Goal: Task Accomplishment & Management: Complete application form

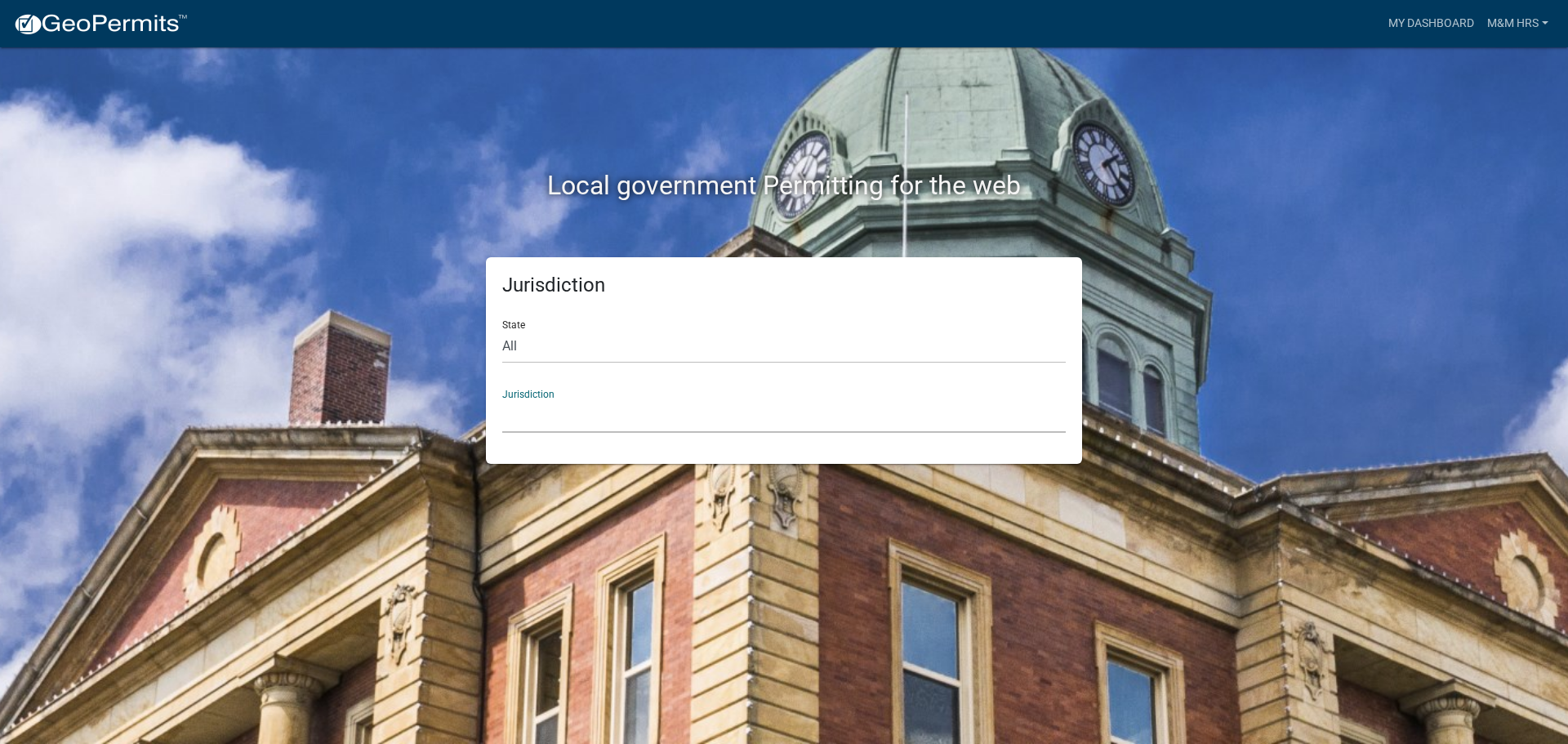
click at [544, 424] on select "[GEOGRAPHIC_DATA], [US_STATE] [GEOGRAPHIC_DATA], [US_STATE][PERSON_NAME][GEOGRA…" at bounding box center [784, 416] width 564 height 34
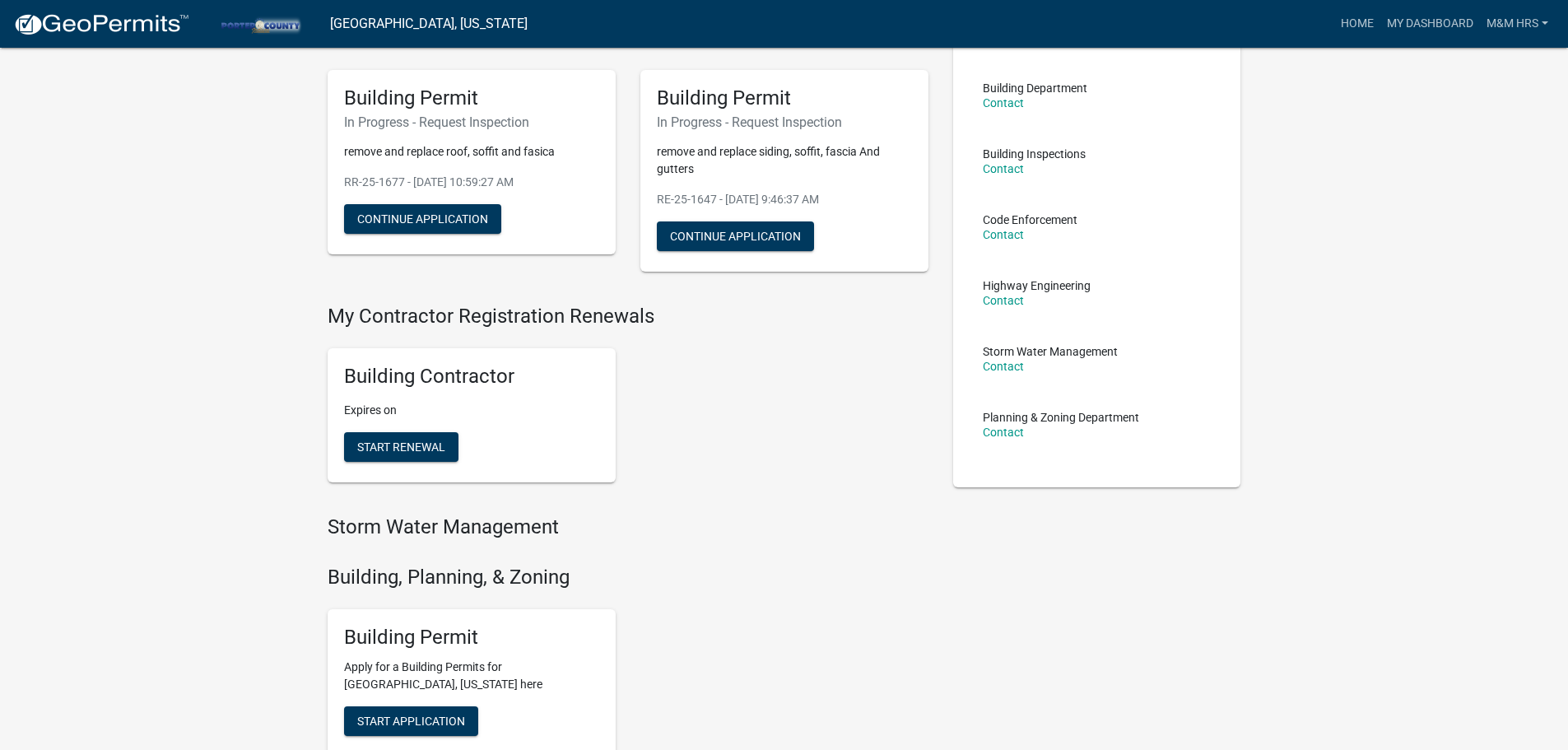
scroll to position [110, 0]
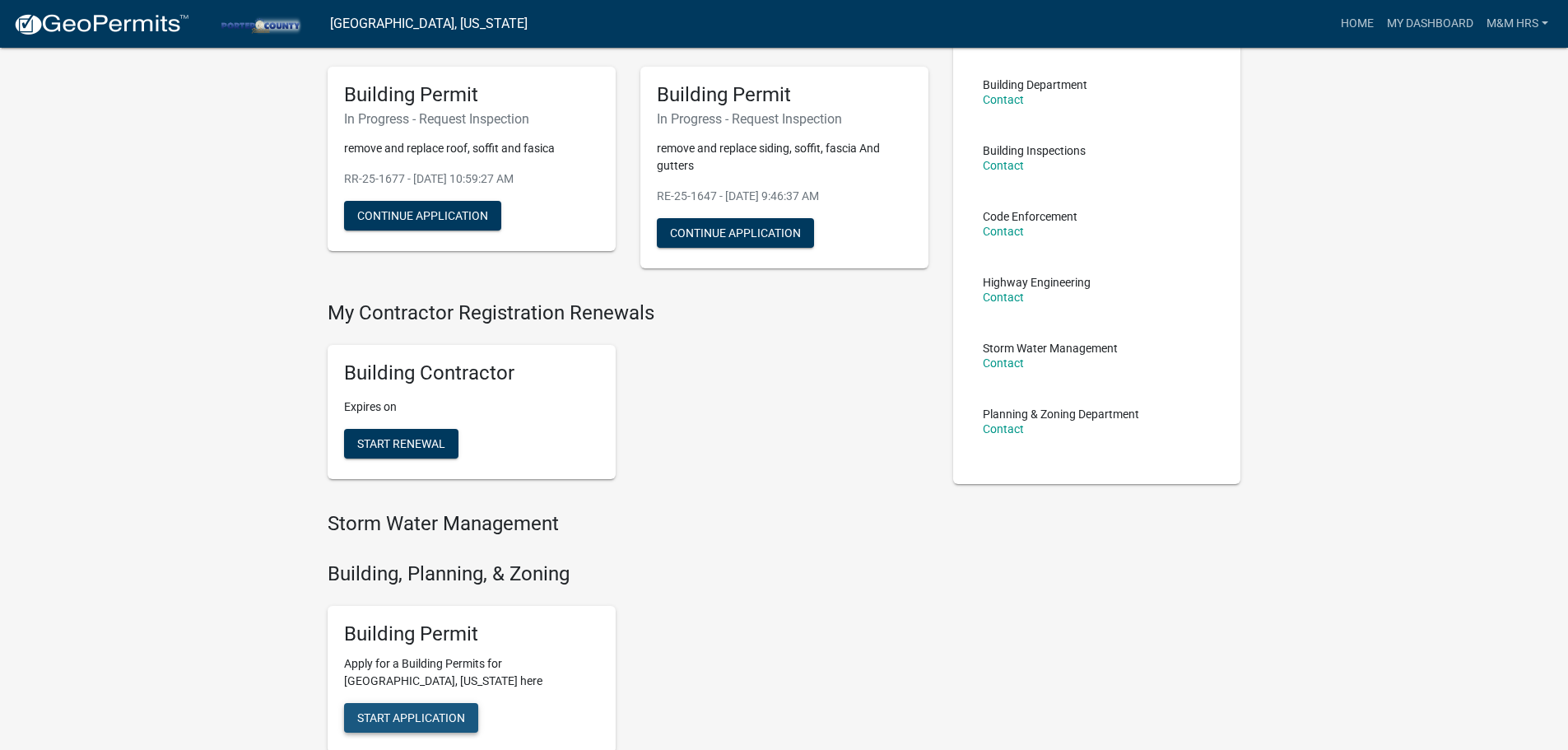
click at [445, 712] on span "Start Application" at bounding box center [411, 718] width 108 height 13
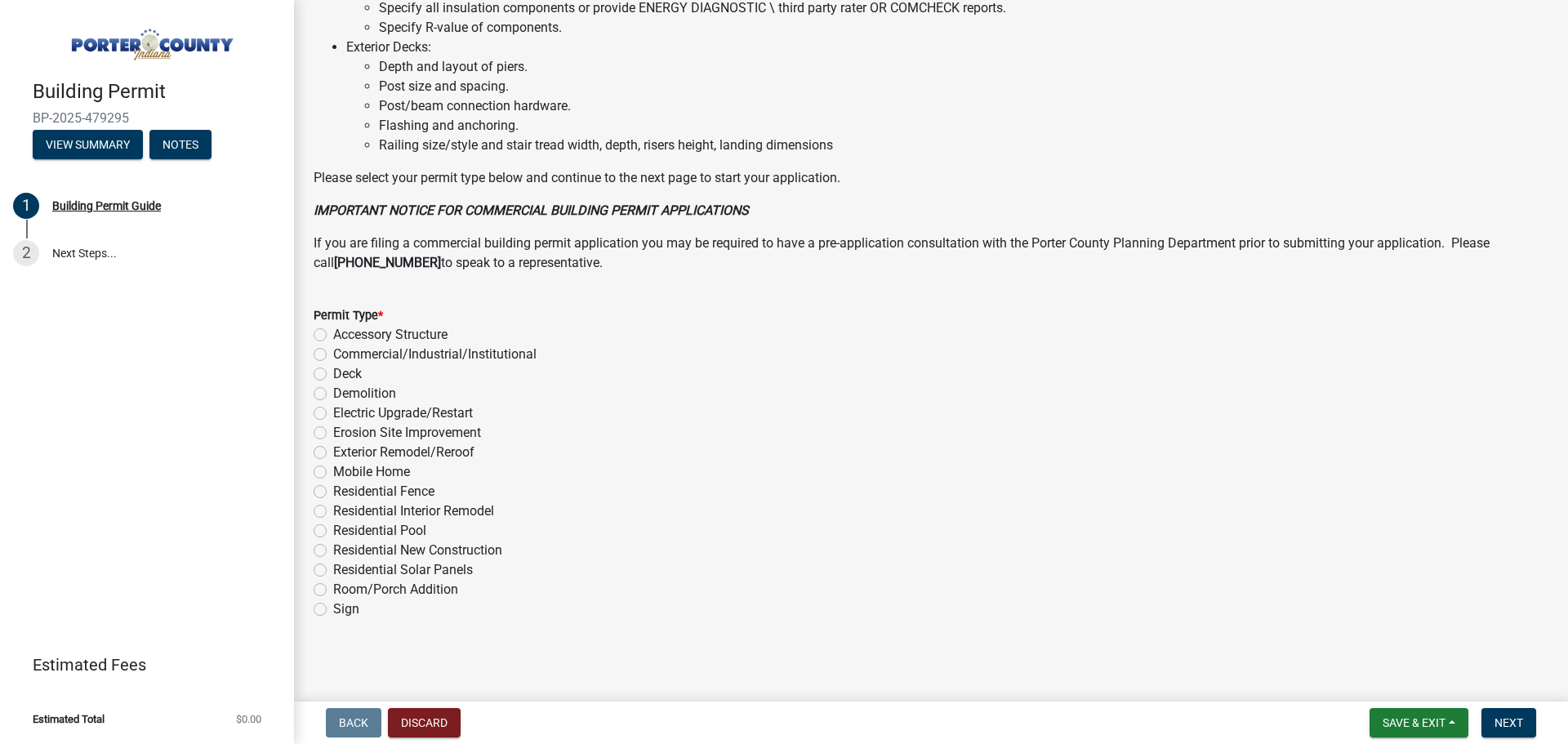
scroll to position [1103, 0]
click at [334, 445] on label "Exterior Remodel/Reroof" at bounding box center [404, 450] width 142 height 19
click at [334, 445] on input "Exterior Remodel/Reroof" at bounding box center [339, 446] width 11 height 11
radio input "true"
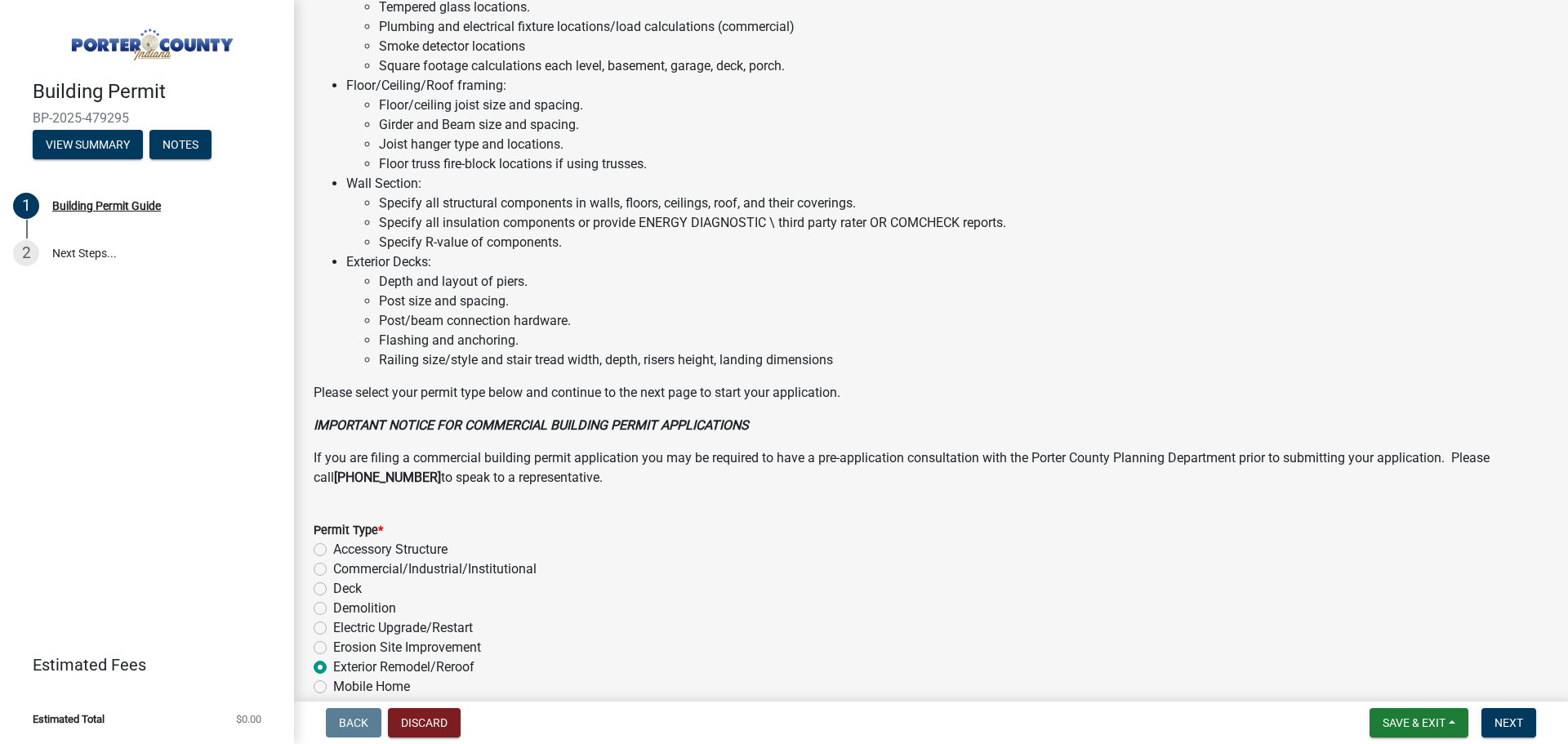
scroll to position [886, 0]
click at [1502, 722] on span "Next" at bounding box center [1509, 723] width 28 height 13
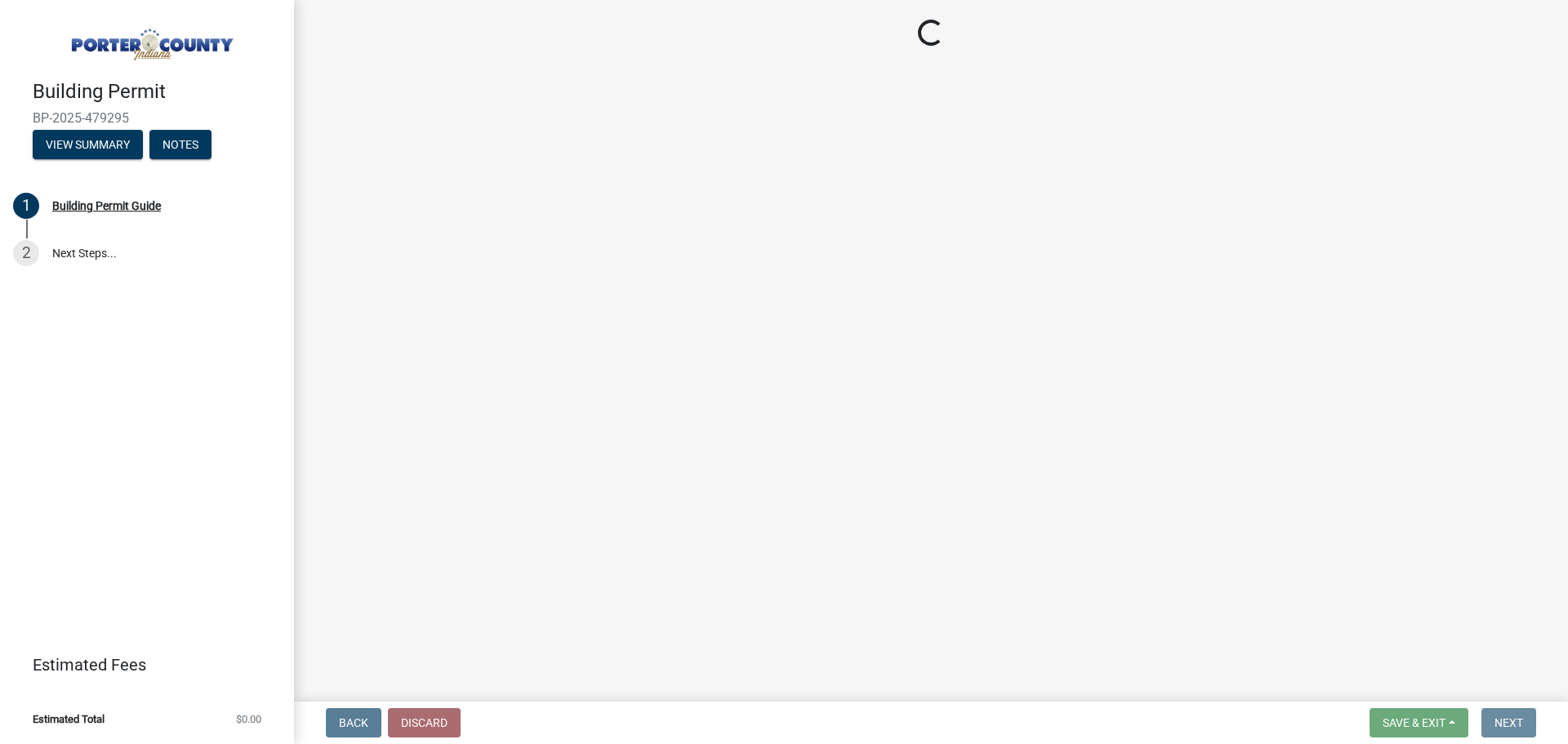
scroll to position [0, 0]
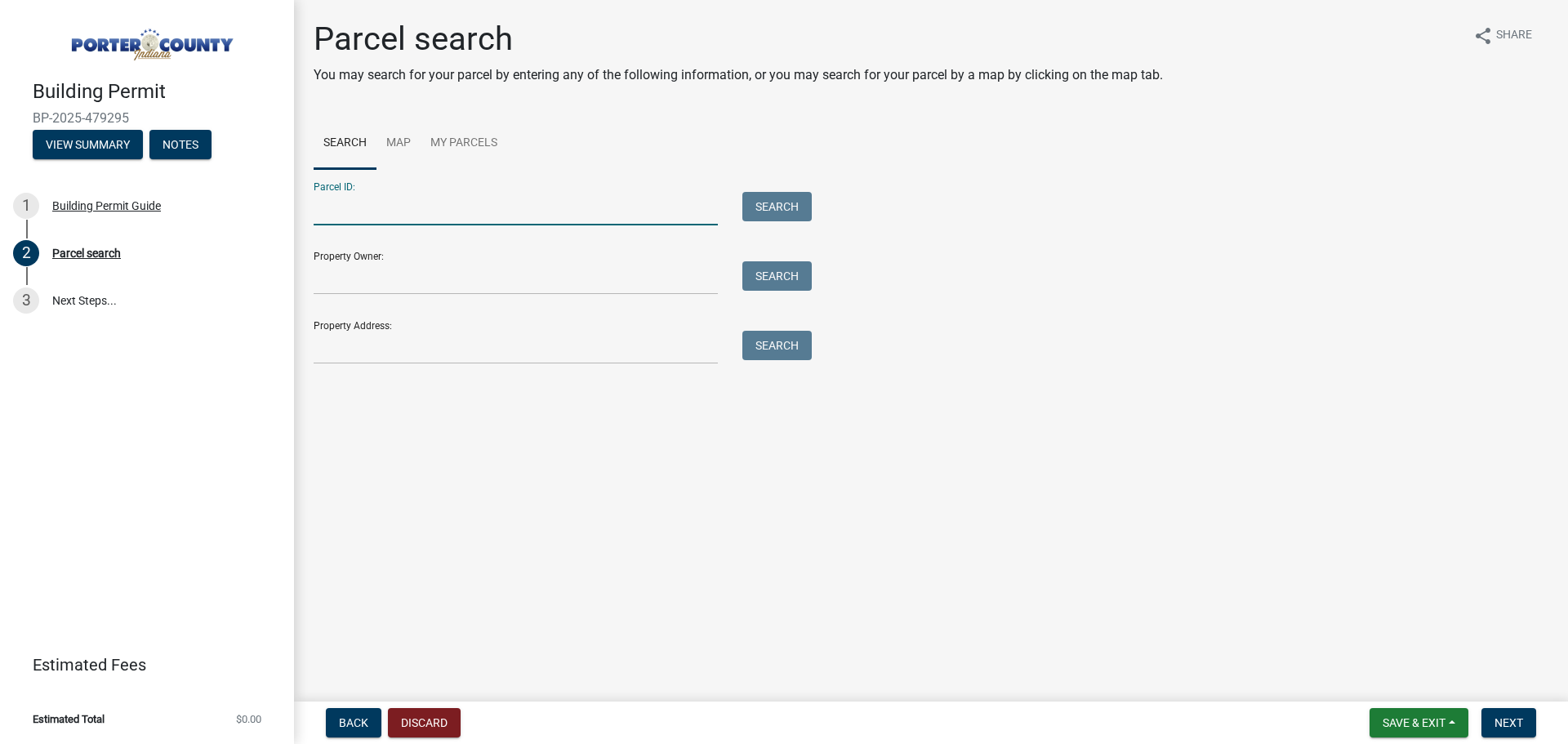
click at [341, 211] on input "Parcel ID:" at bounding box center [515, 209] width 404 height 34
click at [334, 279] on input "Property Owner:" at bounding box center [515, 278] width 404 height 34
click at [334, 353] on input "Property Address:" at bounding box center [515, 348] width 404 height 34
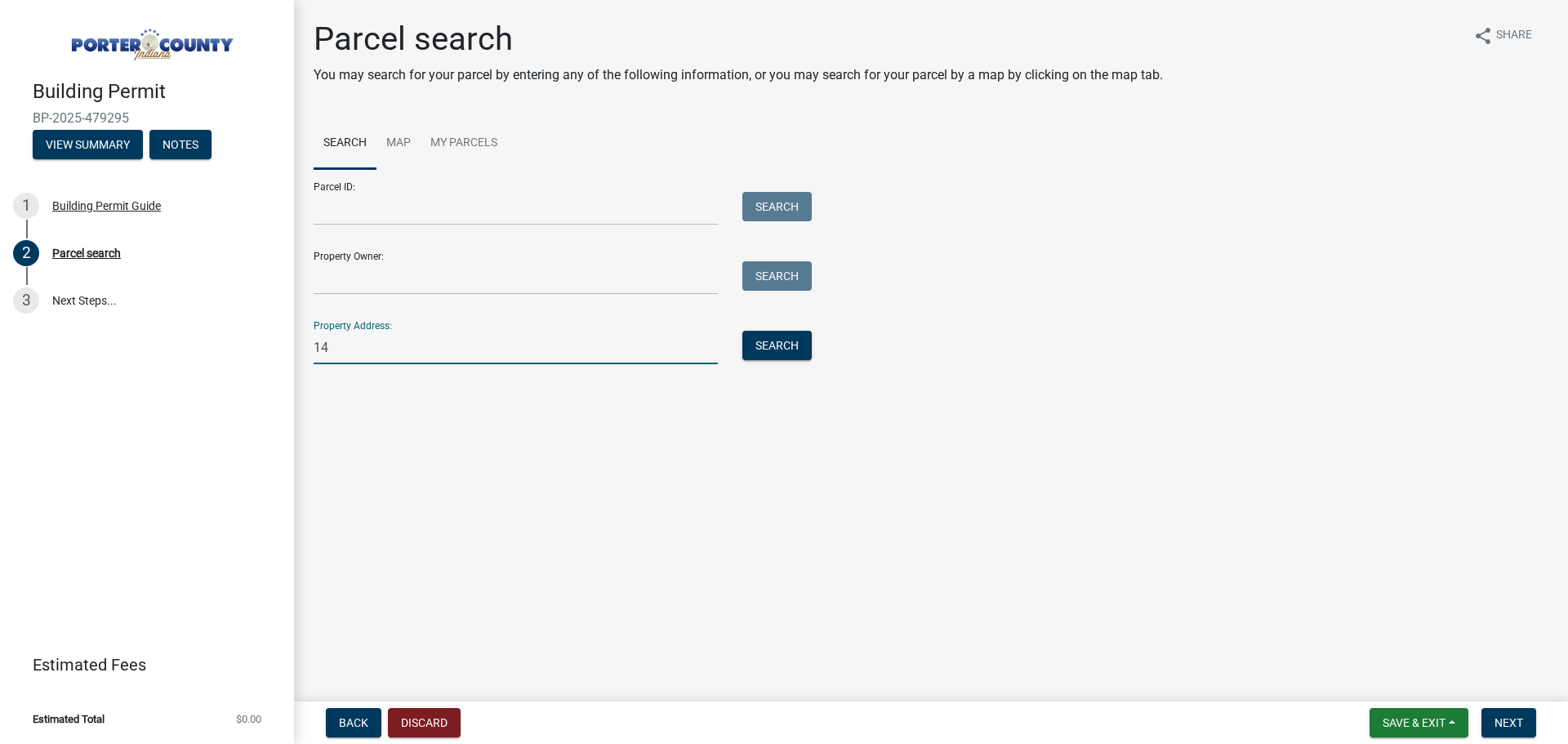
type input "1"
type input "40 [PERSON_NAME]"
drag, startPoint x: 763, startPoint y: 316, endPoint x: 763, endPoint y: 328, distance: 12.0
click at [763, 321] on div "Property Address: 40 [PERSON_NAME] Search" at bounding box center [558, 336] width 490 height 57
click at [763, 334] on button "Search" at bounding box center [777, 345] width 69 height 29
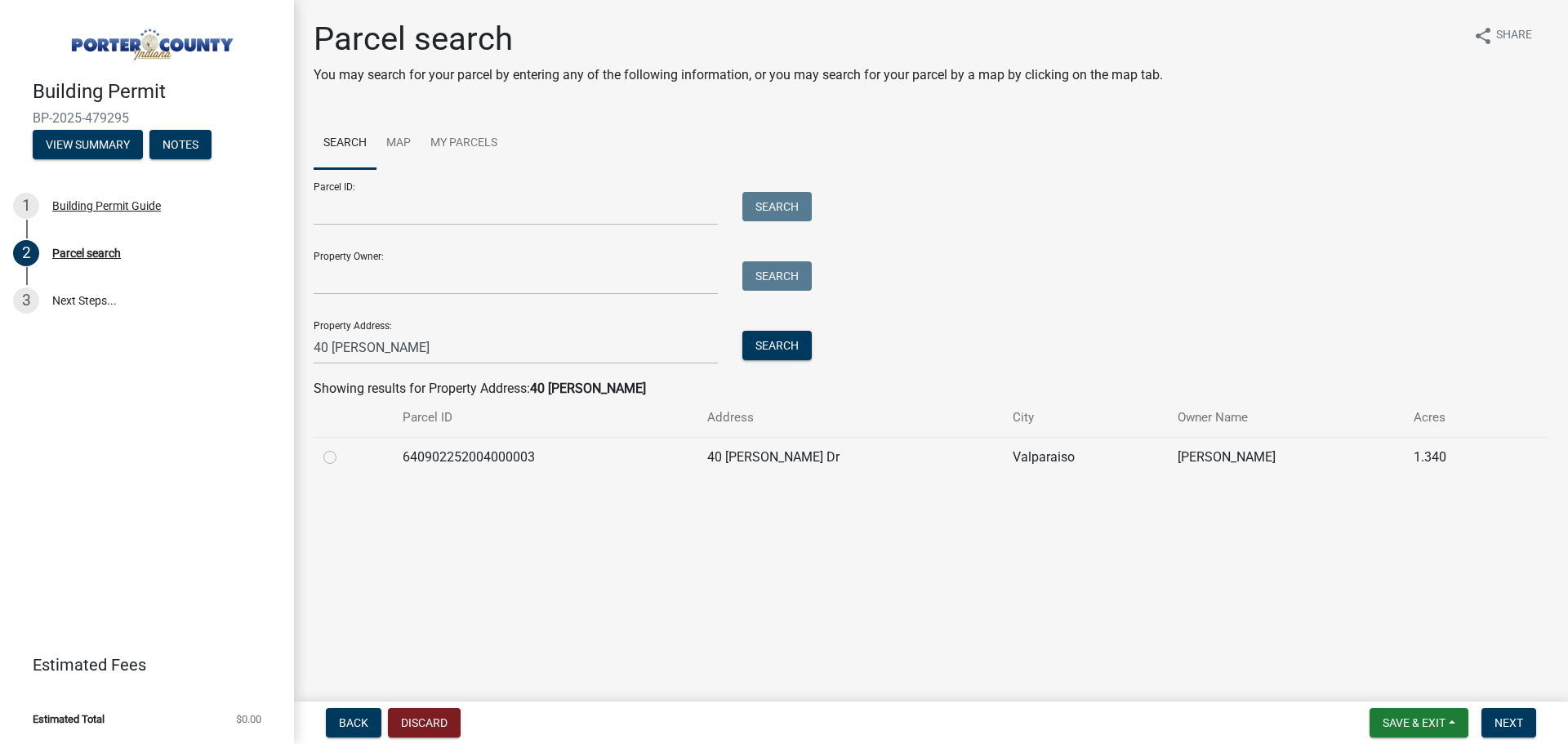
click at [547, 464] on td "640902252004000003" at bounding box center [545, 456] width 305 height 40
click at [343, 448] on label at bounding box center [343, 448] width 0 height 0
click at [343, 458] on input "radio" at bounding box center [349, 453] width 11 height 11
radio input "true"
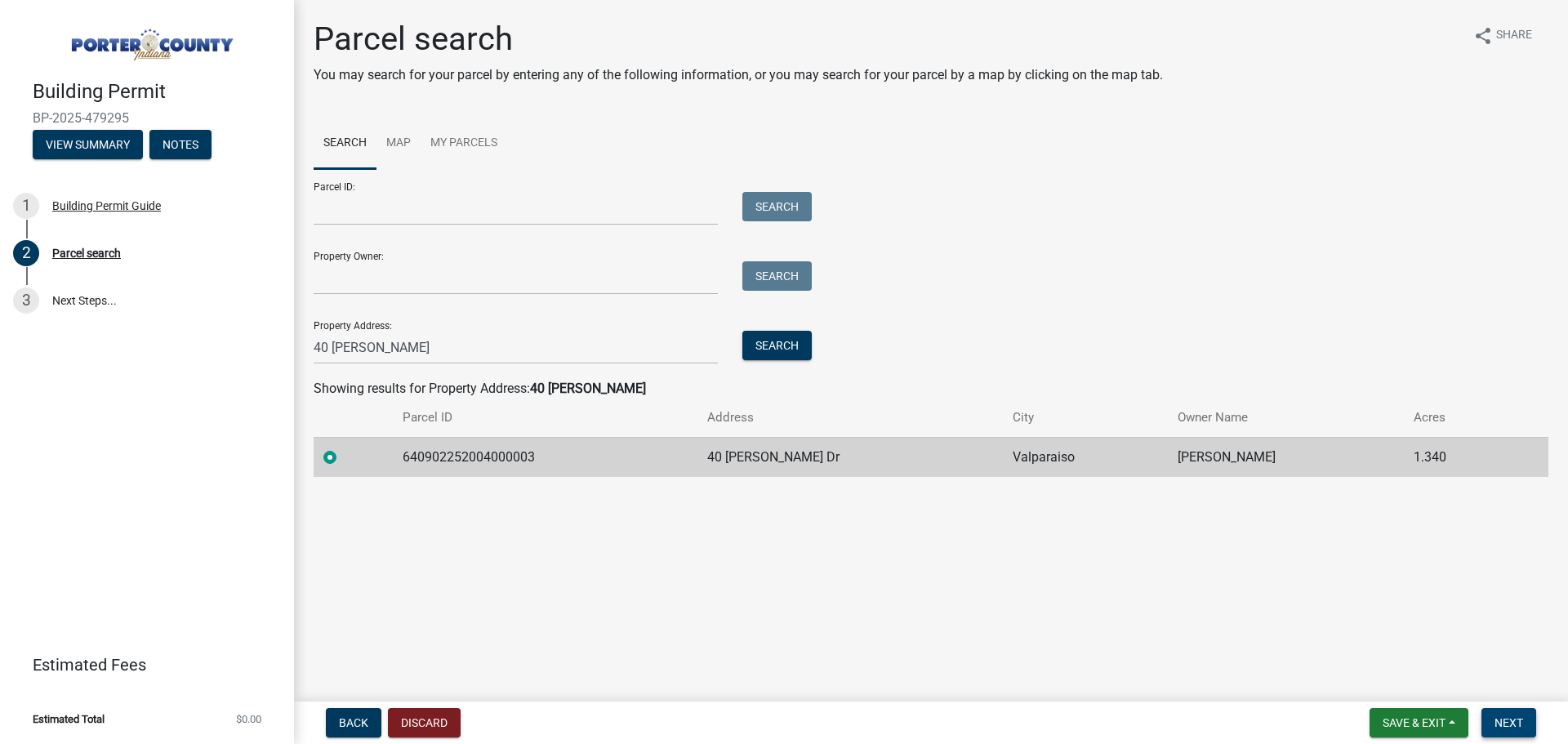
click at [1510, 725] on span "Next" at bounding box center [1509, 723] width 28 height 13
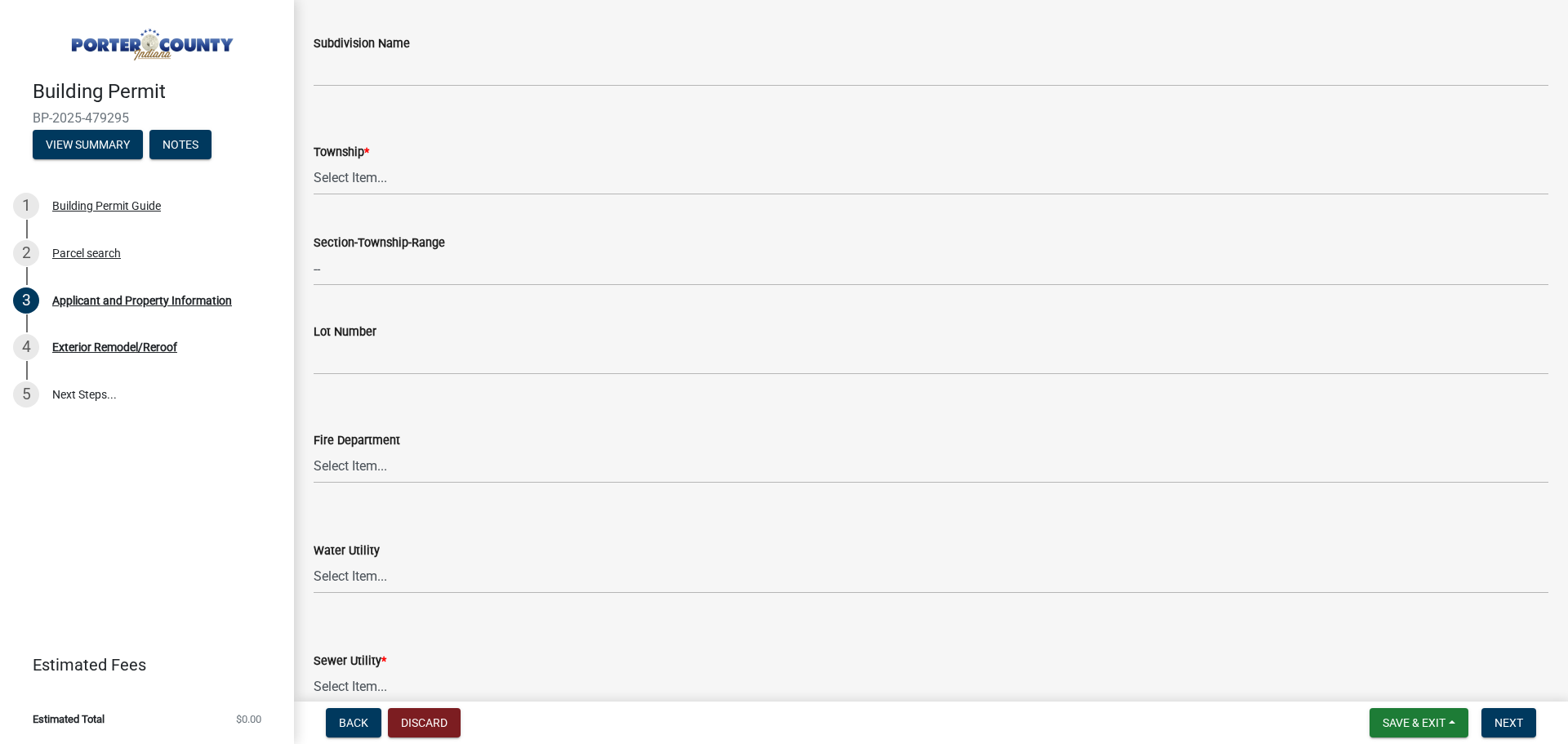
scroll to position [762, 0]
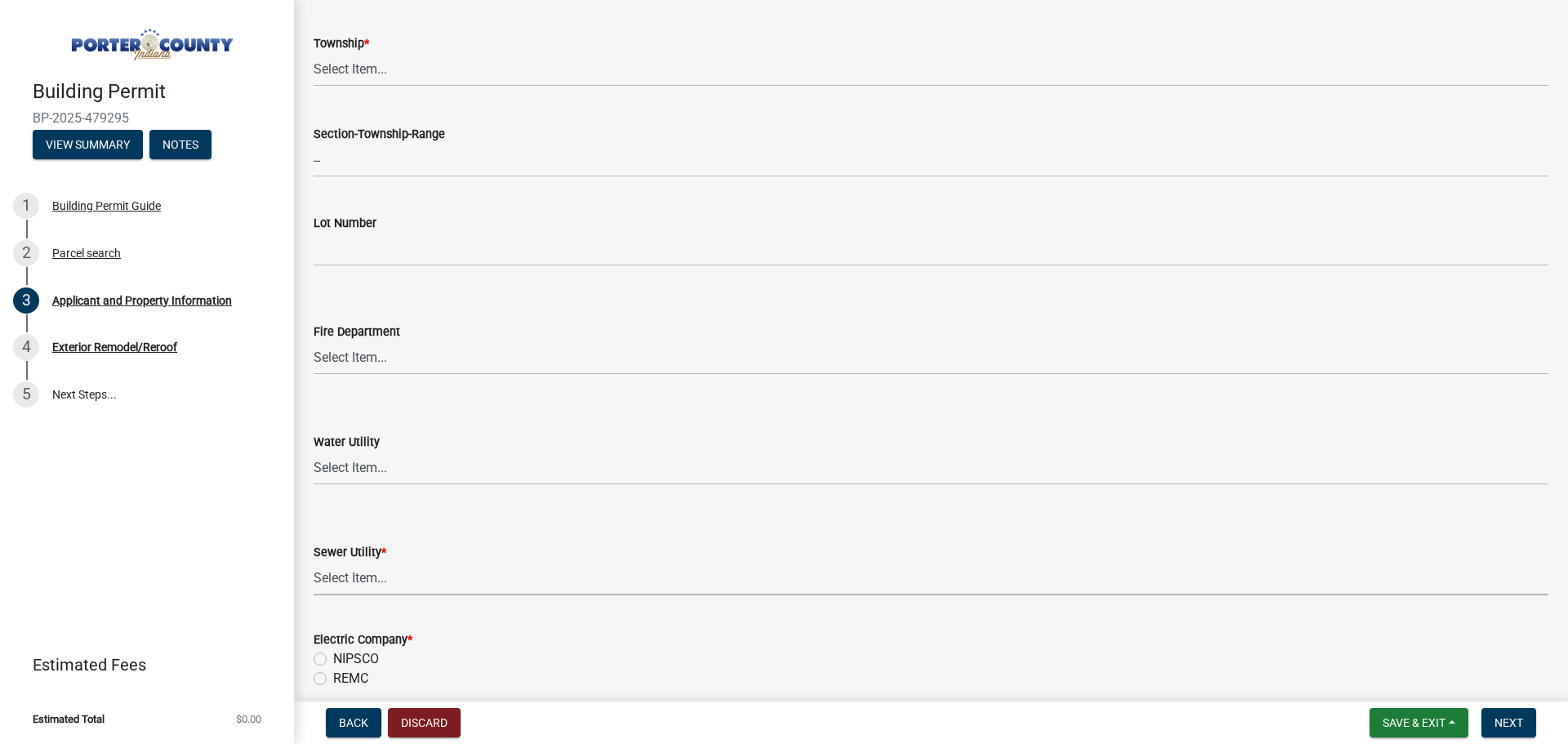
click at [331, 567] on select "Select Item... Aqua [US_STATE] Inc Damon Run Falling Waters Lake Eliza - LEACD …" at bounding box center [931, 579] width 1235 height 34
click at [313, 562] on select "Select Item... Aqua [US_STATE] Inc Damon Run Falling Waters Lake Eliza - LEACD …" at bounding box center [931, 579] width 1235 height 34
select select "ad46db9b-b68a-4590-8d08-f4fb10f3ead6"
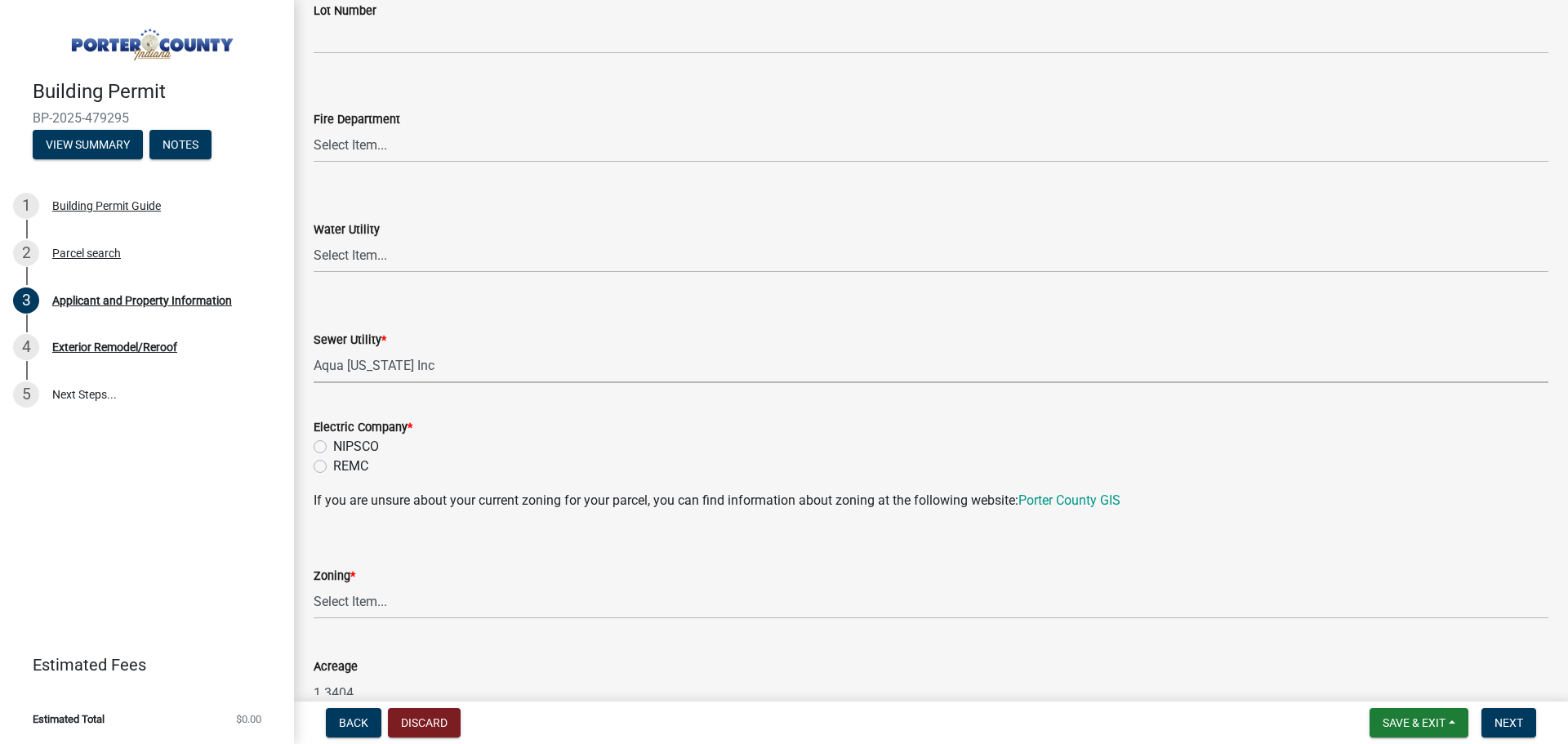
scroll to position [980, 0]
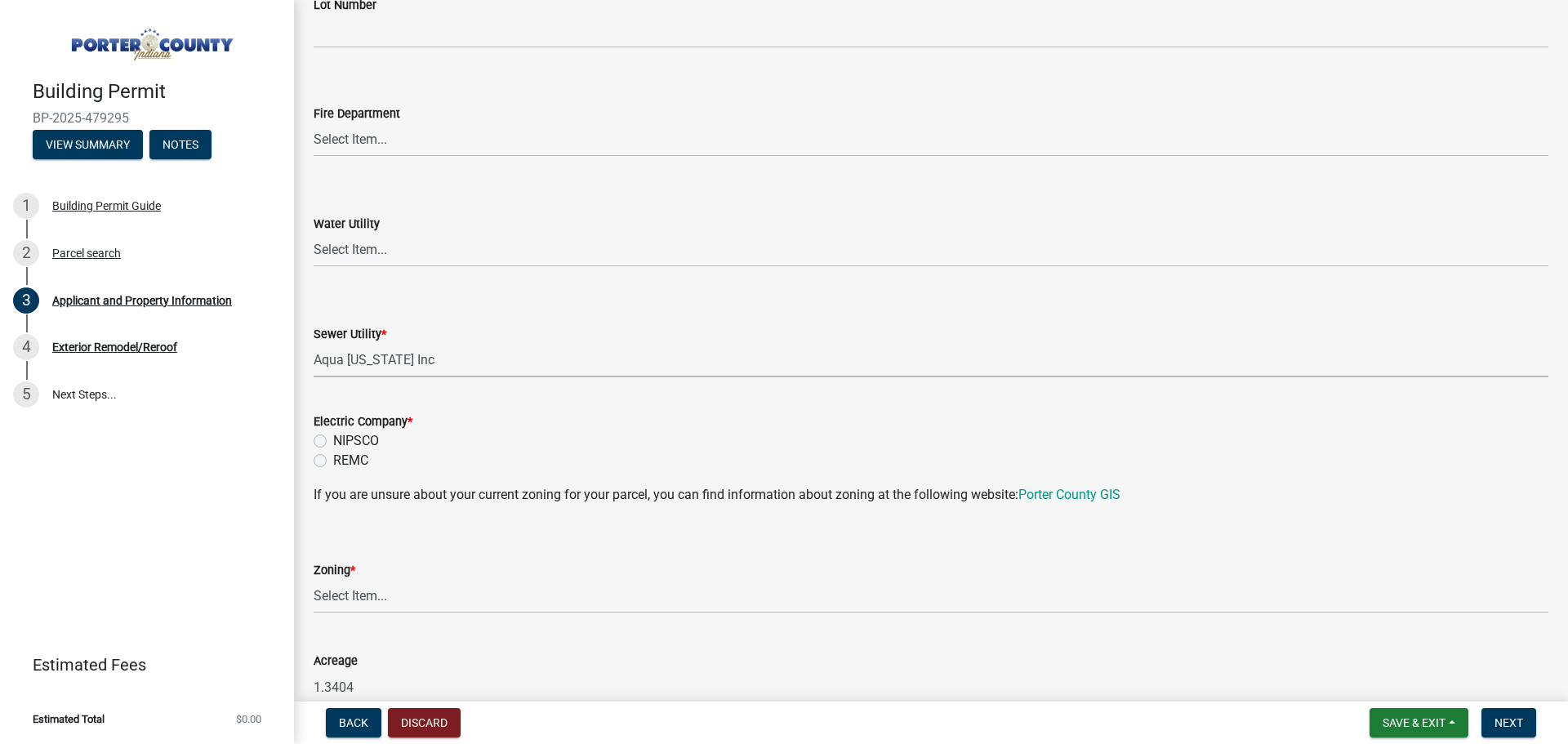
click at [334, 443] on label "NIPSCO" at bounding box center [357, 441] width 46 height 19
click at [334, 441] on input "NIPSCO" at bounding box center [339, 436] width 11 height 11
radio input "true"
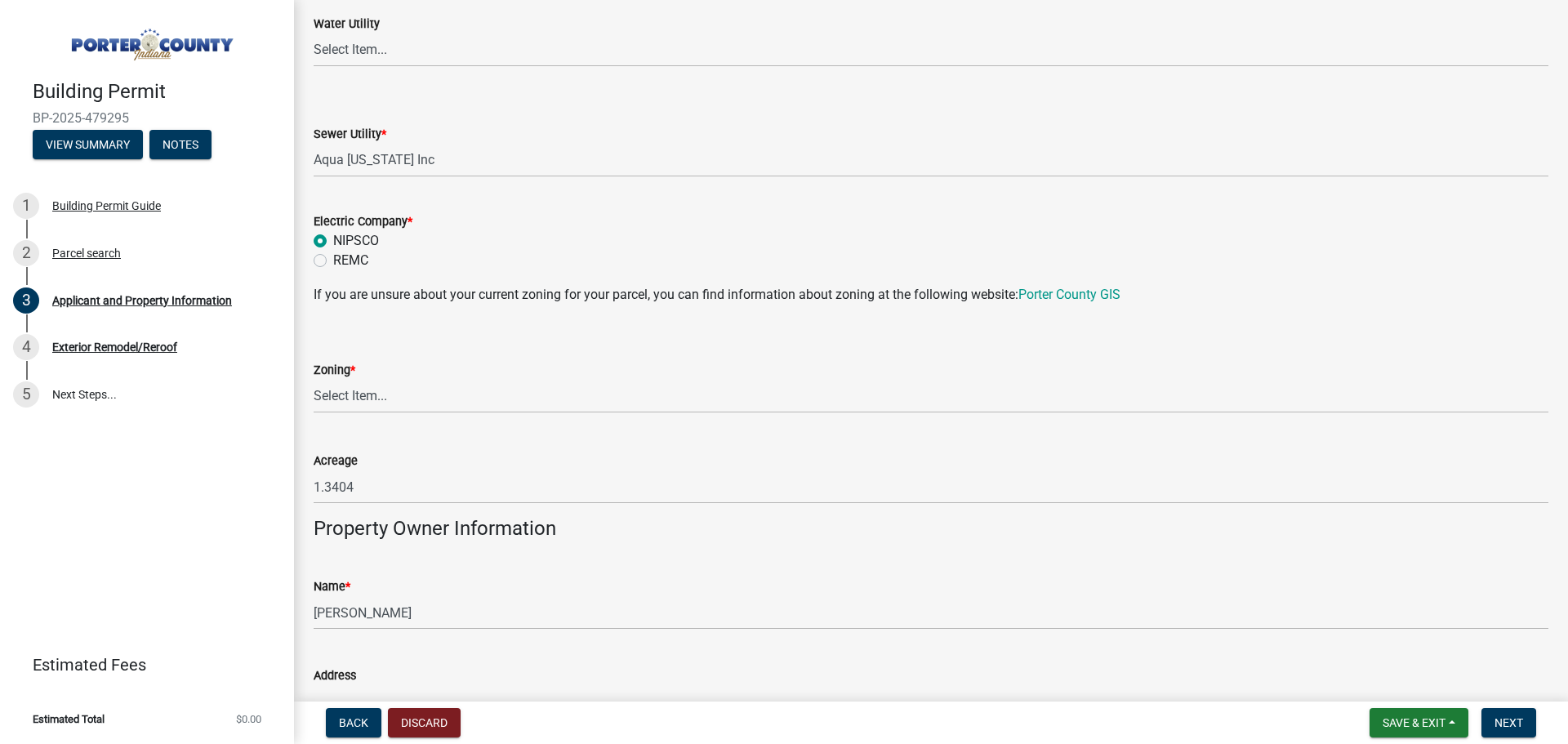
scroll to position [1198, 0]
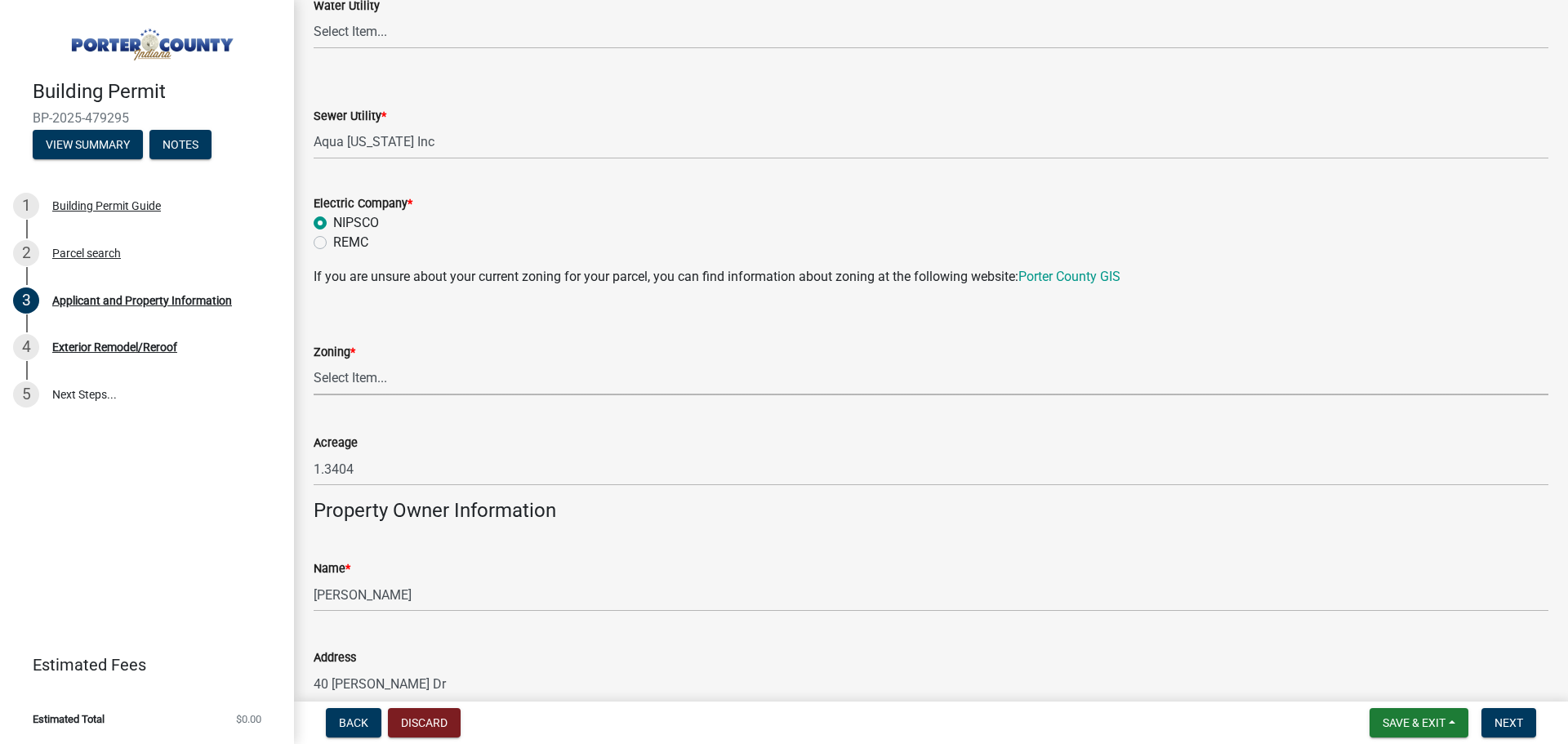
click at [397, 378] on select "Select Item... A1 A2 CH CM CN I1 I2 I3 IN MP OT P1 P2 PUD R1 R2 R3 R4 RL RR" at bounding box center [931, 379] width 1235 height 34
click at [313, 362] on select "Select Item... A1 A2 CH CM CN I1 I2 I3 IN MP OT P1 P2 PUD R1 R2 R3 R4 RL RR" at bounding box center [931, 379] width 1235 height 34
select select "271bd504-2c49-4a3f-937e-0db1d3436bac"
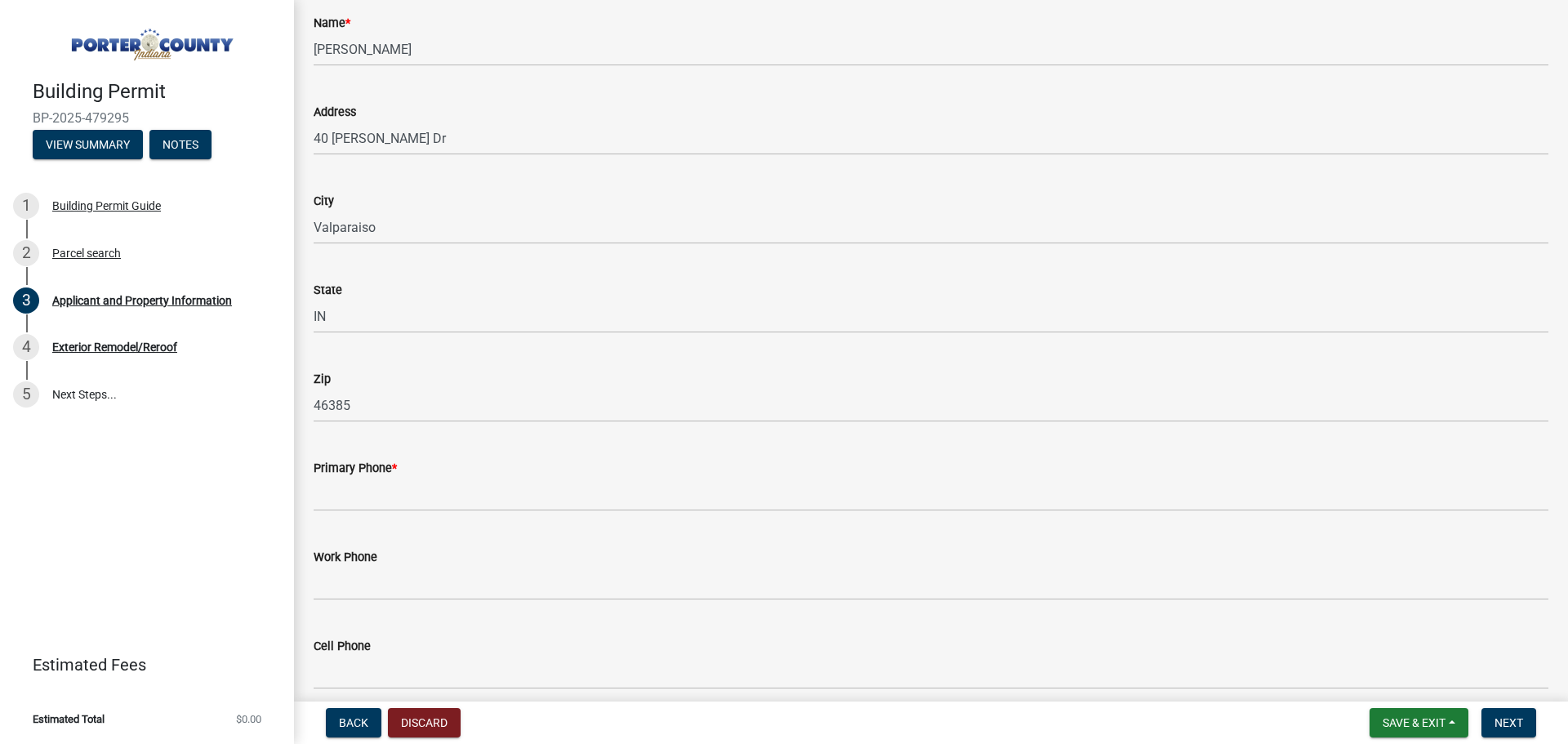
scroll to position [1852, 0]
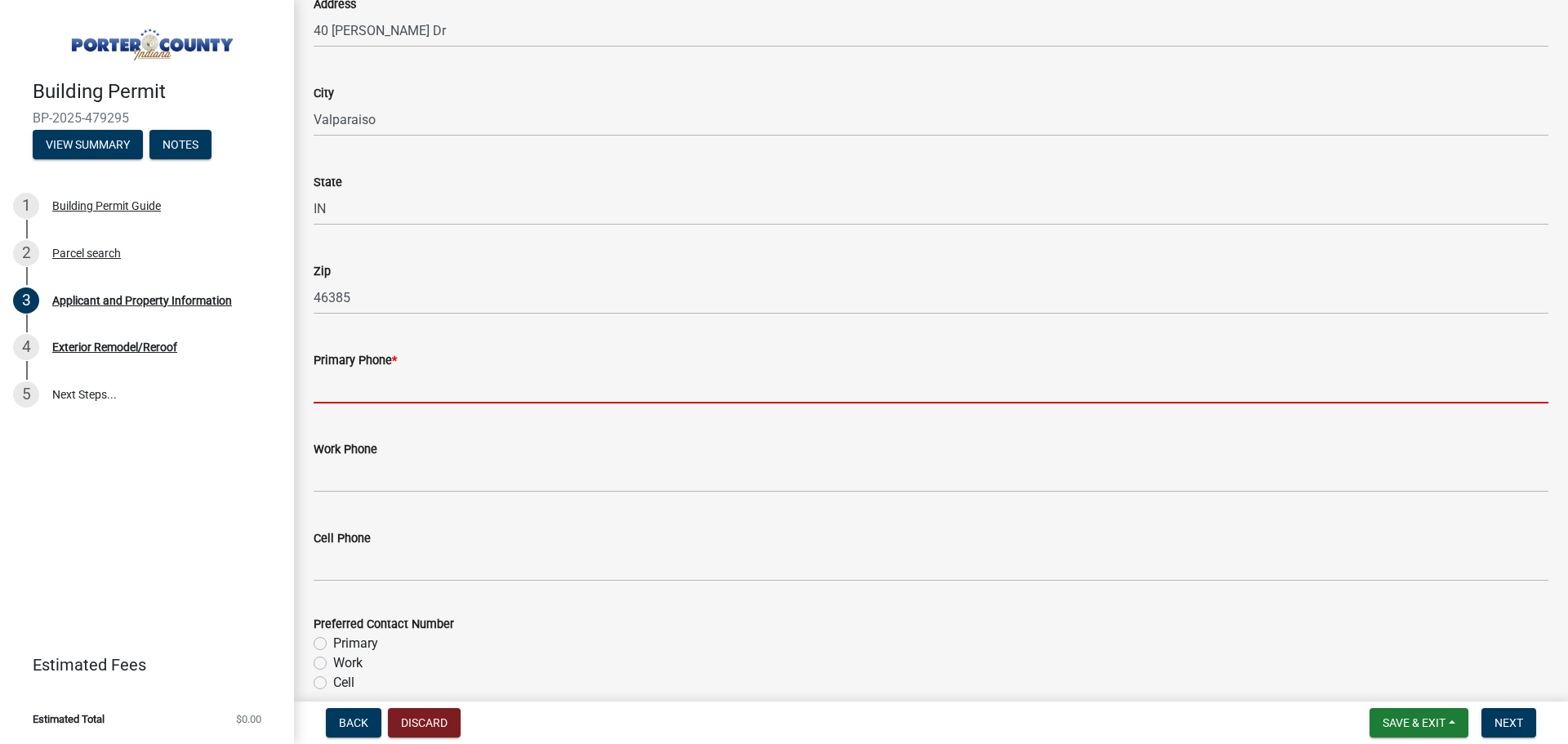
click at [338, 389] on input "Primary Phone *" at bounding box center [931, 387] width 1235 height 34
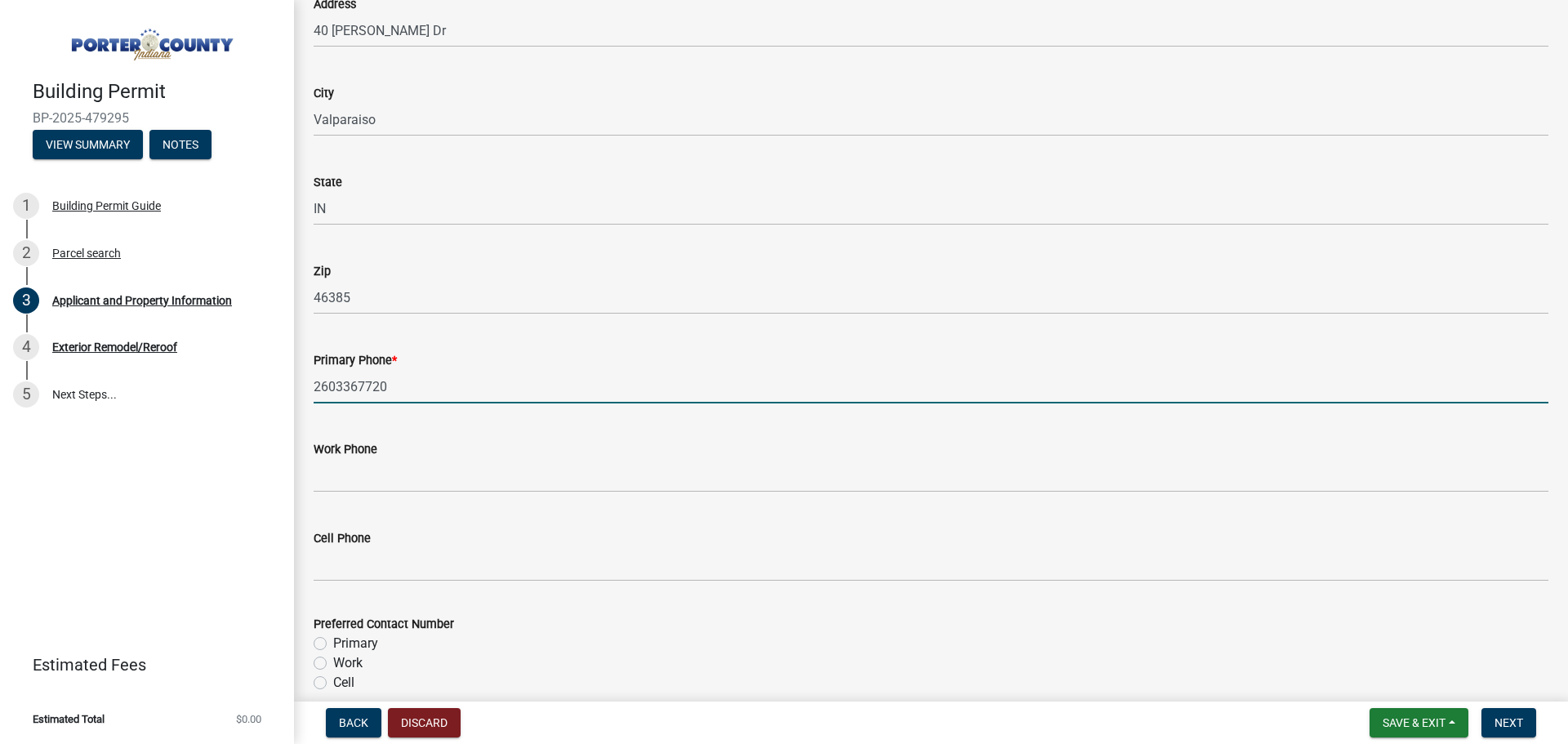
type input "2603367720"
click at [334, 647] on label "Primary" at bounding box center [356, 643] width 45 height 19
click at [334, 644] on input "Primary" at bounding box center [339, 639] width 11 height 11
radio input "true"
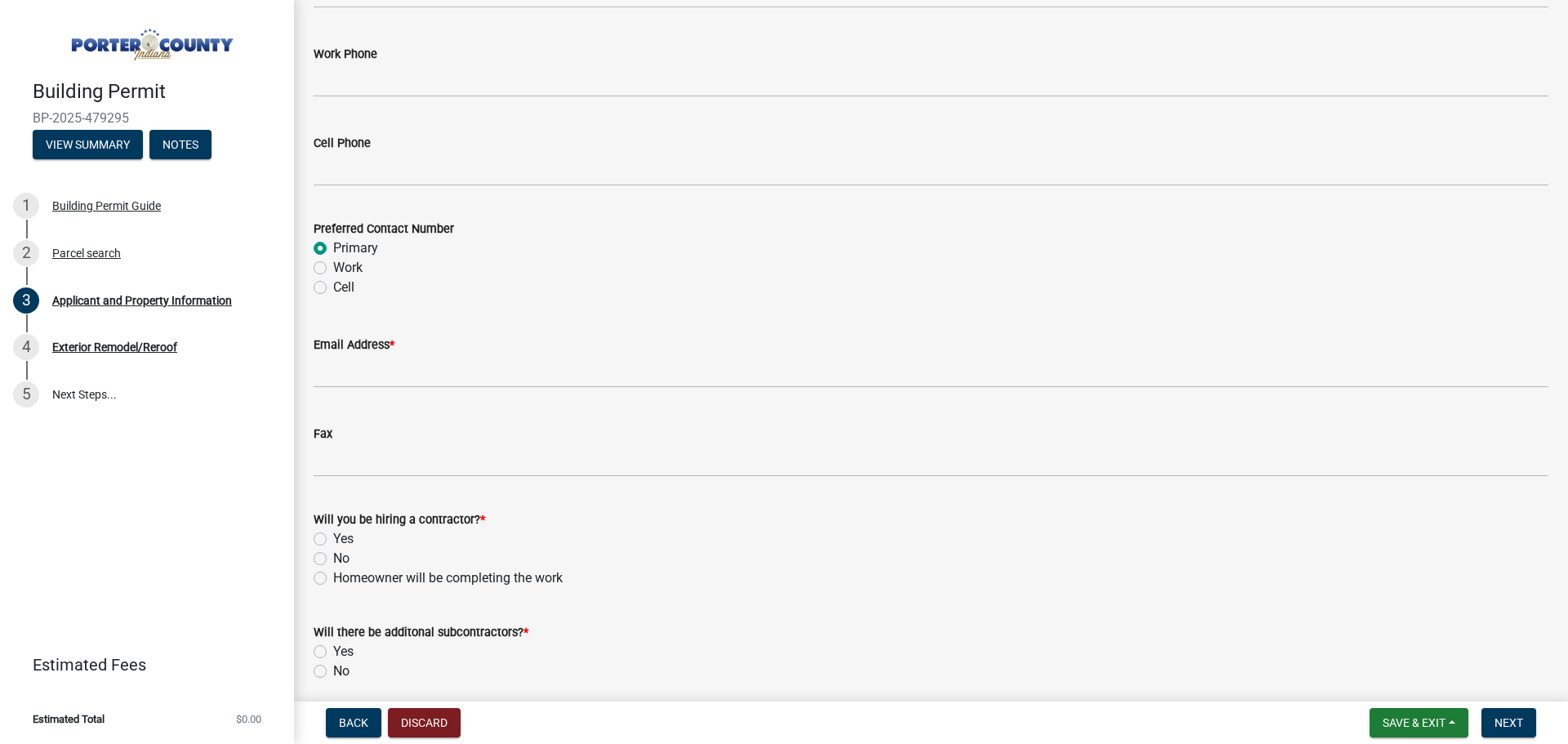
scroll to position [2287, 0]
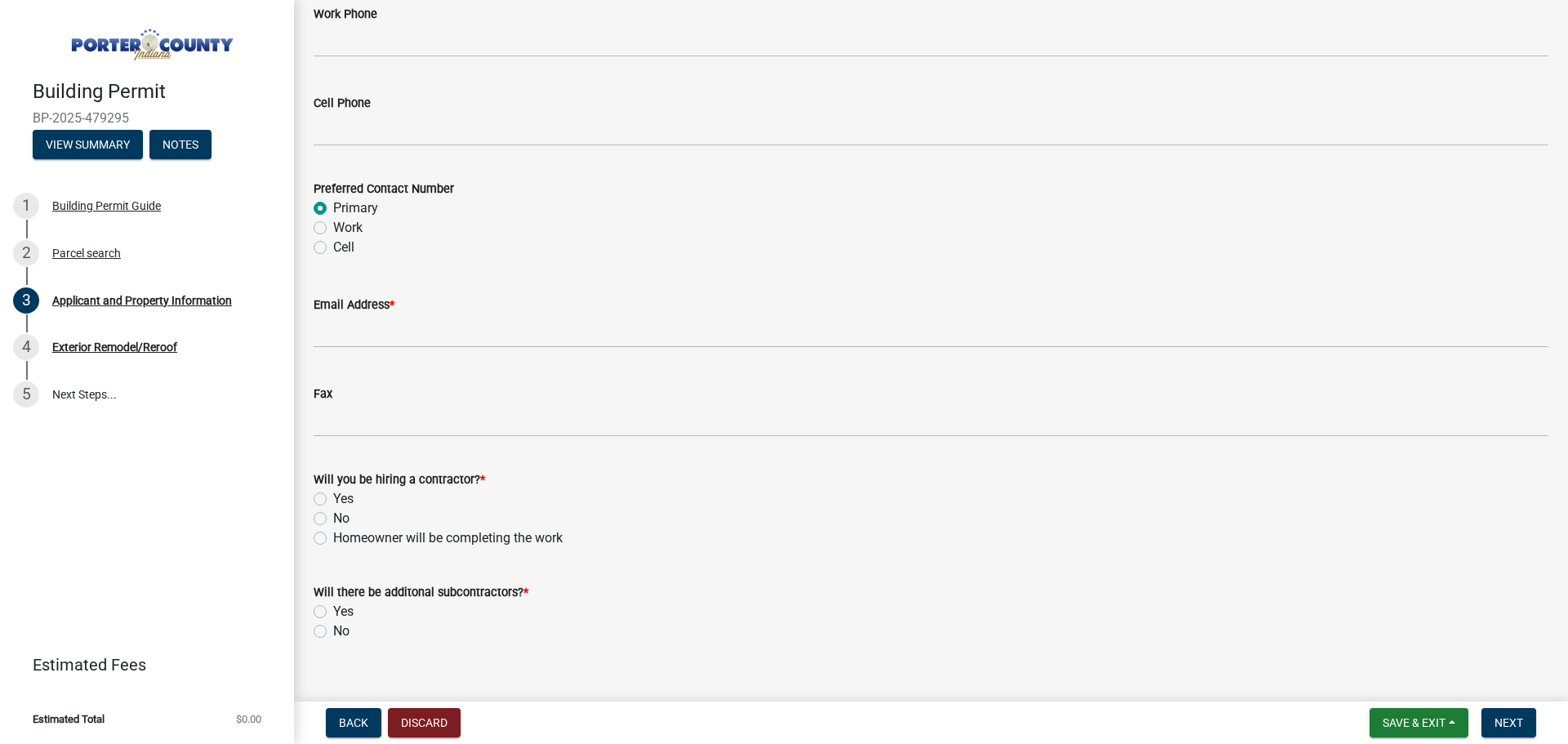
click at [334, 500] on label "Yes" at bounding box center [343, 499] width 20 height 19
click at [334, 500] on input "Yes" at bounding box center [339, 495] width 11 height 11
radio input "true"
click at [334, 632] on label "No" at bounding box center [342, 631] width 16 height 19
click at [334, 632] on input "No" at bounding box center [339, 626] width 11 height 11
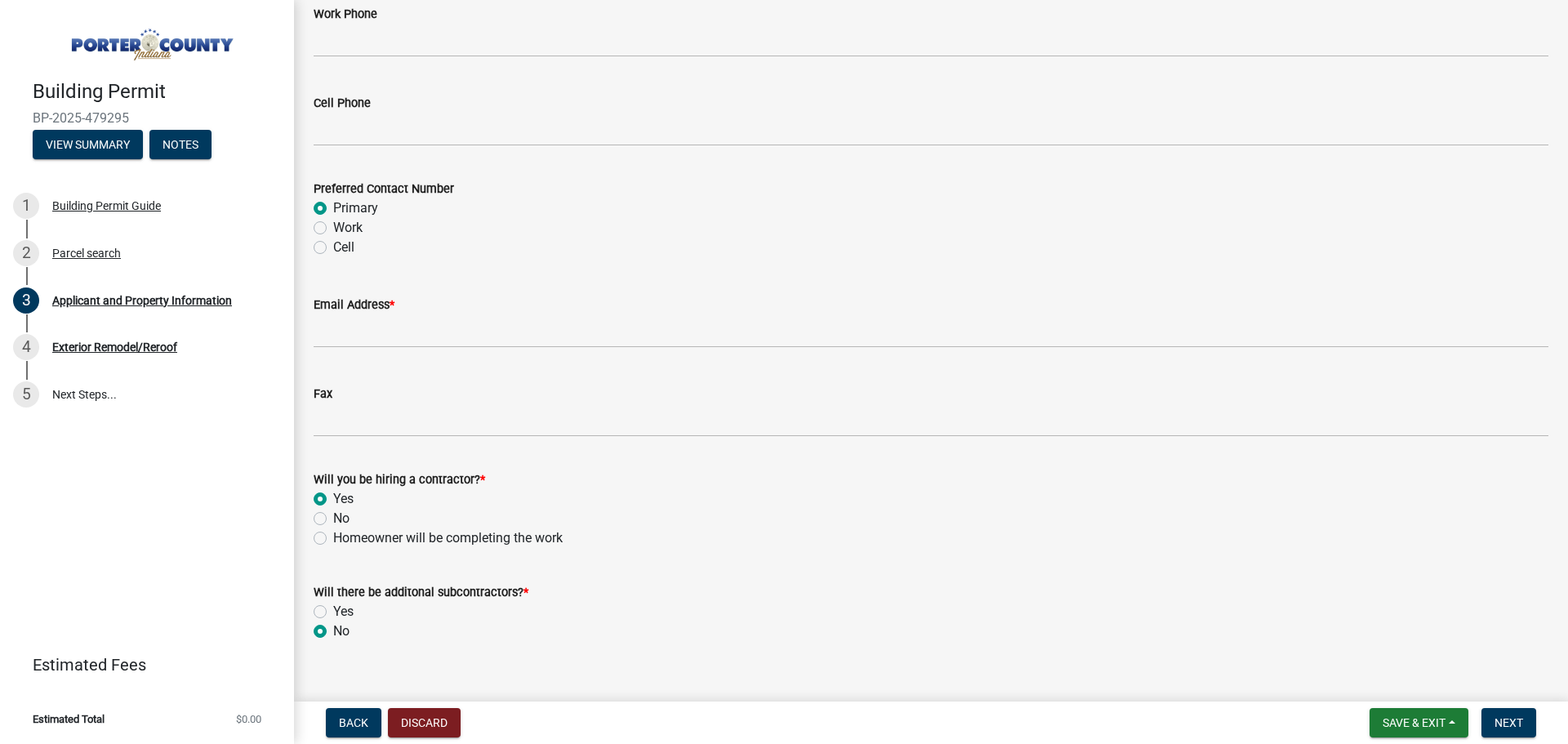
radio input "true"
click at [1492, 724] on button "Next" at bounding box center [1509, 722] width 55 height 29
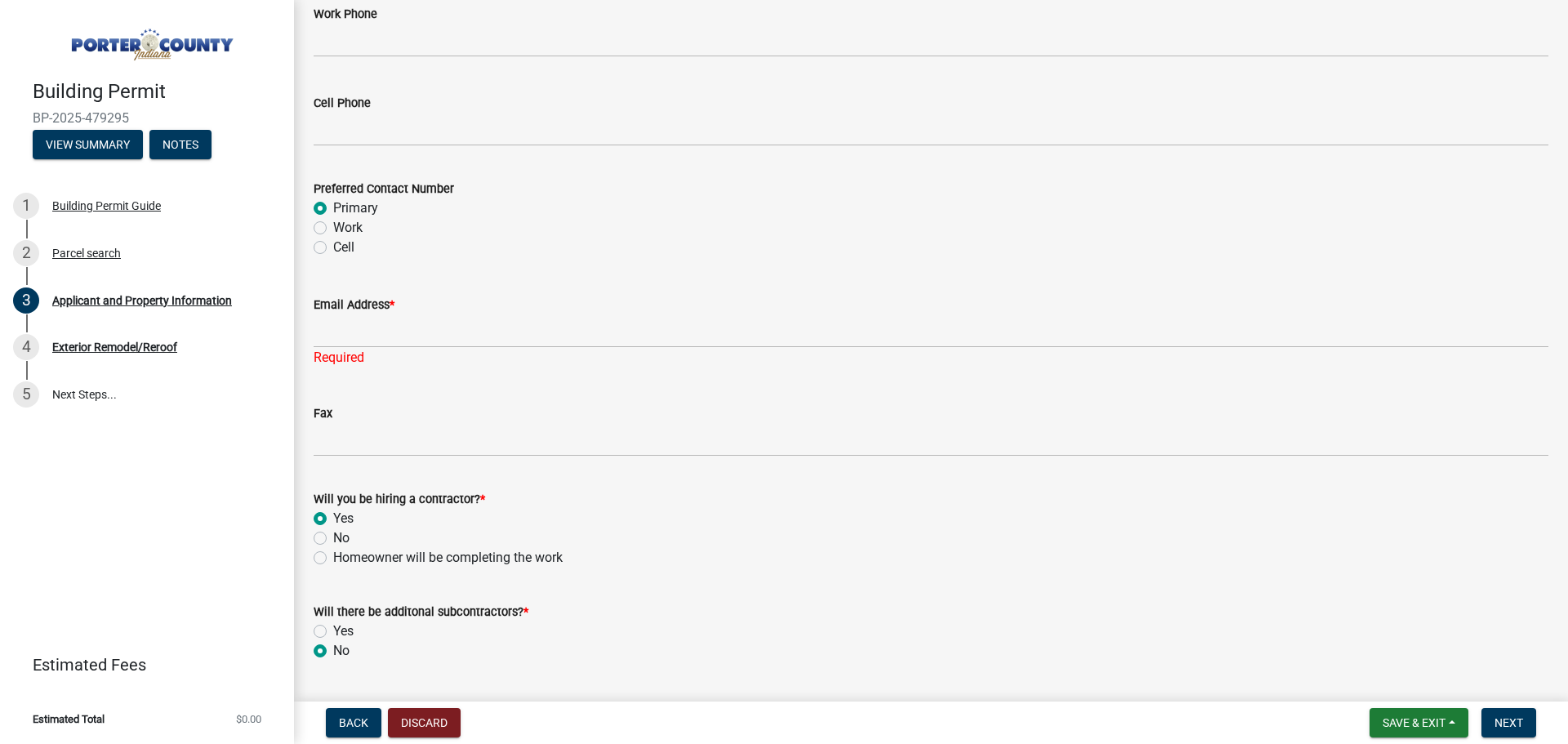
click at [323, 348] on div "Required" at bounding box center [931, 357] width 1235 height 19
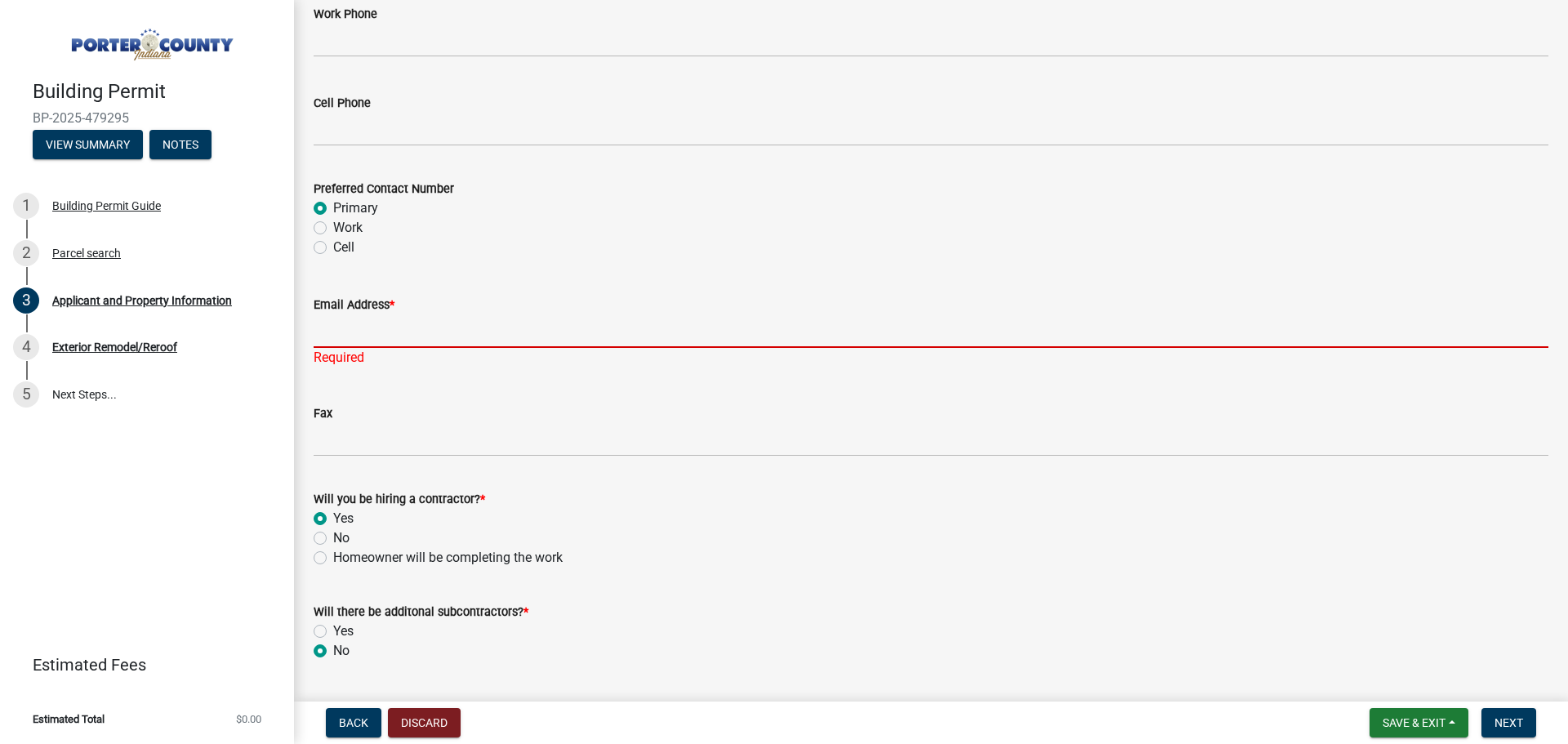
click at [334, 339] on input "Email Address *" at bounding box center [931, 331] width 1235 height 34
type input "[EMAIL_ADDRESS][DOMAIN_NAME]"
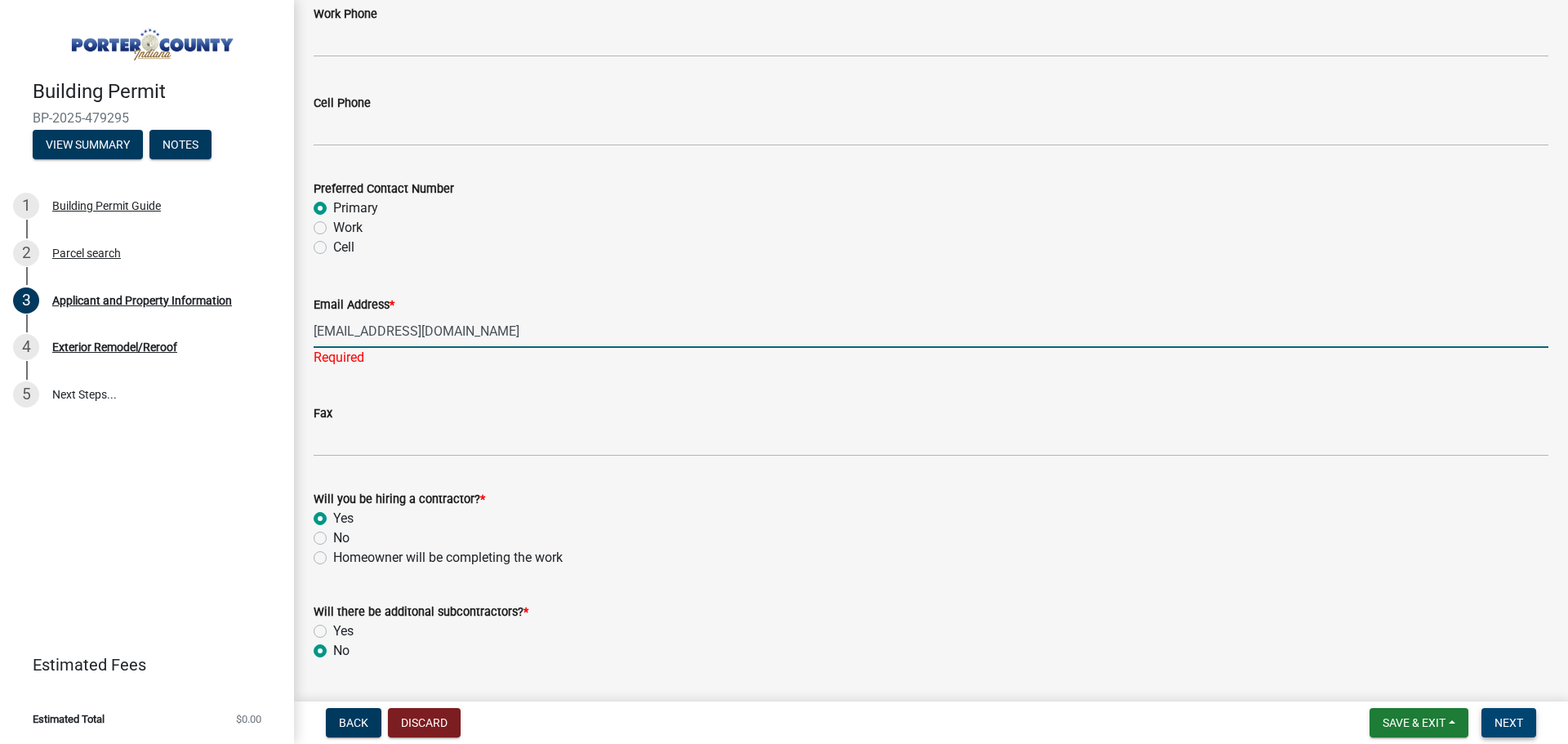
click at [1503, 717] on span "Next" at bounding box center [1509, 723] width 28 height 13
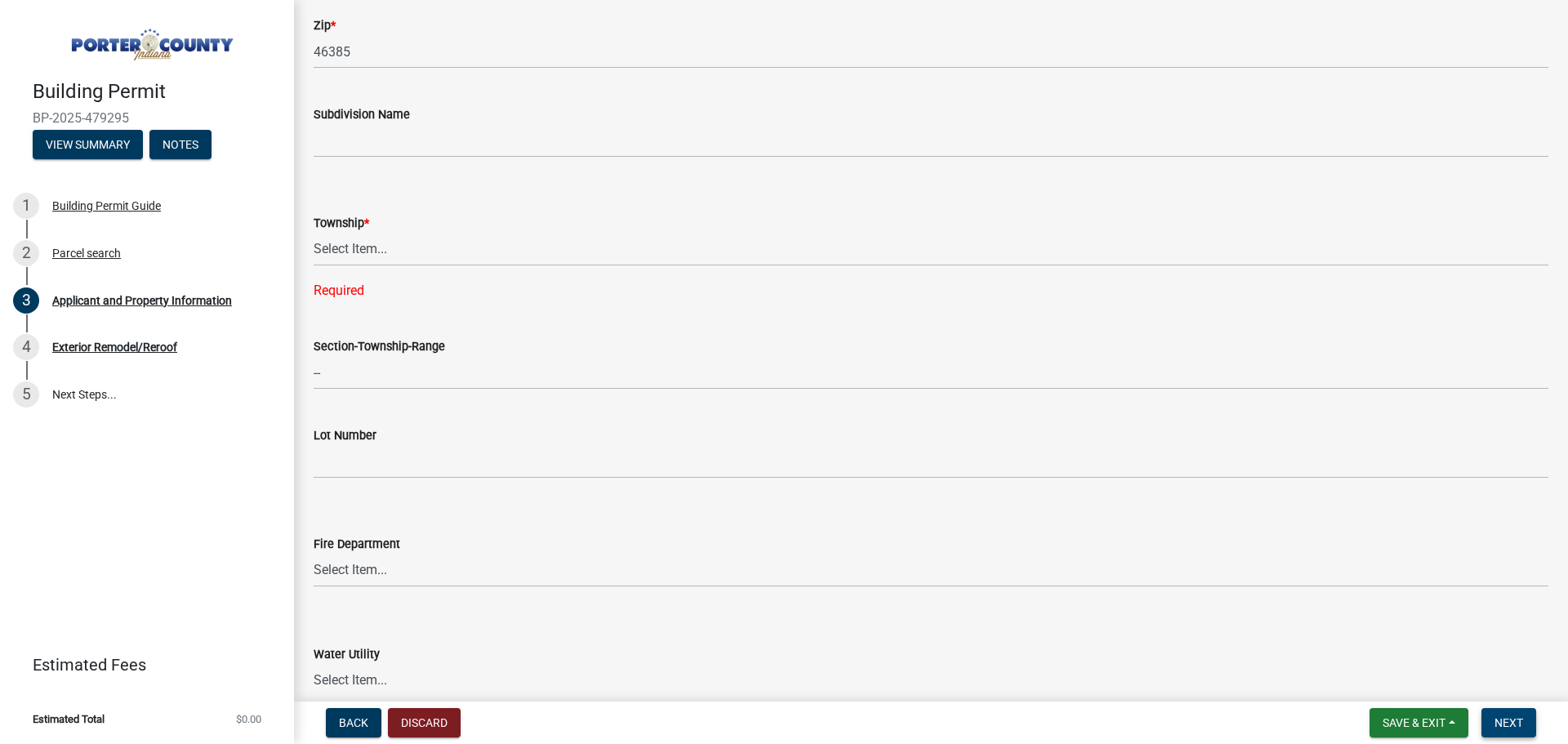
scroll to position [575, 0]
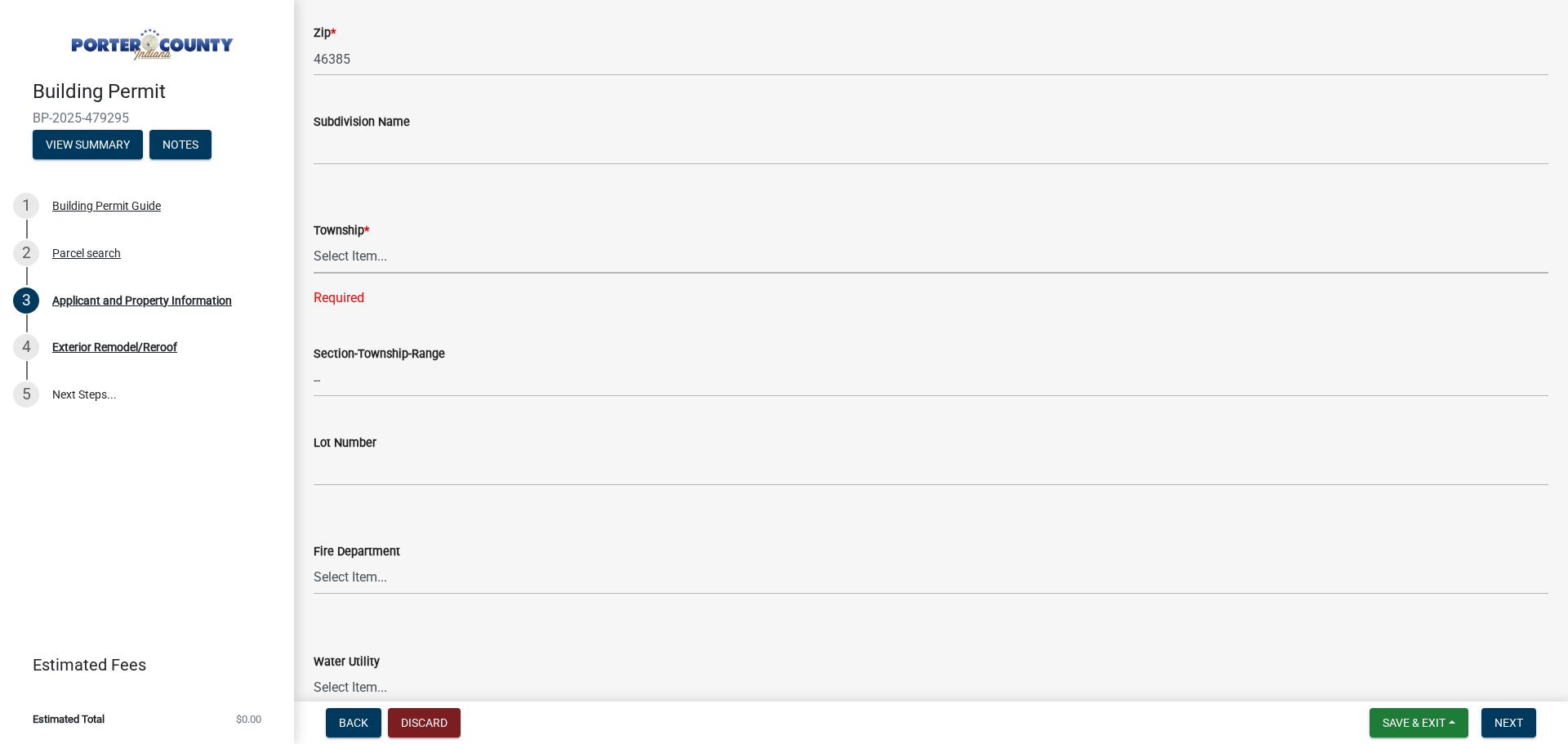
click at [364, 264] on select "Select Item... [PERSON_NAME][GEOGRAPHIC_DATA] [PERSON_NAME][GEOGRAPHIC_DATA] [G…" at bounding box center [931, 257] width 1235 height 34
click at [358, 254] on select "Select Item... [PERSON_NAME][GEOGRAPHIC_DATA] [PERSON_NAME][GEOGRAPHIC_DATA] [G…" at bounding box center [931, 257] width 1235 height 34
click at [313, 240] on select "Select Item... [PERSON_NAME][GEOGRAPHIC_DATA] [PERSON_NAME][GEOGRAPHIC_DATA] [G…" at bounding box center [931, 257] width 1235 height 34
select select "6f5aa9ae-62ac-41bd-979a-9c71eae504cc"
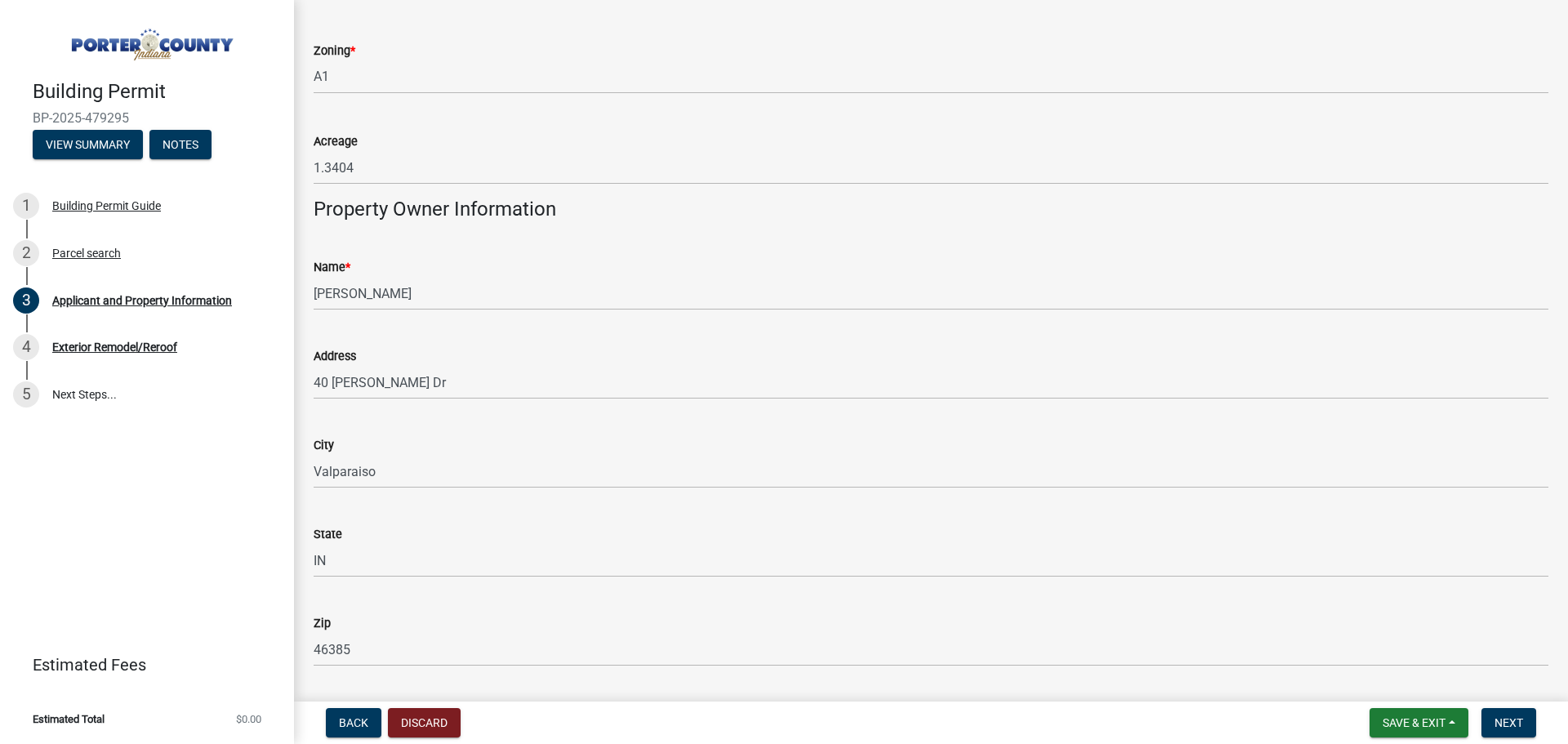
scroll to position [1555, 0]
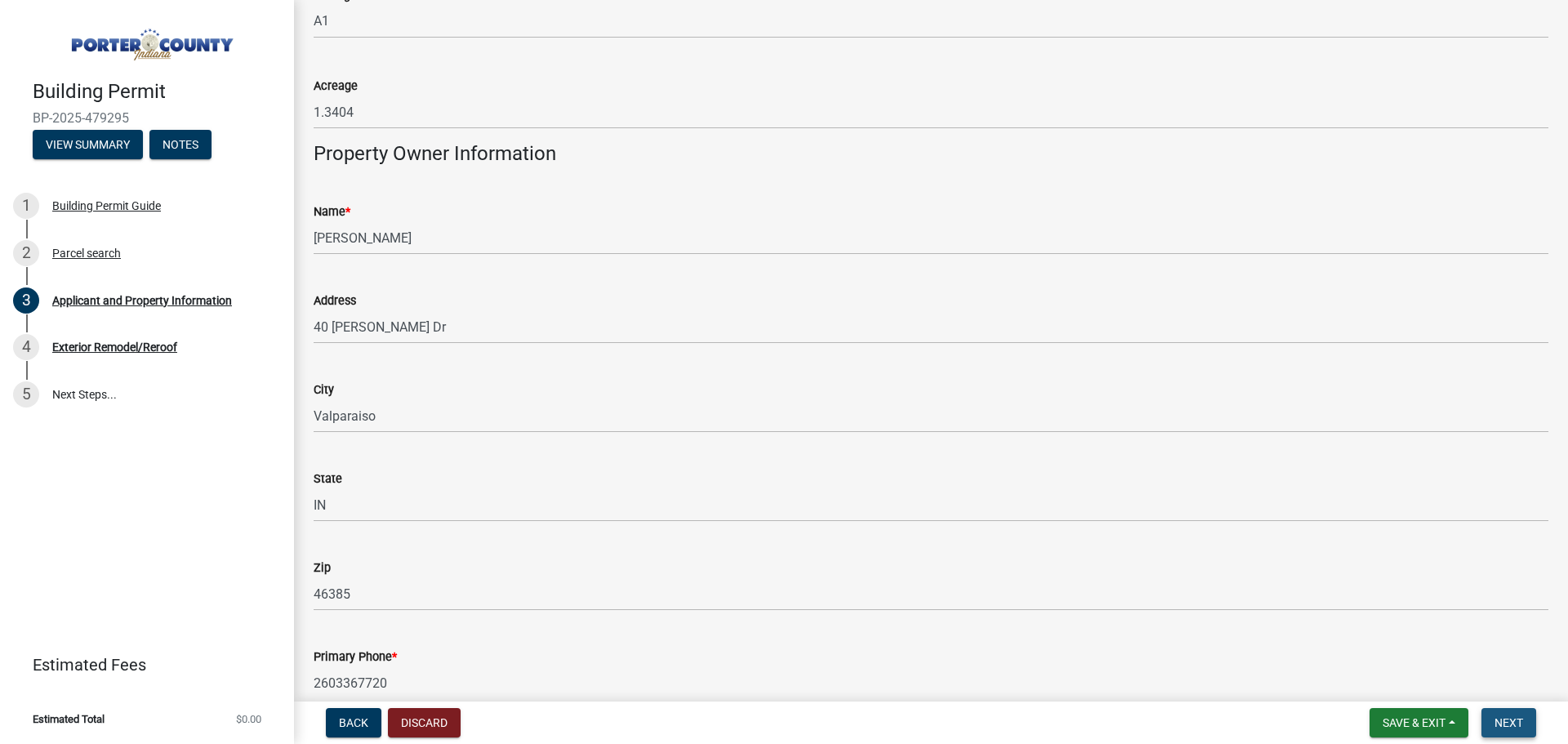
click at [1524, 732] on button "Next" at bounding box center [1509, 722] width 55 height 29
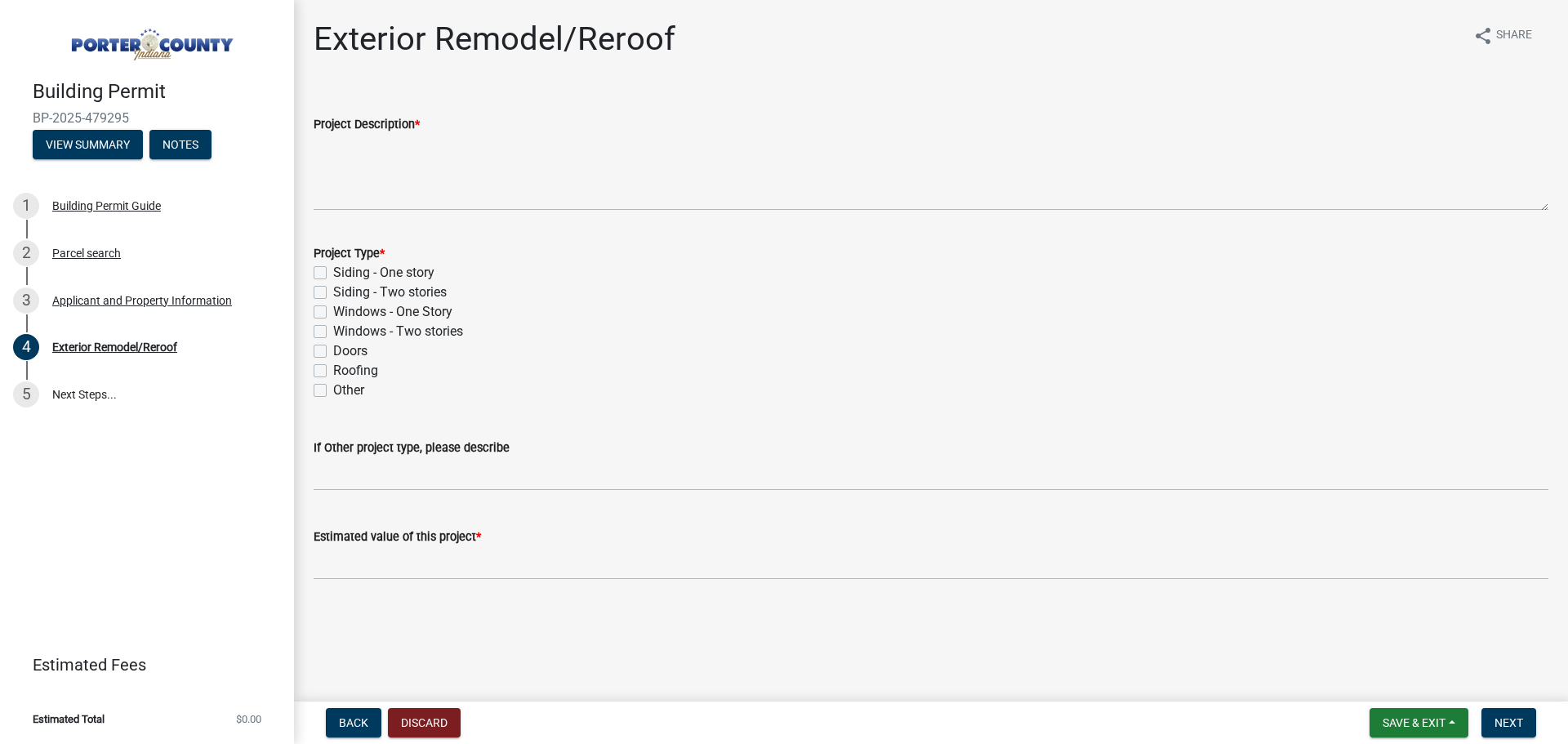
click at [334, 332] on label "Windows - Two stories" at bounding box center [398, 332] width 130 height 19
click at [334, 332] on input "Windows - Two stories" at bounding box center [339, 327] width 11 height 11
checkbox input "true"
checkbox input "false"
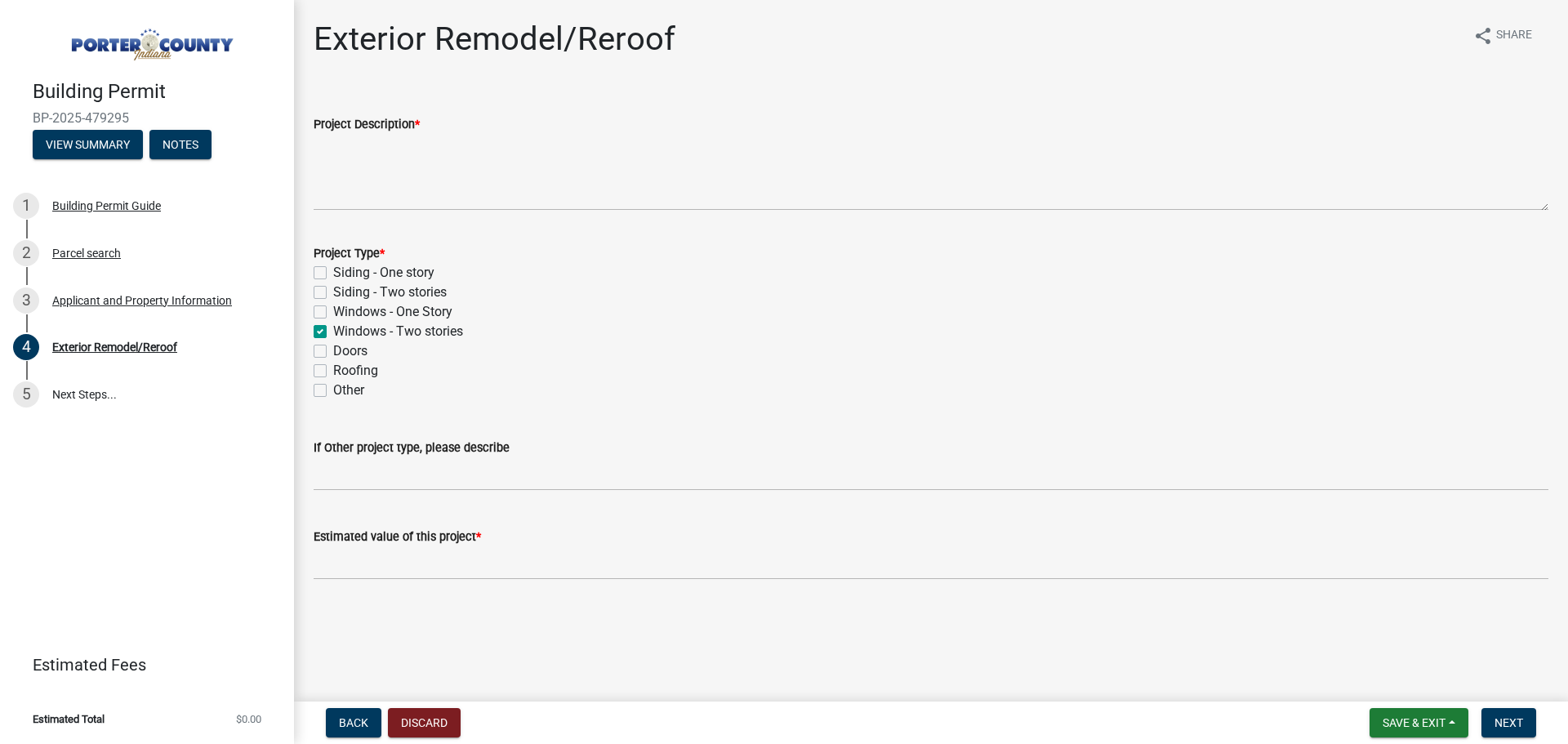
checkbox input "false"
checkbox input "true"
checkbox input "false"
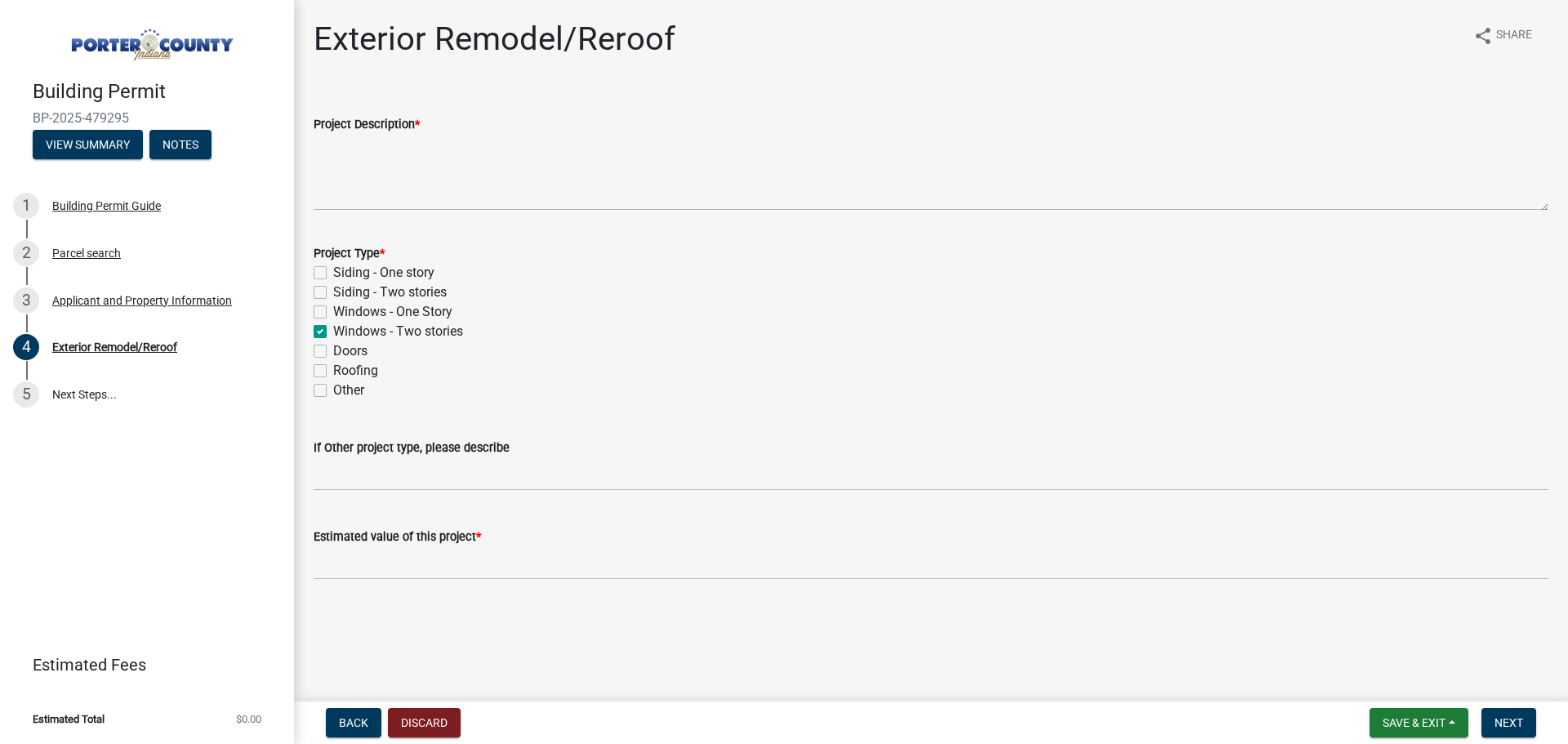
click at [334, 289] on label "Siding - Two stories" at bounding box center [390, 292] width 113 height 19
click at [334, 289] on input "Siding - Two stories" at bounding box center [339, 288] width 11 height 11
checkbox input "true"
checkbox input "false"
checkbox input "true"
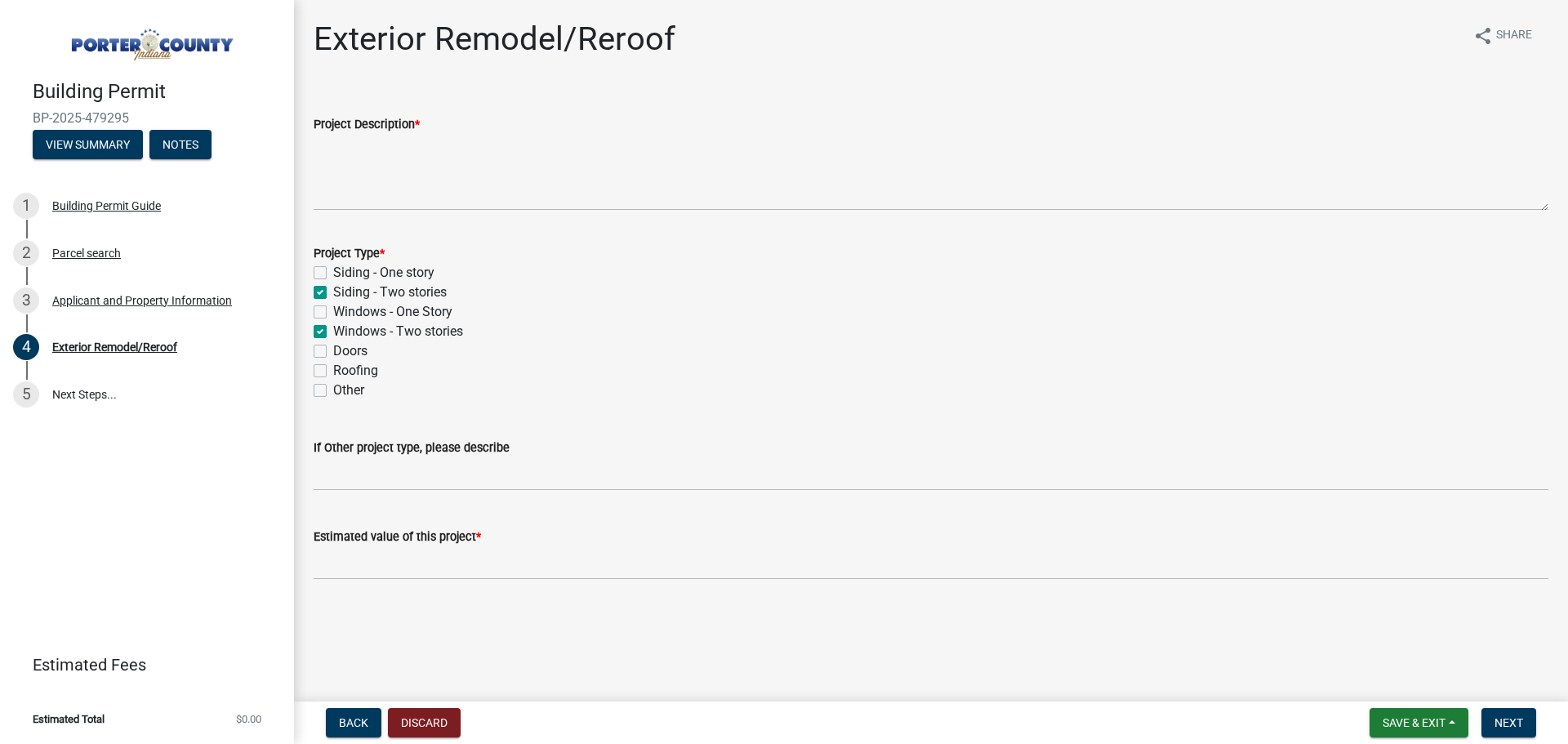
checkbox input "false"
checkbox input "true"
checkbox input "false"
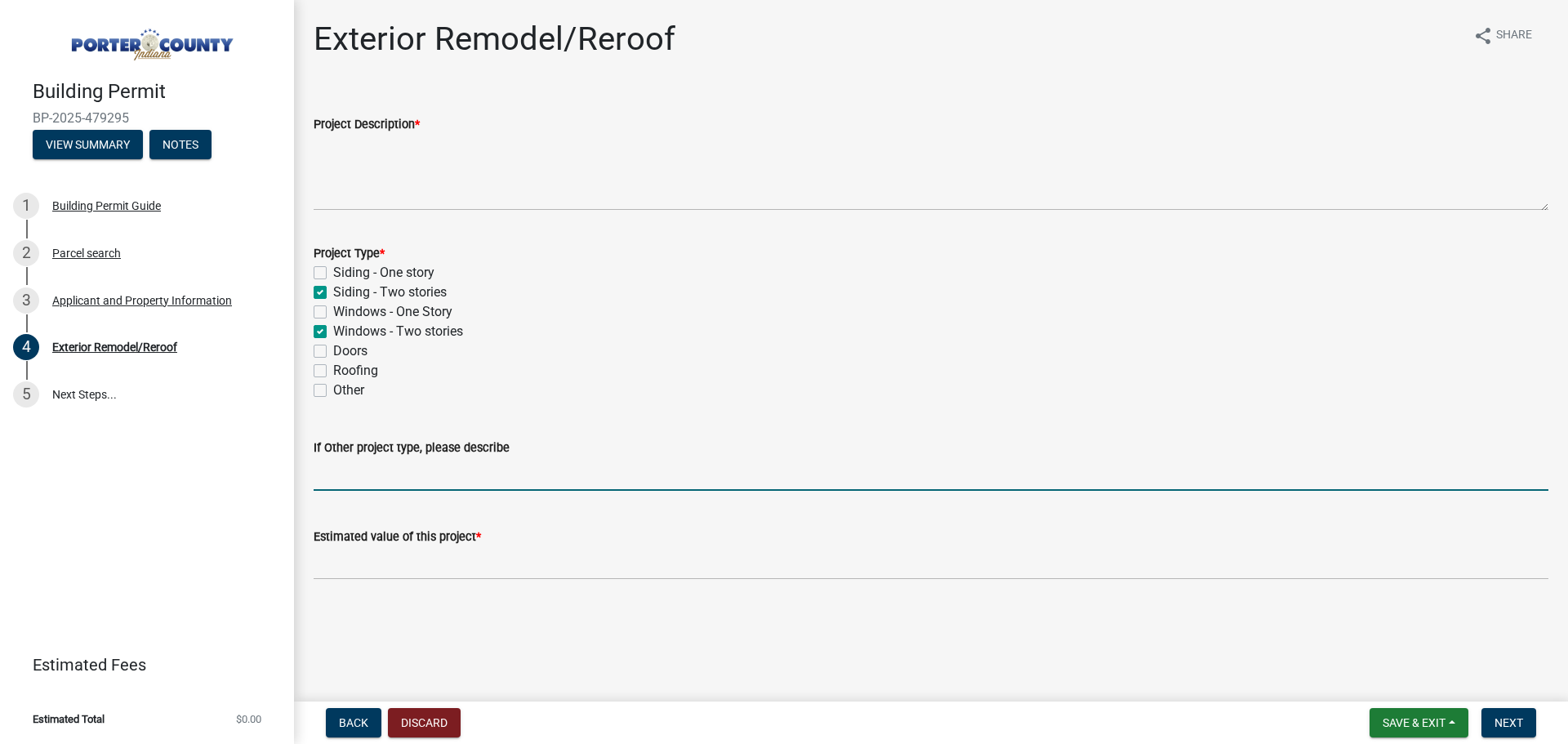
click at [345, 482] on input "If Other project type, please describe" at bounding box center [931, 474] width 1235 height 34
type input "replacement of 41 windows, like for like, no change in size. replacing siding a…"
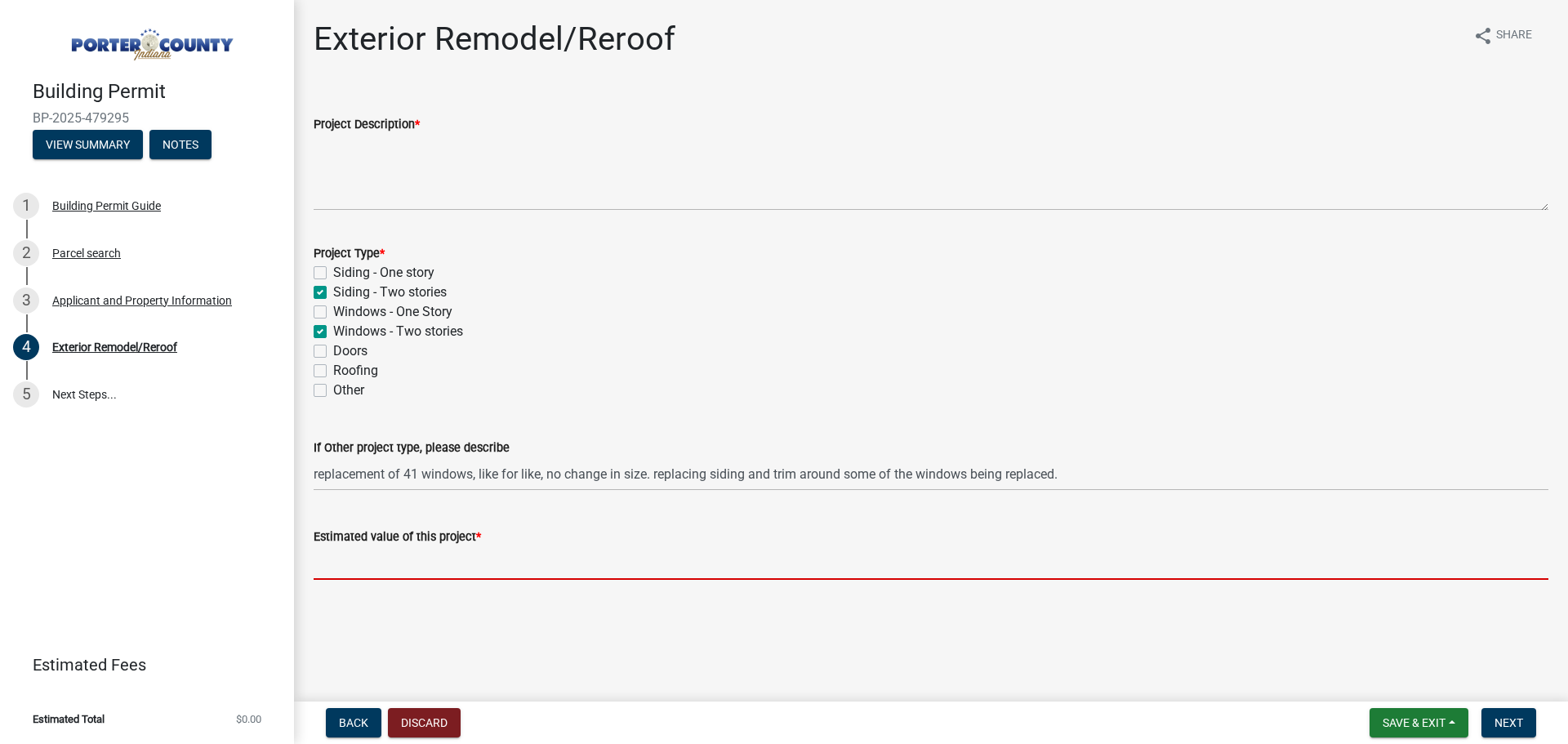
click at [410, 567] on input "text" at bounding box center [931, 564] width 1235 height 34
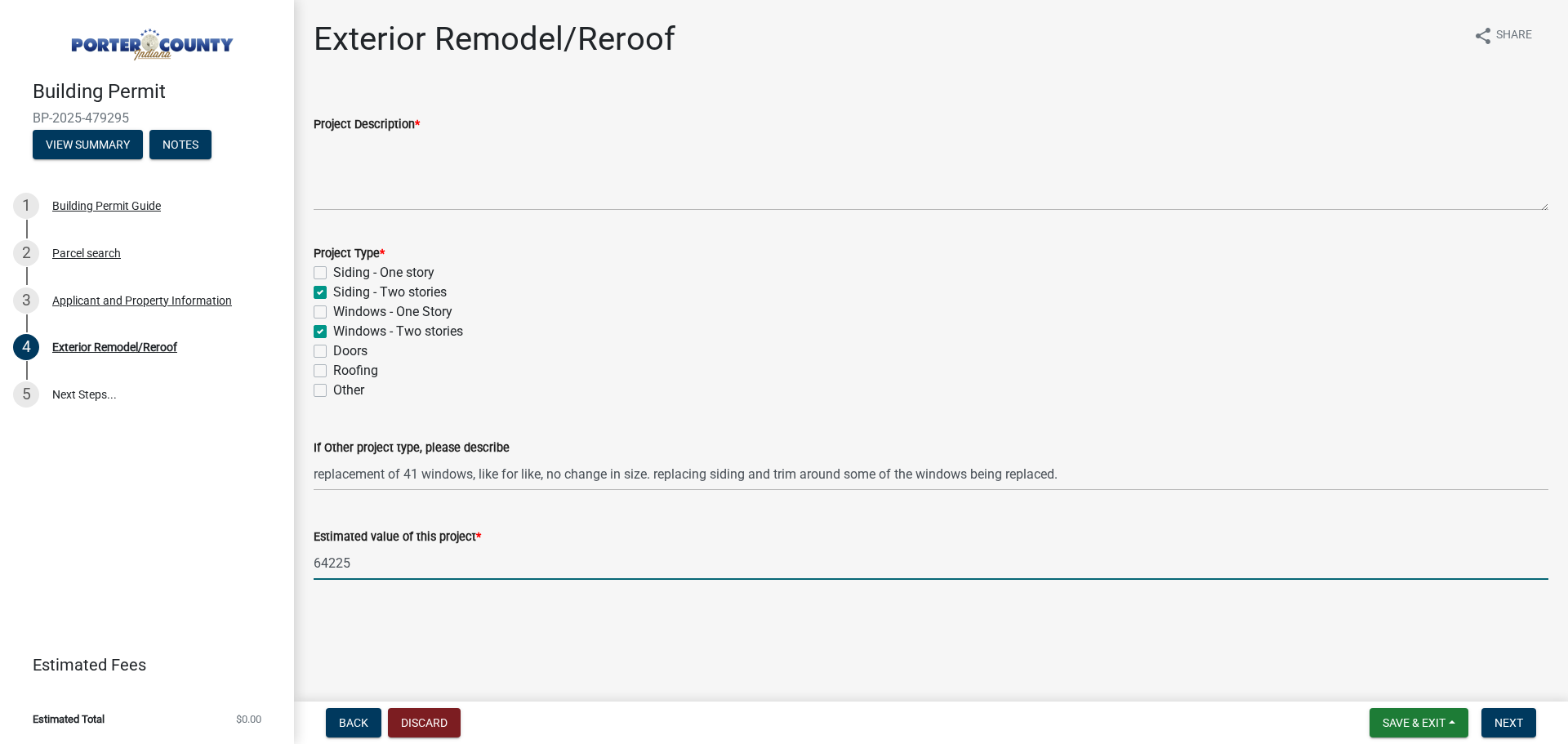
type input "64225"
click at [559, 681] on main "Exterior Remodel/Reroof share Share Project Description * Project Type * Siding…" at bounding box center [931, 348] width 1274 height 695
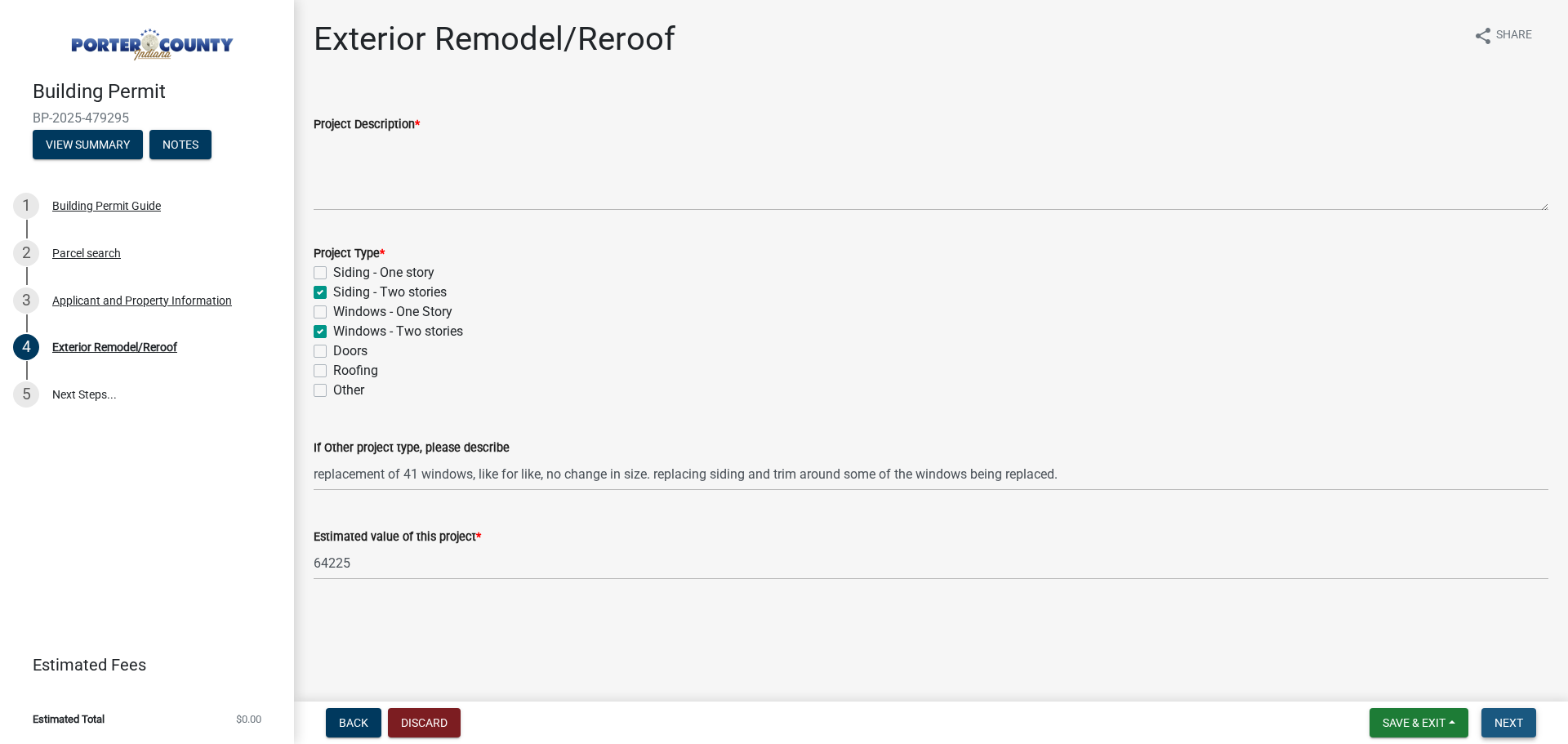
click at [1513, 720] on span "Next" at bounding box center [1509, 723] width 28 height 13
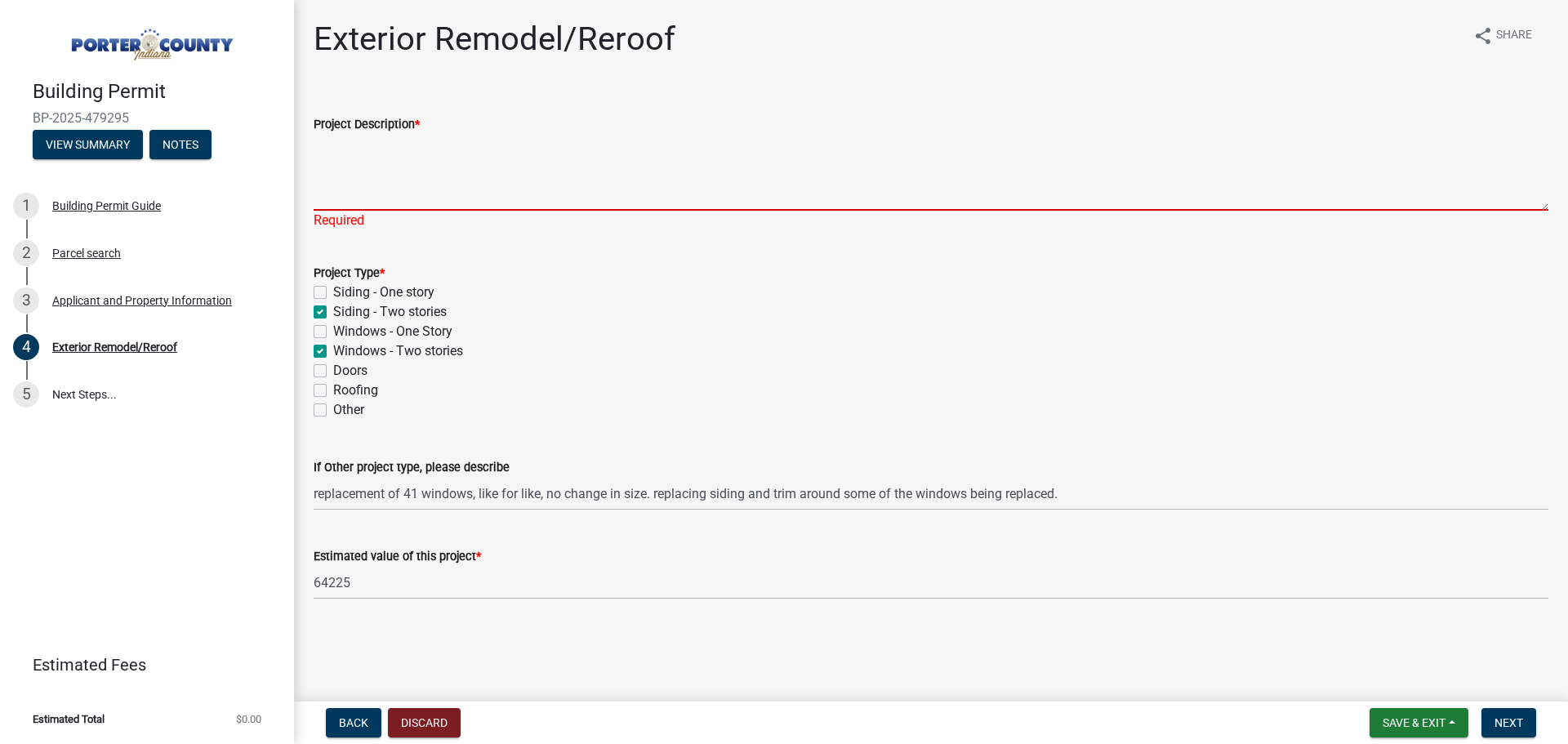
click at [385, 197] on textarea "Project Description *" at bounding box center [931, 172] width 1235 height 77
click at [370, 196] on textarea "Project Description *" at bounding box center [931, 172] width 1235 height 77
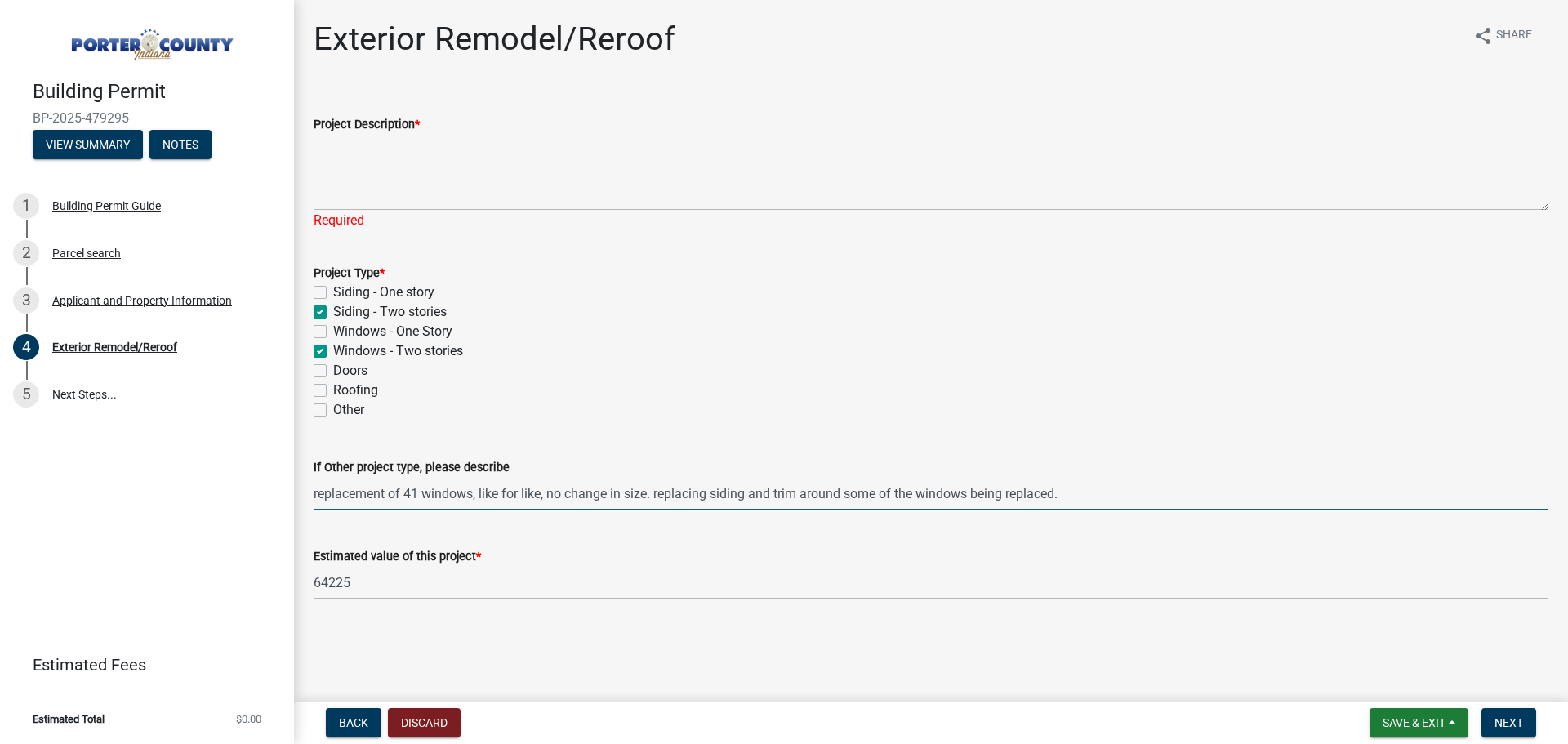
drag, startPoint x: 1089, startPoint y: 498, endPoint x: 308, endPoint y: 475, distance: 781.3
click at [308, 475] on div "If Other project type, please describe replacement of 41 windows, like for like…" at bounding box center [931, 472] width 1259 height 76
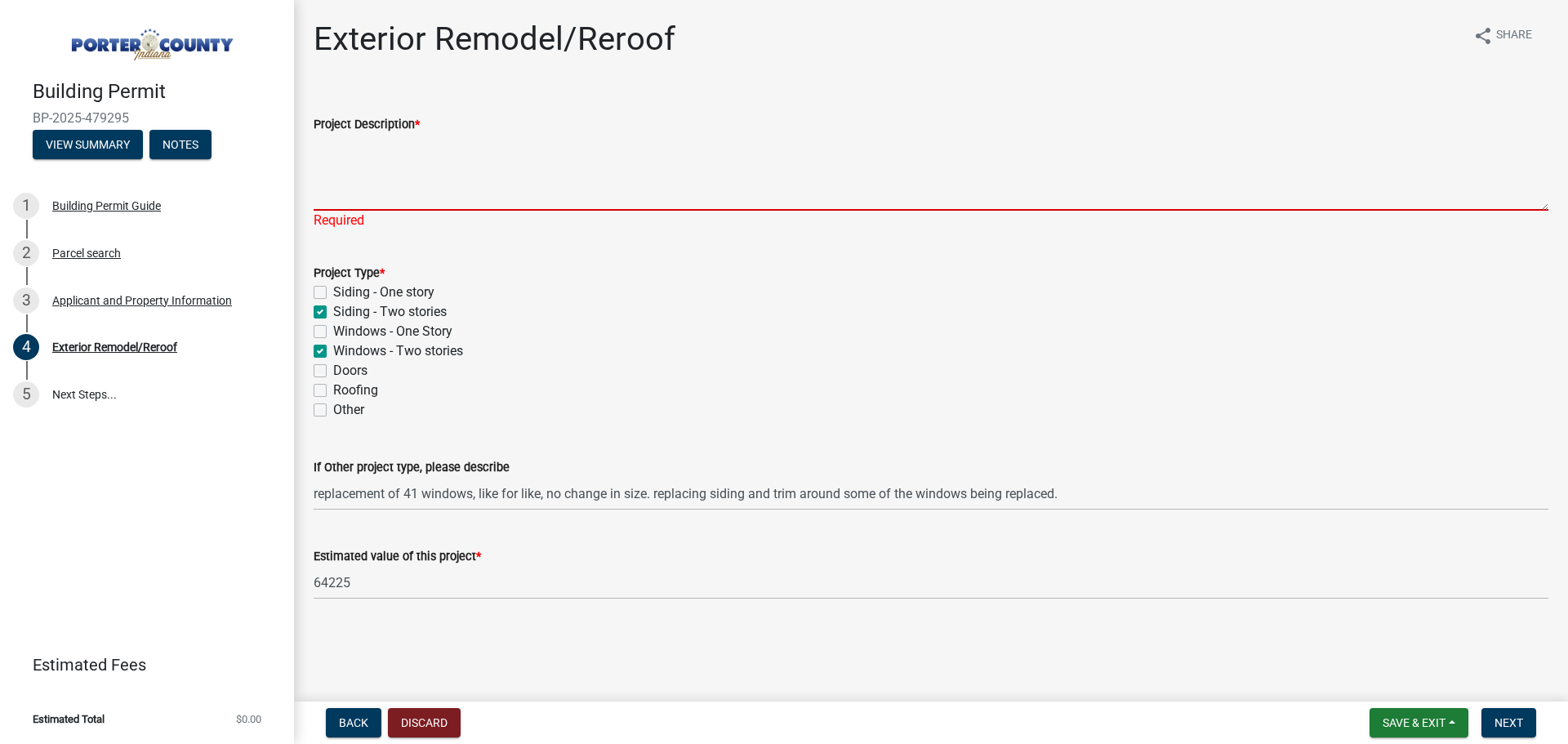
click at [441, 194] on textarea "Project Description *" at bounding box center [931, 172] width 1235 height 77
paste textarea "replacement of 41 windows, like for like, no change in size. replacing siding a…"
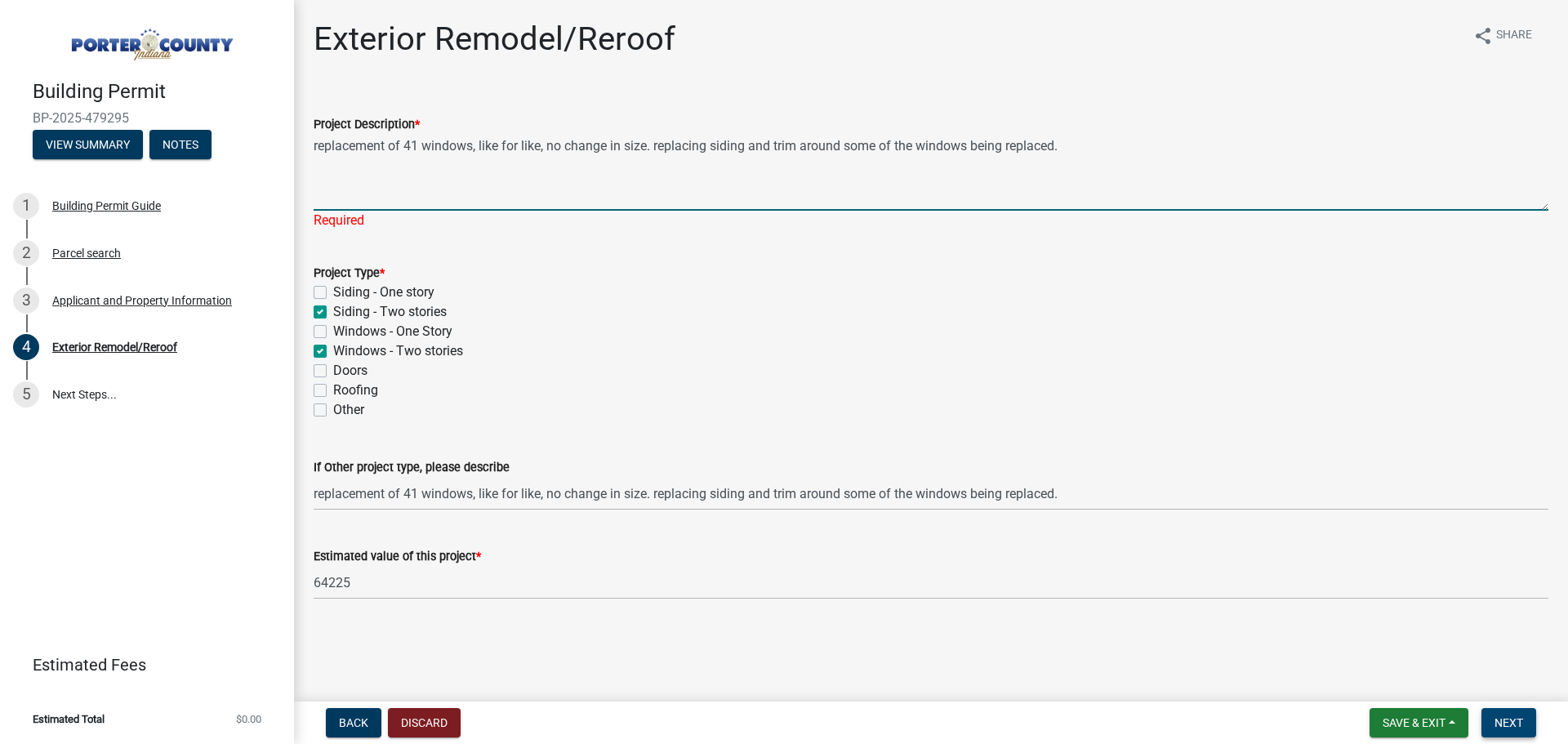
type textarea "replacement of 41 windows, like for like, no change in size. replacing siding a…"
click at [1511, 728] on span "Next" at bounding box center [1509, 723] width 28 height 13
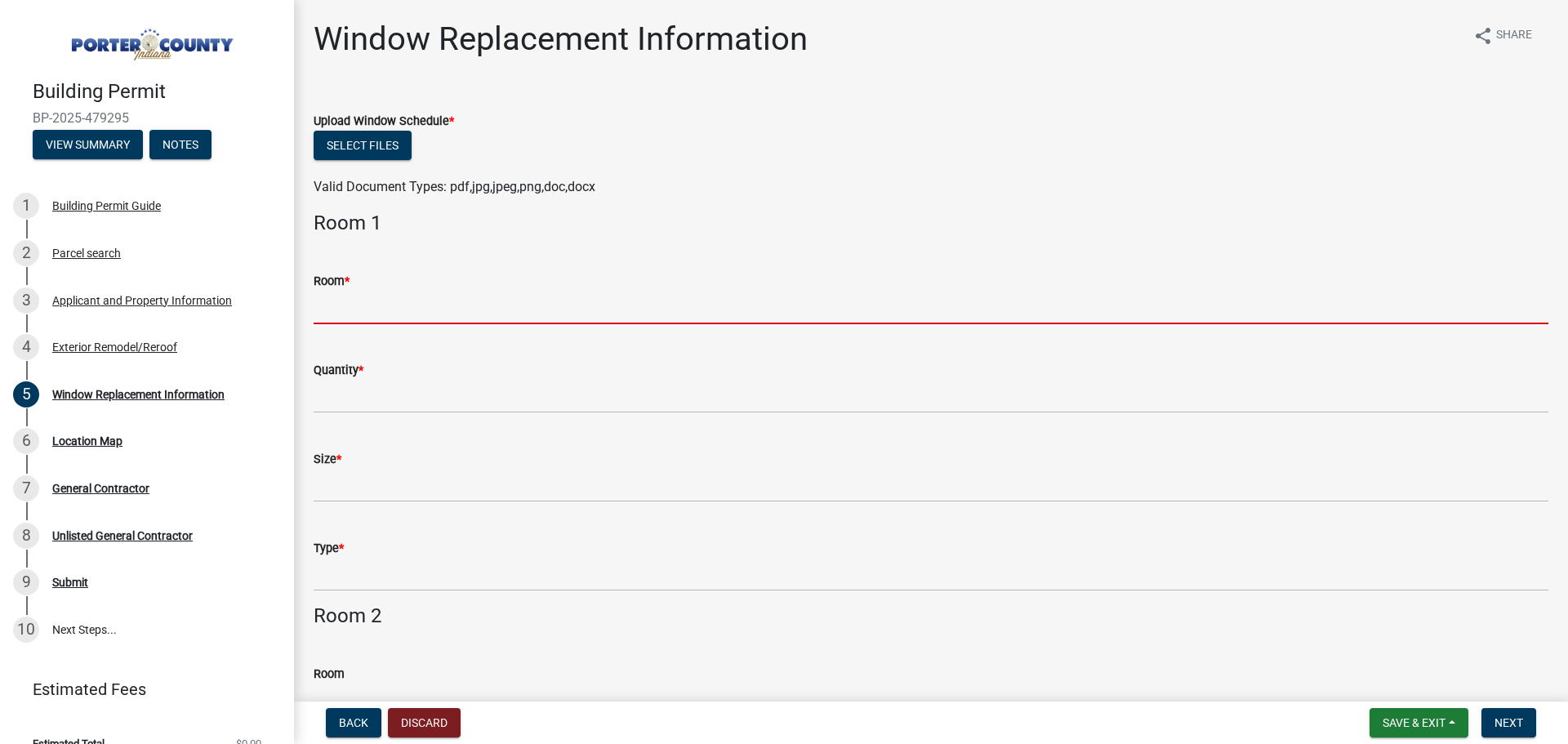
click at [346, 299] on input "Room *" at bounding box center [931, 308] width 1235 height 34
click at [365, 314] on input "Room *" at bounding box center [931, 308] width 1235 height 34
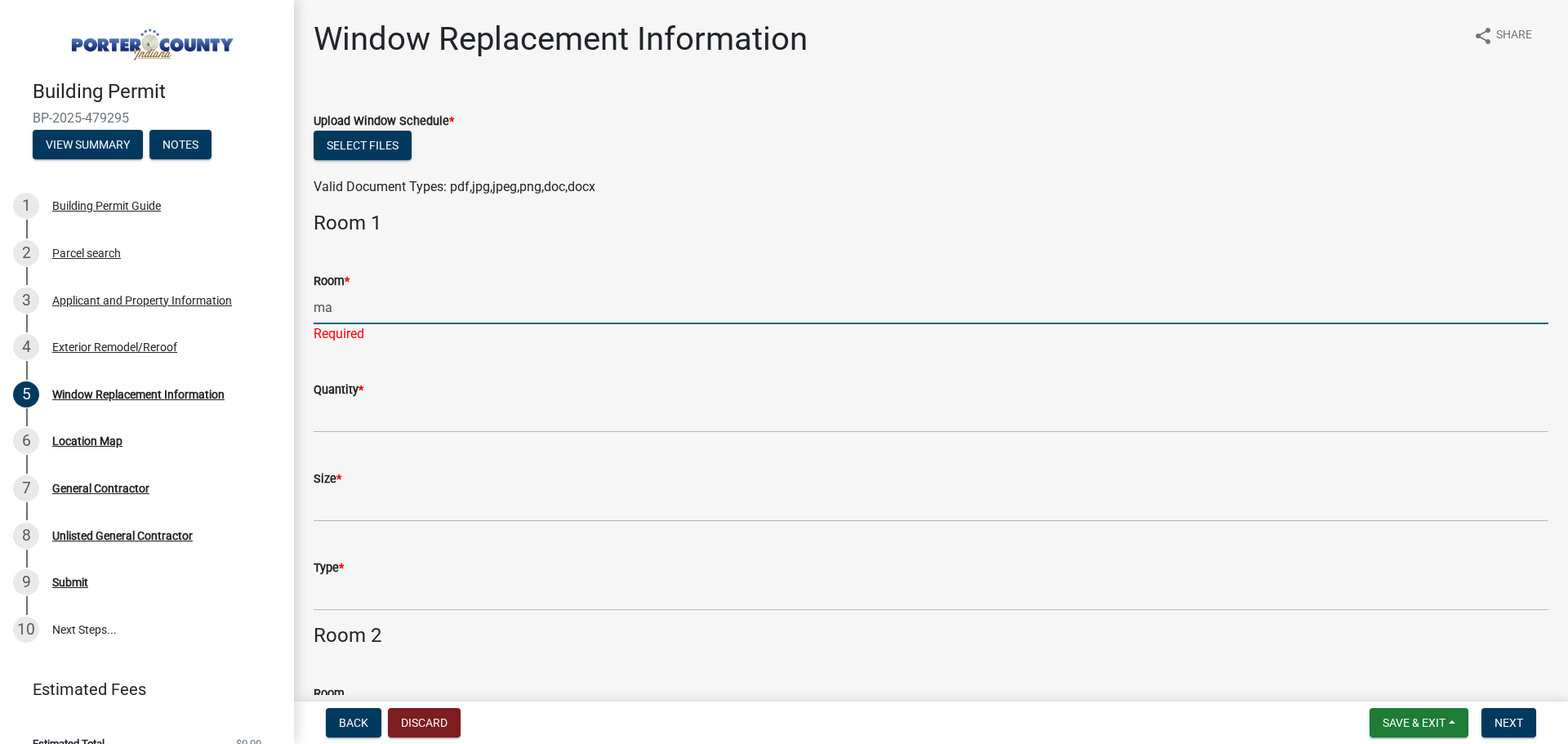
type input "m"
type input "Master Library"
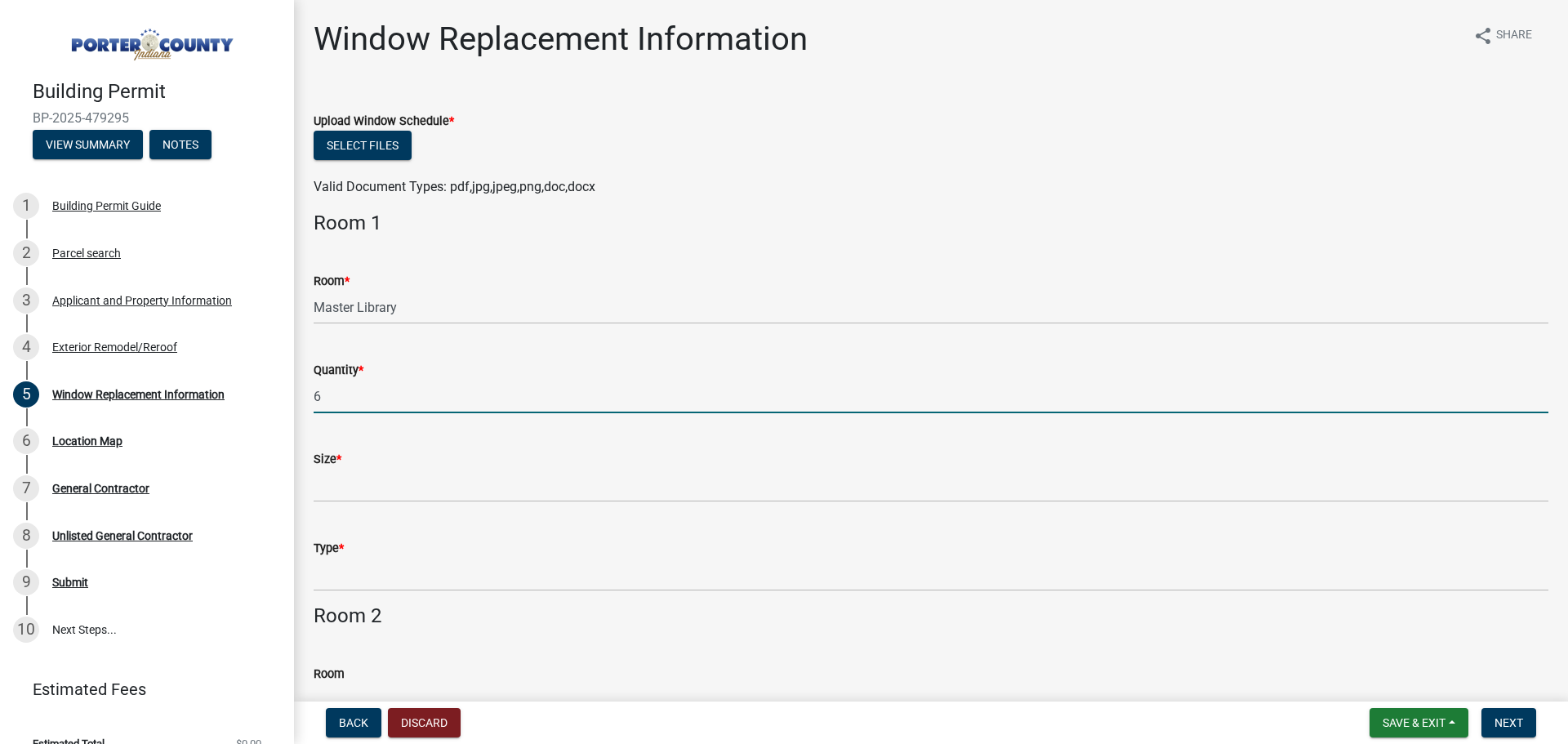
type input "6"
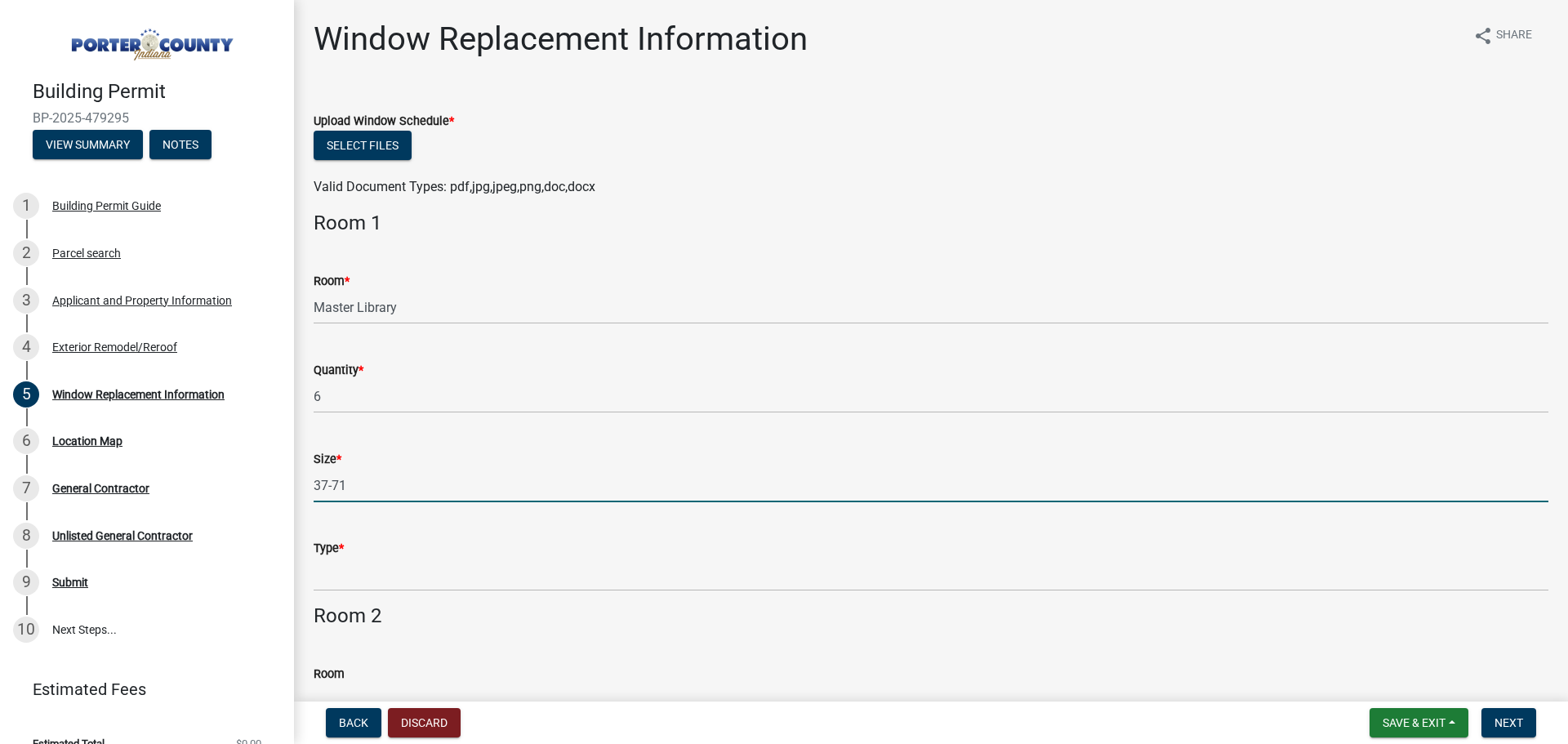
type input "37-71"
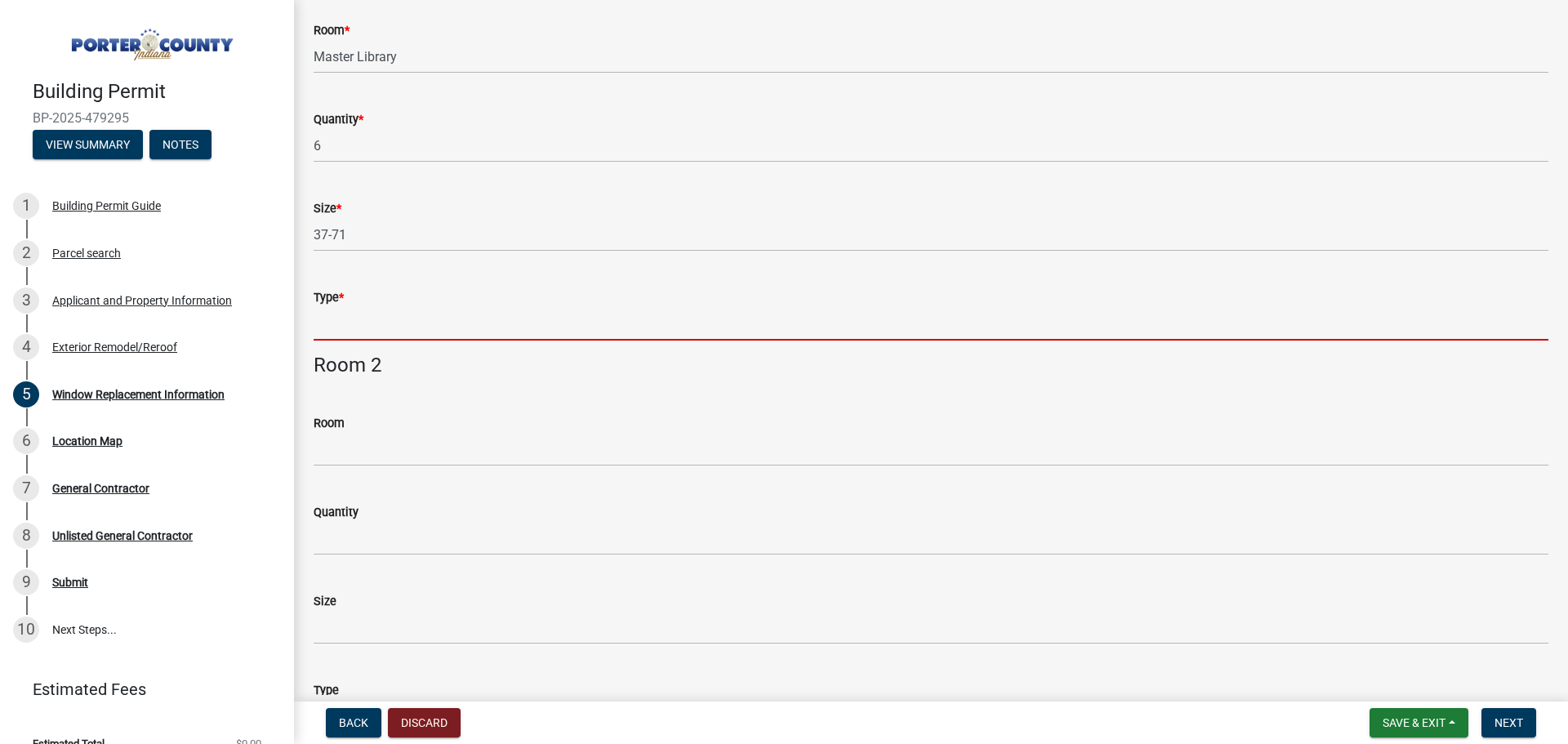
scroll to position [218, 0]
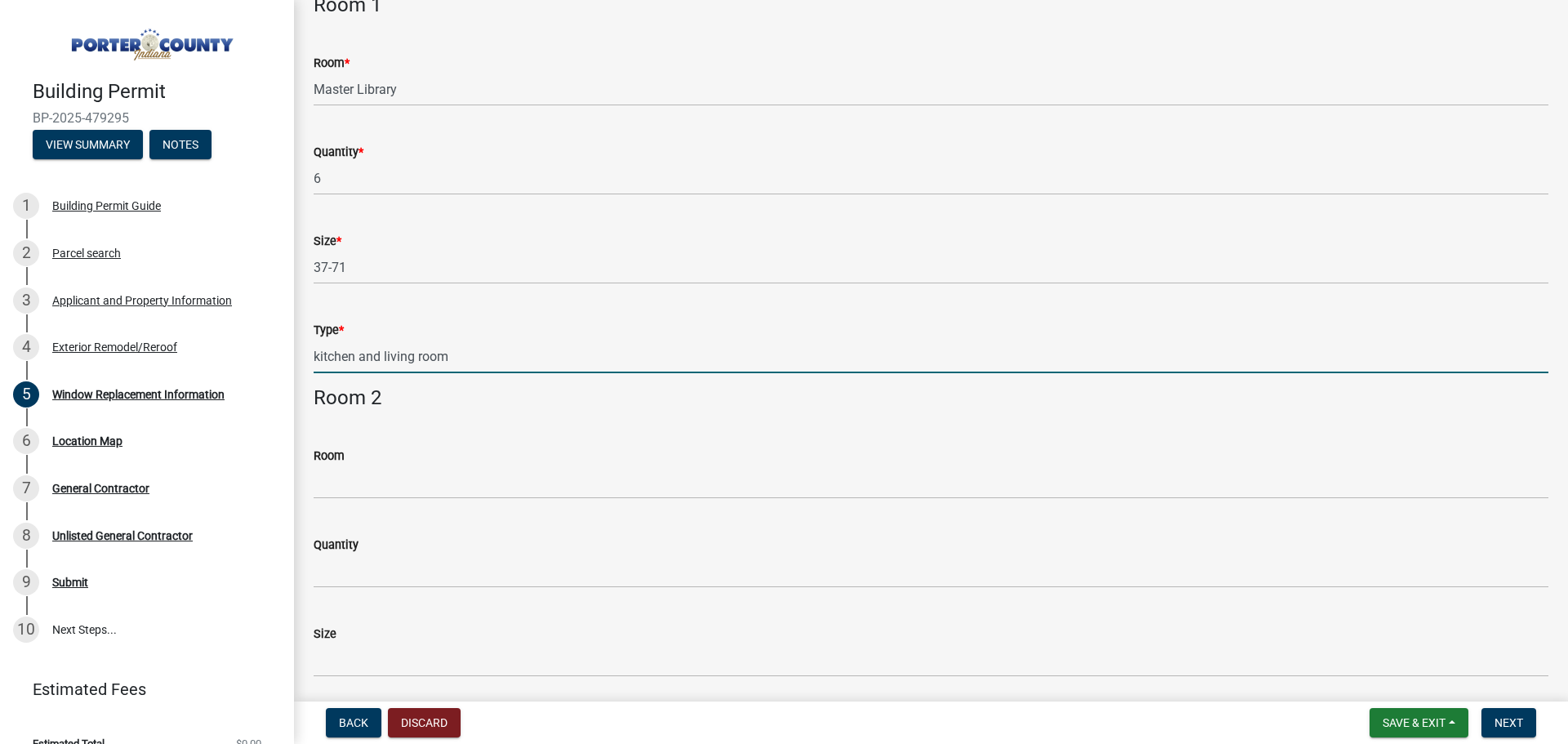
type input "kitchen and living room"
click at [452, 357] on input "kitchen and living room" at bounding box center [931, 357] width 1235 height 34
click at [393, 357] on input "kitchen and living room" at bounding box center [931, 357] width 1235 height 34
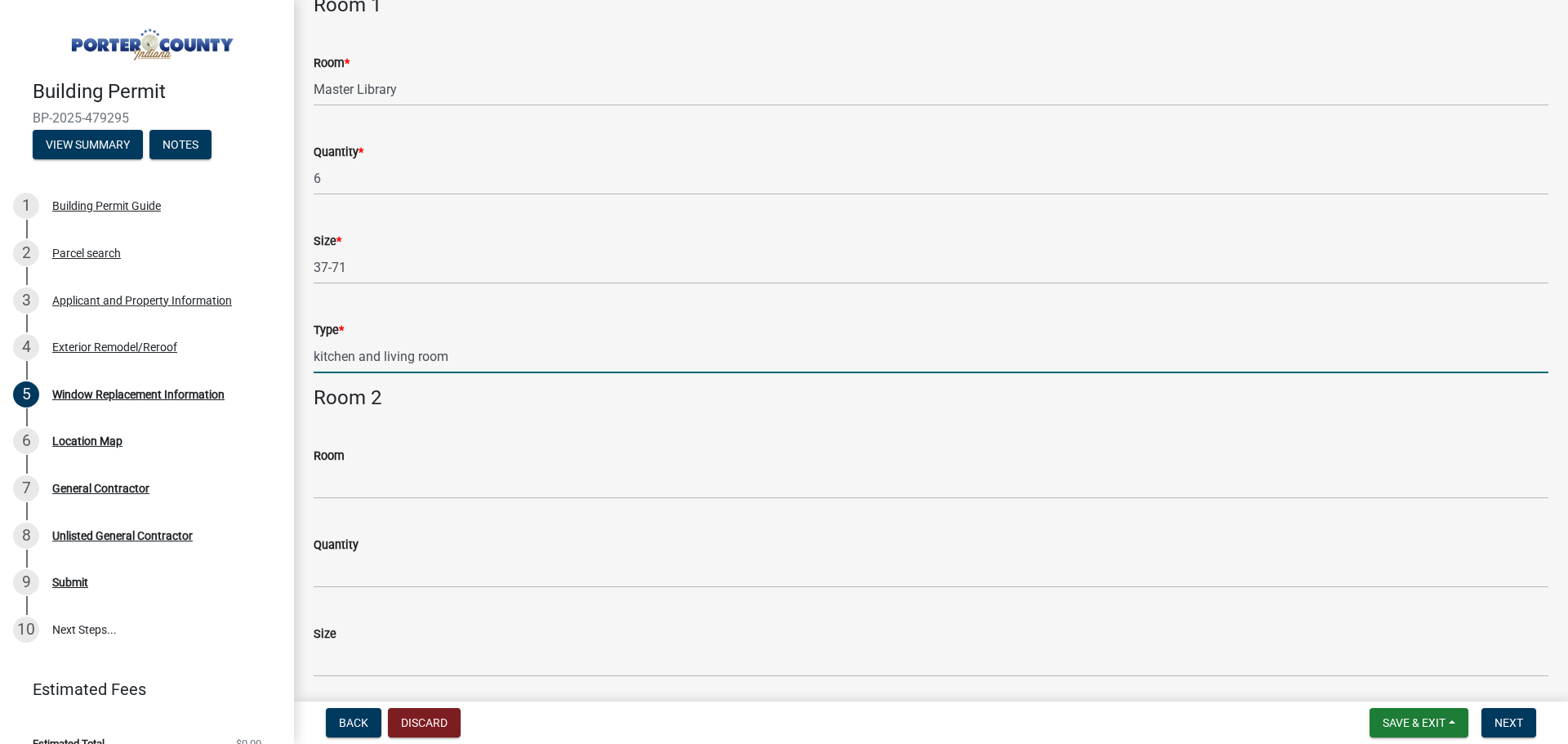
click at [393, 357] on input "kitchen and living room" at bounding box center [931, 357] width 1235 height 34
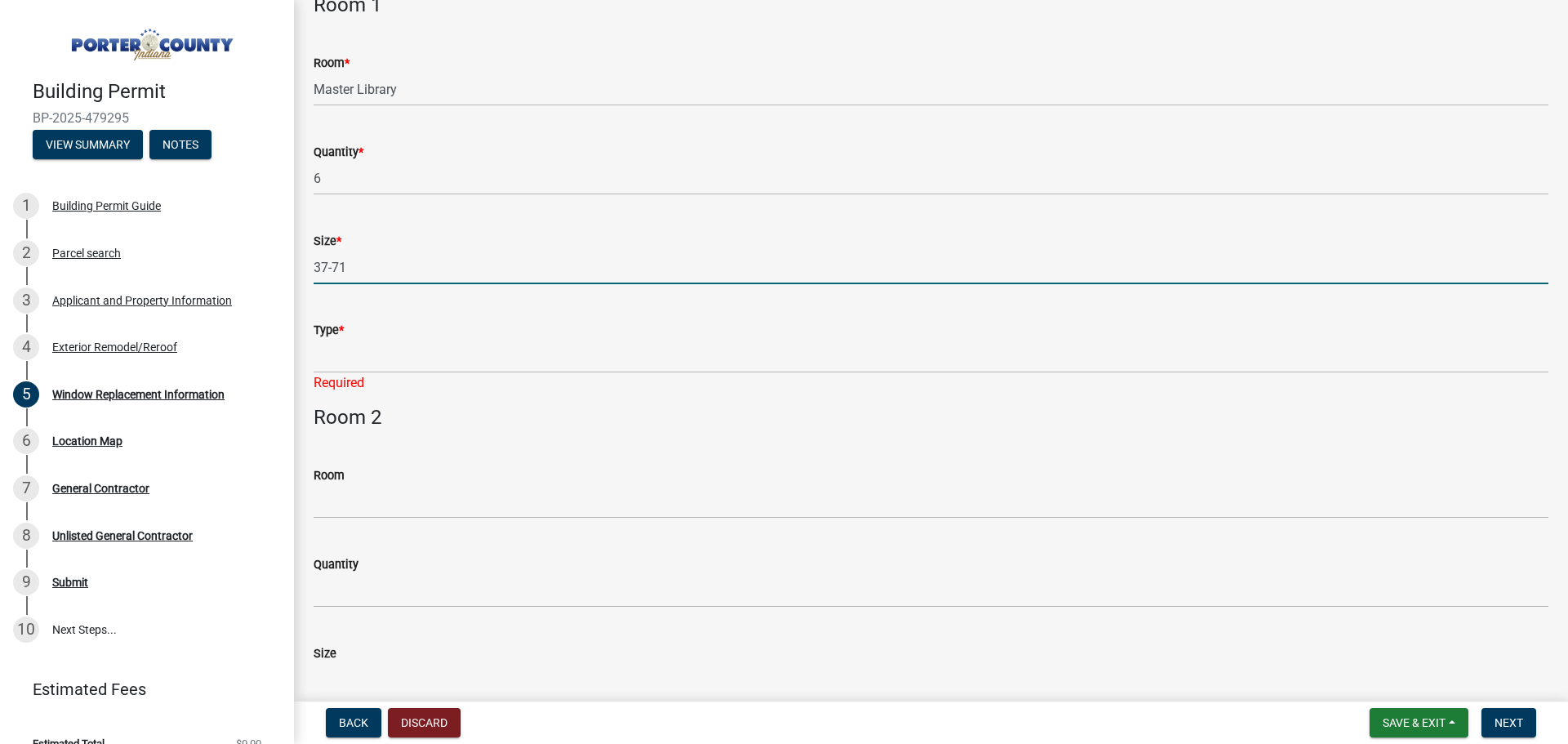
click at [335, 269] on input "37-71" at bounding box center [931, 267] width 1235 height 34
type input "37x71"
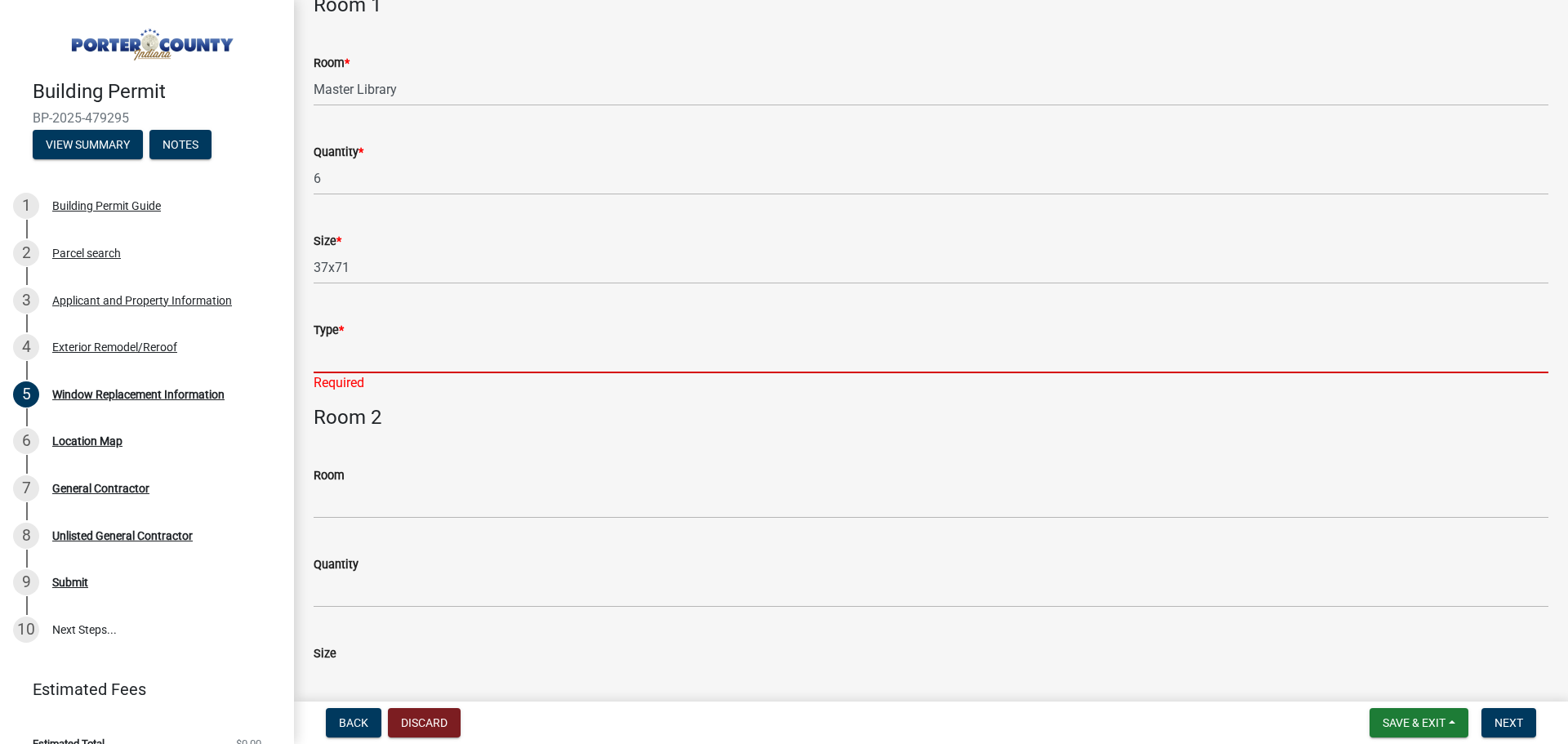
click at [324, 364] on input "Type *" at bounding box center [931, 357] width 1235 height 34
paste input "Endure Window - EN600 Series 601- Double Hung"
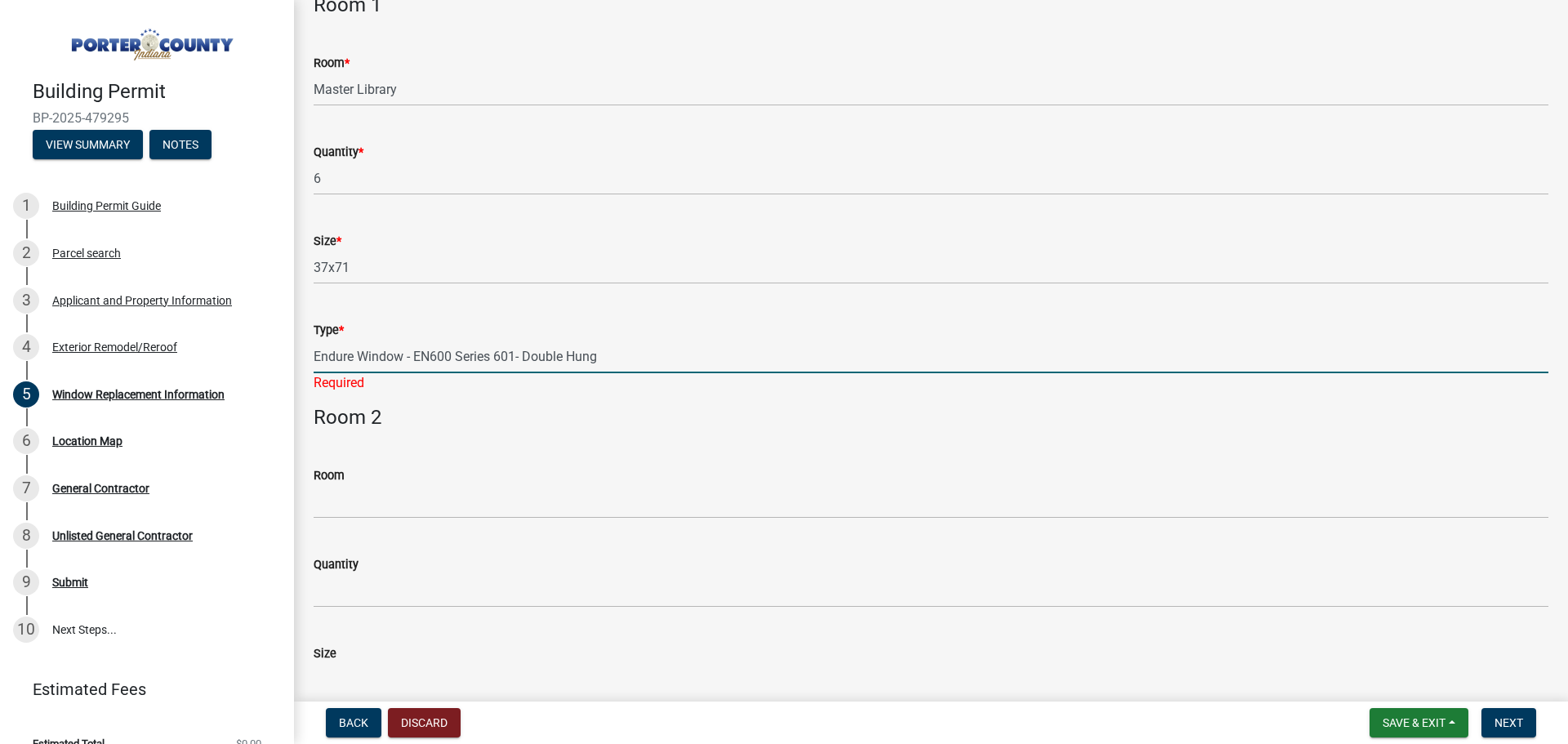
type input "Endure Window - EN600 Series 601- Double Hung"
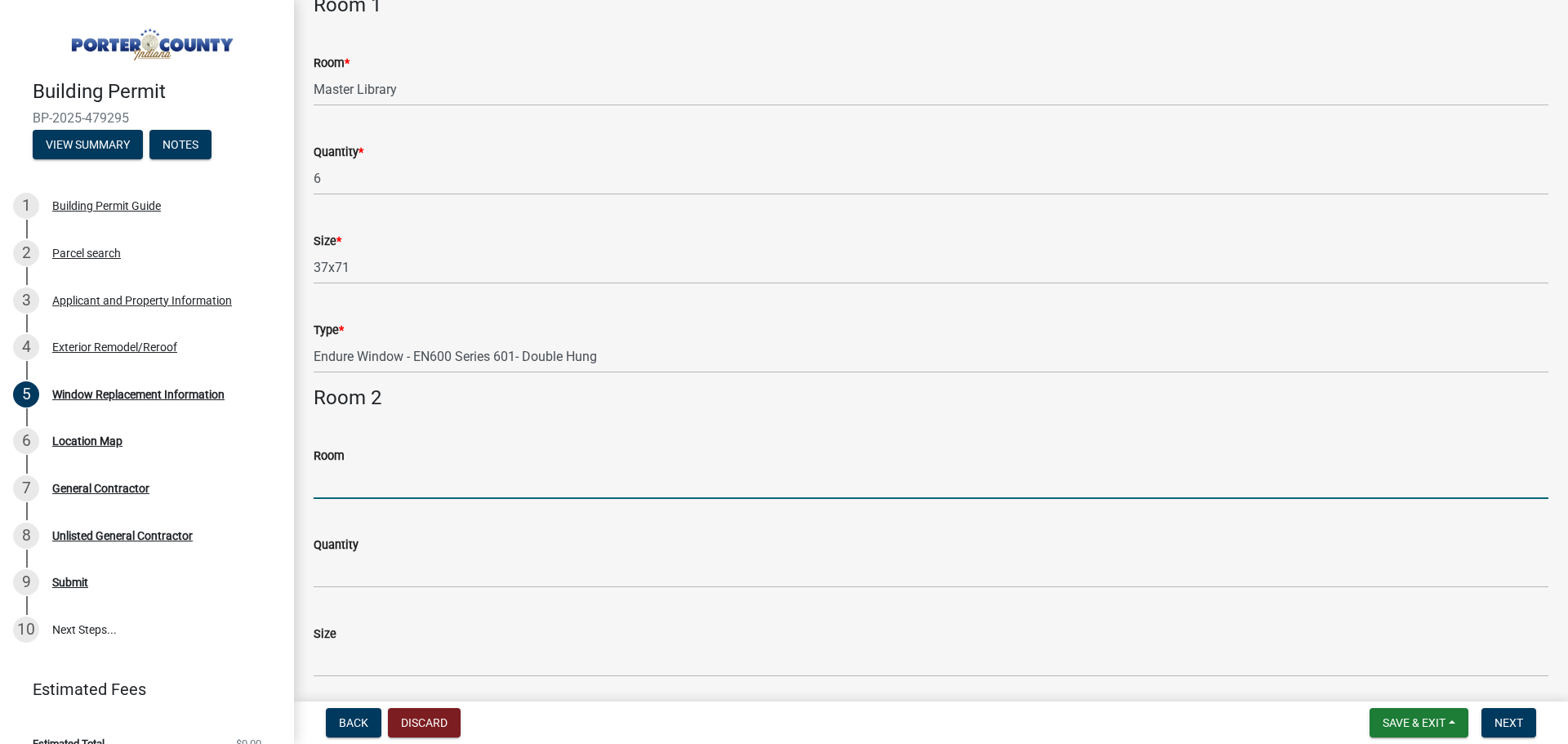
click at [337, 510] on wm-data-entity-input "Room" at bounding box center [931, 467] width 1235 height 89
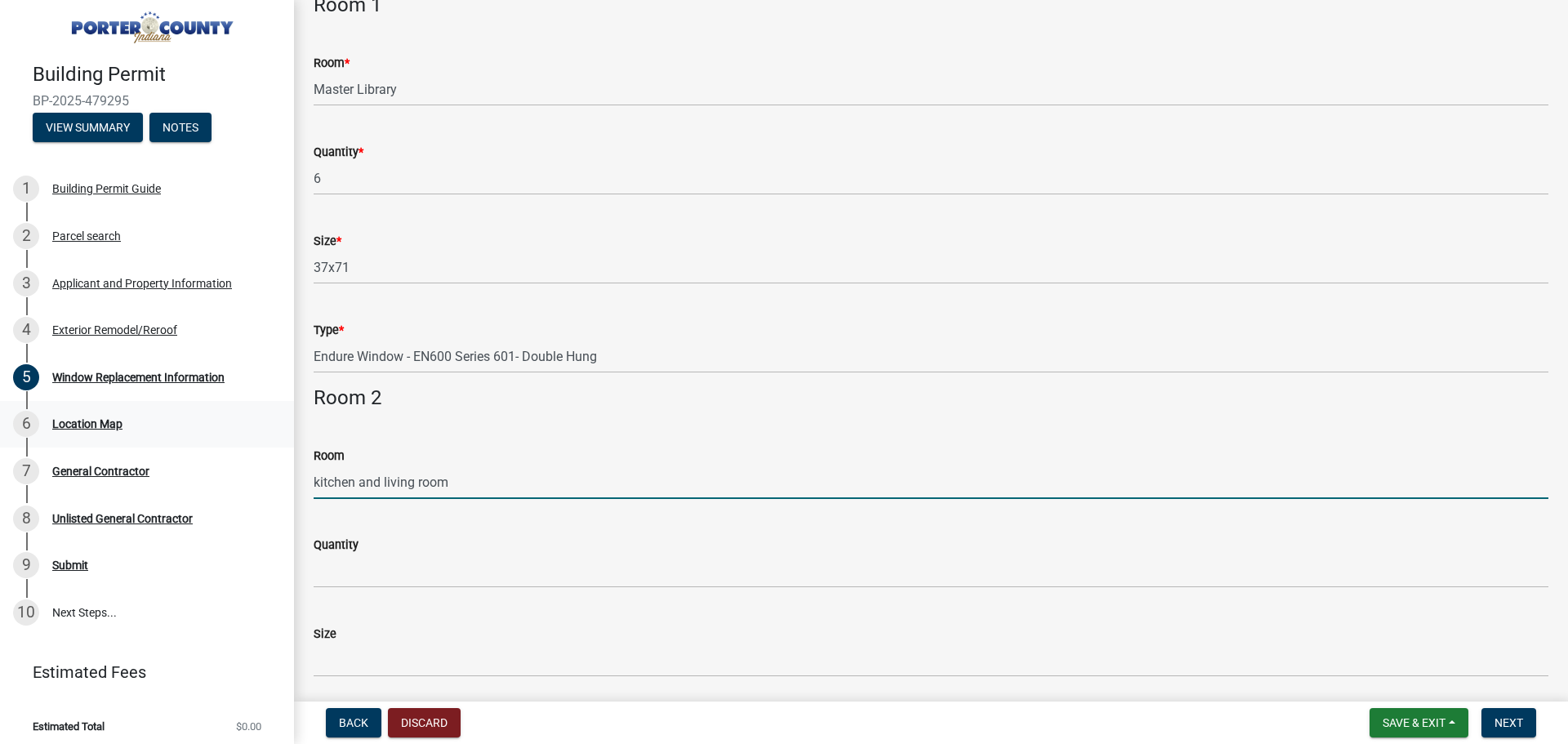
scroll to position [22, 0]
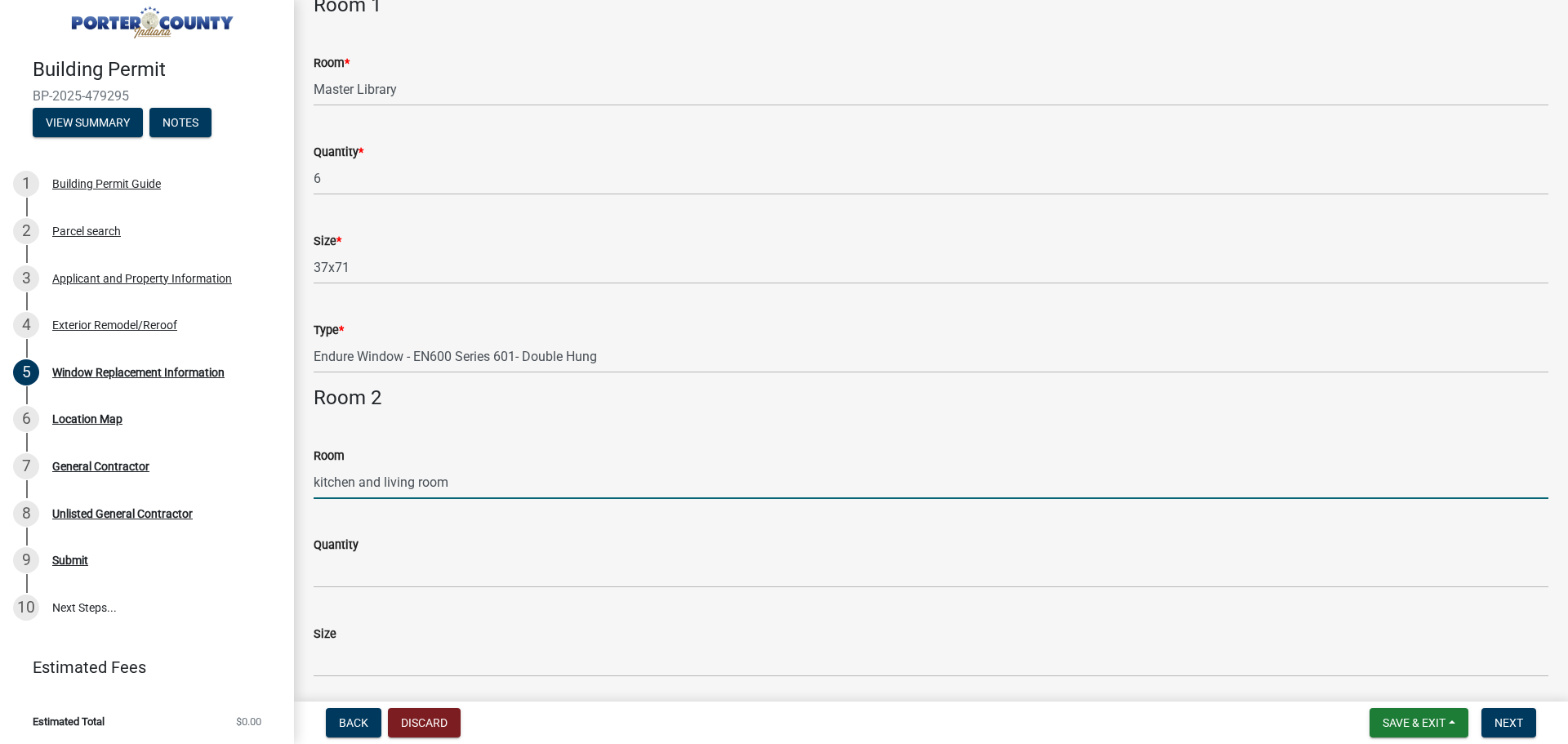
type input "kitchen and living room"
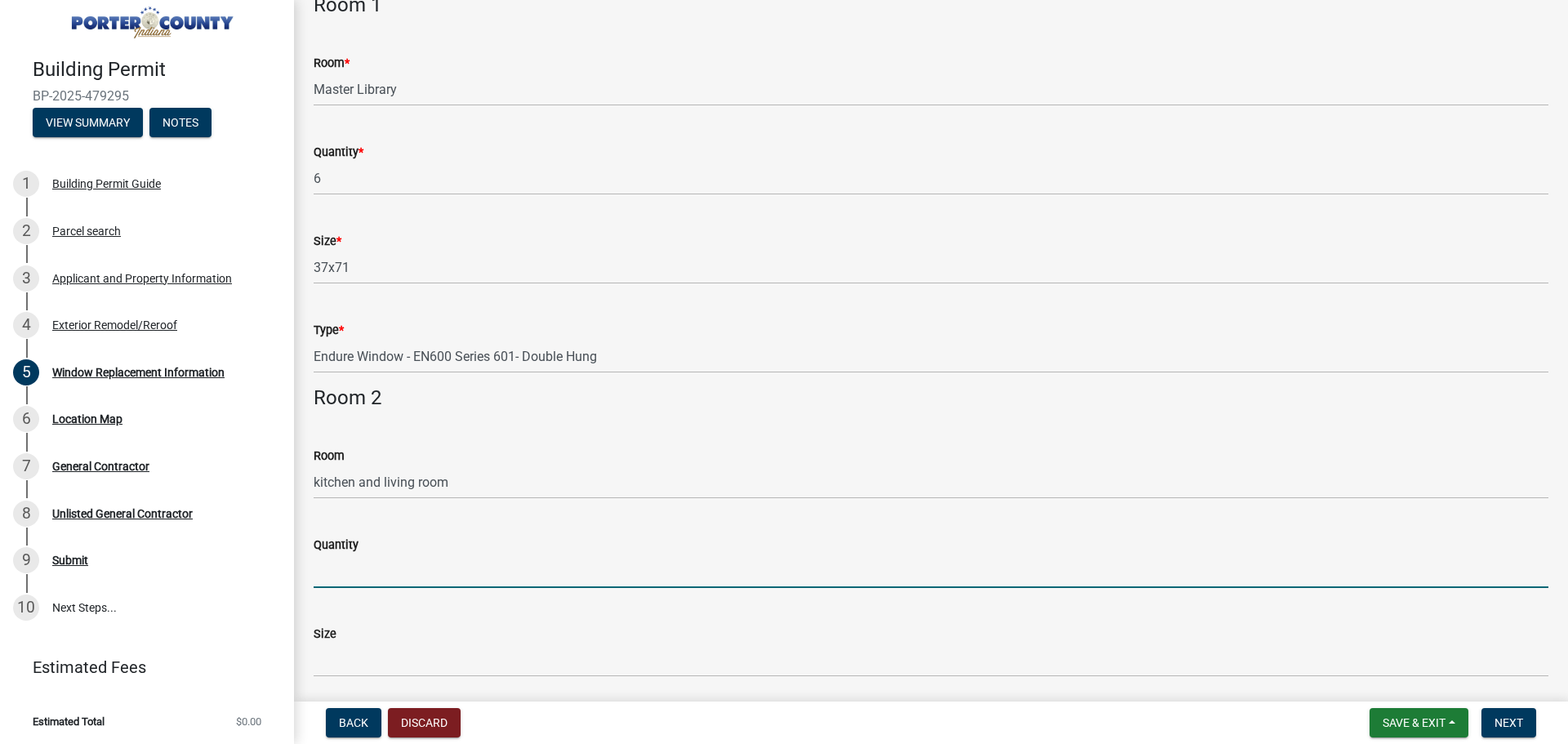
click at [330, 572] on input "Quantity" at bounding box center [931, 571] width 1235 height 34
type input "6"
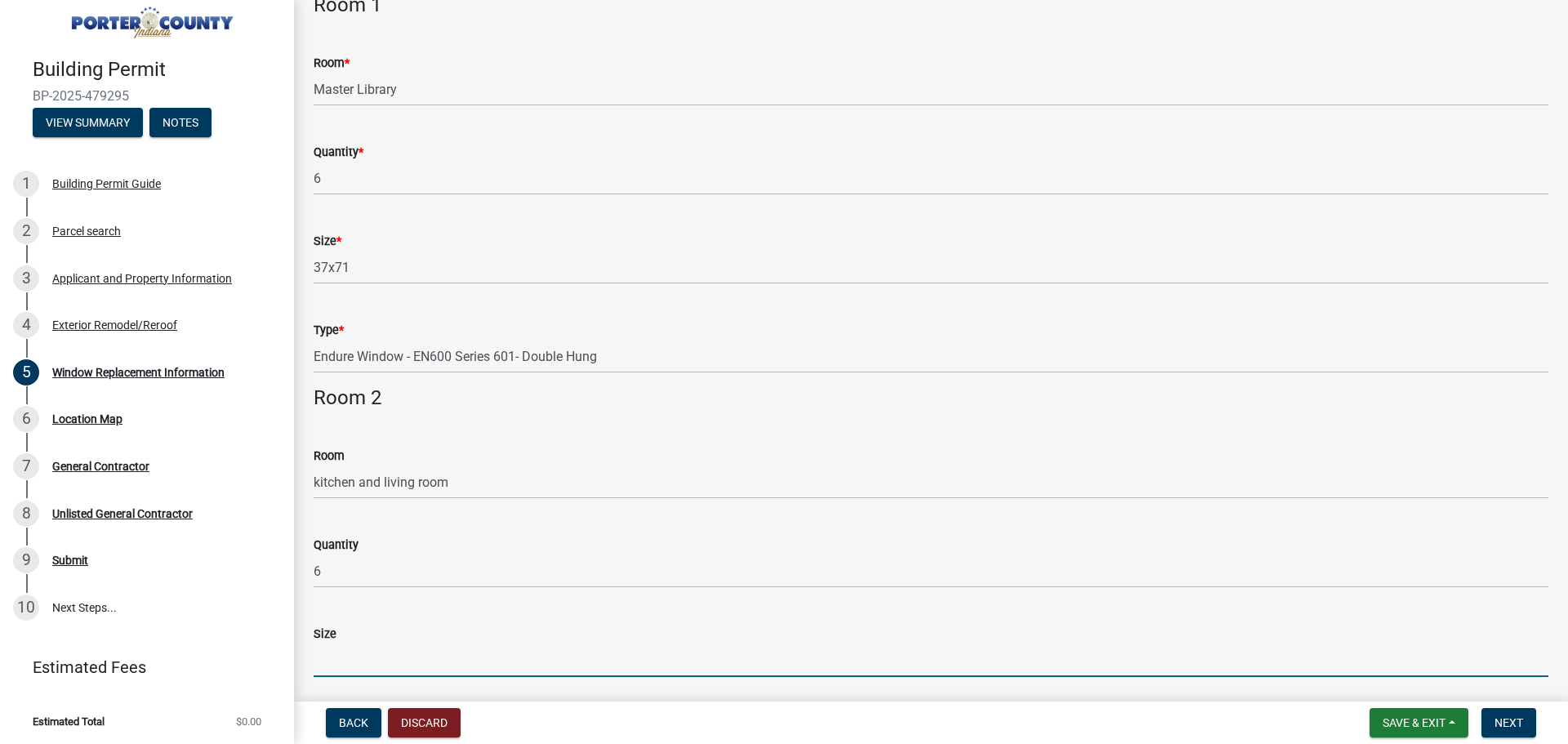
click at [369, 661] on input "Size" at bounding box center [931, 660] width 1235 height 34
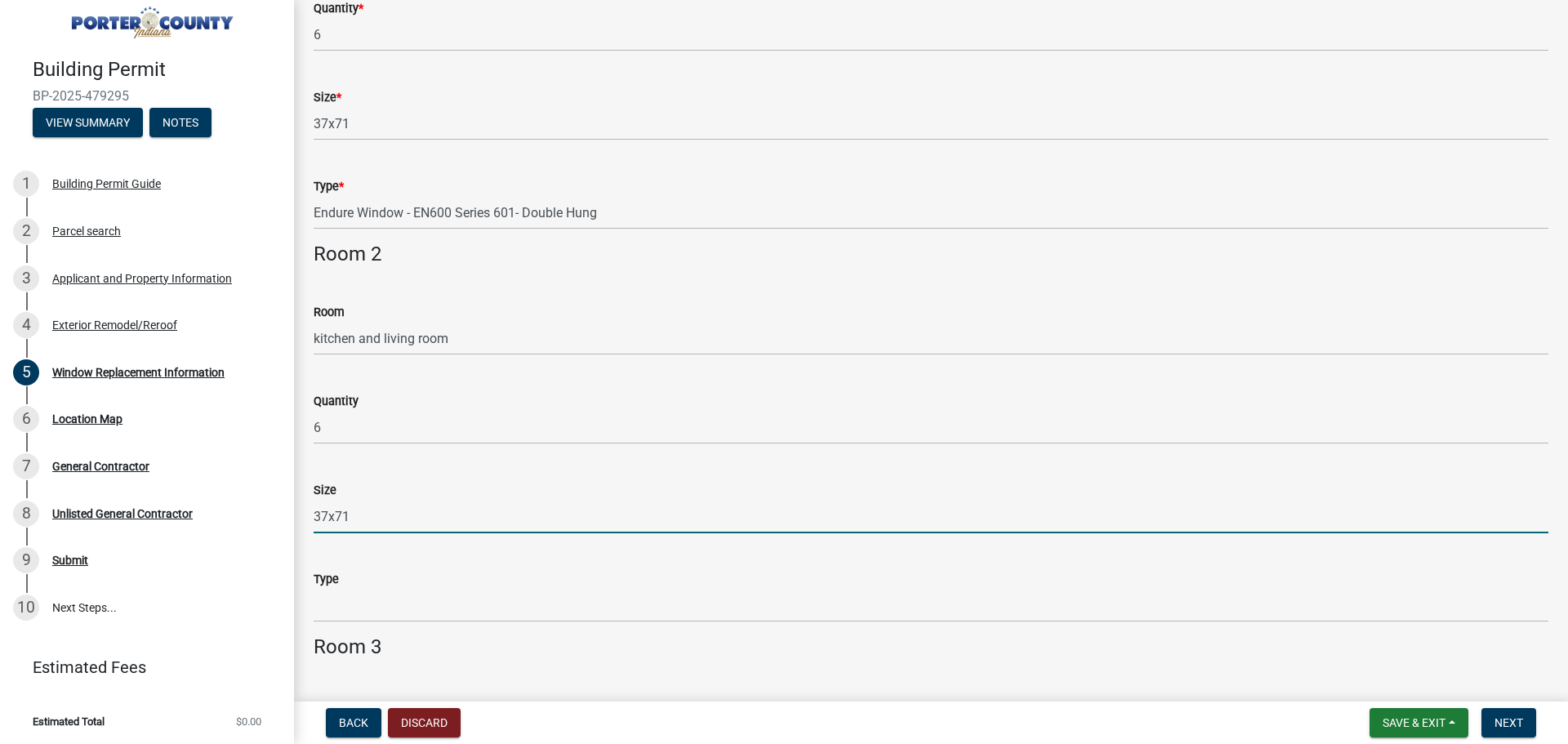
scroll to position [435, 0]
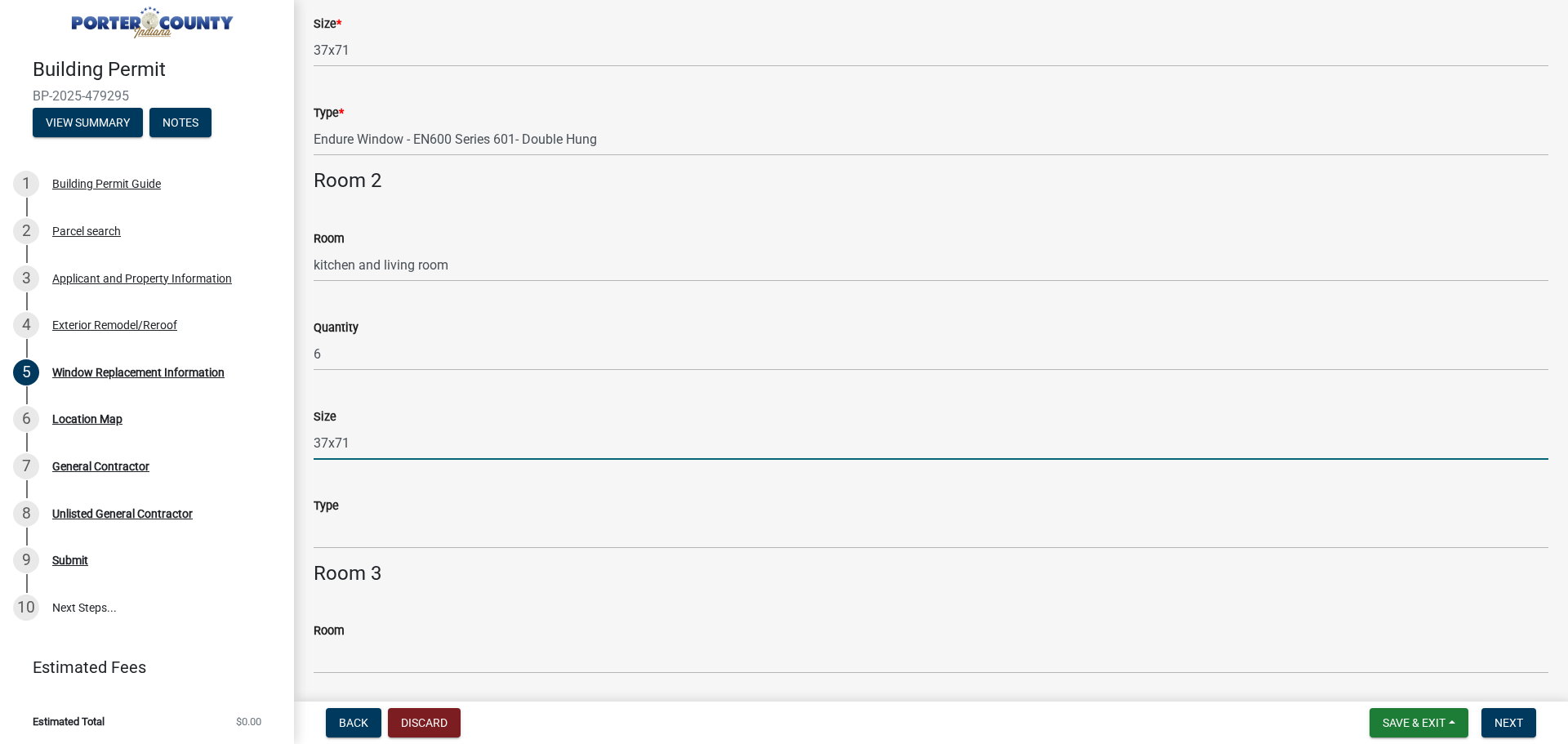
type input "37x71"
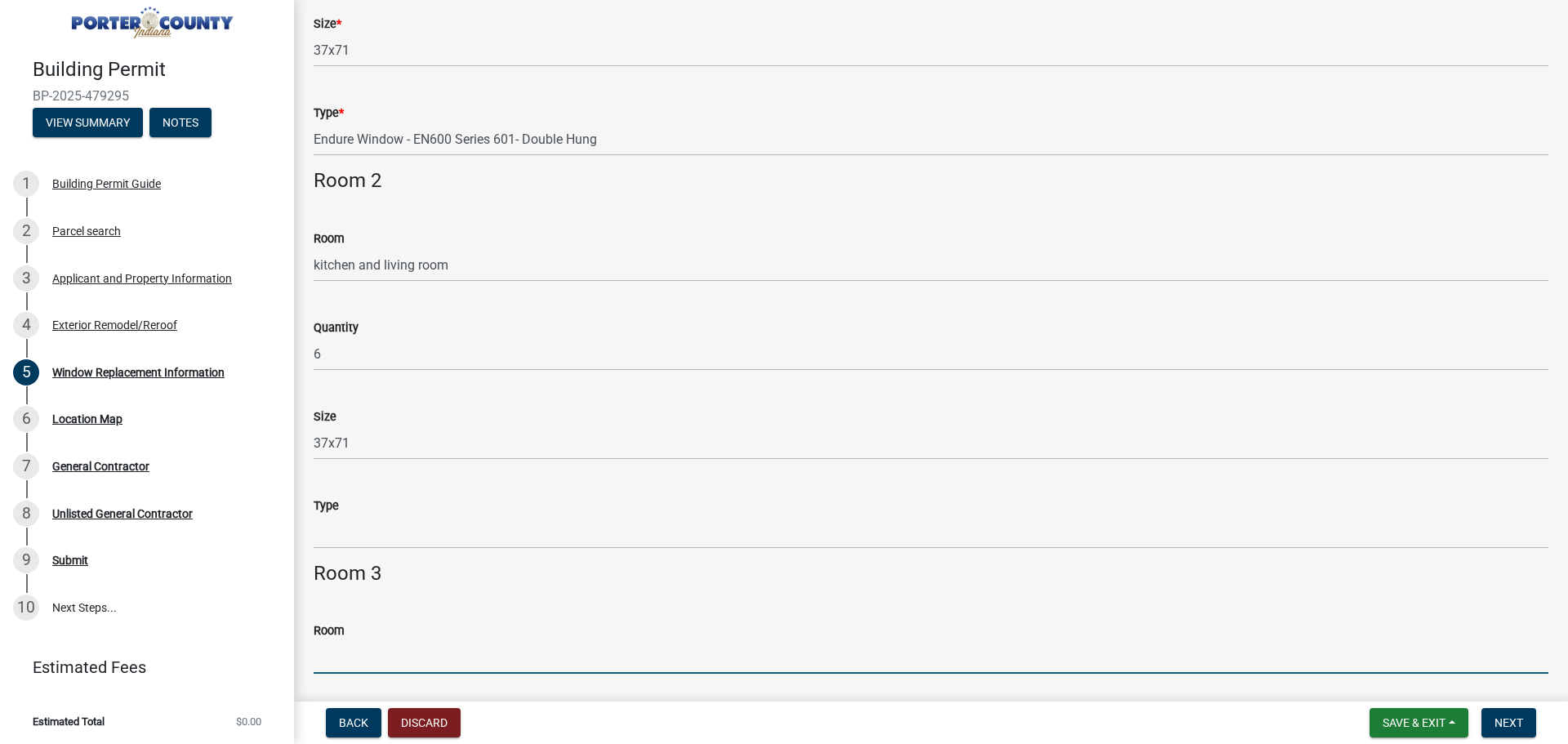
click at [345, 646] on input "Room" at bounding box center [931, 657] width 1235 height 34
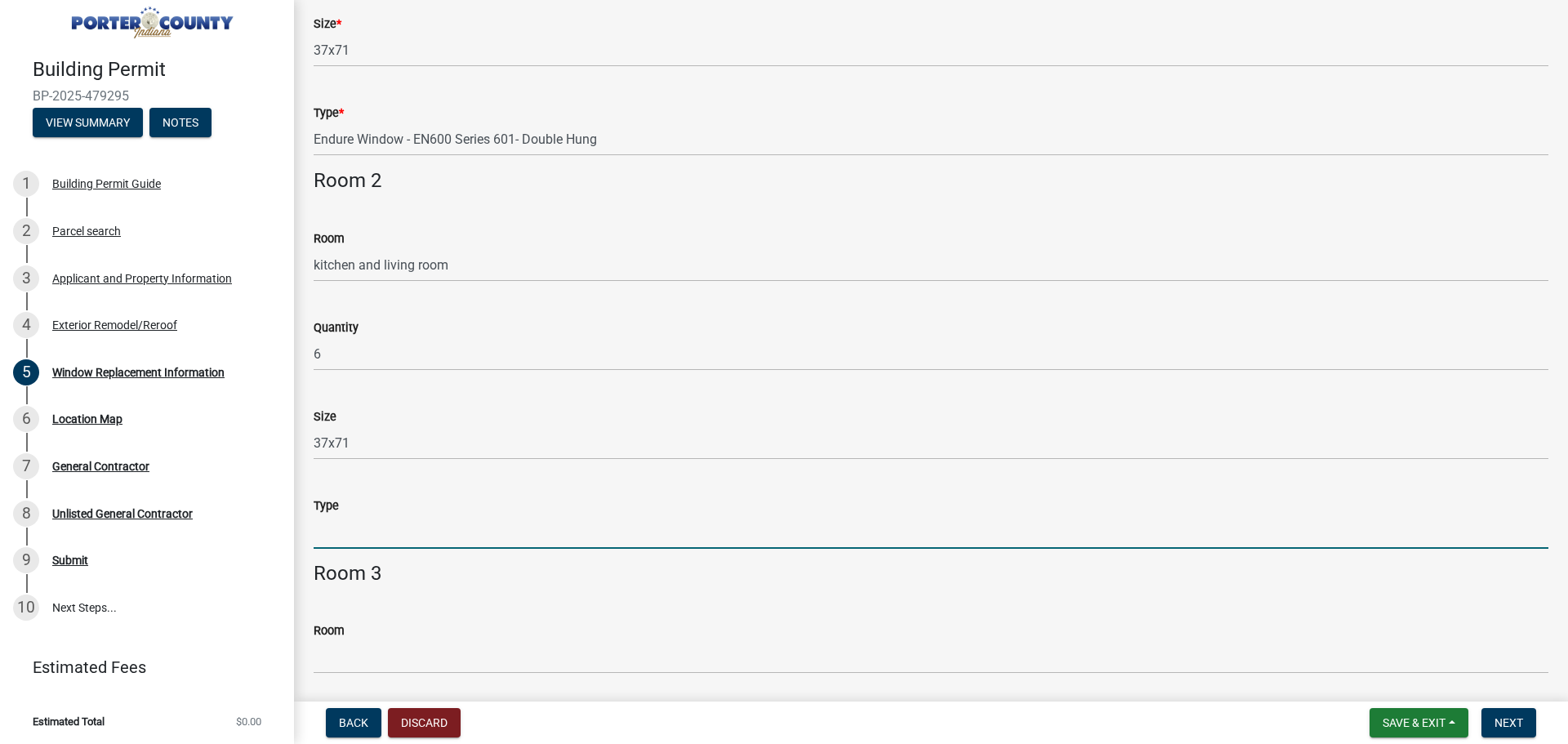
click at [337, 528] on input "Type" at bounding box center [931, 532] width 1235 height 34
paste input "Endure Window - EN600 Series 601- Double Hung"
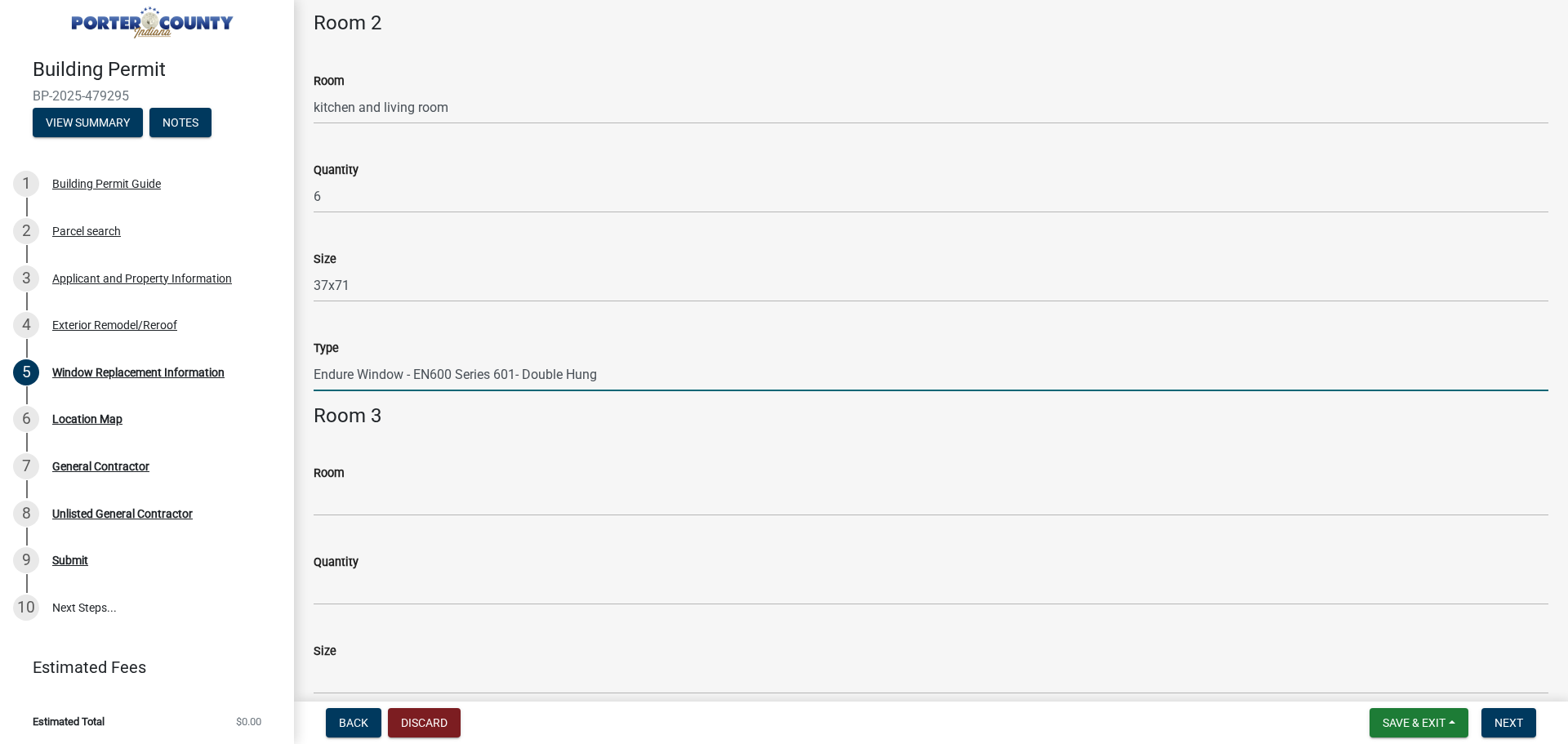
scroll to position [653, 0]
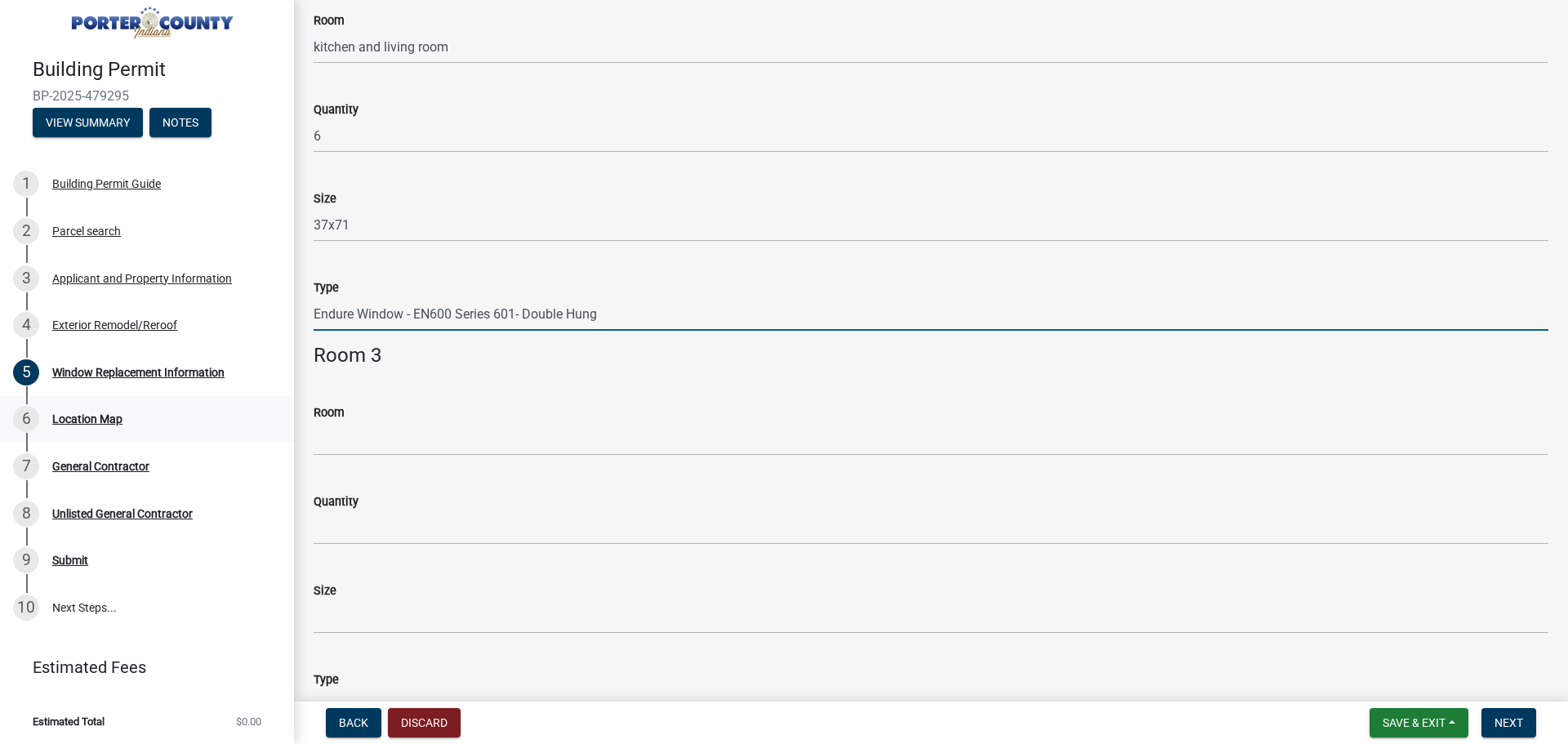
type input "Endure Window - EN600 Series 601- Double Hung"
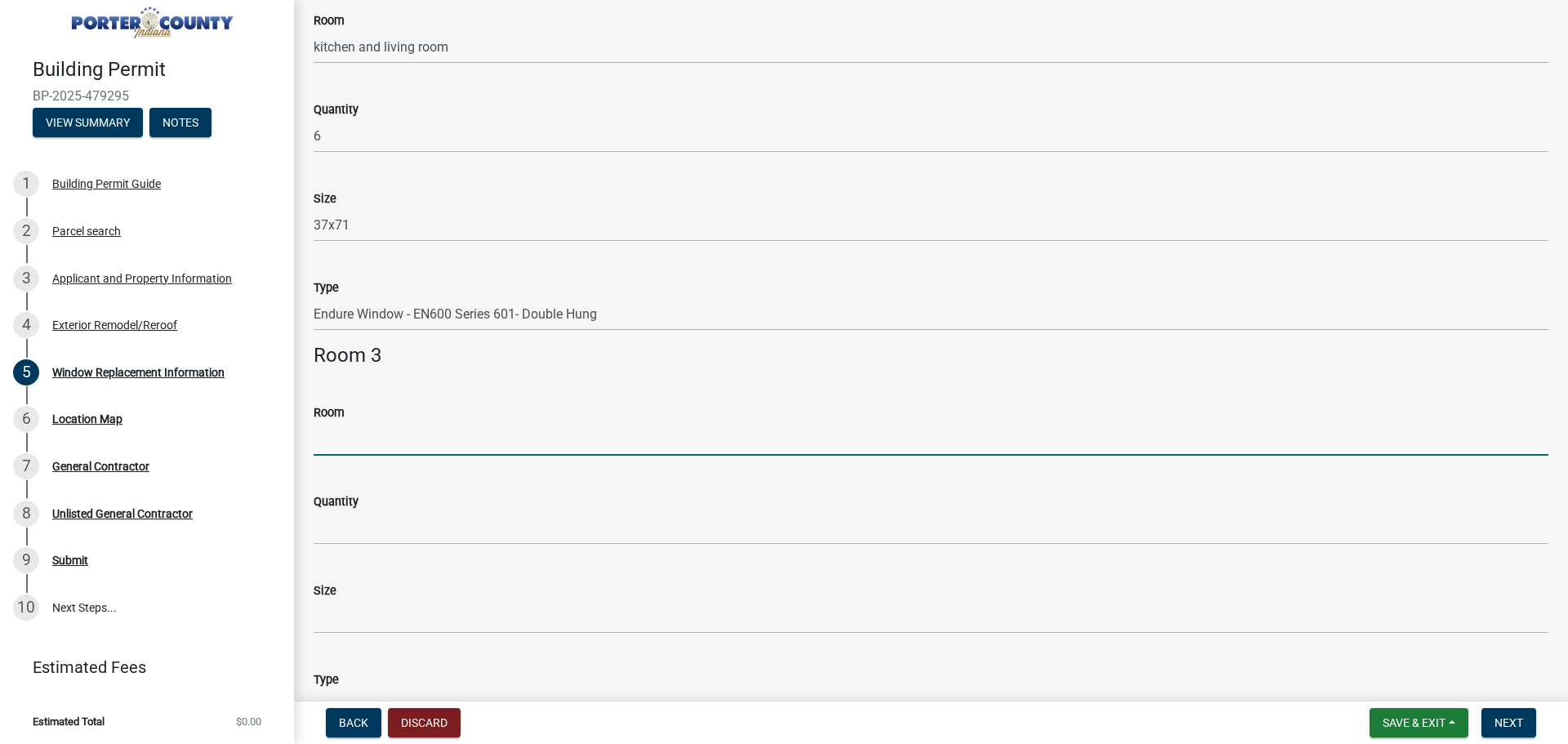
click at [331, 456] on input "Room" at bounding box center [931, 439] width 1235 height 34
type input "Dining room"
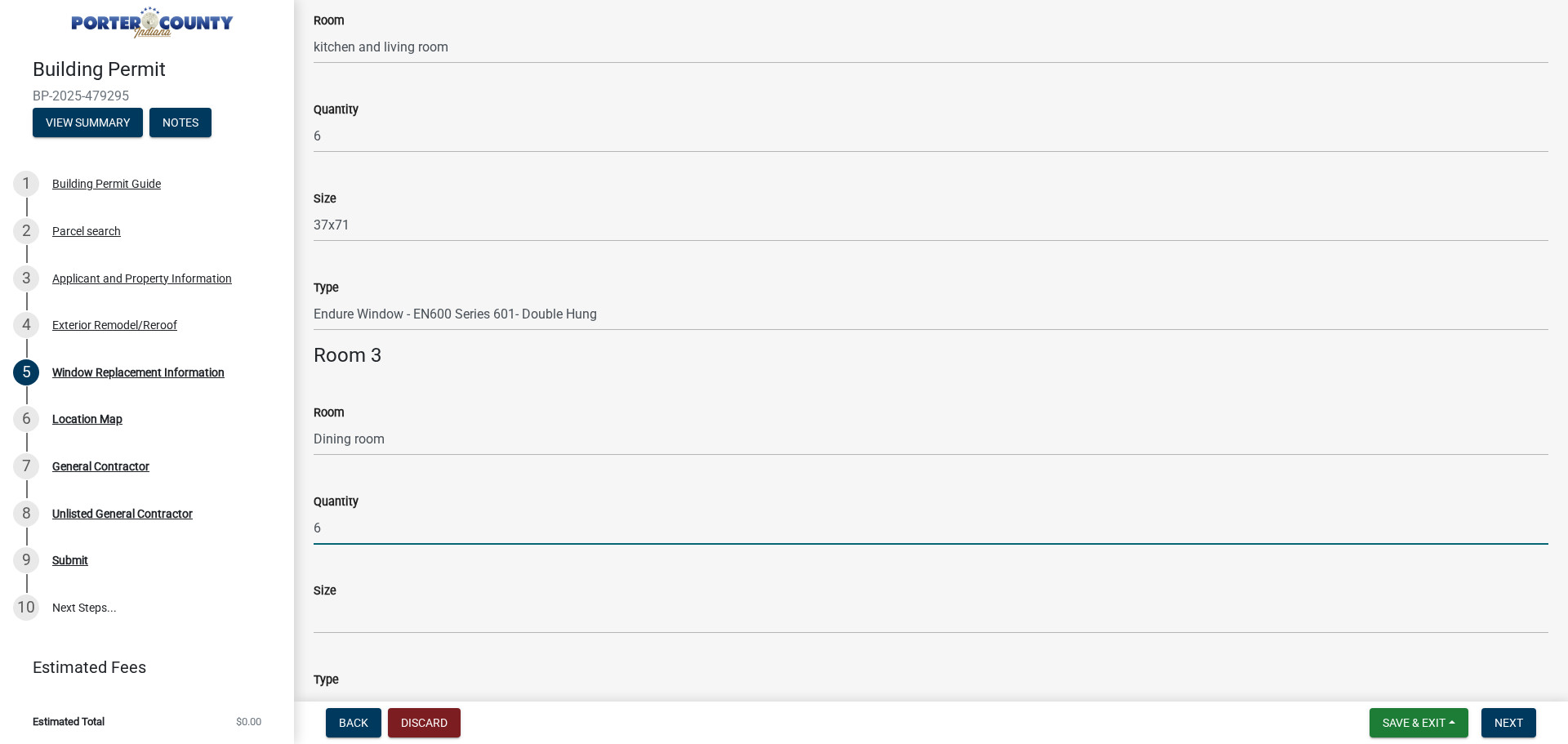
type input "6"
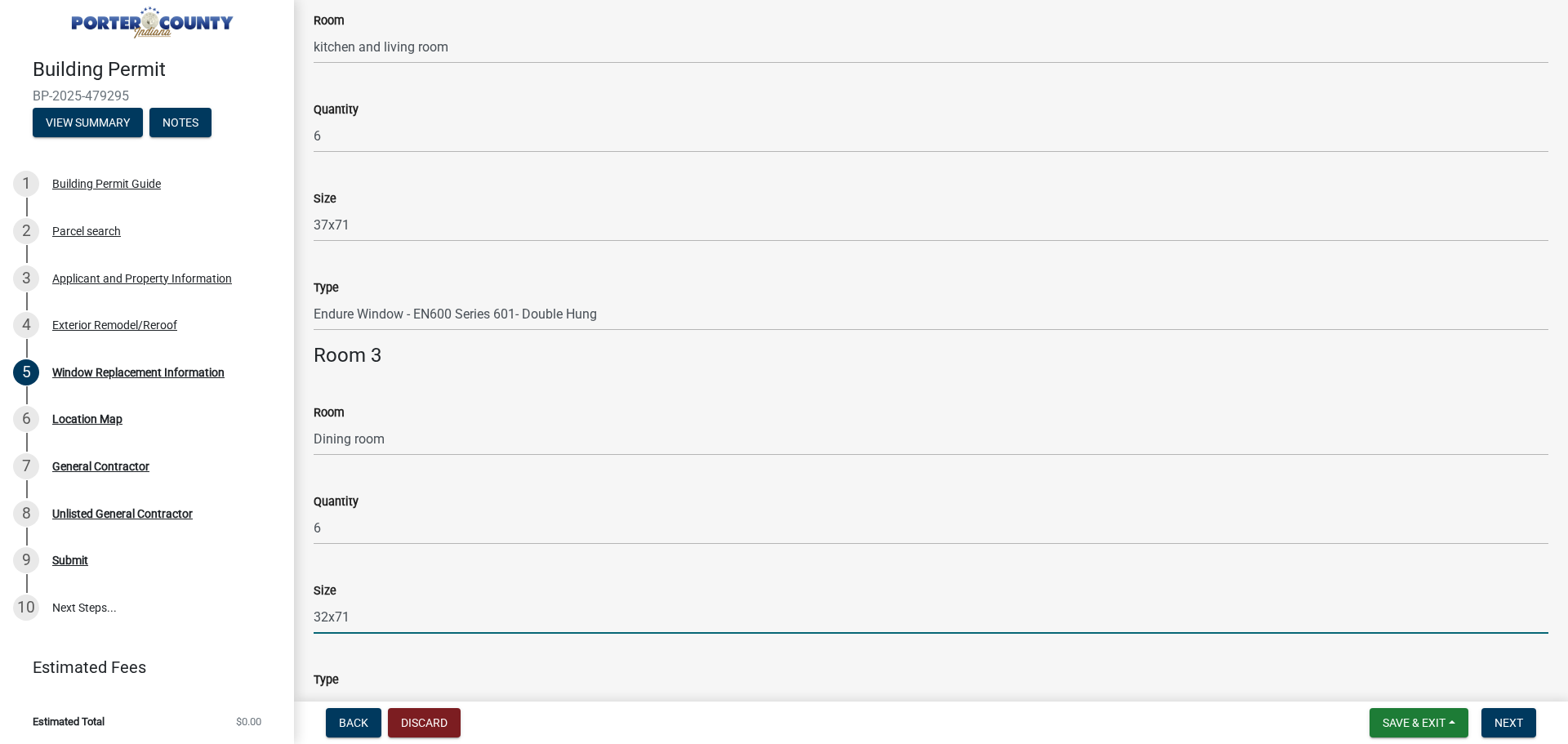
type input "32x71"
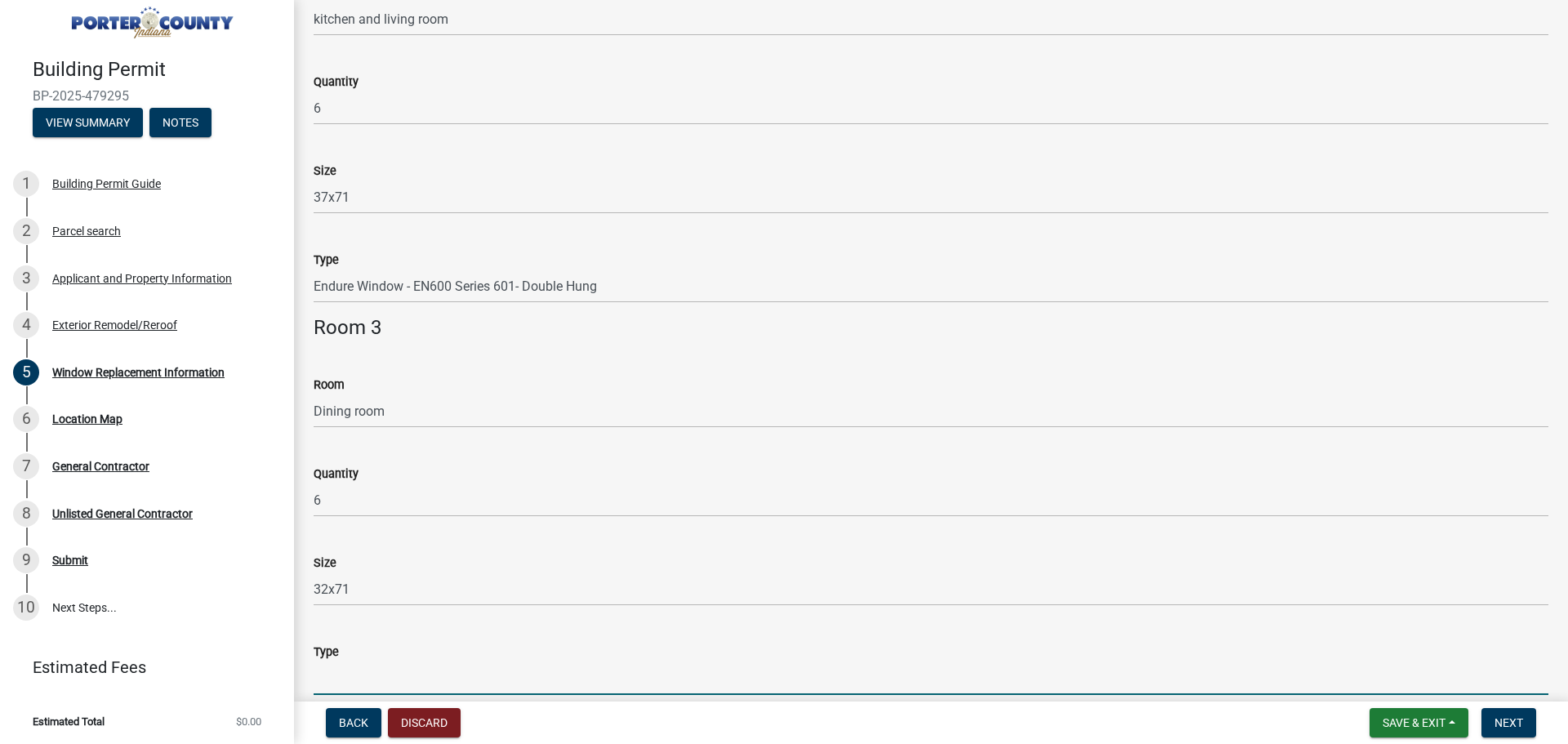
paste input "Endure Window - EN600 Series 601- Double Hung"
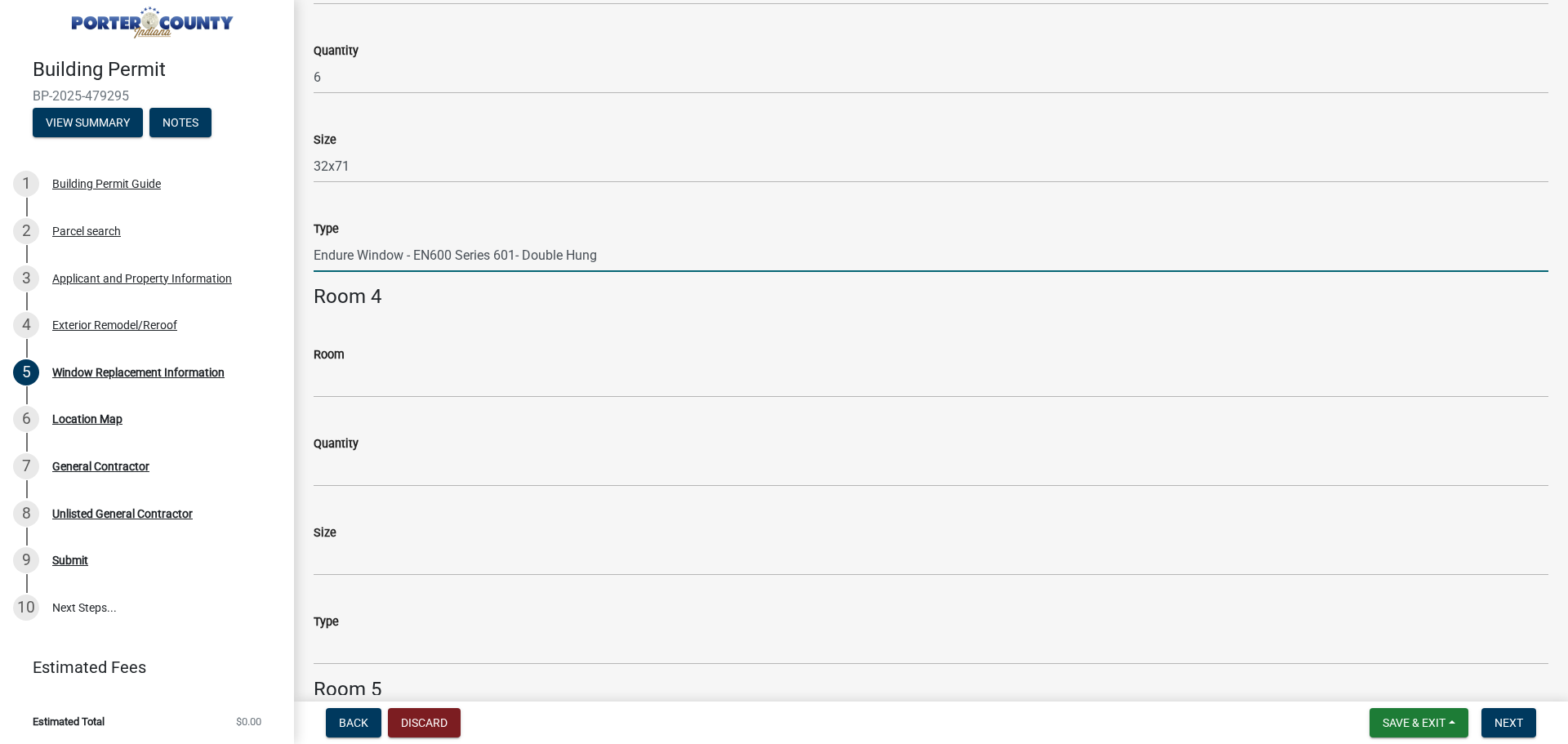
scroll to position [1116, 0]
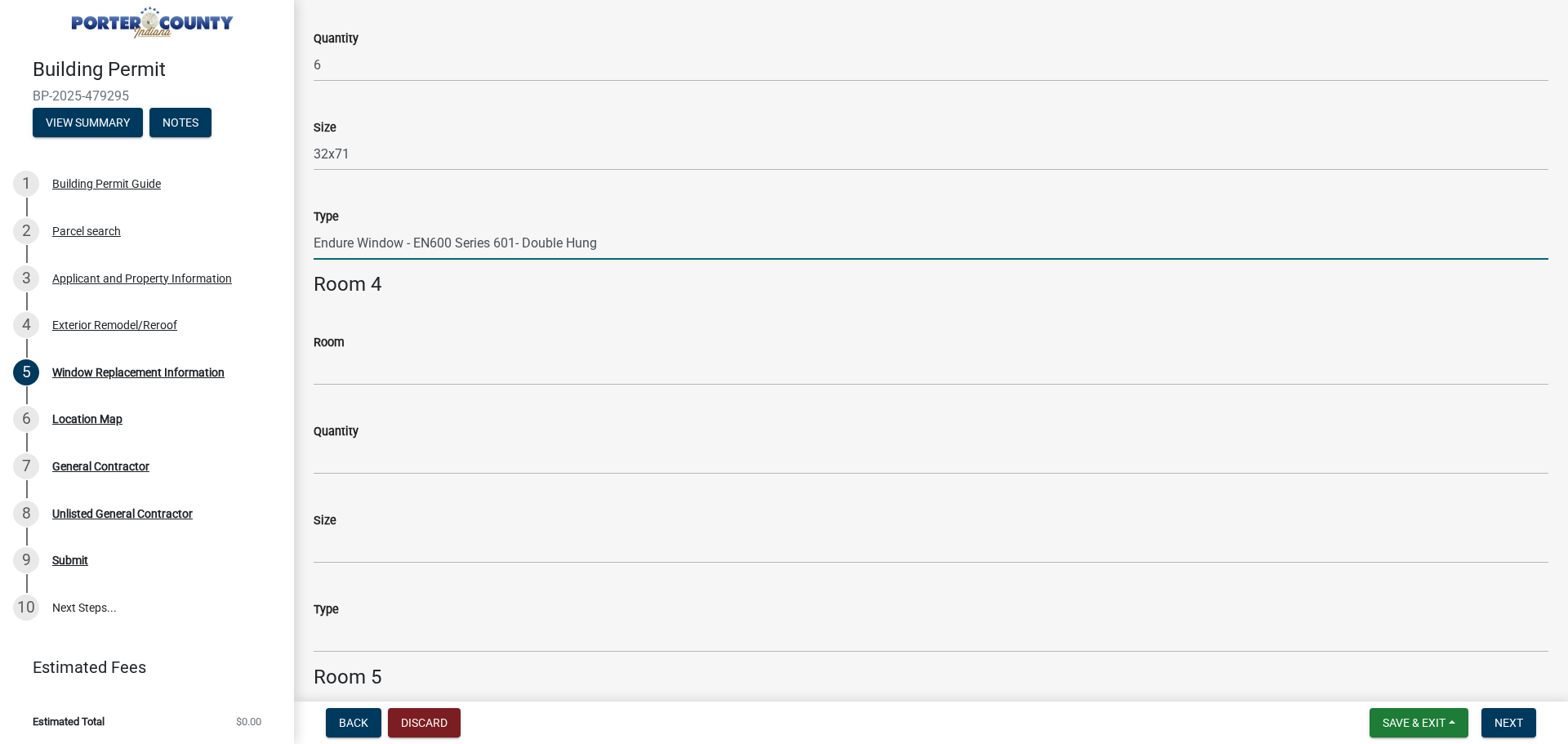
type input "Endure Window - EN600 Series 601- Double Hung"
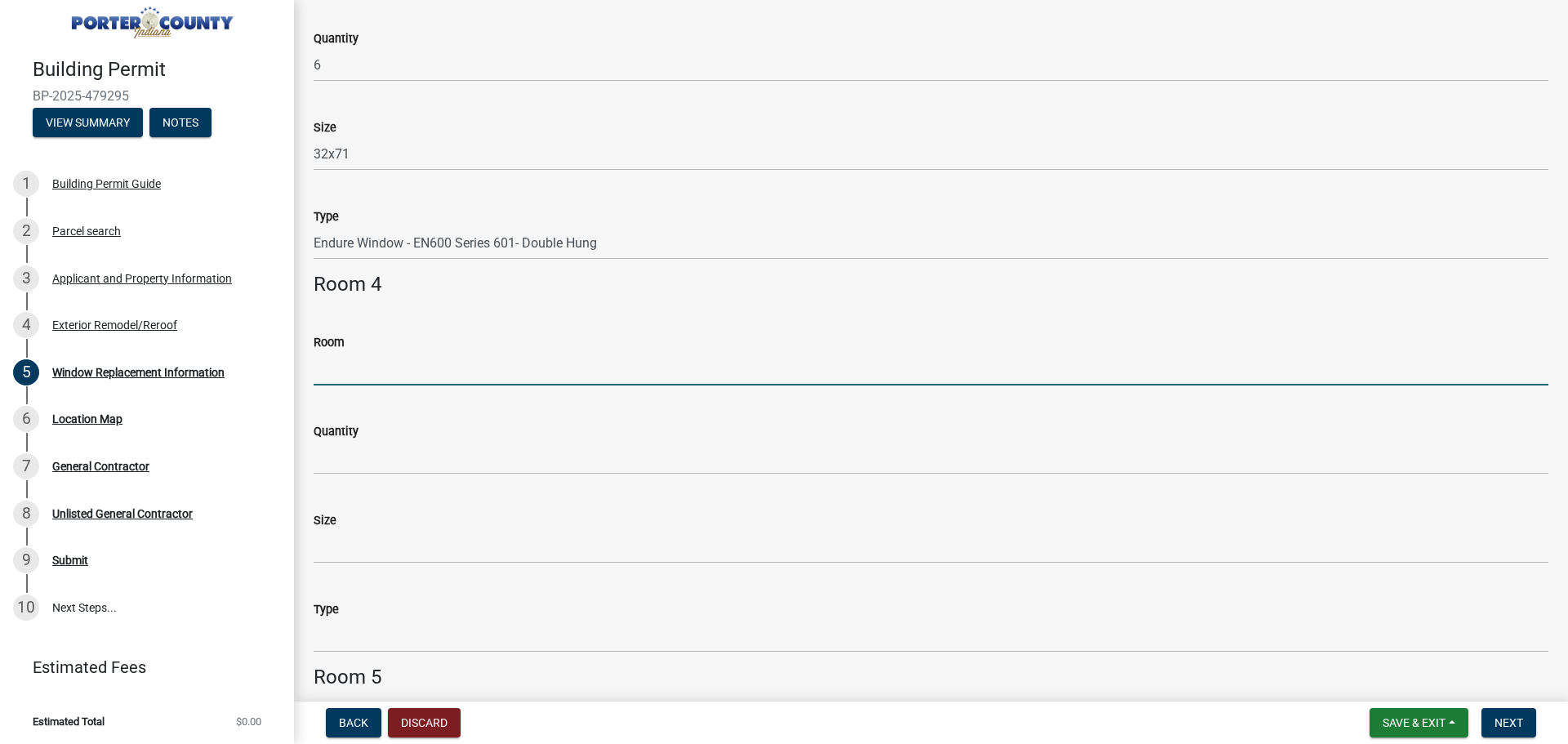
click at [337, 369] on input "Room" at bounding box center [931, 369] width 1235 height 34
type input "lower landing"
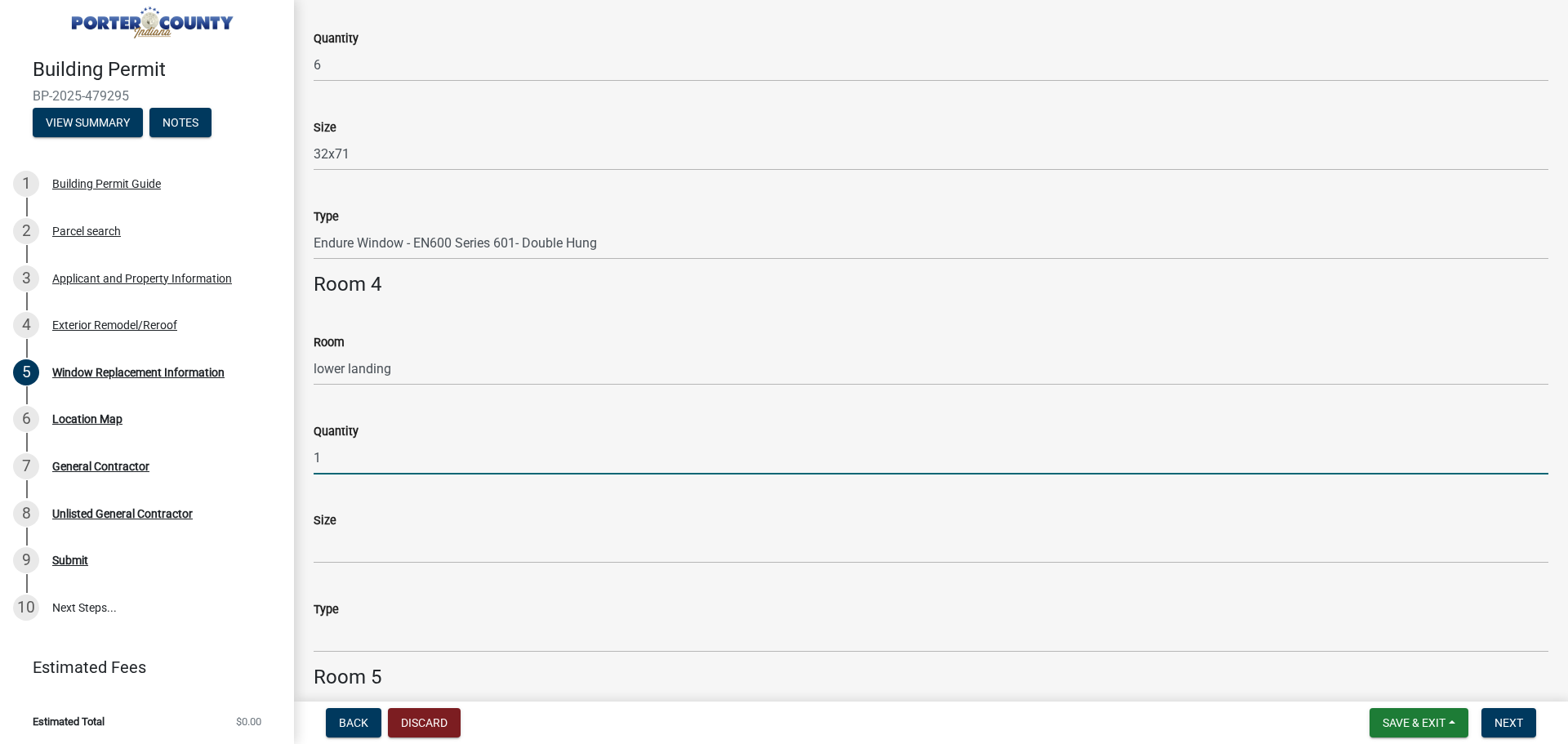
type input "1"
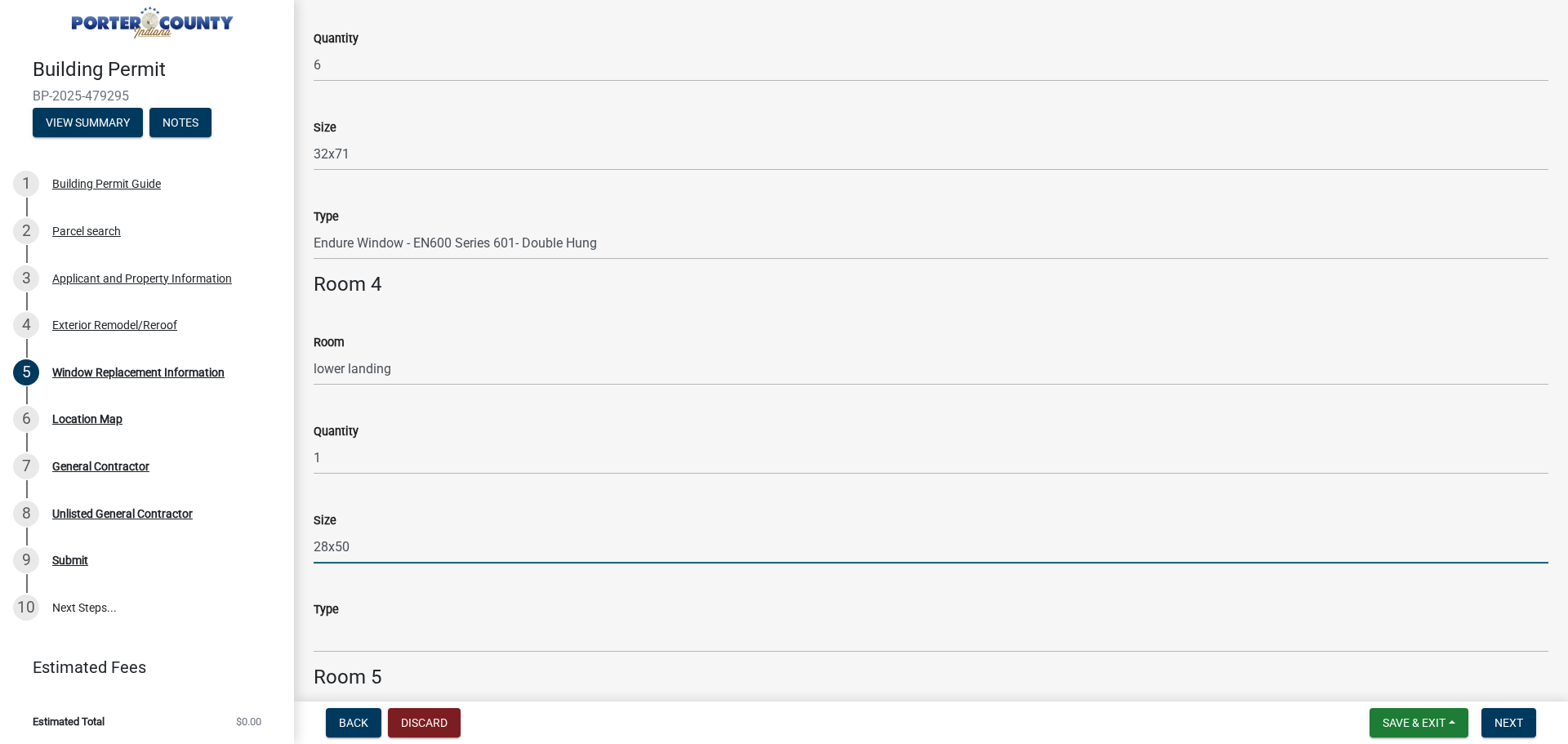
type input "28x50"
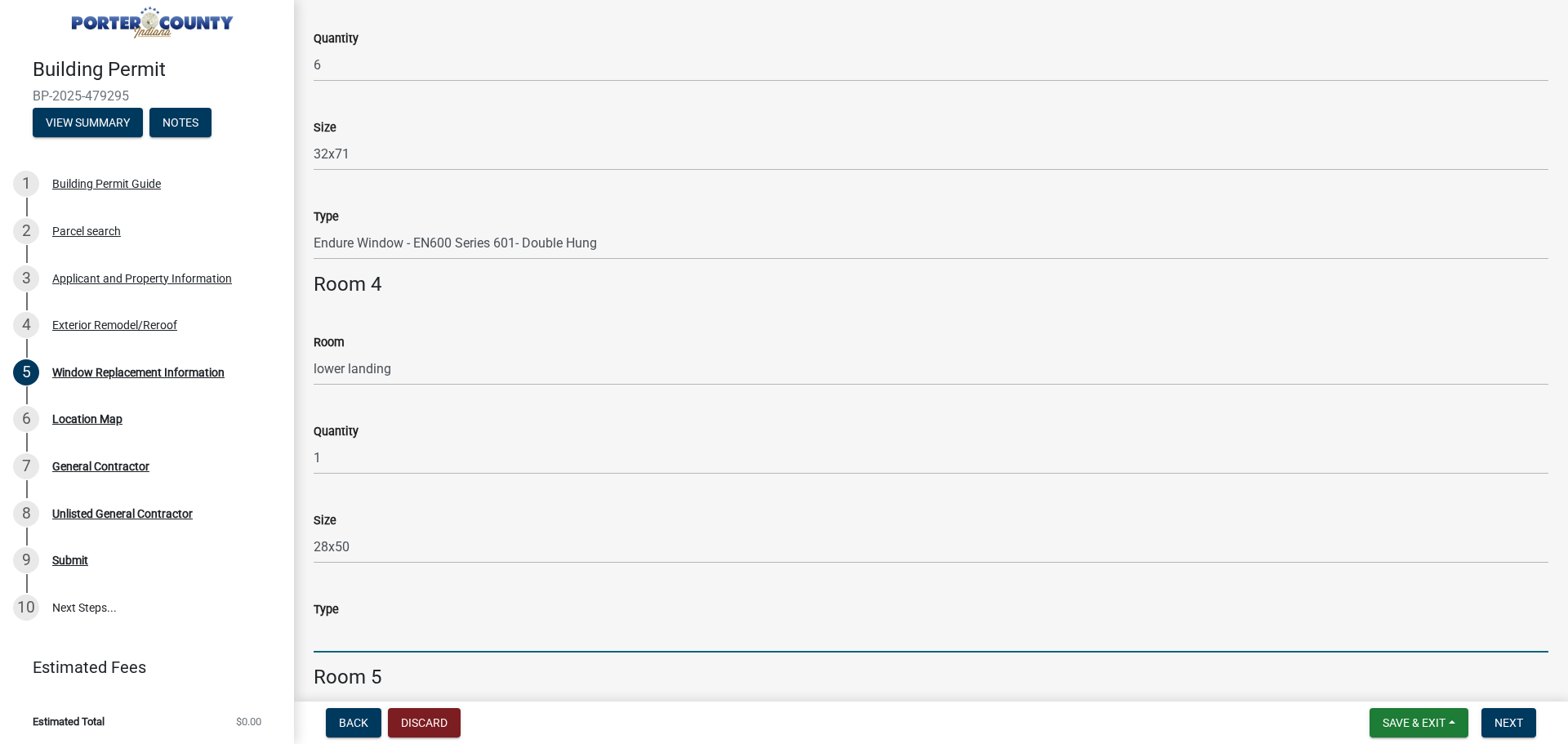
paste input "Endure Window - EN600 Series 601- Double Hung"
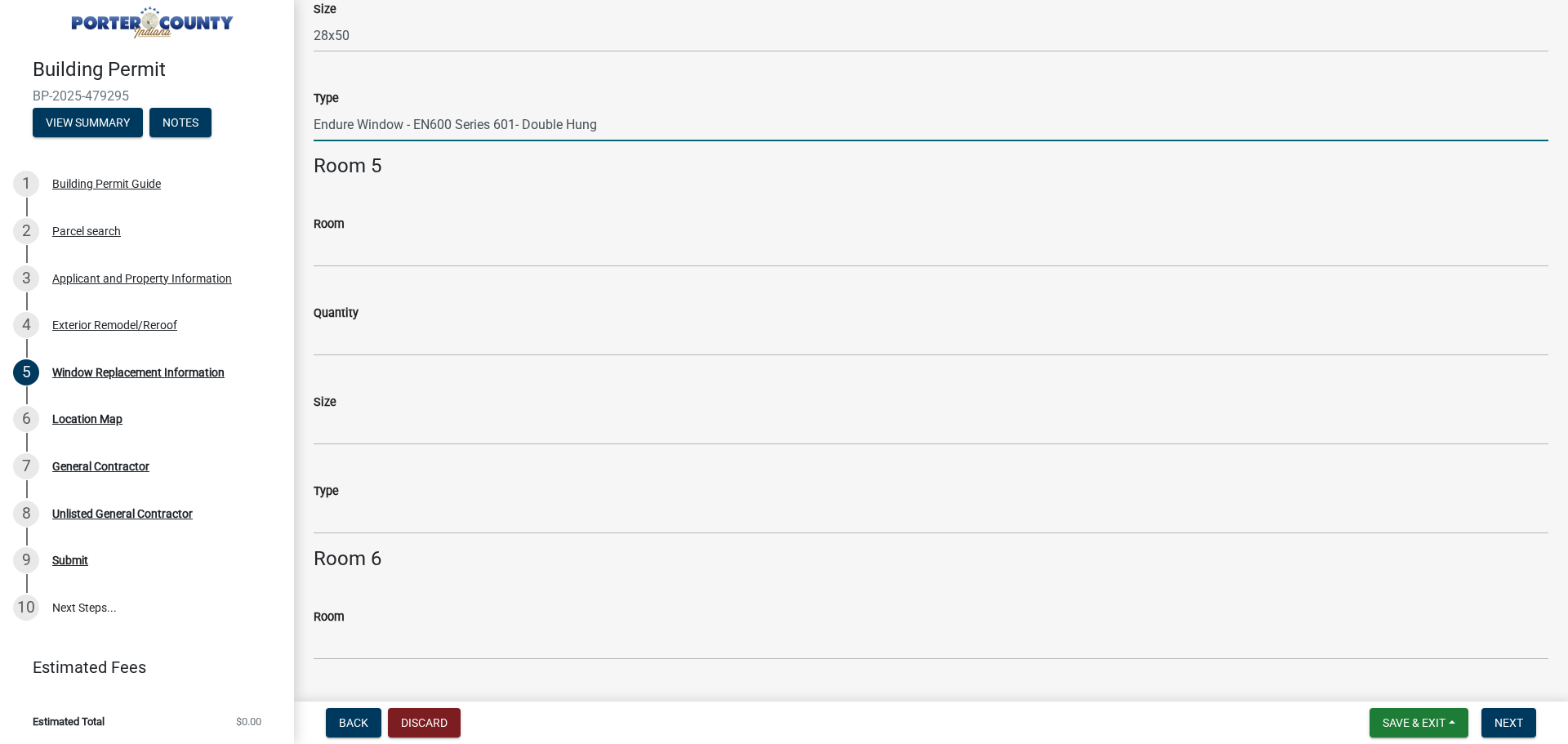
scroll to position [1654, 0]
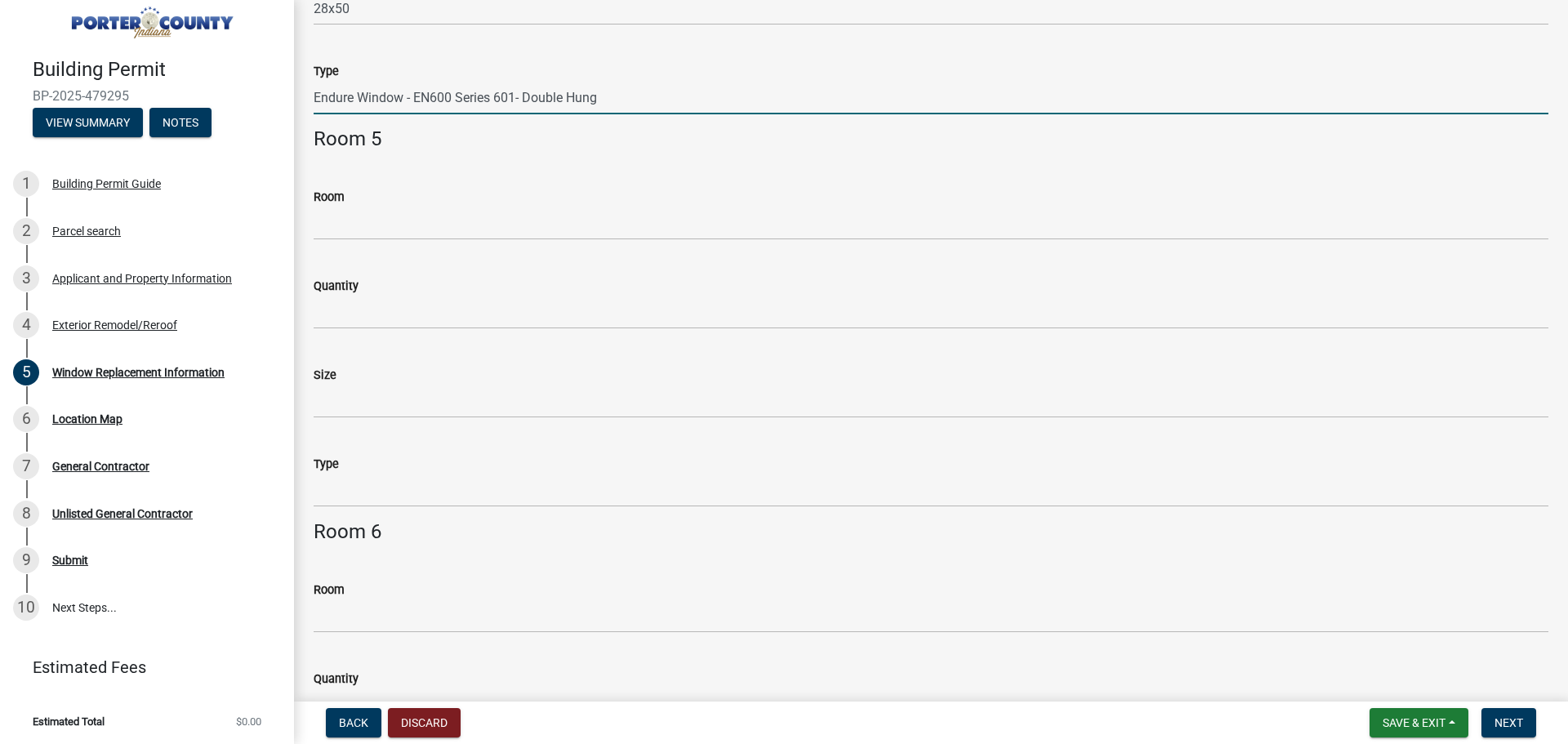
type input "Endure Window - EN600 Series 601- Double Hung"
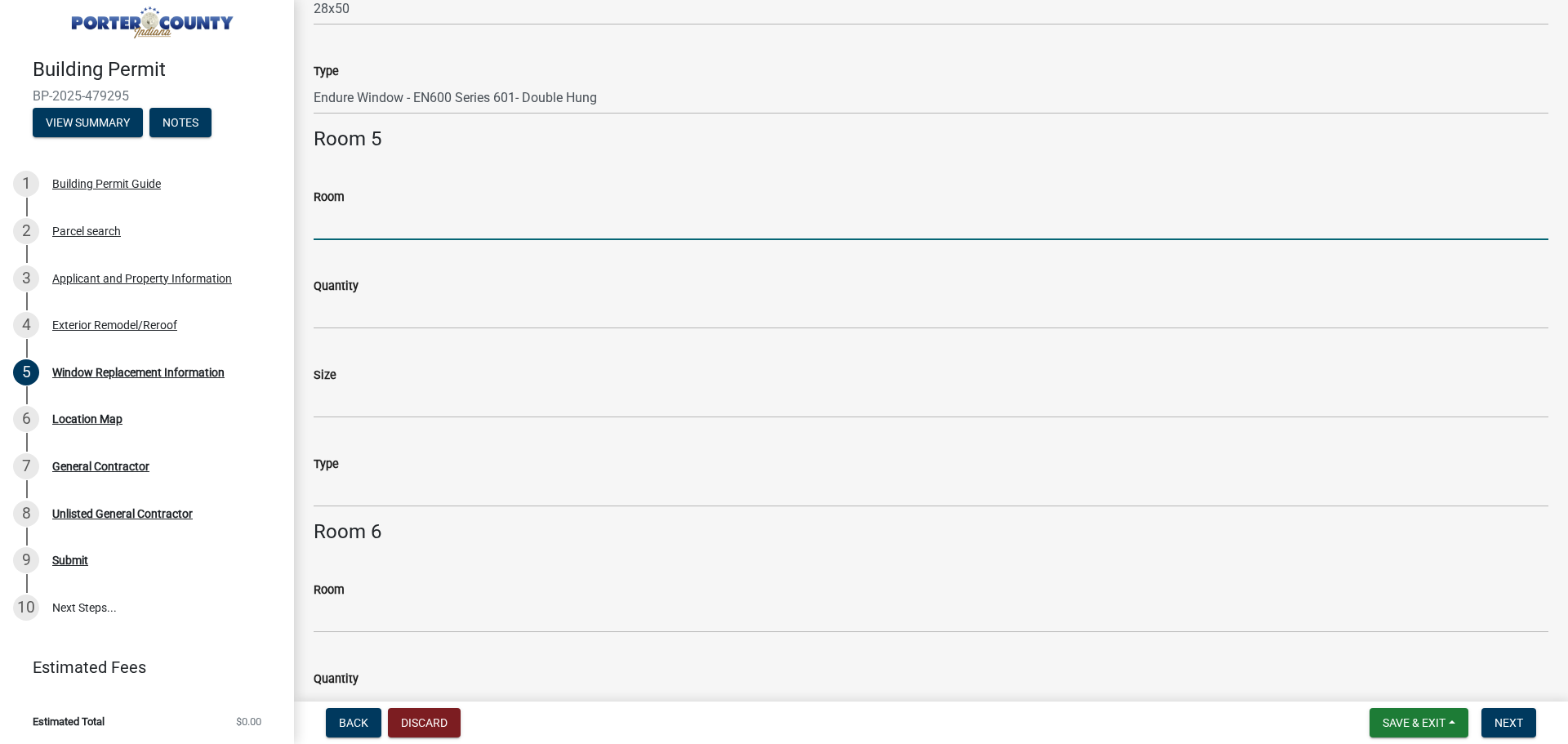
click at [357, 231] on input "Room" at bounding box center [931, 224] width 1235 height 34
type input "basement"
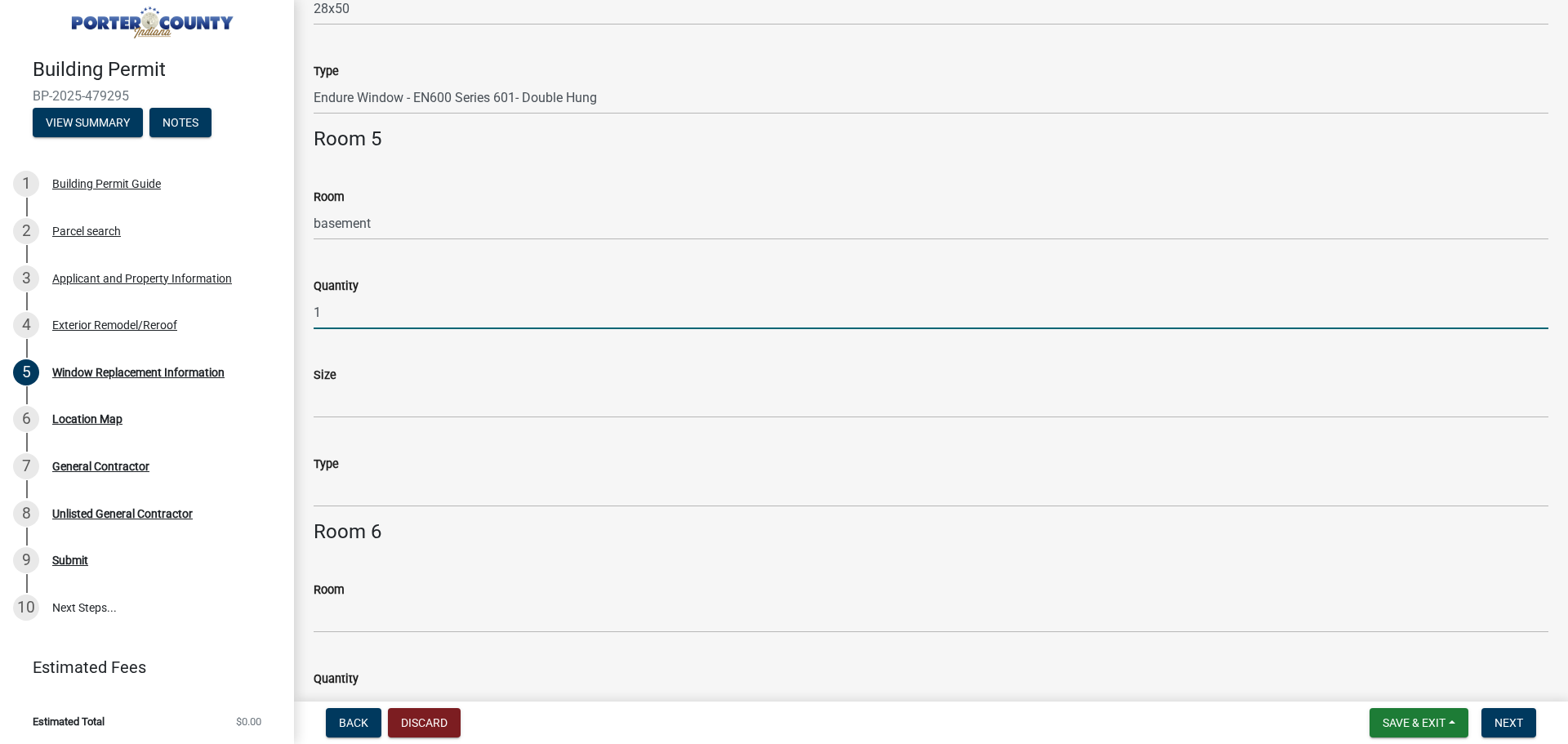
type input "1"
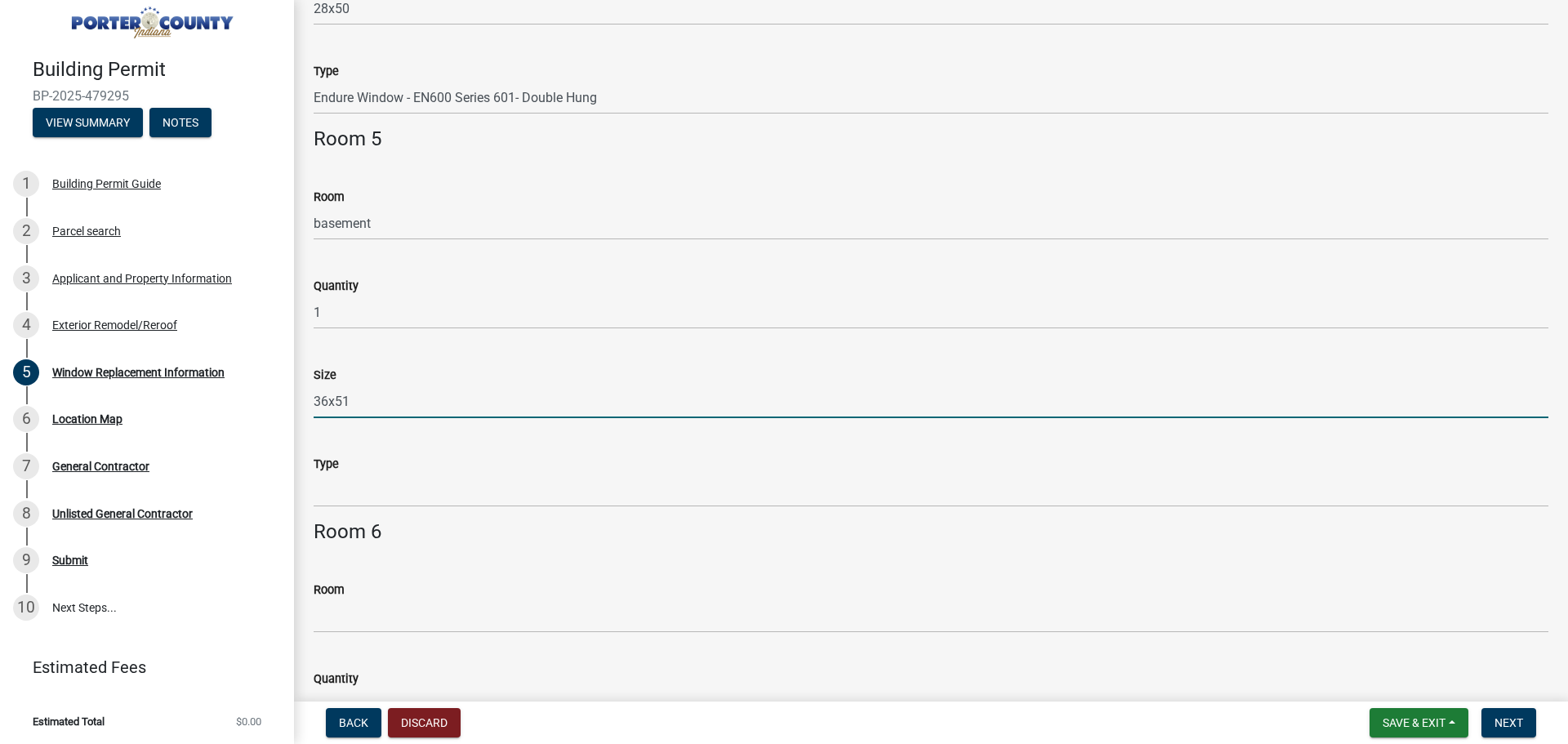
type input "36x51"
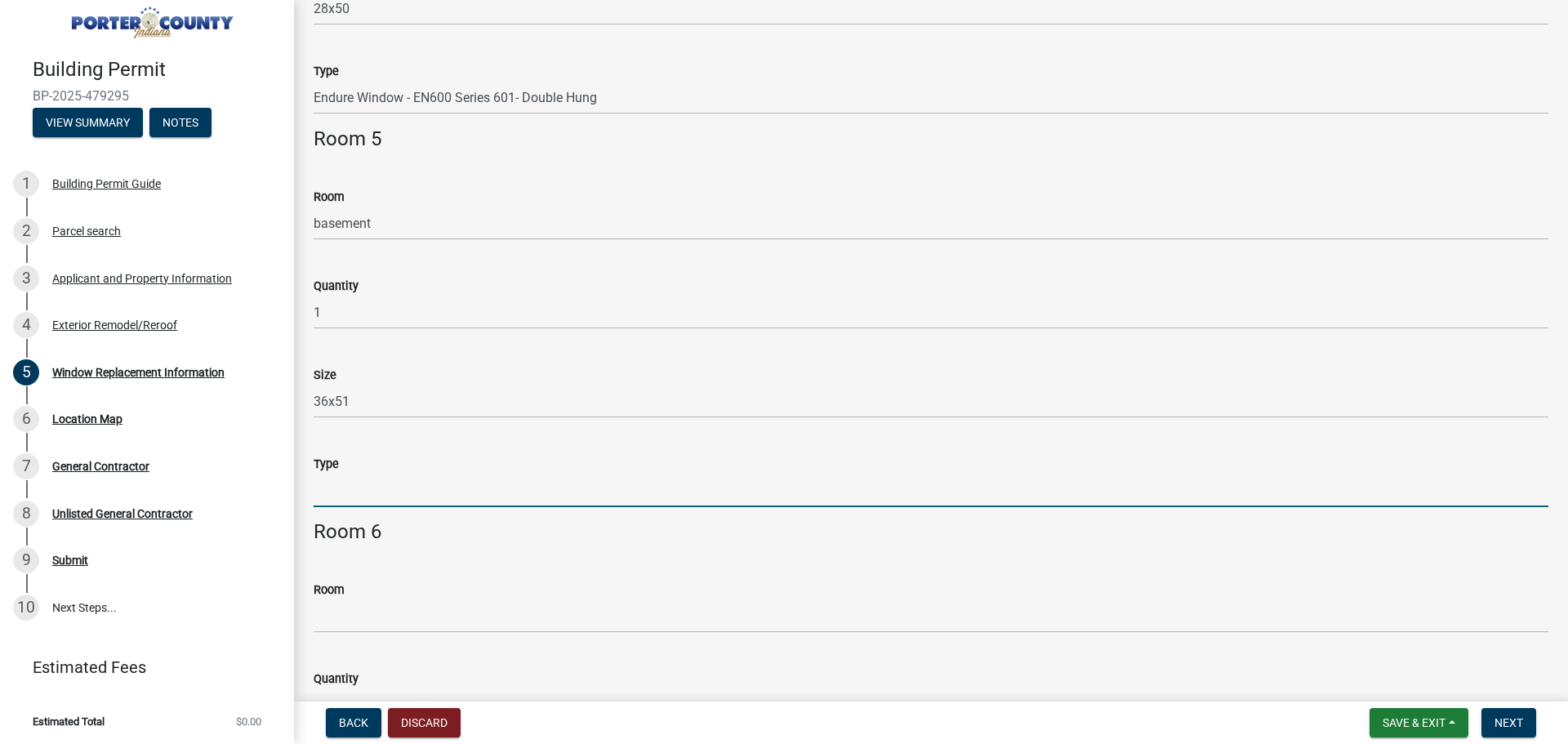
paste input "Endure Window - EN600 Series 601- Double Hung"
type input "Endure Window - EN600 Series 601- Double Hung"
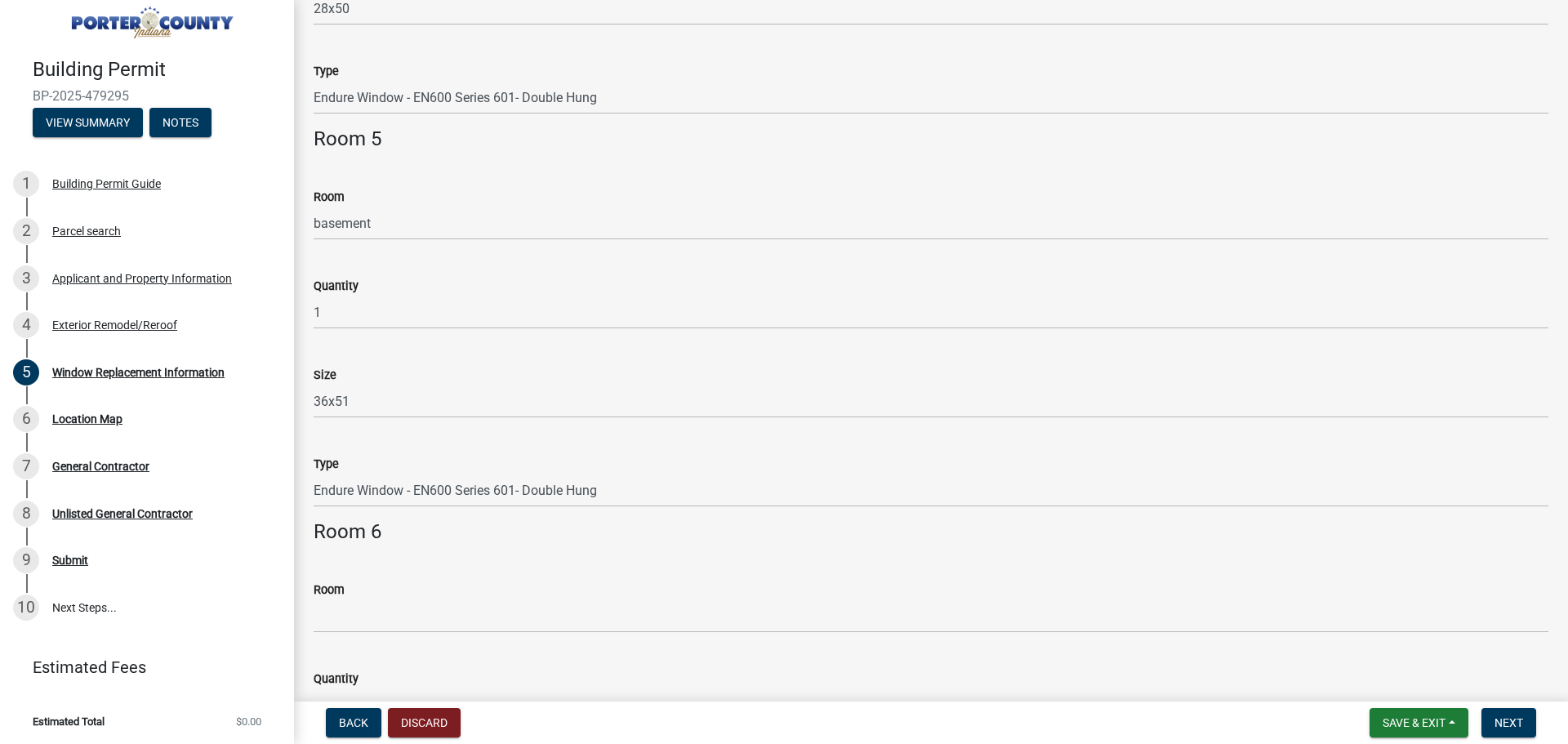
click at [355, 605] on form "Room" at bounding box center [931, 606] width 1235 height 53
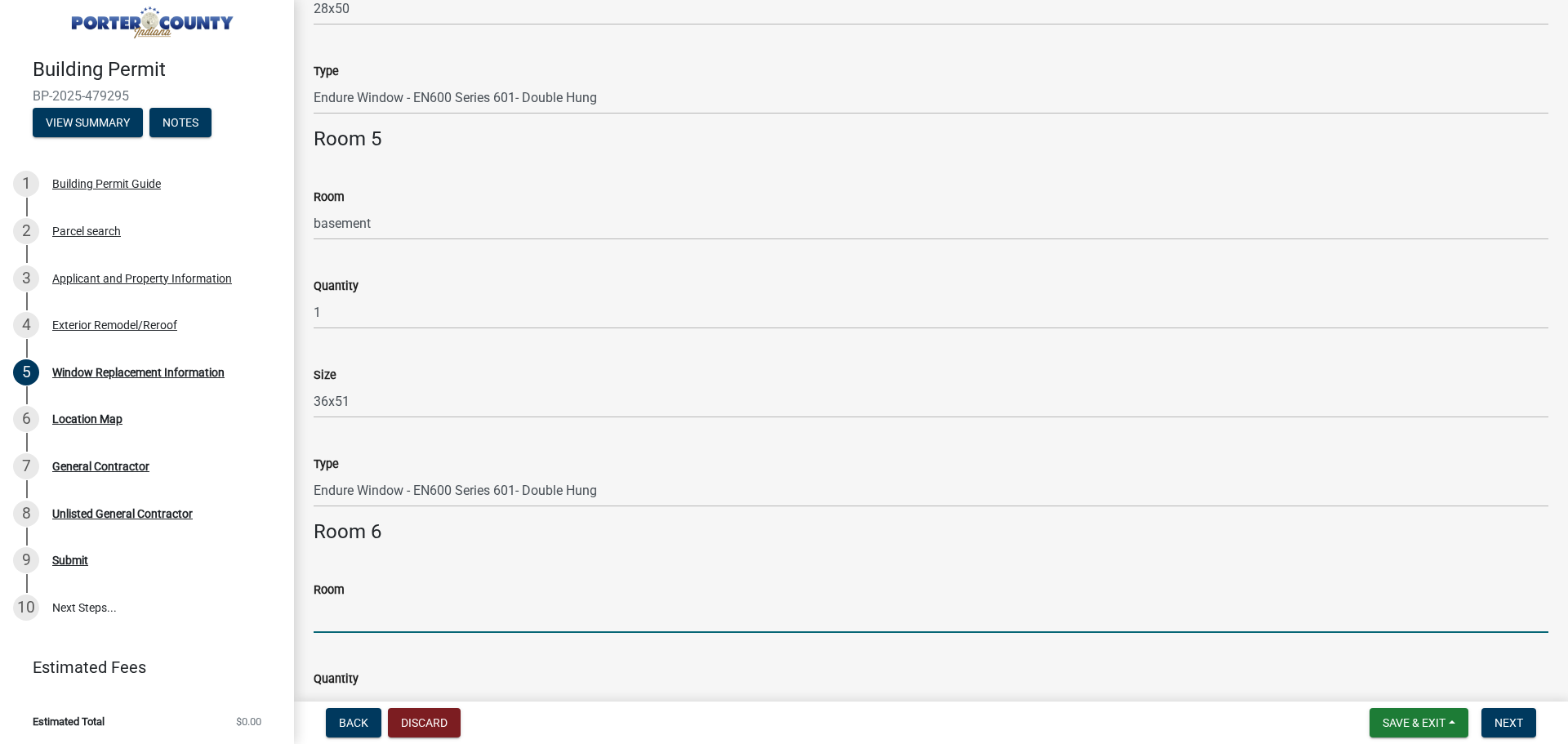
click at [355, 605] on input "Room" at bounding box center [931, 617] width 1235 height 34
type input "basement"
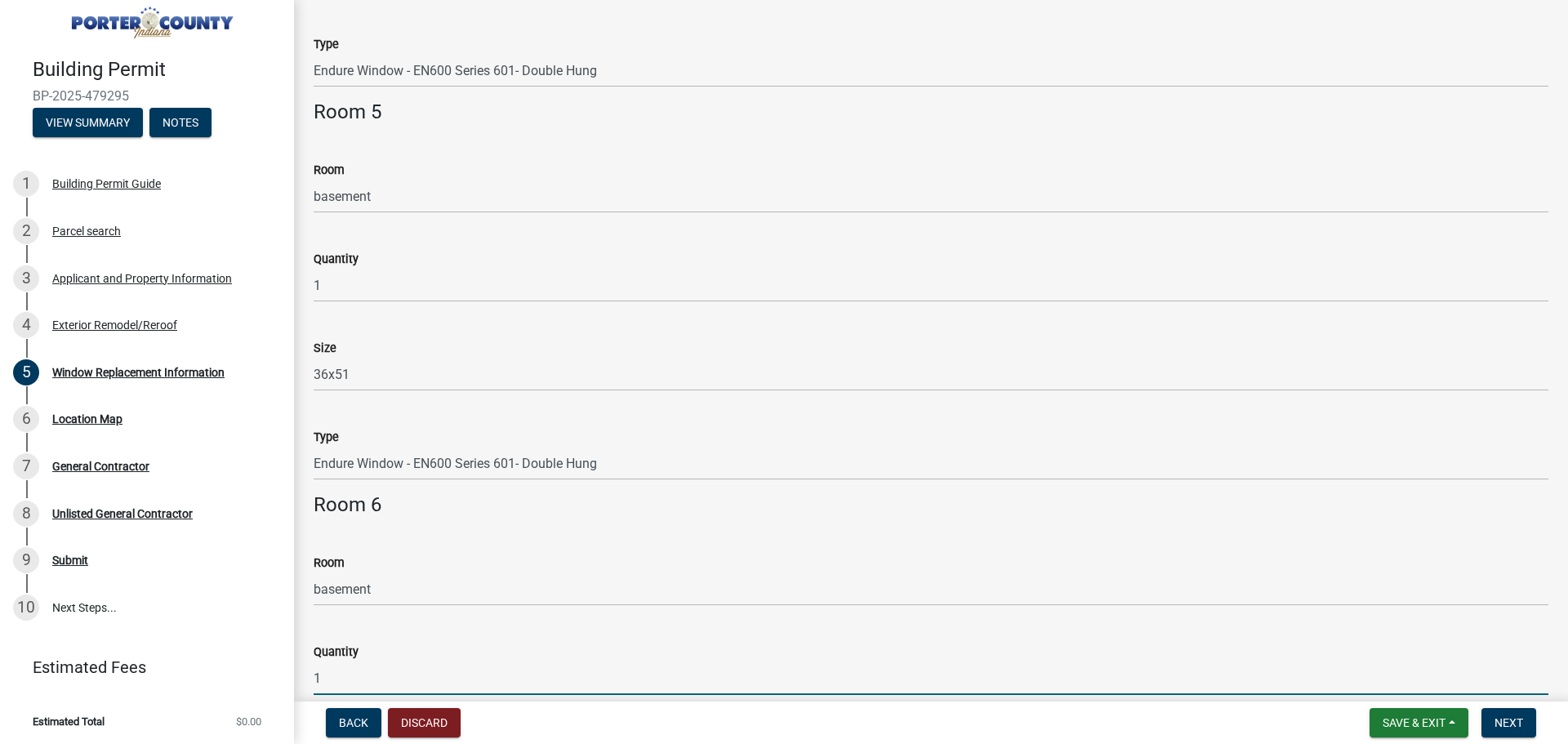
type input "1"
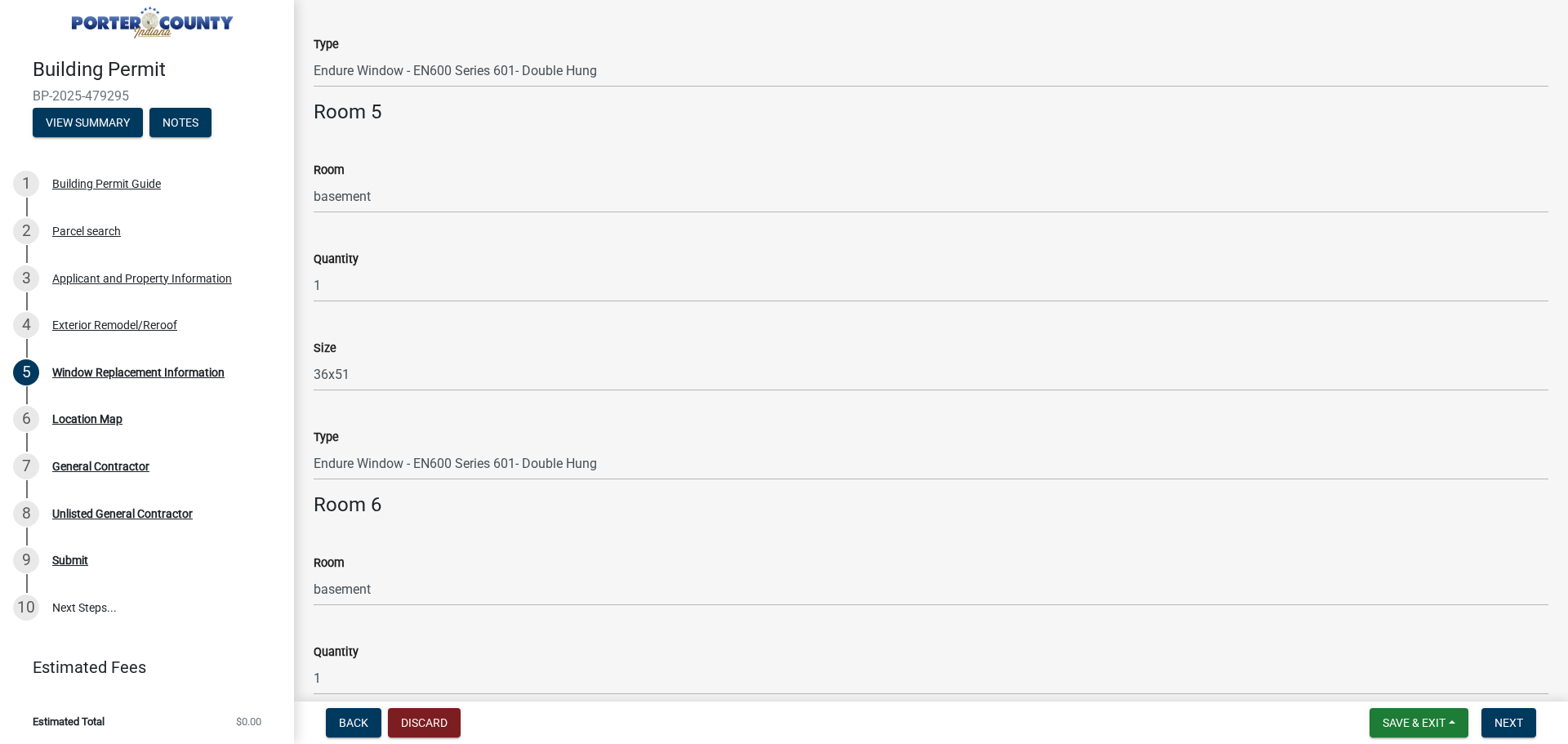
scroll to position [2101, 0]
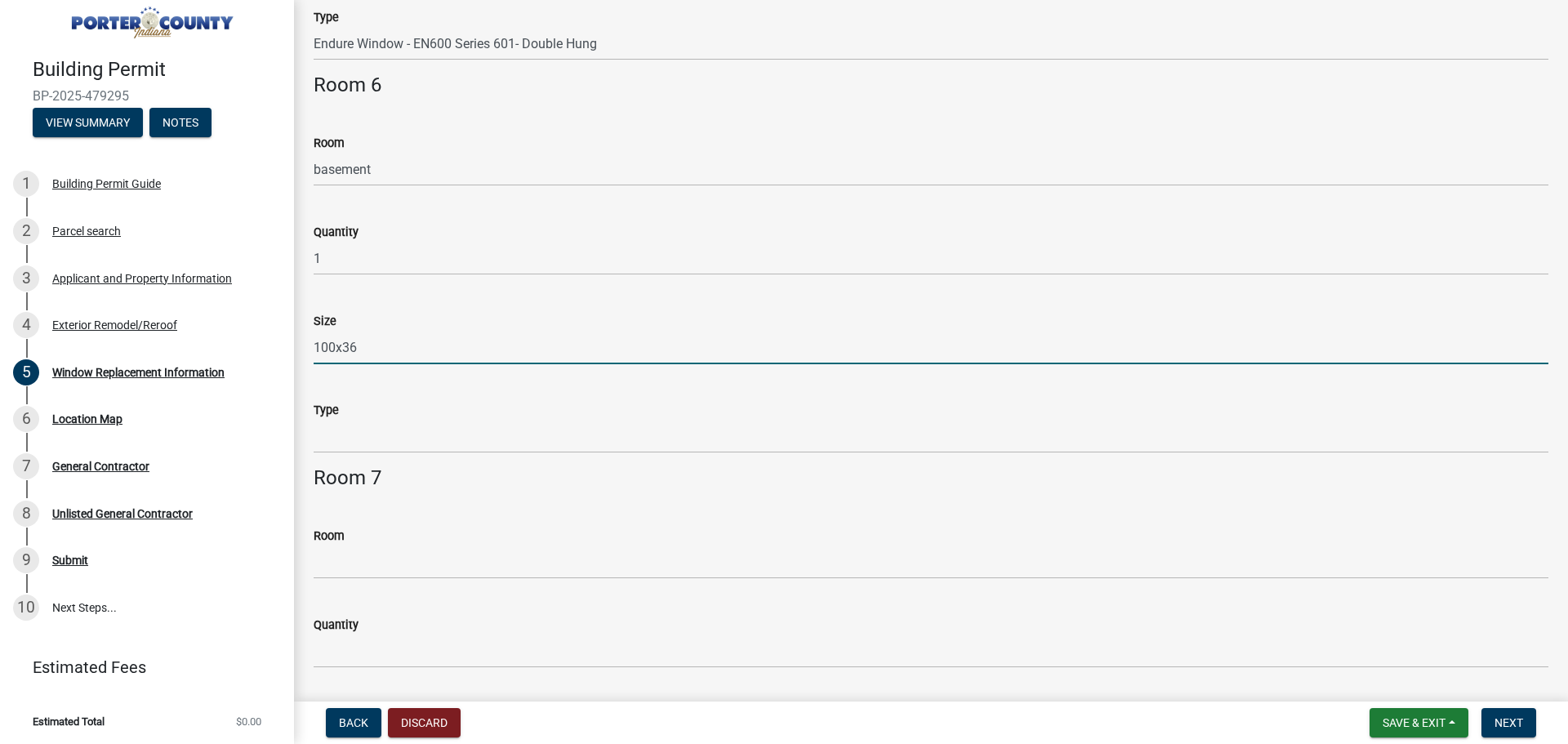
type input "100x36"
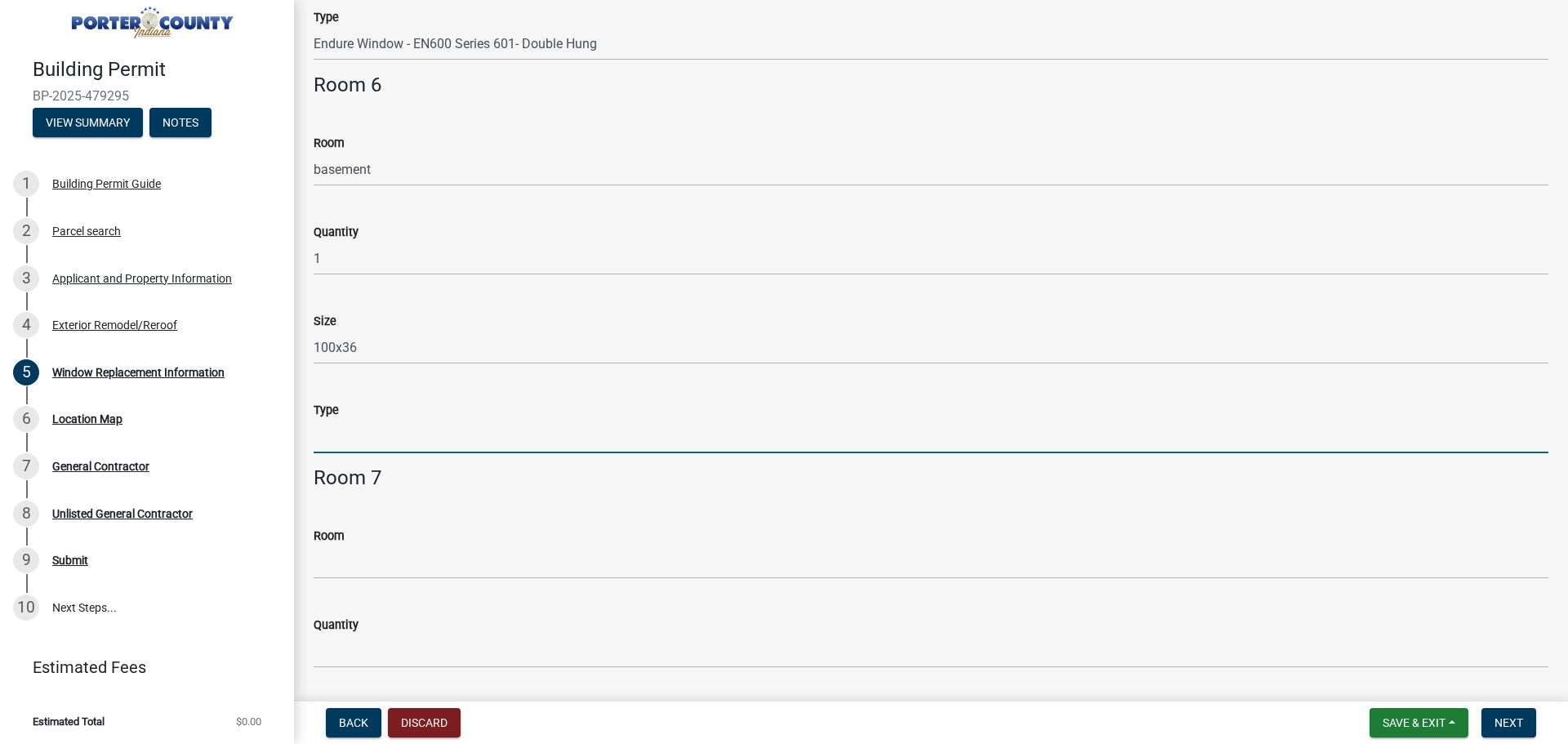
click at [340, 441] on input "Type" at bounding box center [931, 436] width 1235 height 34
paste input "En d u re Win d ow - EN600 Series White"
click at [352, 433] on input "En d u re Win d ow - EN600 Series White" at bounding box center [931, 436] width 1235 height 34
click at [405, 433] on input "En d u re Win d ow - EN600 Series White" at bounding box center [931, 436] width 1235 height 34
click at [391, 439] on input "En d u re Win dow - EN600 Series White" at bounding box center [931, 436] width 1235 height 34
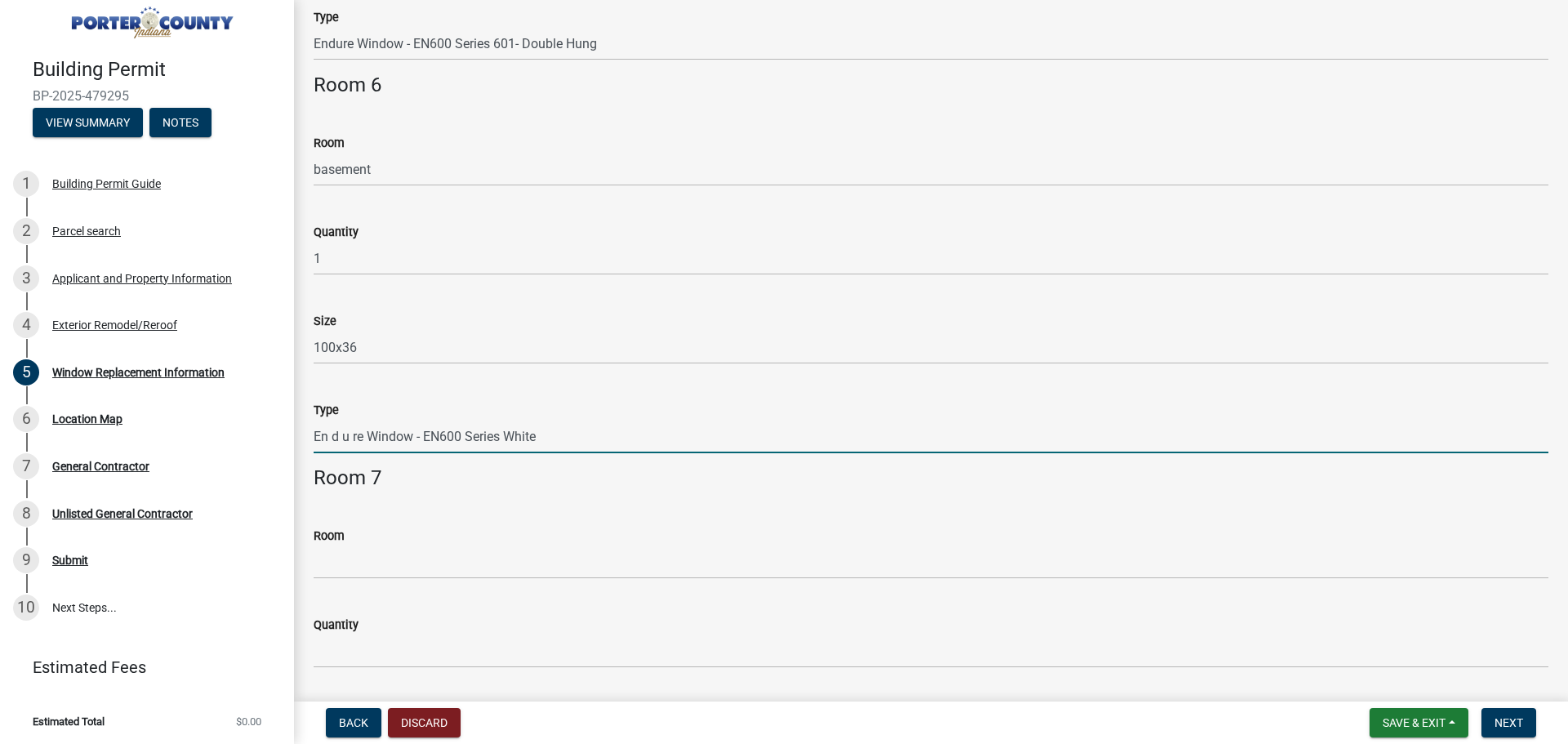
click at [355, 439] on input "En d u re Window - EN600 Series White" at bounding box center [931, 436] width 1235 height 34
click at [341, 437] on input "En d ure Window - EN600 Series White" at bounding box center [931, 436] width 1235 height 34
click at [335, 438] on input "En dure Window - EN600 Series White" at bounding box center [931, 436] width 1235 height 34
type input "Endure Window - EN600 Series White"
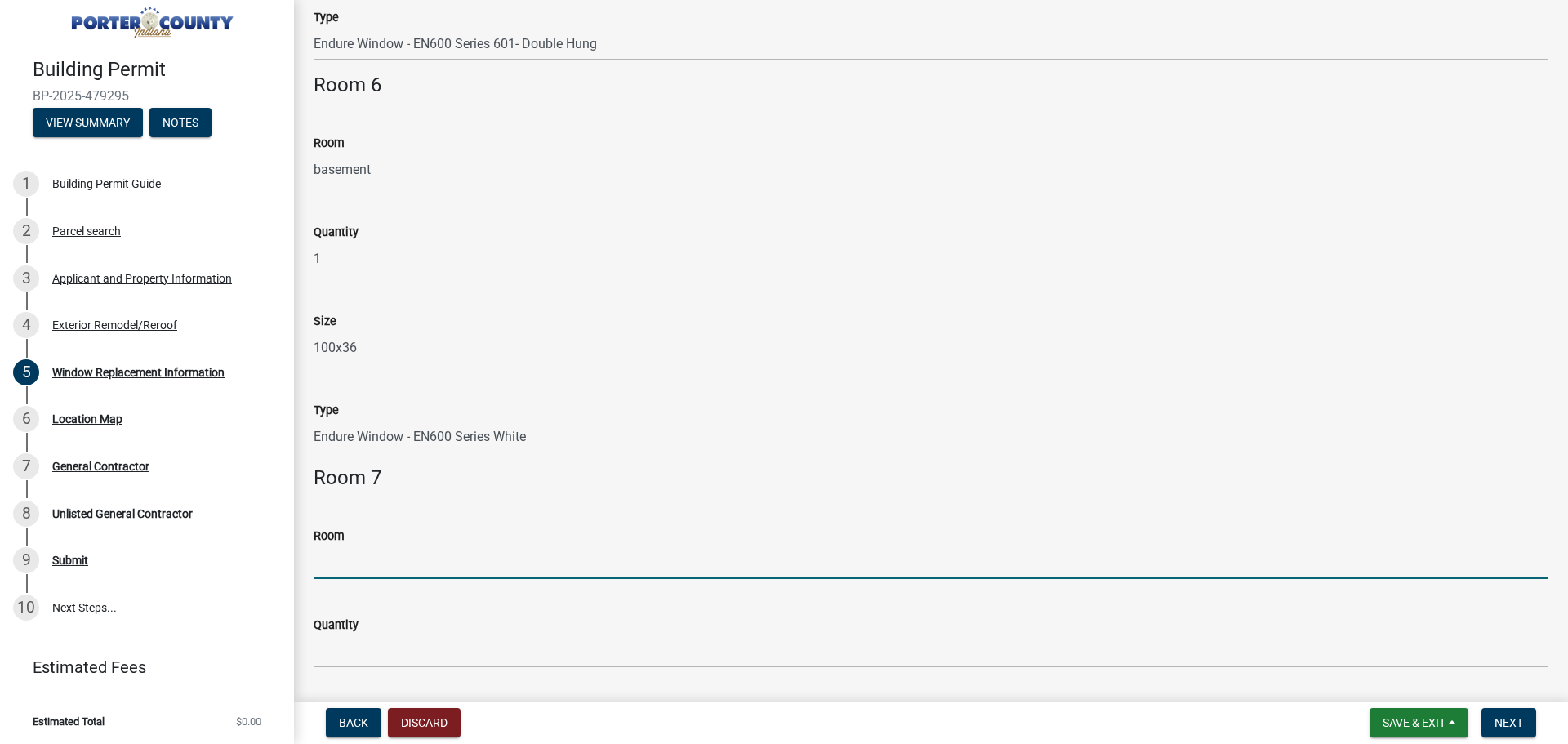
click at [376, 569] on input "Room" at bounding box center [931, 563] width 1235 height 34
type input "basement office"
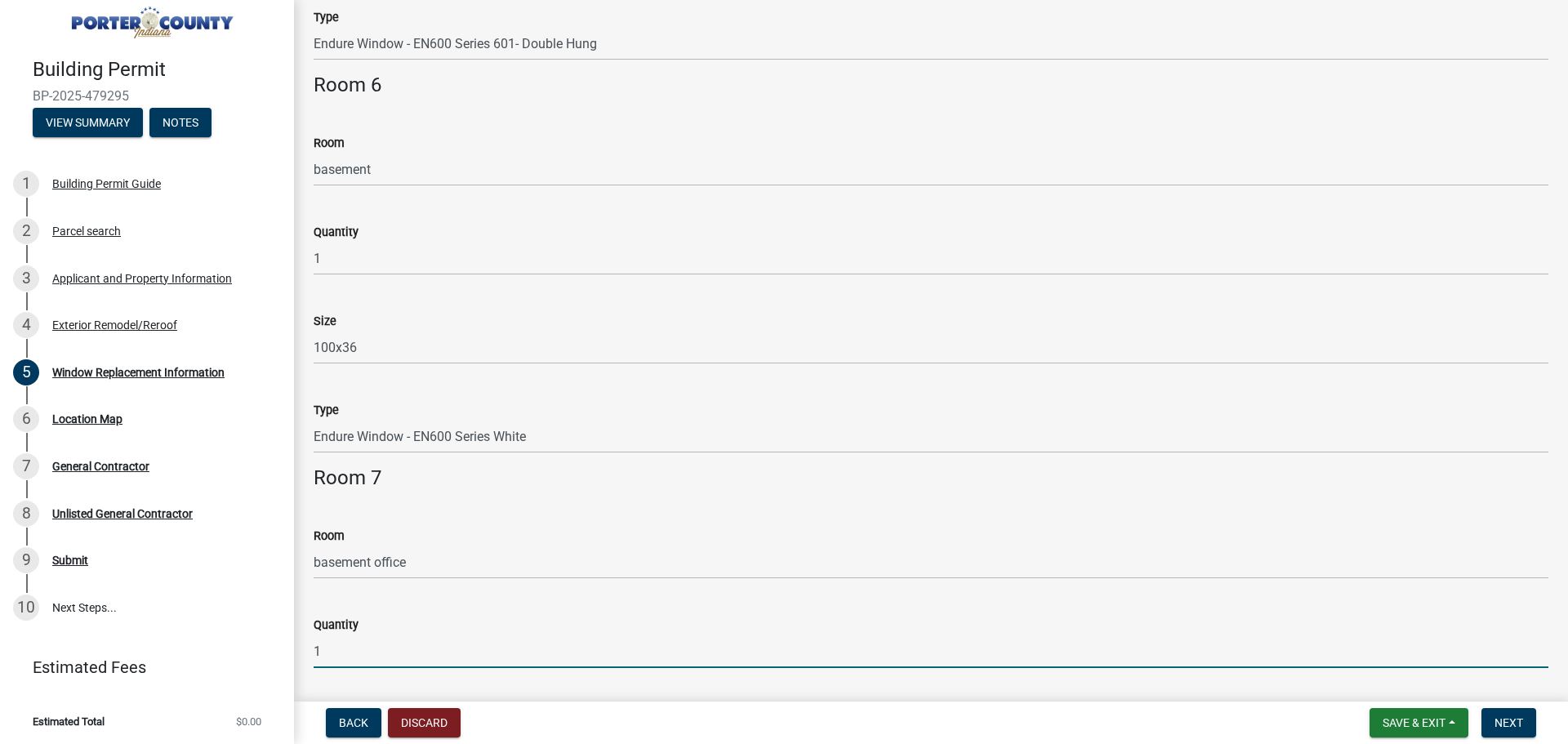
type input "1"
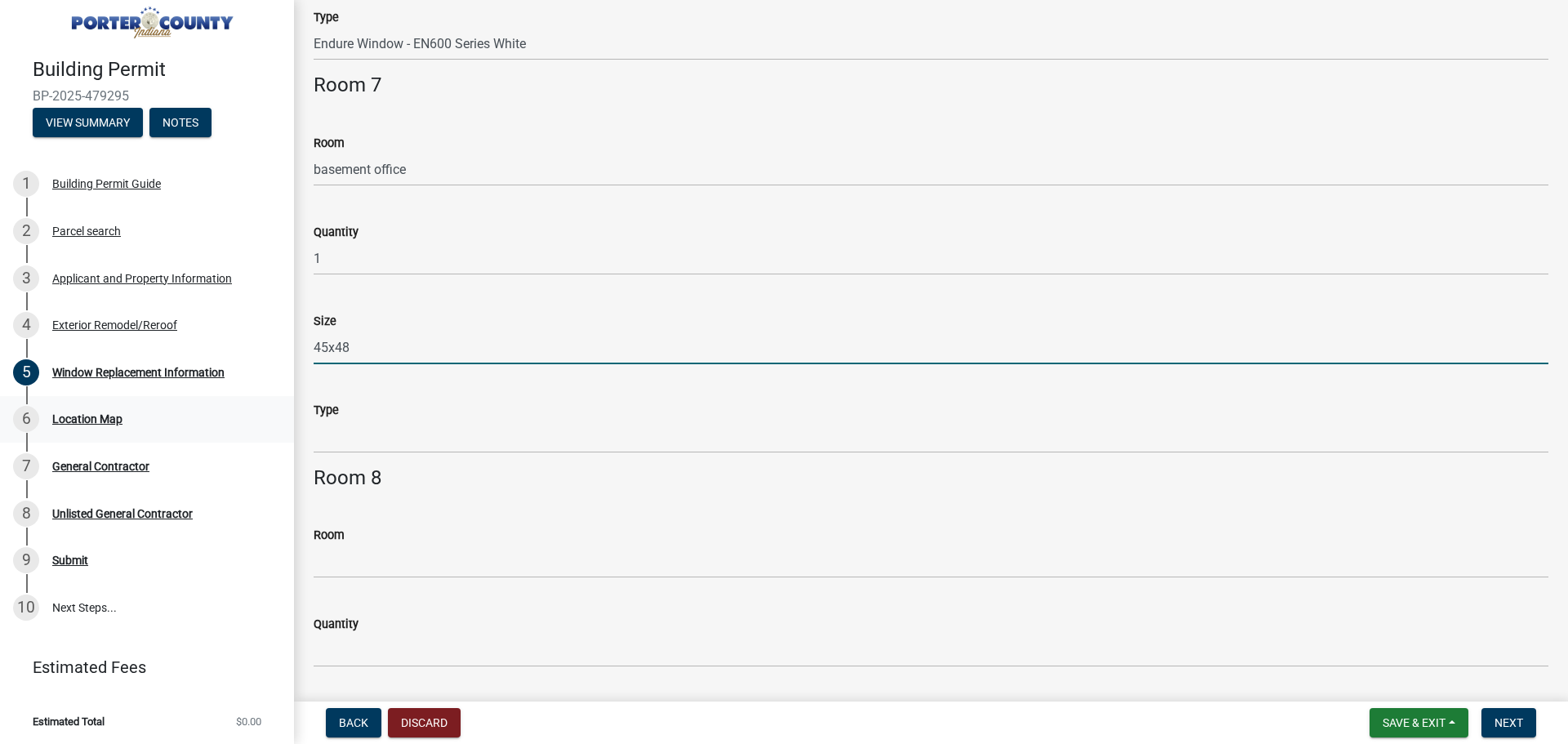
type input "45x48"
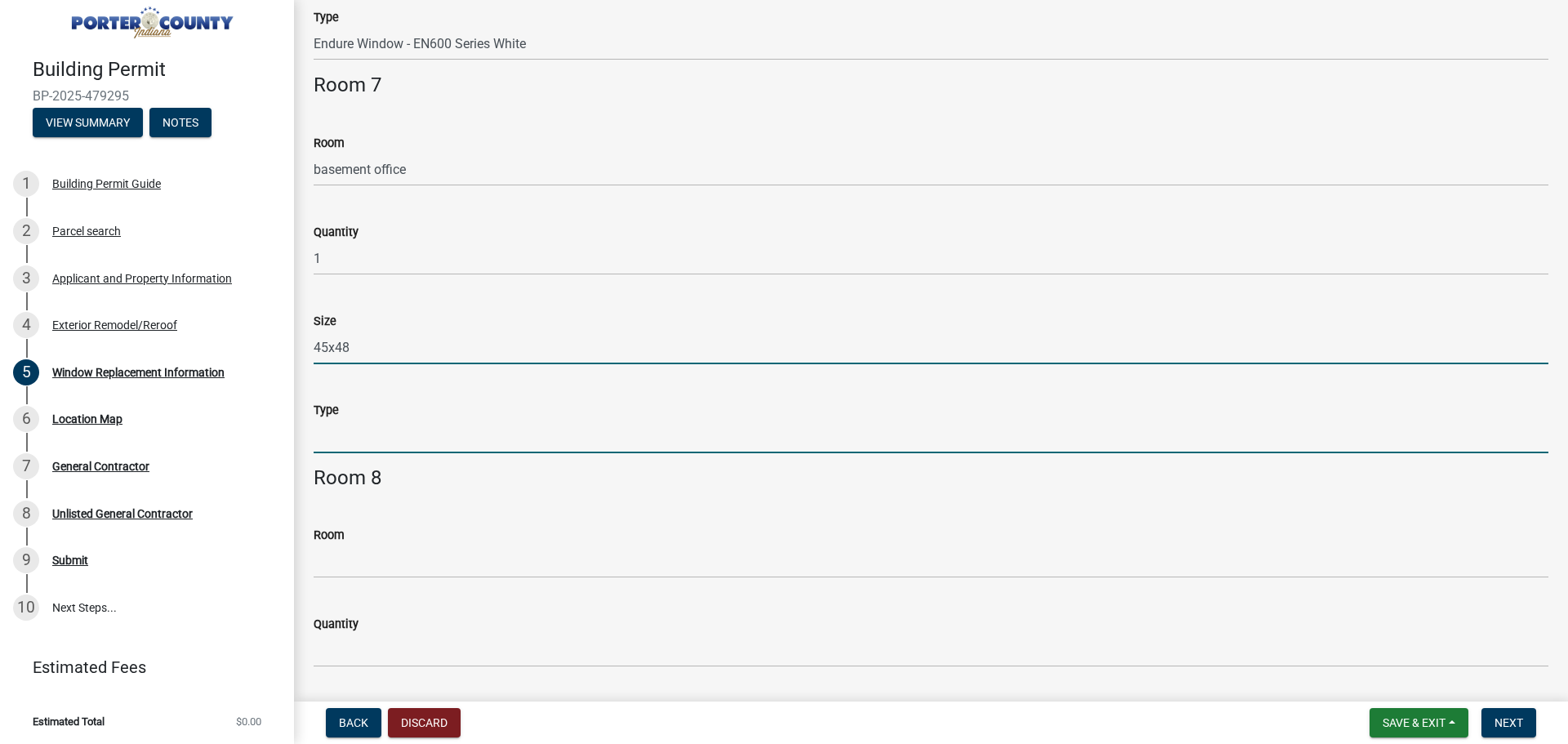
click at [329, 443] on input "Type" at bounding box center [931, 436] width 1235 height 34
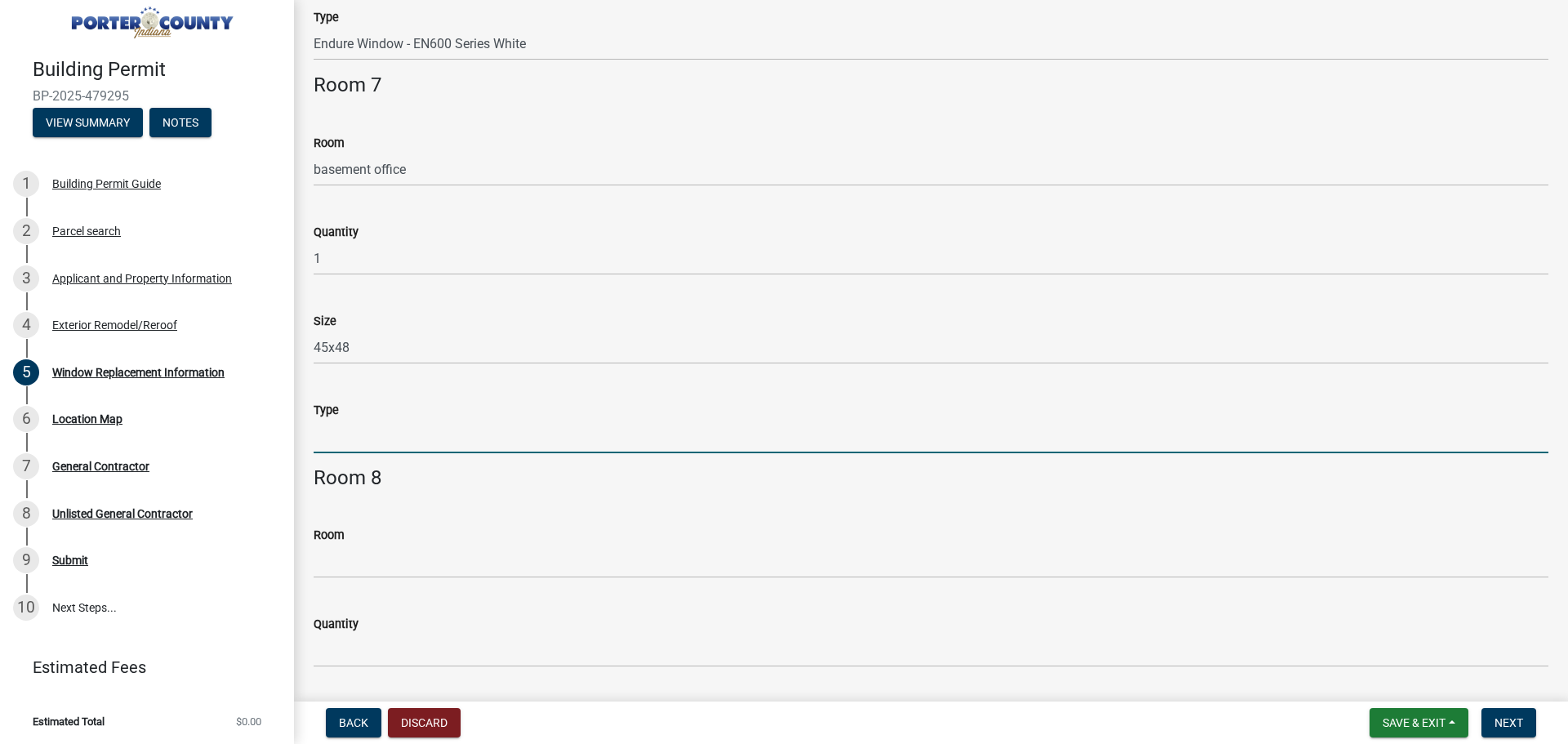
paste input "Endure Window - EN600 Series 601- Double Hung"
type input "Endure Window - EN600 Series 601- Double Hung"
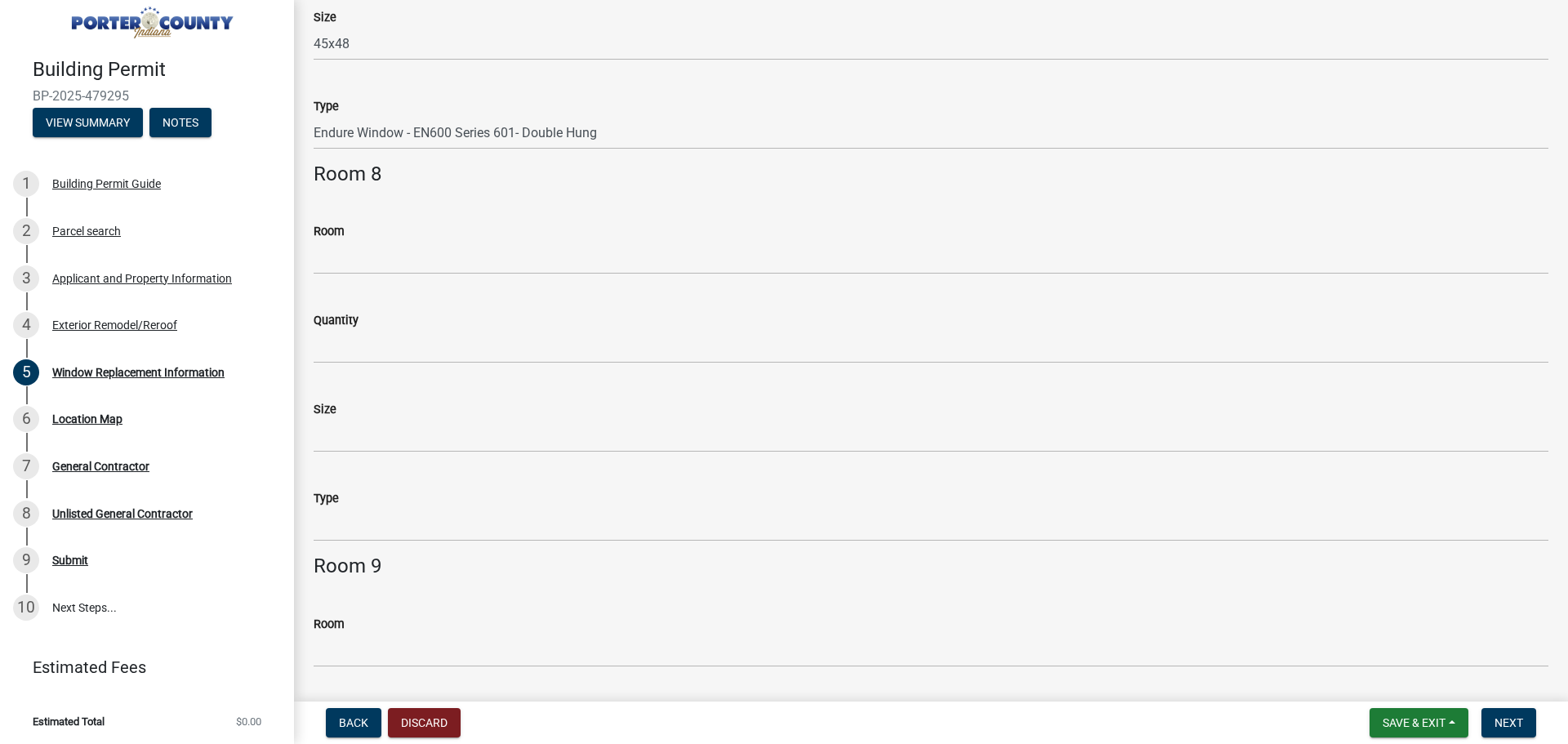
scroll to position [2820, 0]
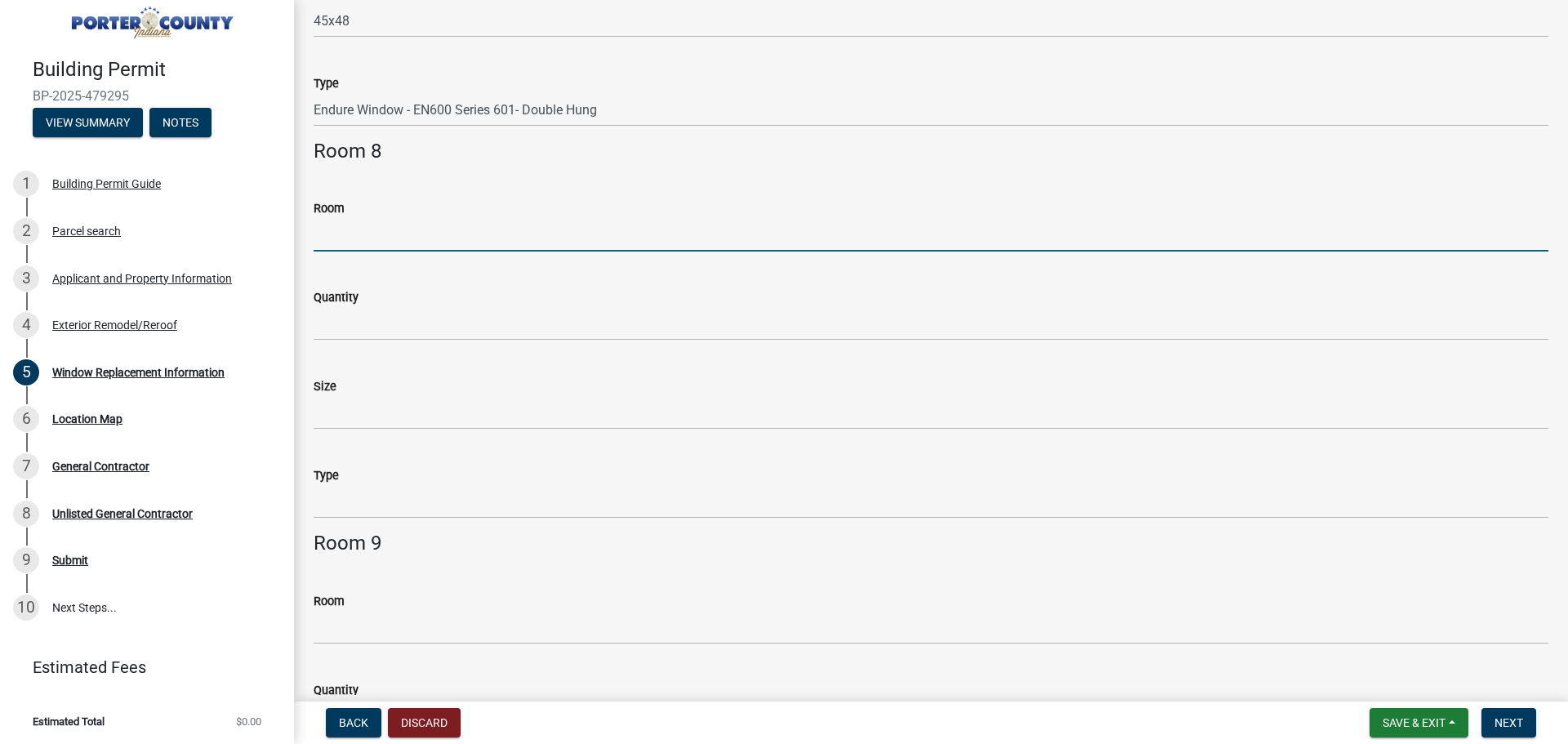
click at [365, 247] on input "Room" at bounding box center [931, 234] width 1235 height 34
type input "basement bedroom"
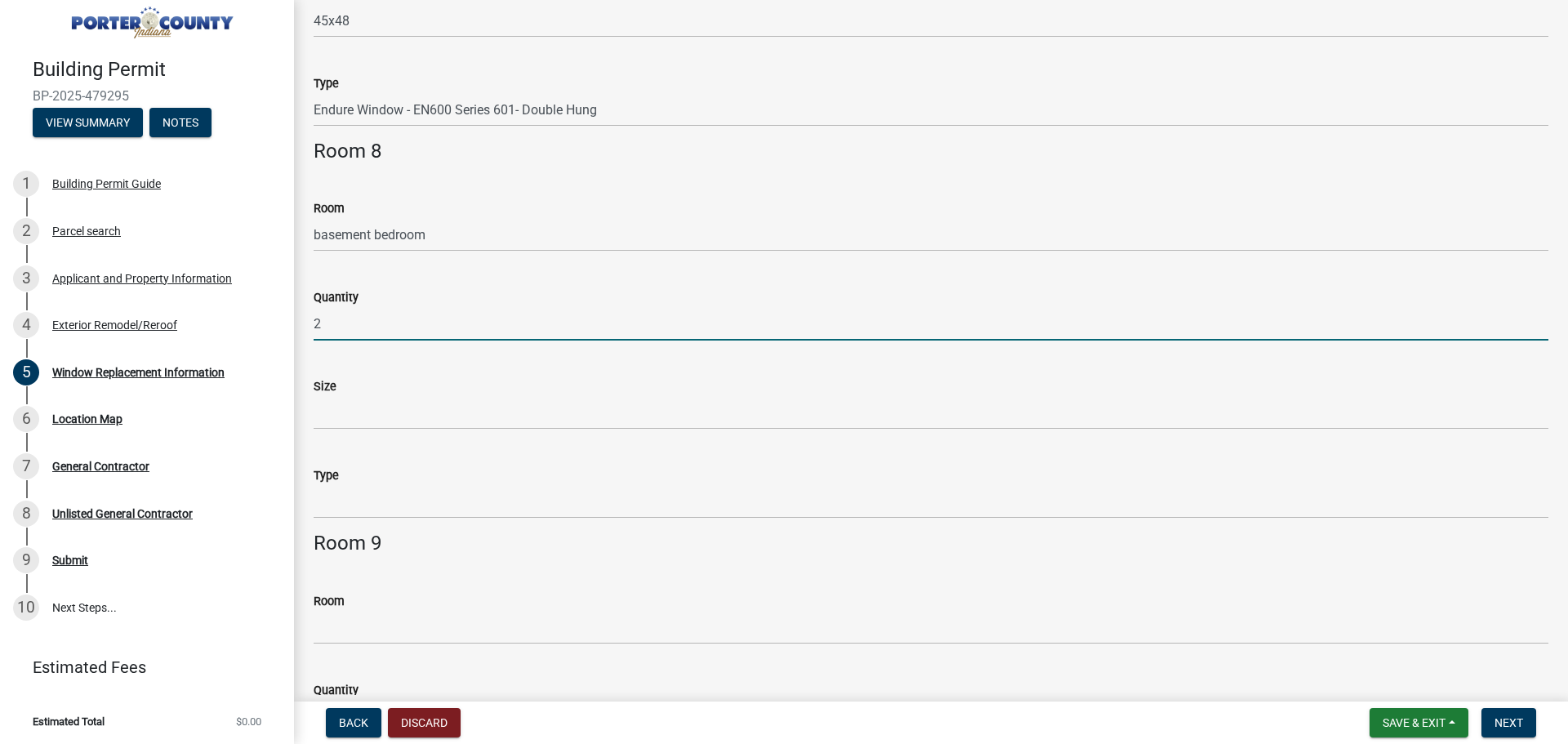
type input "2"
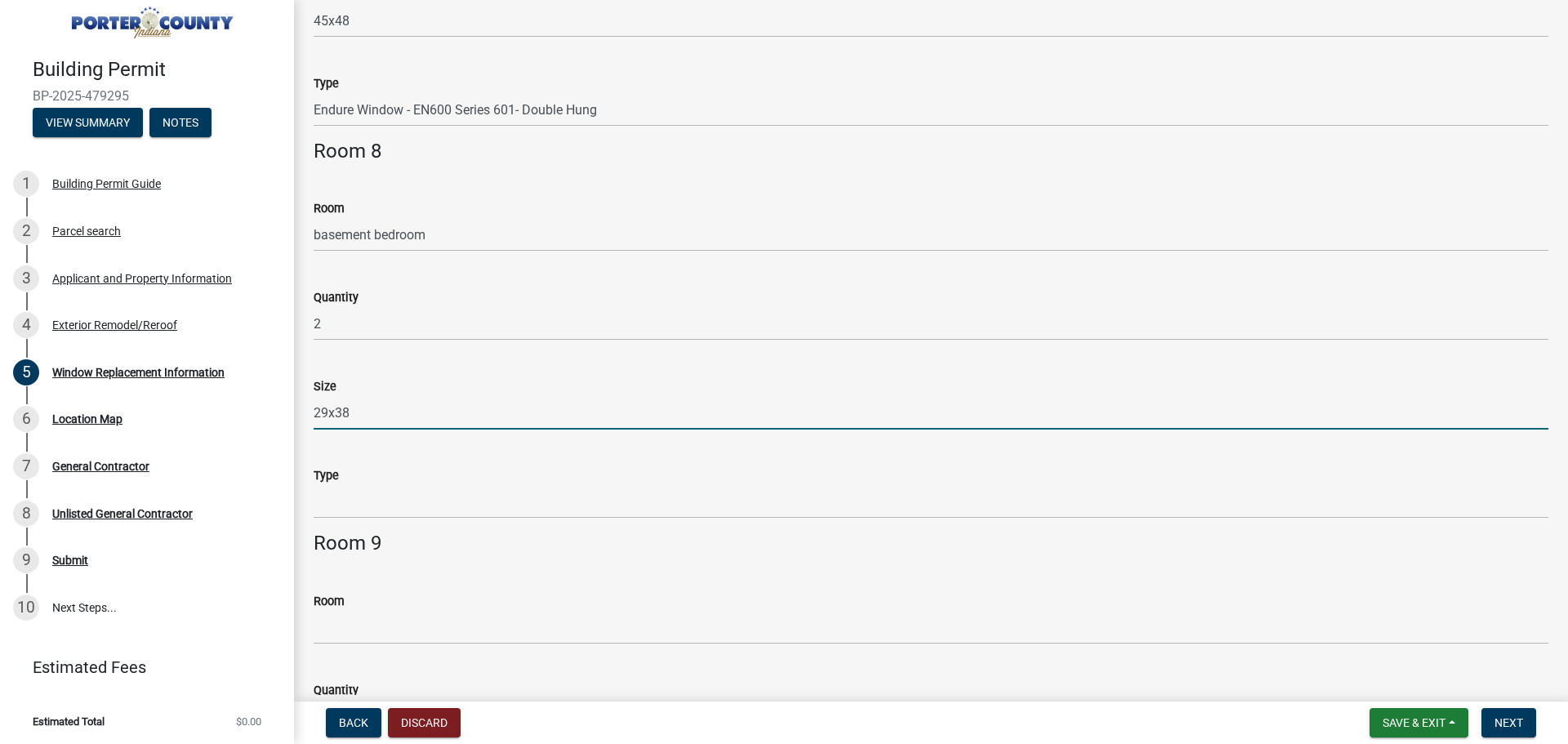
type input "29x38"
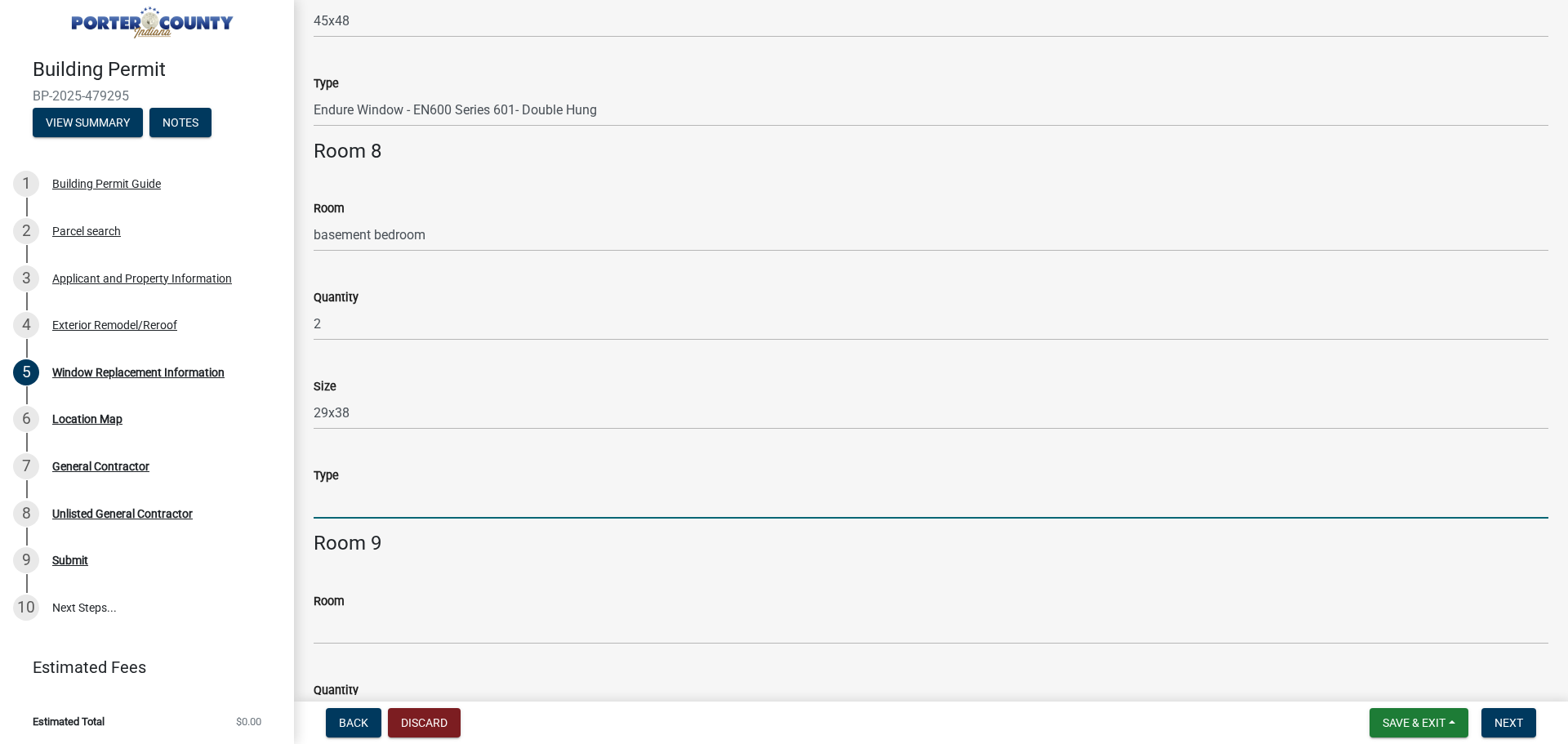
click at [355, 512] on input "Type" at bounding box center [931, 502] width 1235 height 34
paste input "Endure Window - EN600 Series 624 -1-Lite Casement - Hinged Right (OLI)"
type input "Endure Window - EN600 Series 624 -1-Lite Casement - Hinged Right (OLI)"
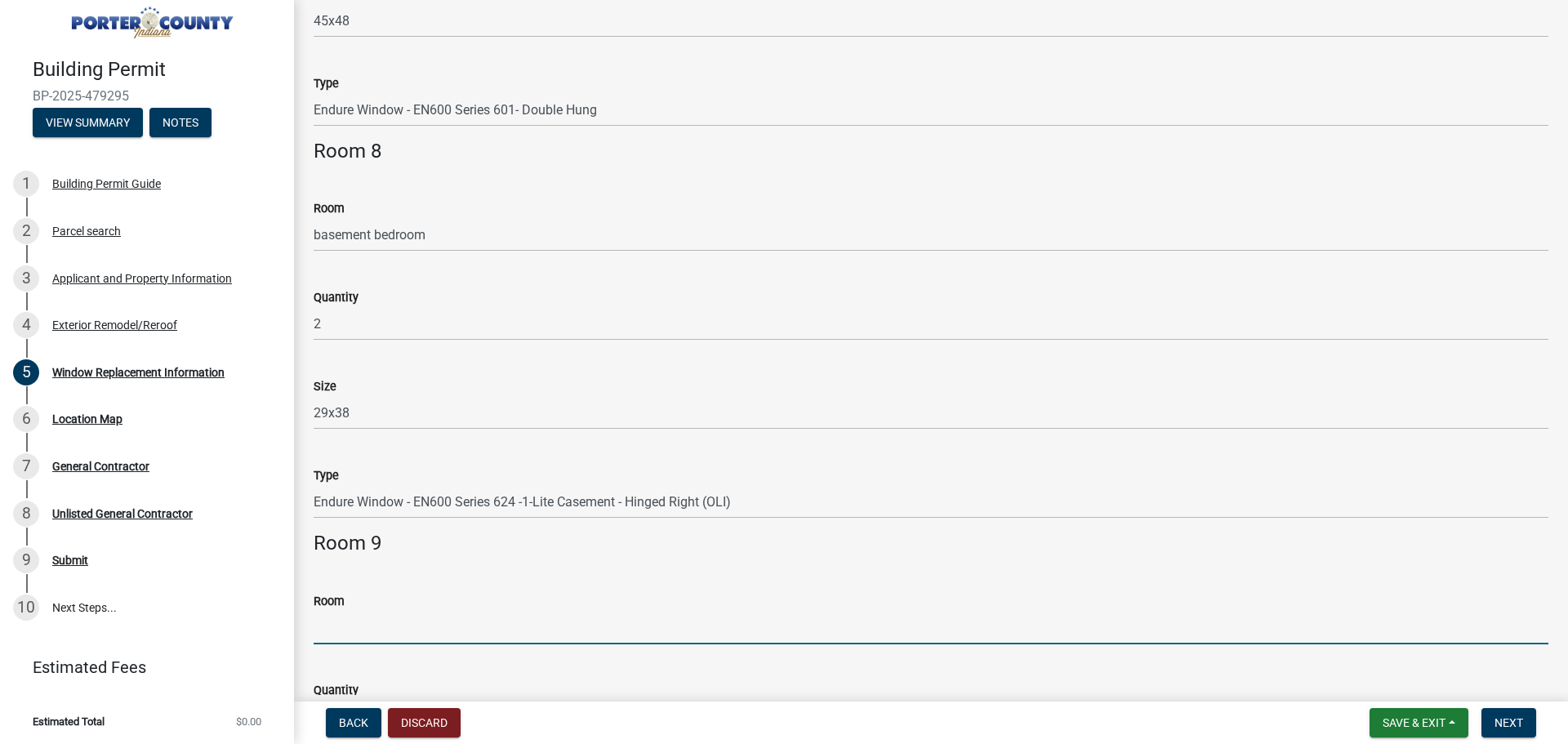
click at [329, 624] on input "Room" at bounding box center [931, 627] width 1235 height 34
type input "upper landing"
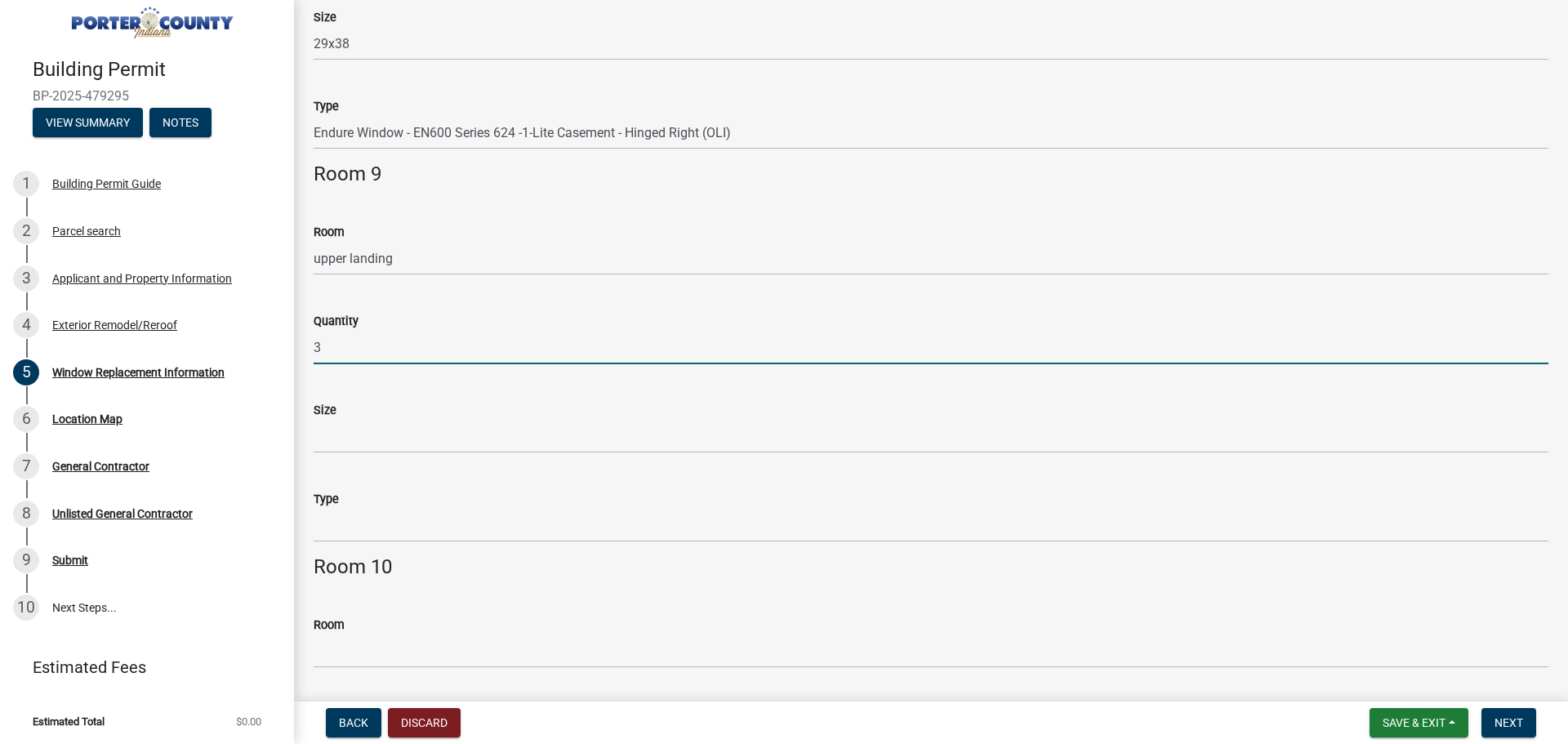
type input "3"
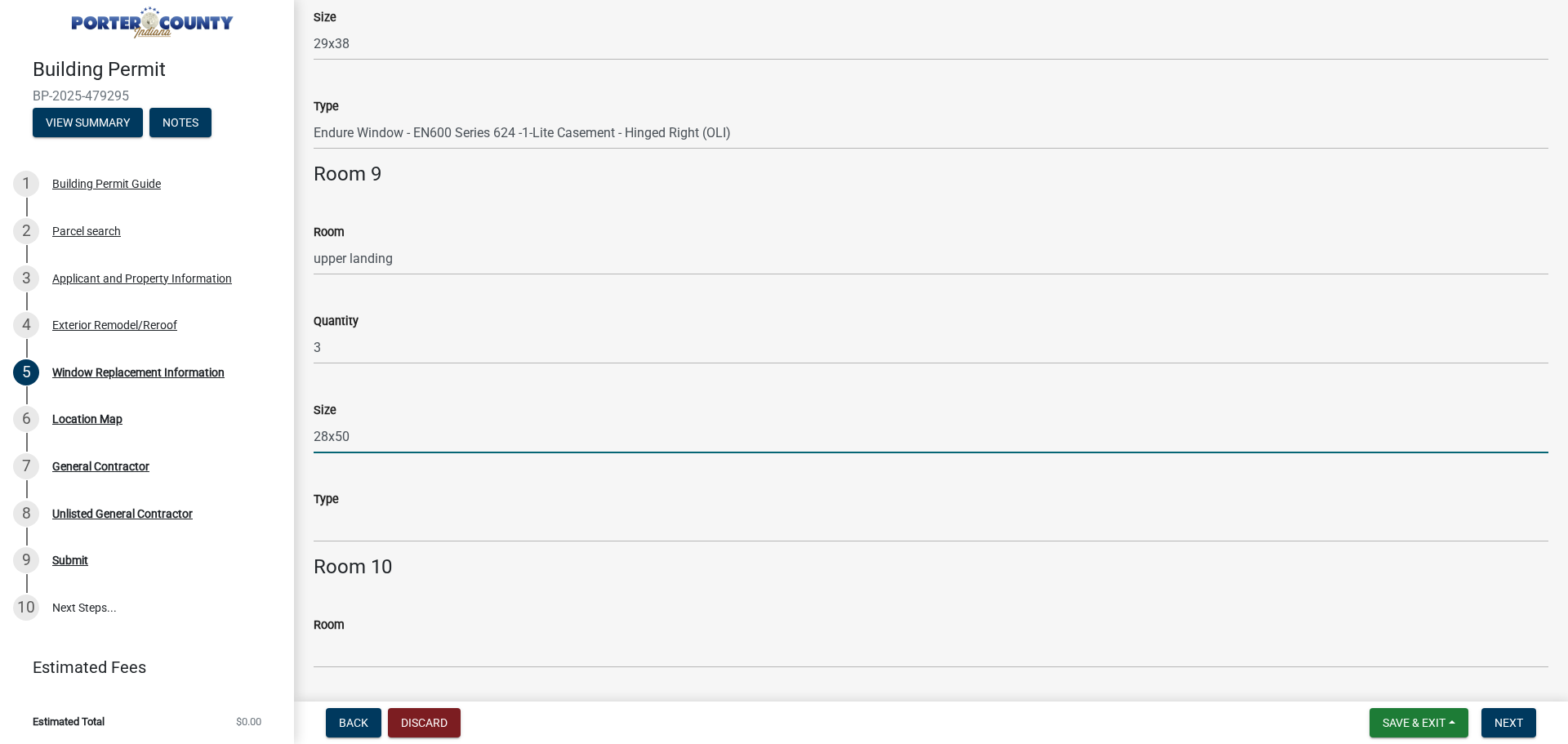
type input "28x50"
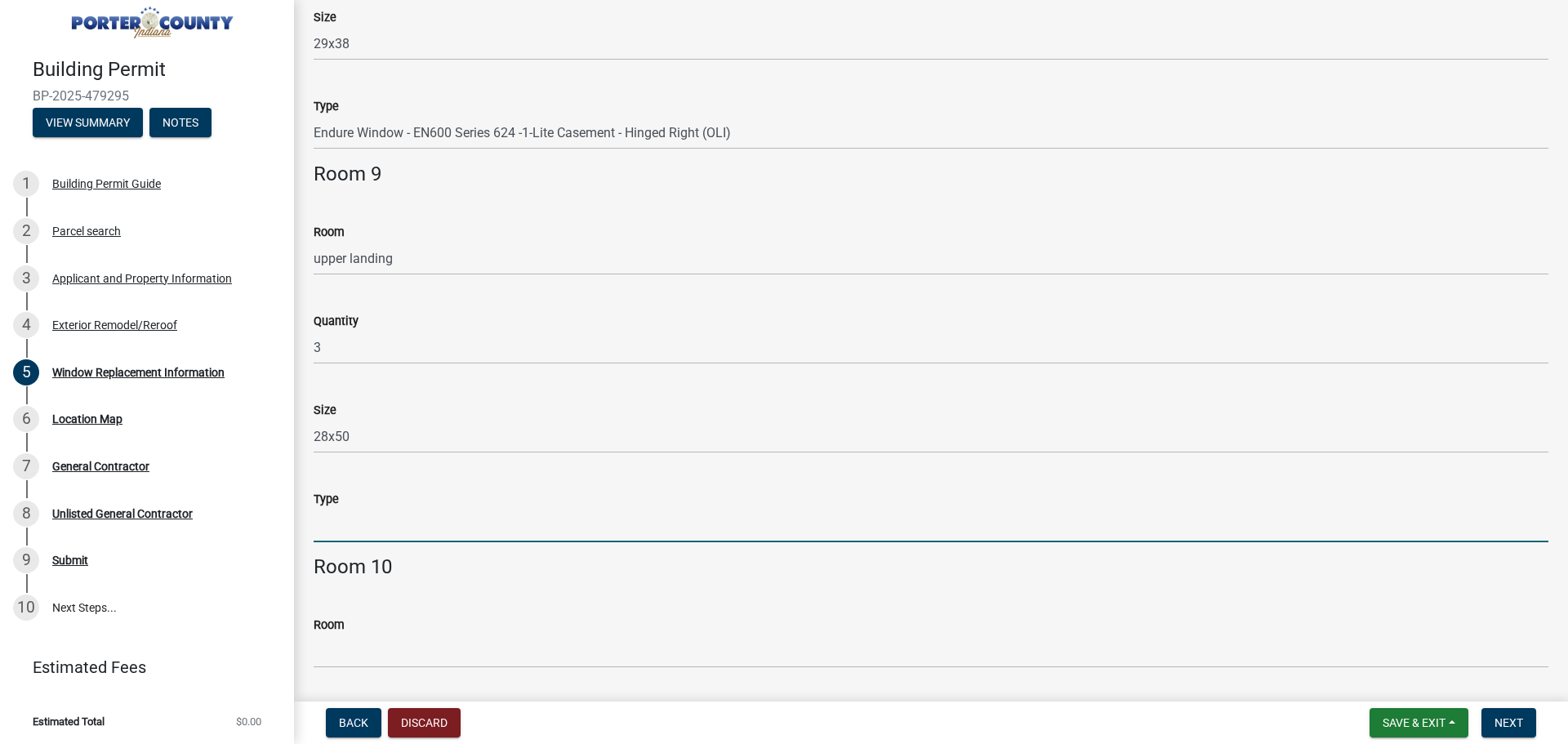
click at [330, 525] on input "Type" at bounding box center [931, 525] width 1235 height 34
paste input "Endure Window - EN600 Series 601- Double Hung"
type input "Endure Window - EN600 Series 601- Double Hung"
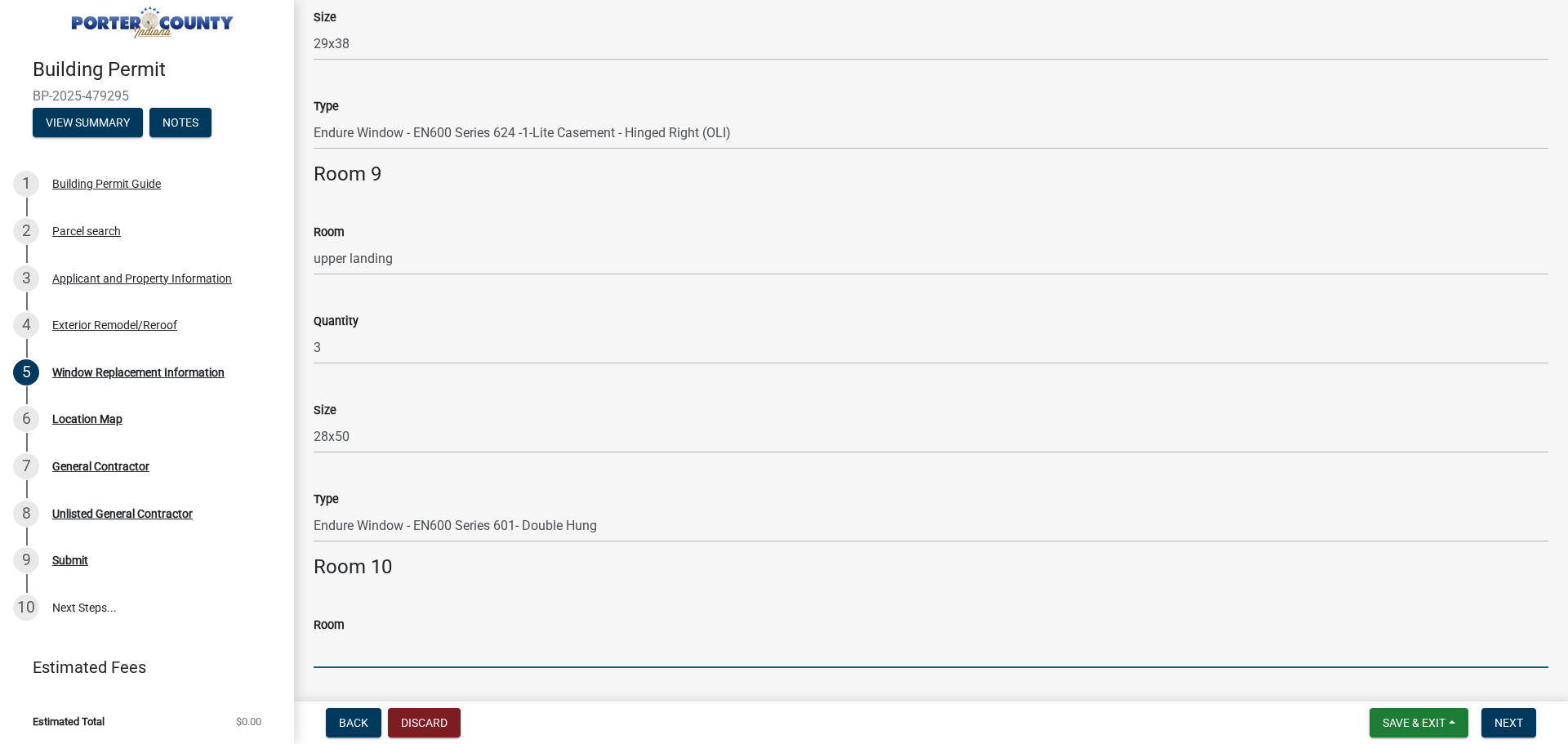
click at [334, 644] on input "Room" at bounding box center [931, 651] width 1235 height 34
type input "nursery and bed room 3"
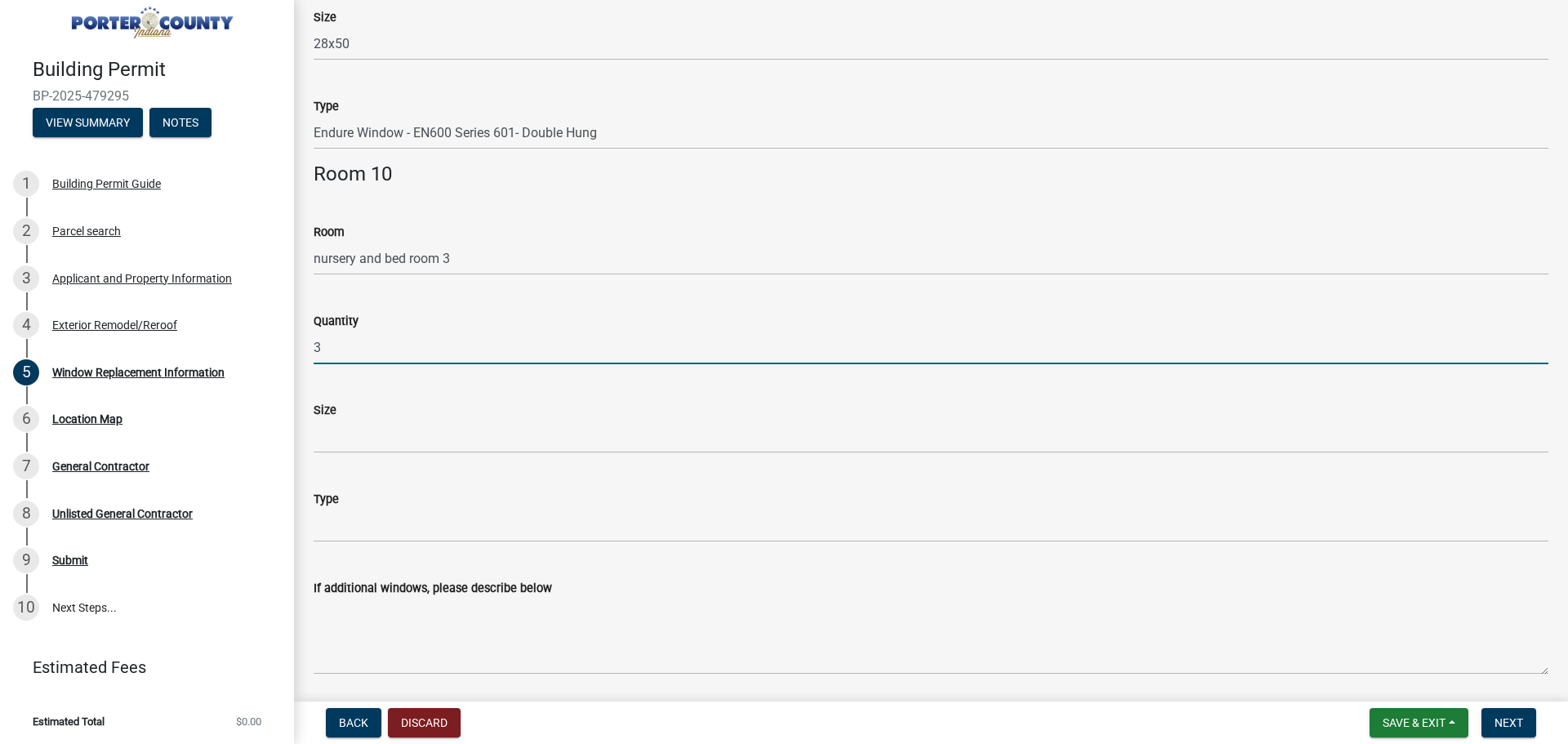
type input "3"
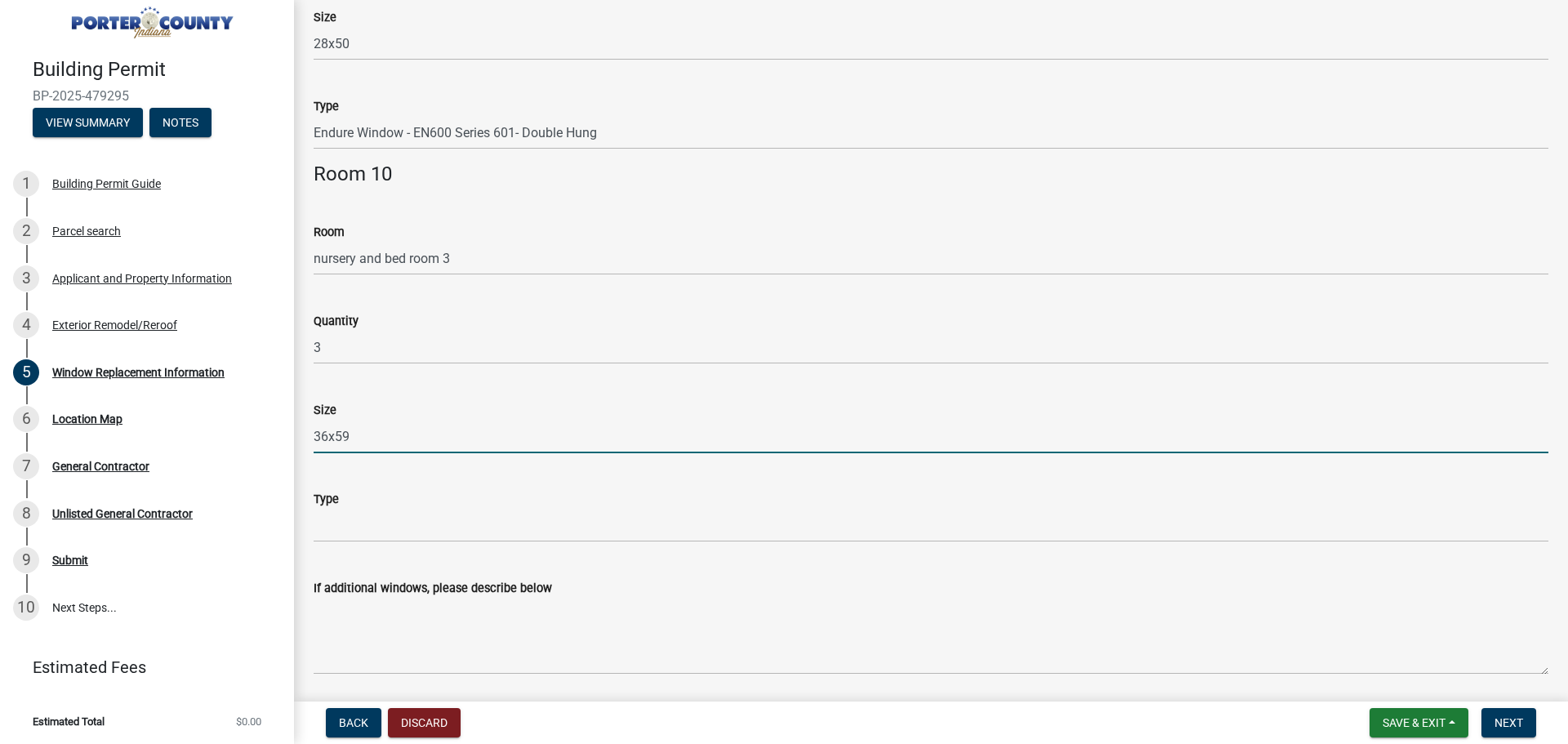
type input "36x59"
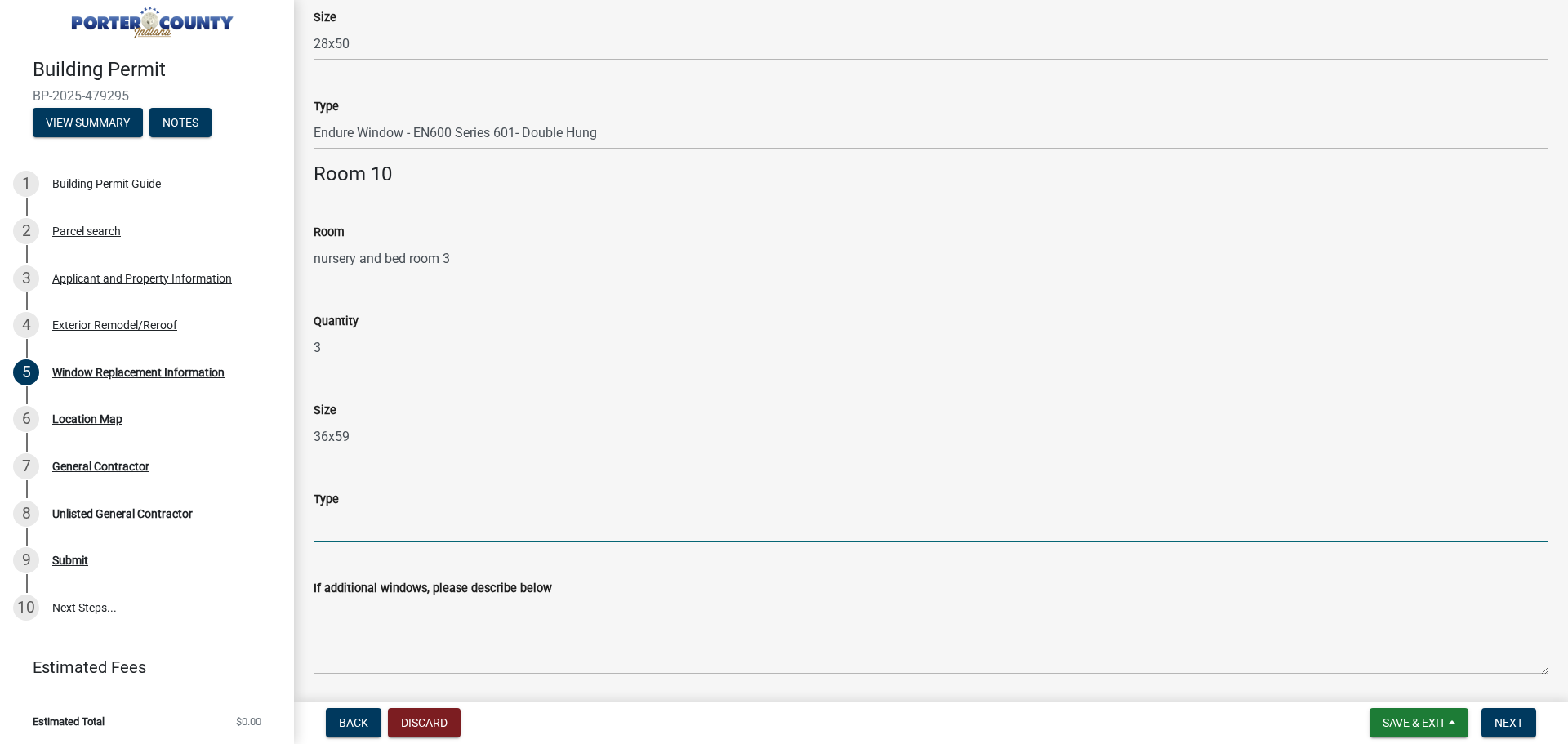
paste input "Endure Window - EN600 Series 601- Double Hung"
type input "Endure Window - EN600 Series 601- Double Hung"
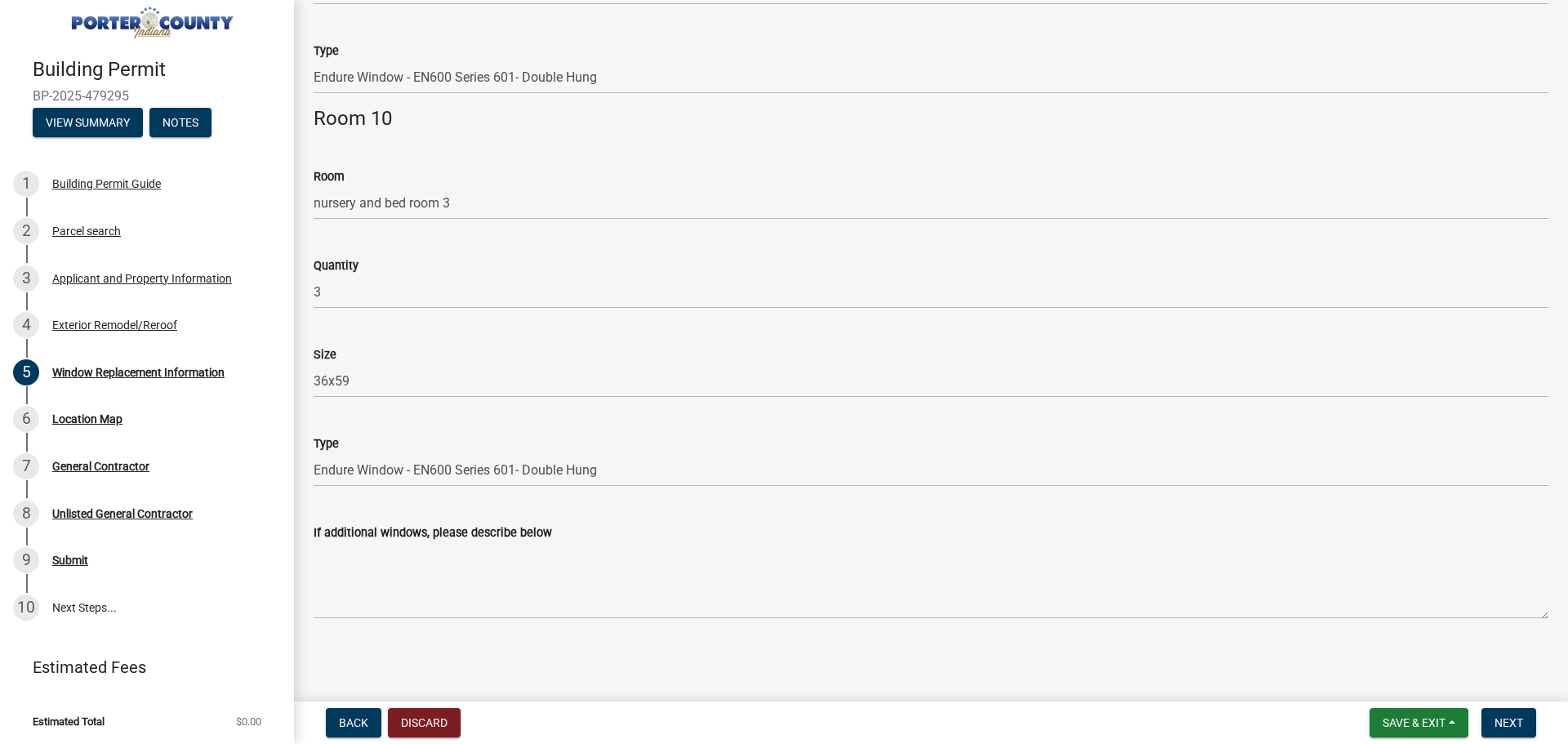
scroll to position [3639, 0]
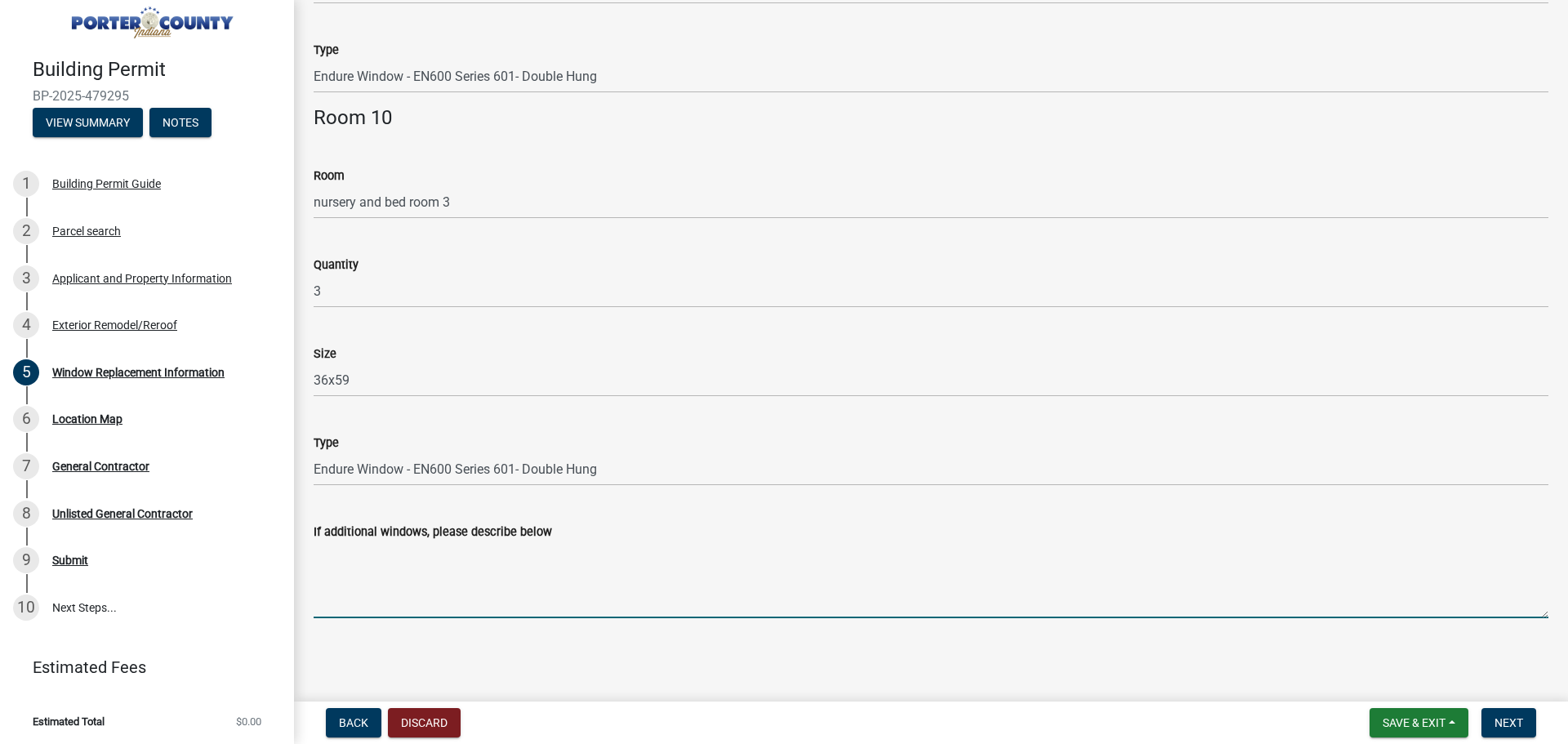
click at [403, 602] on textarea "If additional windows, please describe below" at bounding box center [931, 579] width 1235 height 77
paste textarea "Endure Window - EN600 Series 601- Double Hung"
drag, startPoint x: 423, startPoint y: 575, endPoint x: 318, endPoint y: 568, distance: 105.2
click at [318, 568] on textarea "bedroom 2 - 1qty - 60x59 - Endure Window - EN600 Series 601- Double Hung" at bounding box center [931, 579] width 1235 height 77
click at [676, 558] on textarea "bedroom 2 - 1qty - 60x59 - Endure Window - EN600 Series" at bounding box center [931, 579] width 1235 height 77
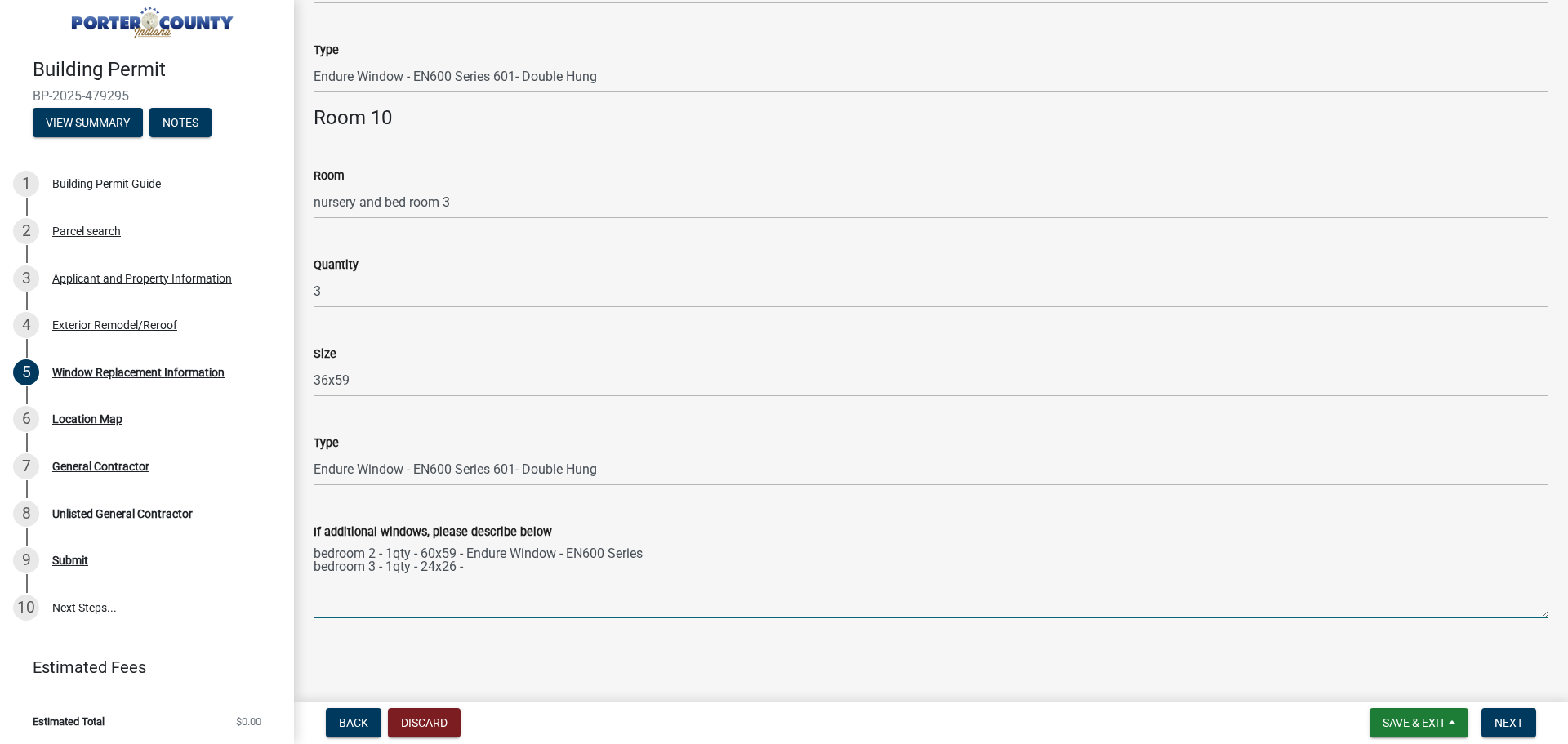
click at [474, 571] on textarea "bedroom 2 - 1qty - 60x59 - Endure Window - EN600 Series bedroom 3 - 1qty - 24x2…" at bounding box center [931, 579] width 1235 height 77
paste textarea "Endure Window - EN600 Series 609- Picture Window"
drag, startPoint x: 468, startPoint y: 584, endPoint x: 311, endPoint y: 585, distance: 157.0
click at [311, 585] on div "If additional windows, please describe below bedroom 2 - 1qty - 60x59 - Endure …" at bounding box center [931, 558] width 1259 height 119
click at [340, 585] on textarea "bedroom 2 - 1qty - 60x59 - Endure Window - EN600 Series bedroom 3 - 1qty - 24x2…" at bounding box center [931, 579] width 1235 height 77
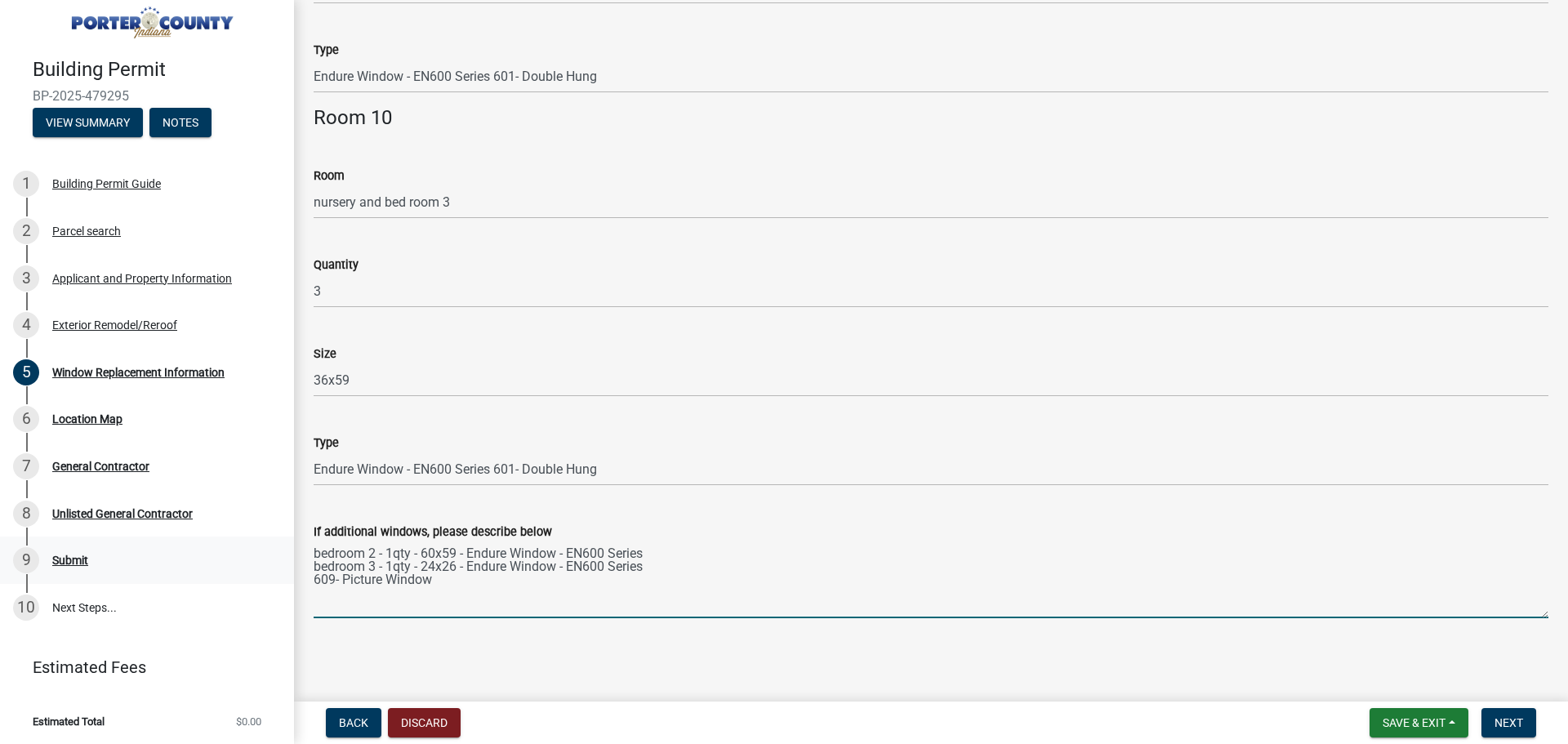
drag, startPoint x: 441, startPoint y: 583, endPoint x: 266, endPoint y: 576, distance: 175.1
click at [266, 576] on div "Building Permit BP-2025-479295 View Summary Notes 1 Building Permit Guide 2 Par…" at bounding box center [784, 372] width 1568 height 744
paste textarea "Endure Window - EN600 Series 601- Double Hung"
drag, startPoint x: 416, startPoint y: 593, endPoint x: 294, endPoint y: 594, distance: 122.0
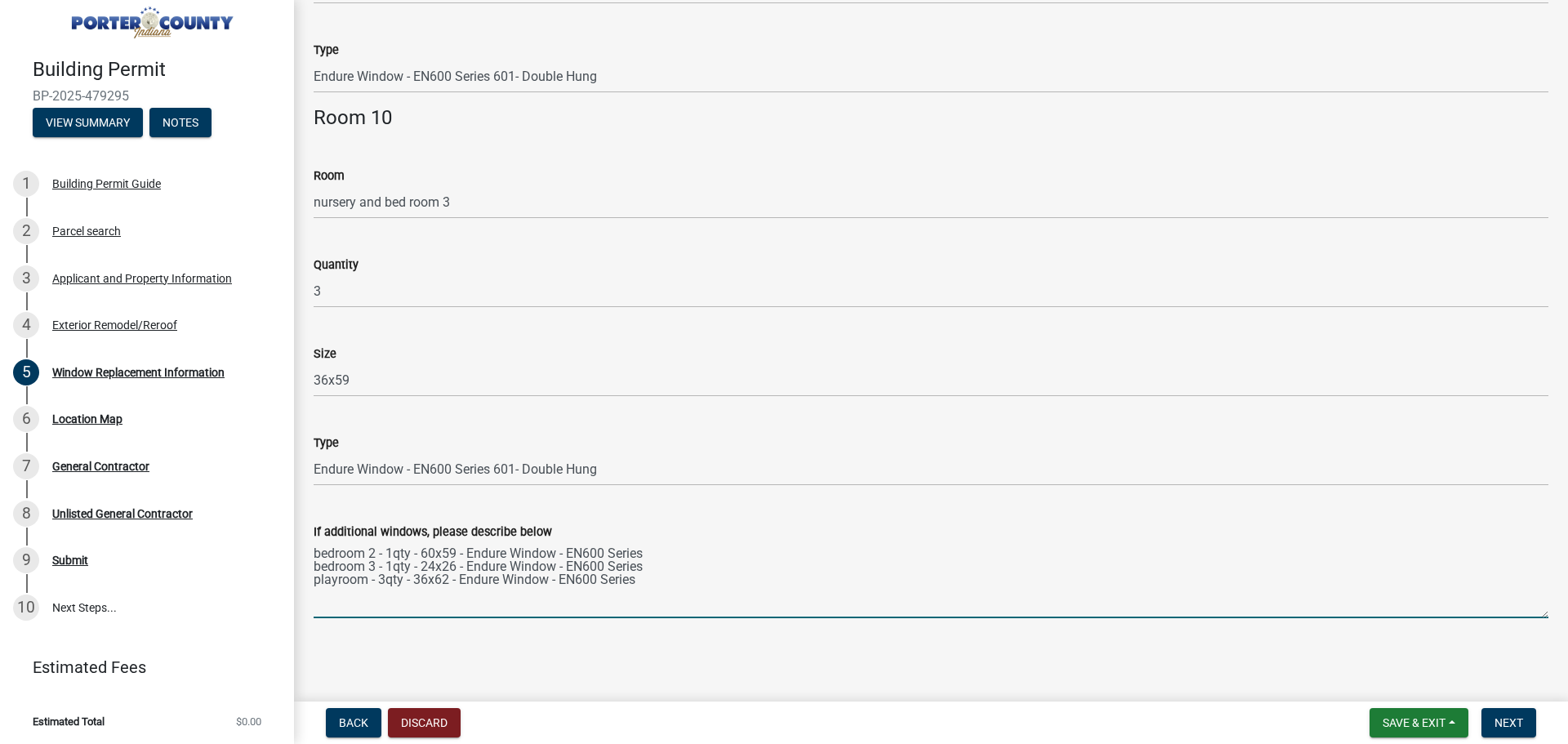
click at [686, 585] on textarea "bedroom 2 - 1qty - 60x59 - Endure Window - EN600 Series bedroom 3 - 1qty - 24x2…" at bounding box center [931, 579] width 1235 height 77
click at [546, 594] on textarea "bedroom 2 - 1qty - 60x59 - Endure Window - EN600 Series bedroom 3 - 1qty - 24x2…" at bounding box center [931, 579] width 1235 height 77
paste textarea "Endure Window - EN600 Series"
type textarea "bedroom 2 - 1qty - 60x59 - Endure Window - EN600 Series bedroom 3 - 1qty - 24x2…"
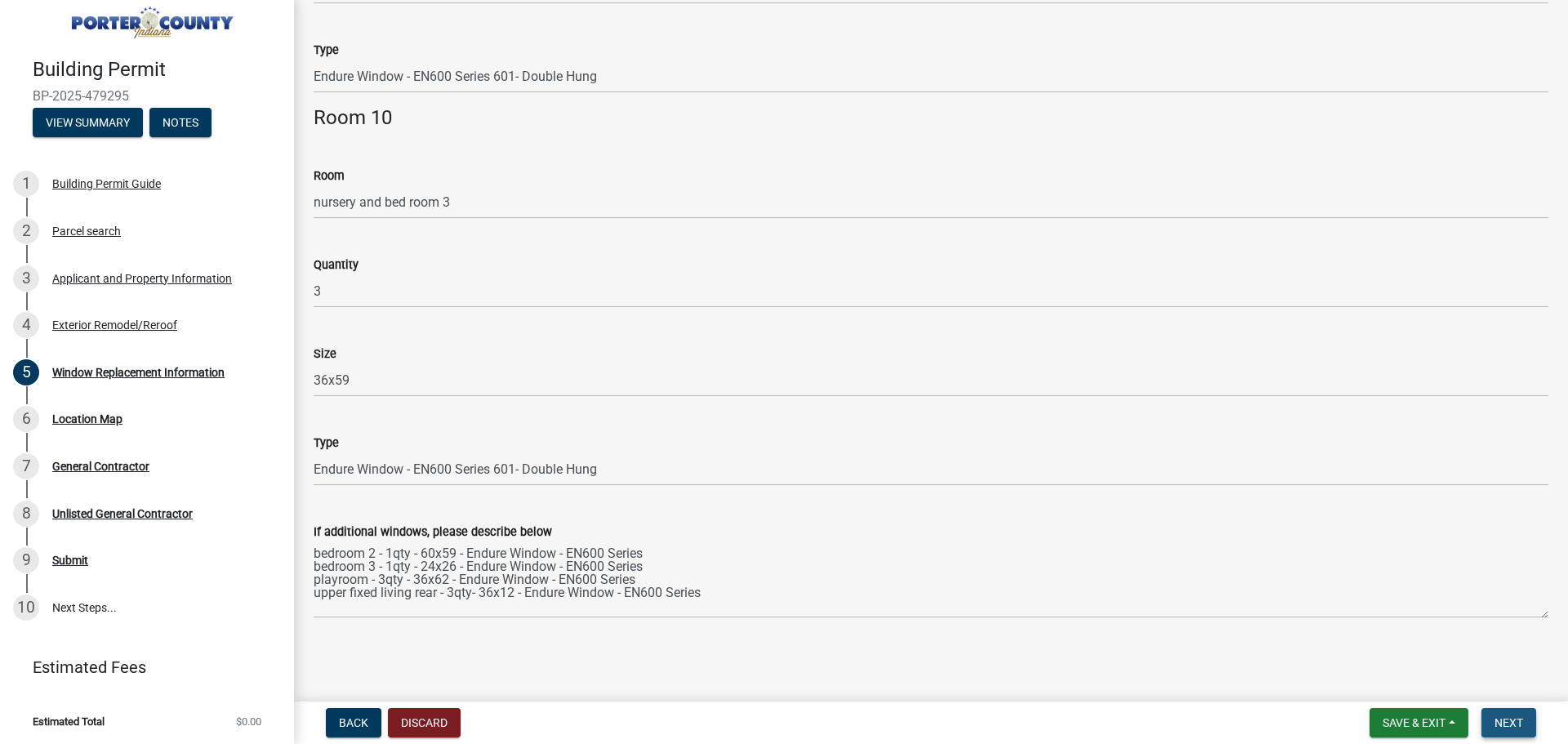
click at [1526, 717] on button "Next" at bounding box center [1509, 722] width 55 height 29
click at [1510, 725] on span "Next" at bounding box center [1509, 723] width 28 height 13
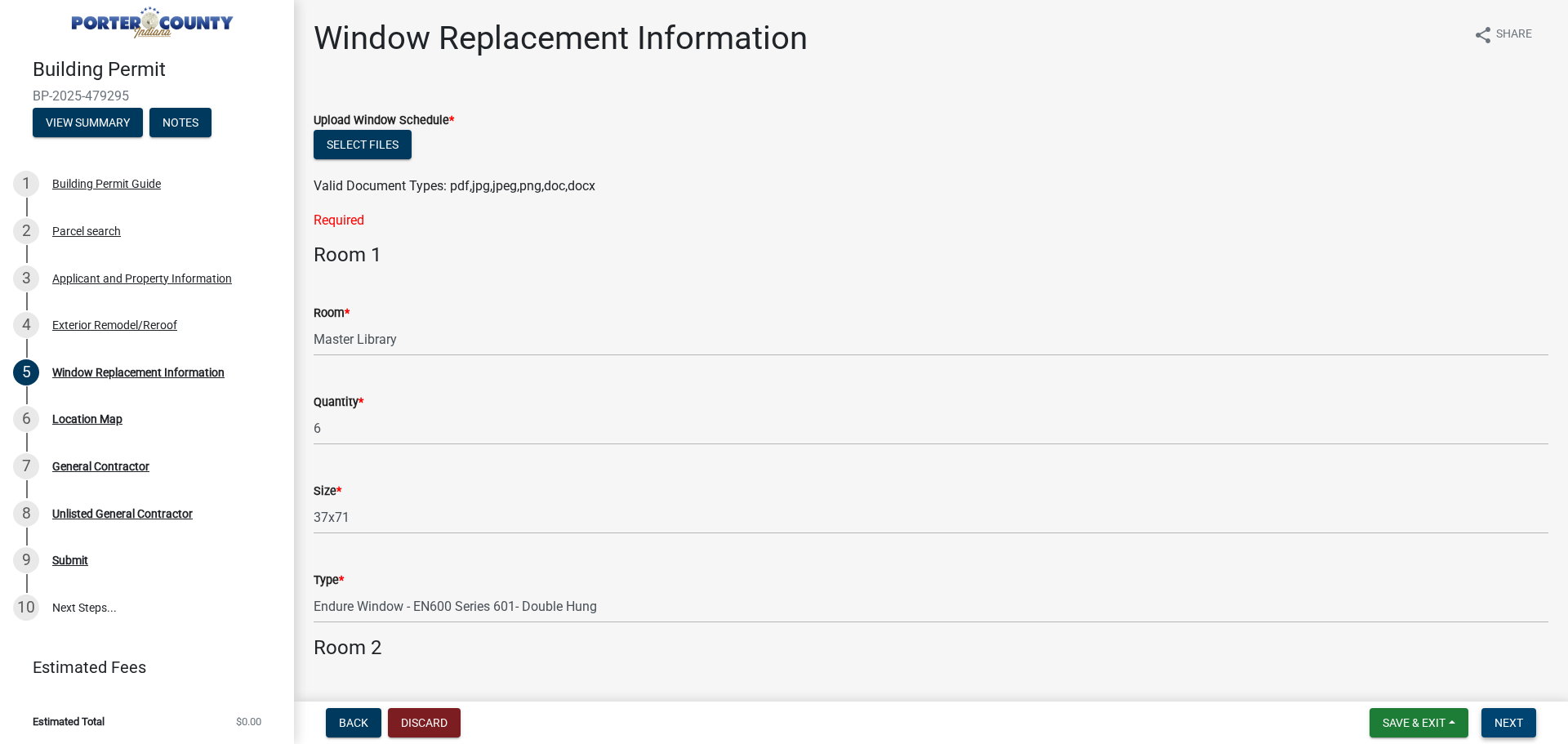
scroll to position [0, 0]
click at [355, 156] on button "Select files" at bounding box center [362, 145] width 98 height 29
click at [359, 143] on button "Select files" at bounding box center [362, 145] width 98 height 29
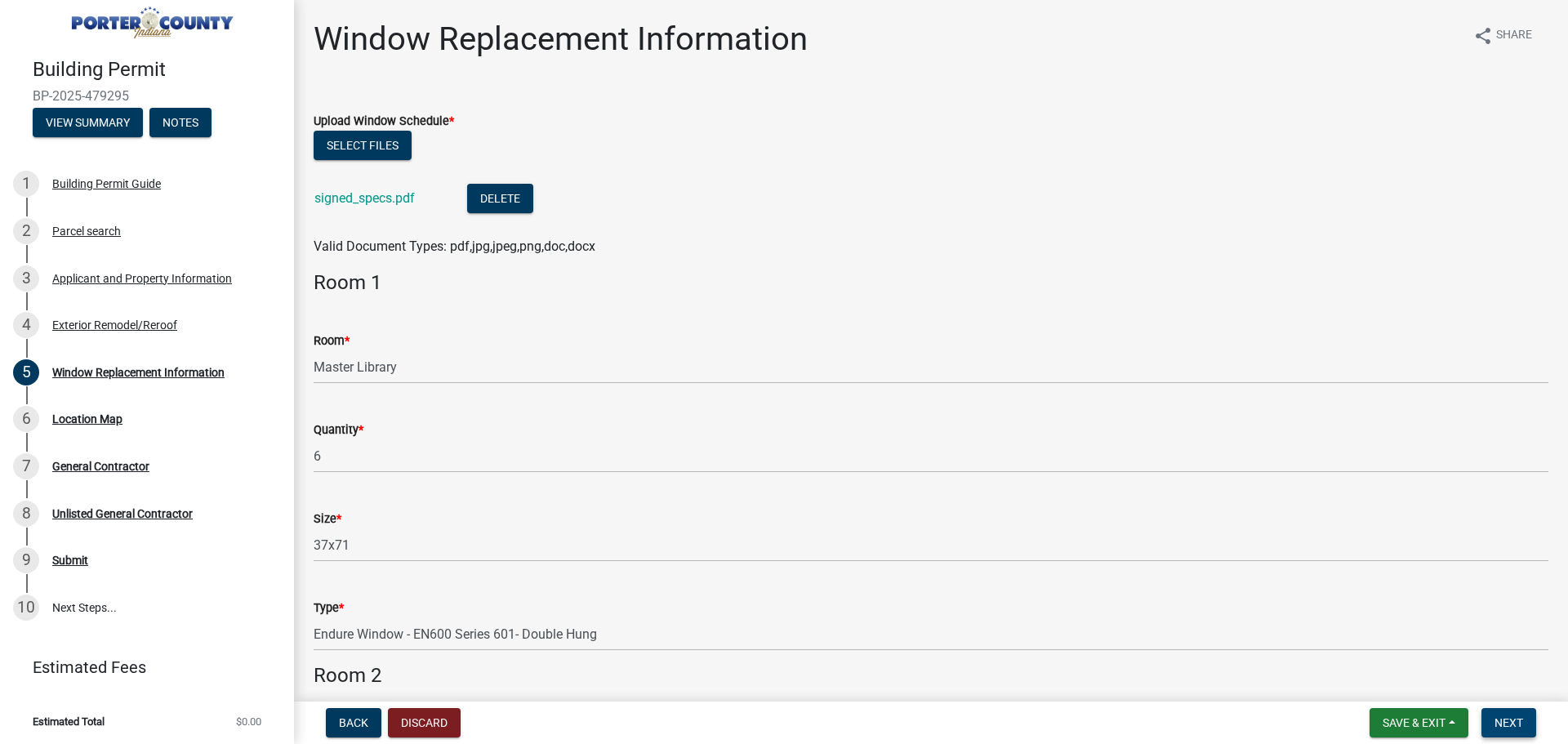
click at [1505, 720] on span "Next" at bounding box center [1509, 723] width 28 height 13
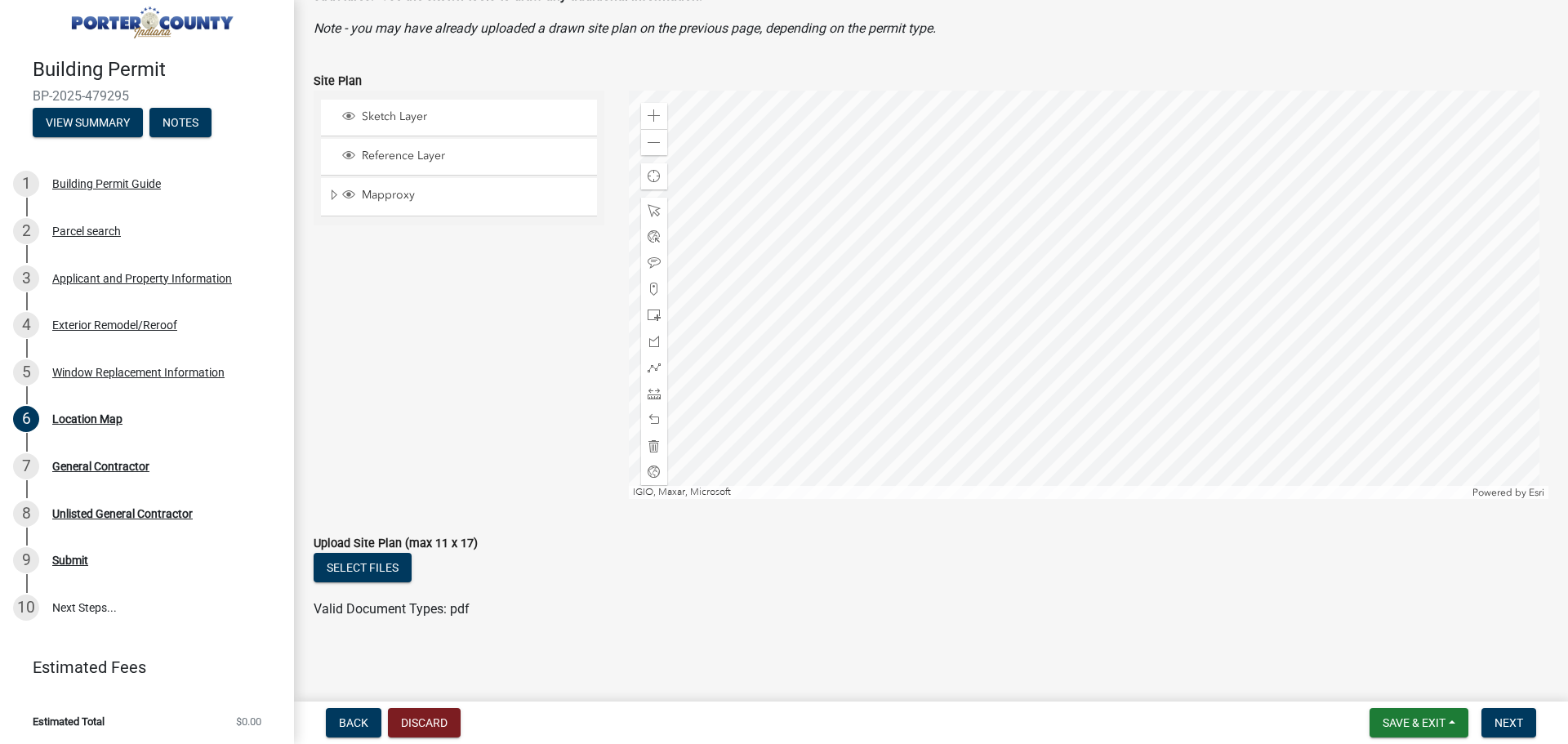
scroll to position [127, 0]
click at [1506, 730] on button "Next" at bounding box center [1509, 722] width 55 height 29
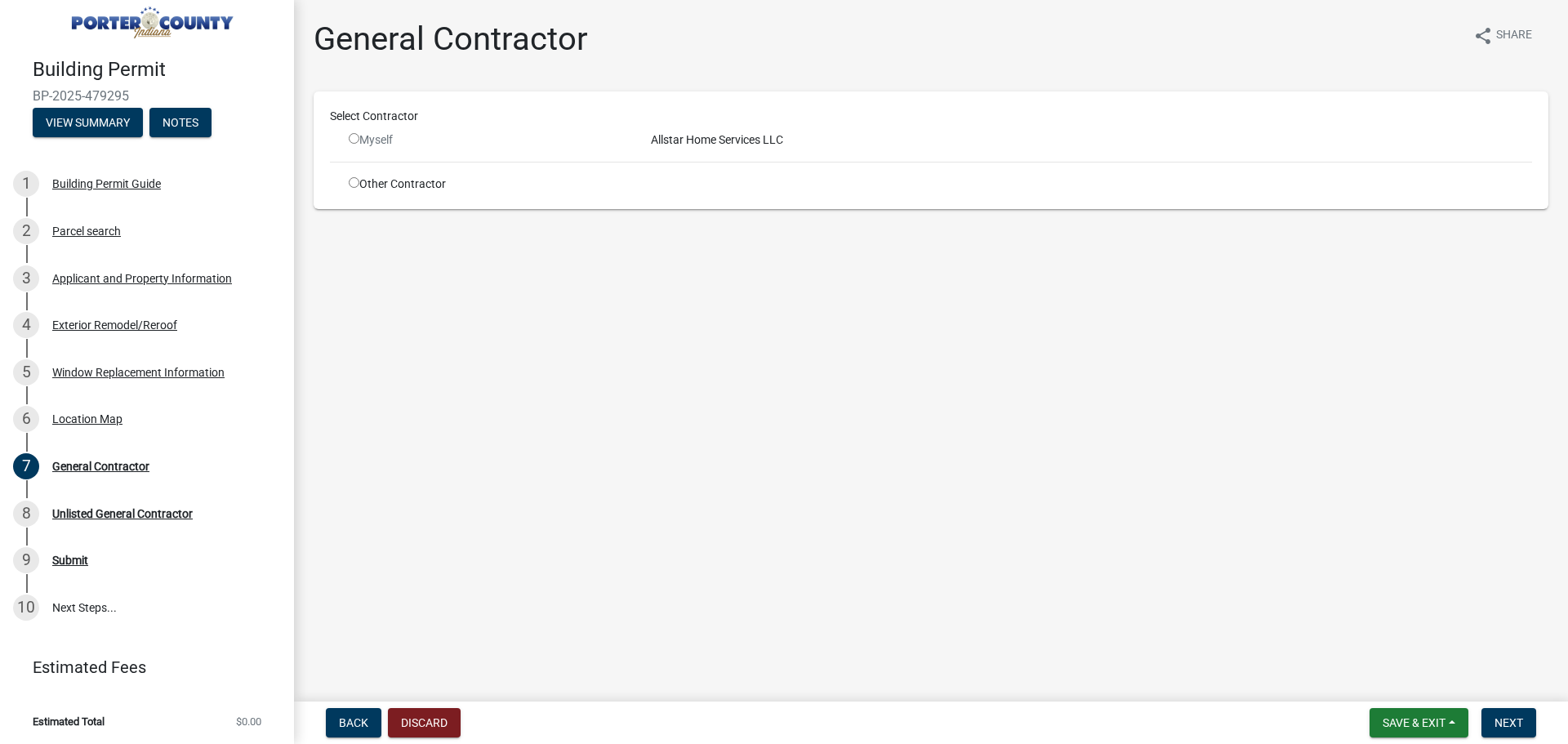
click at [355, 140] on input "radio" at bounding box center [354, 138] width 11 height 11
click at [354, 139] on input "radio" at bounding box center [354, 138] width 11 height 11
click at [357, 133] on input "radio" at bounding box center [354, 138] width 11 height 11
click at [357, 139] on input "radio" at bounding box center [354, 138] width 11 height 11
click at [350, 134] on input "radio" at bounding box center [354, 138] width 11 height 11
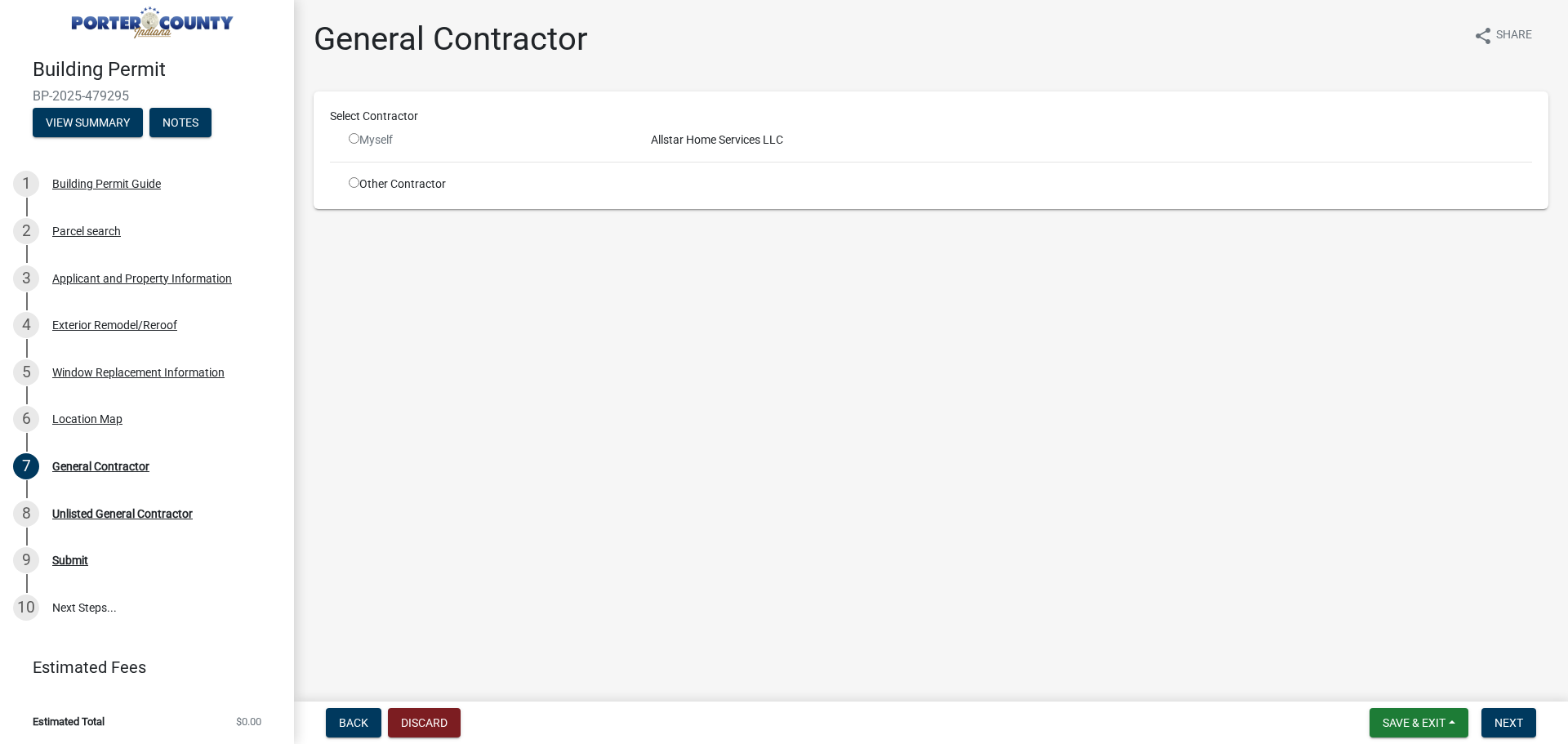
click at [709, 136] on div "Allstar Home Services LLC" at bounding box center [1092, 140] width 906 height 17
click at [1497, 722] on span "Next" at bounding box center [1509, 723] width 28 height 13
click at [357, 141] on input "radio" at bounding box center [354, 138] width 11 height 11
click at [356, 139] on input "radio" at bounding box center [354, 138] width 11 height 11
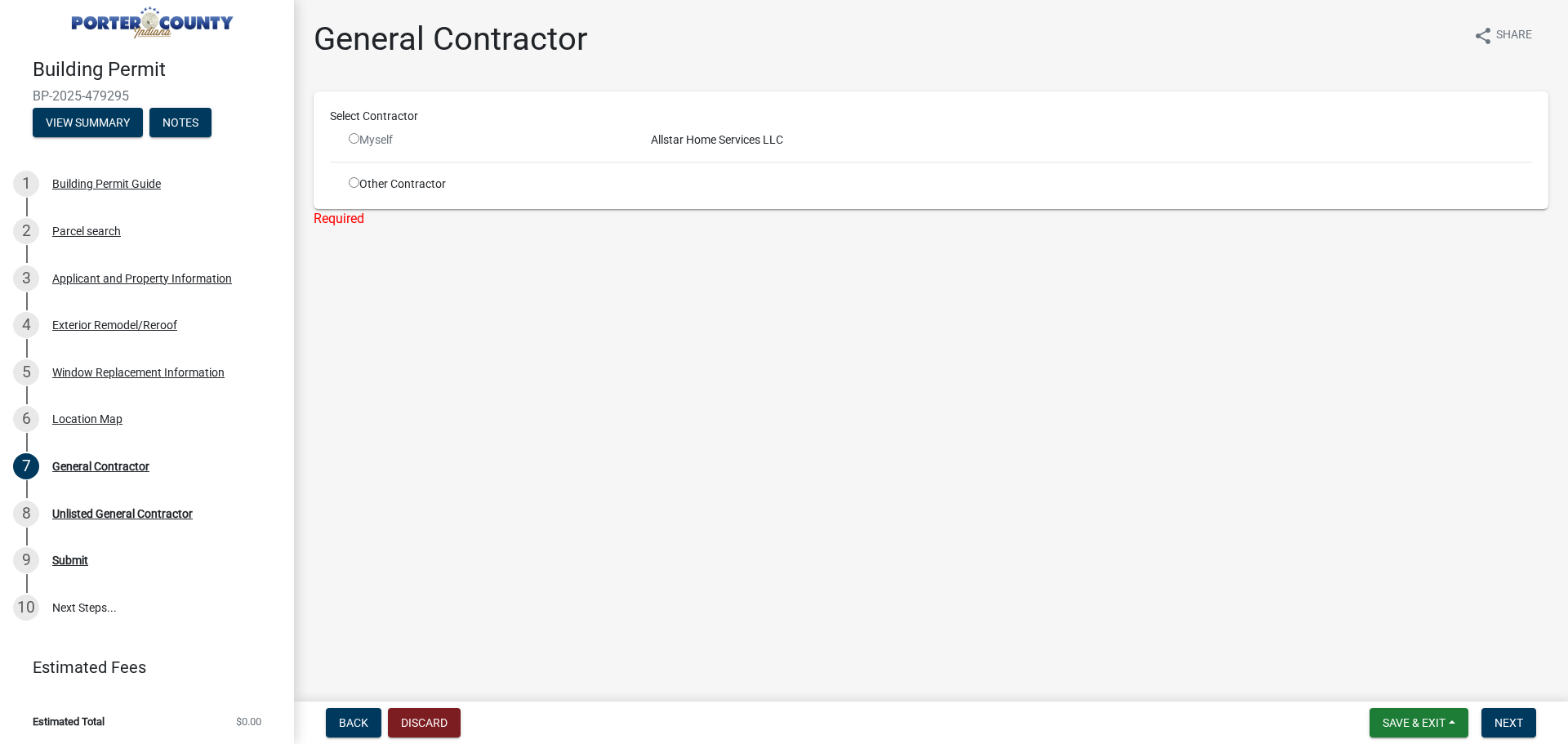
click at [356, 139] on input "radio" at bounding box center [354, 138] width 11 height 11
radio input "false"
click at [352, 182] on input "radio" at bounding box center [354, 182] width 11 height 11
radio input "true"
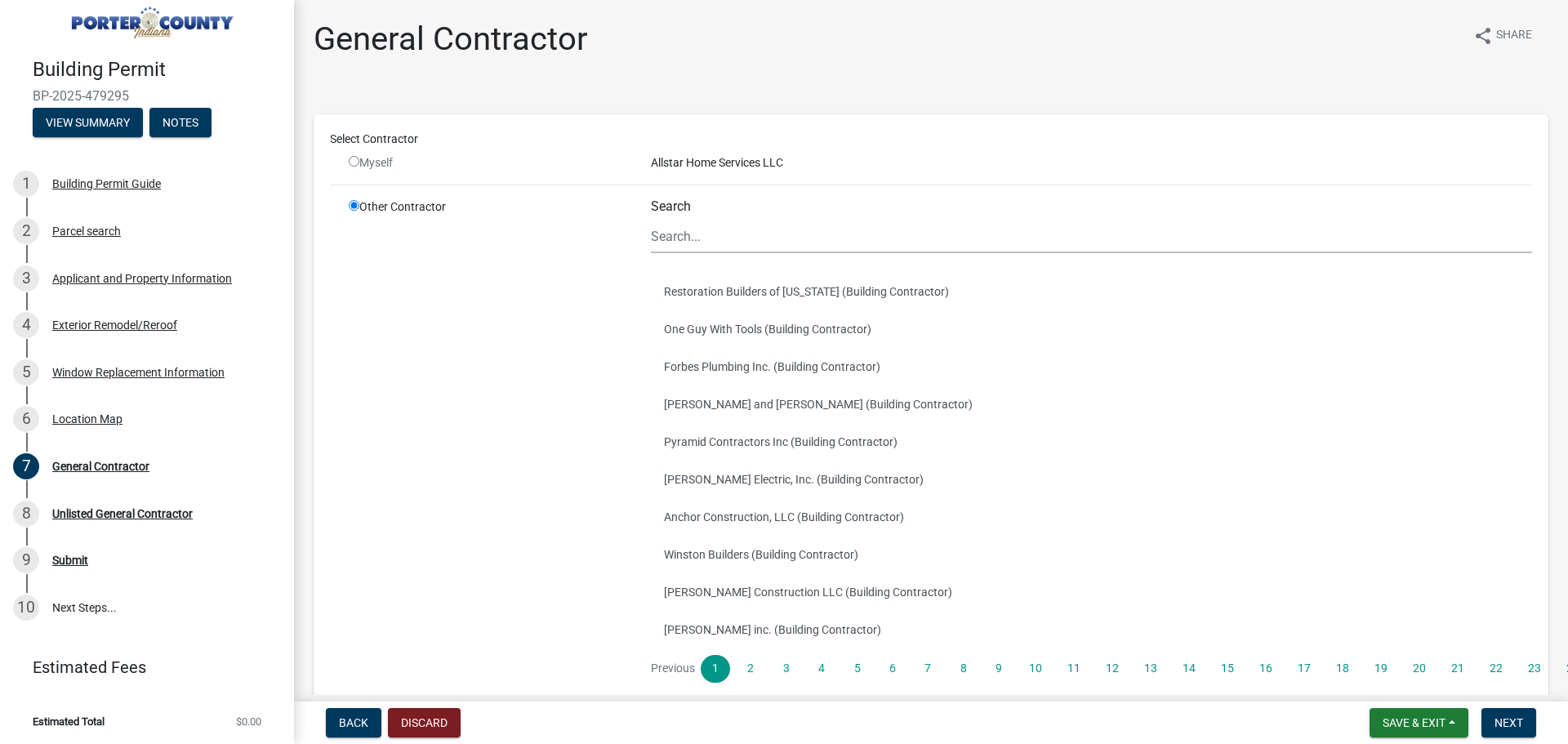
click at [349, 157] on input "radio" at bounding box center [354, 161] width 11 height 11
radio input "false"
radio input "true"
click at [349, 165] on input "radio" at bounding box center [354, 161] width 11 height 11
radio input "false"
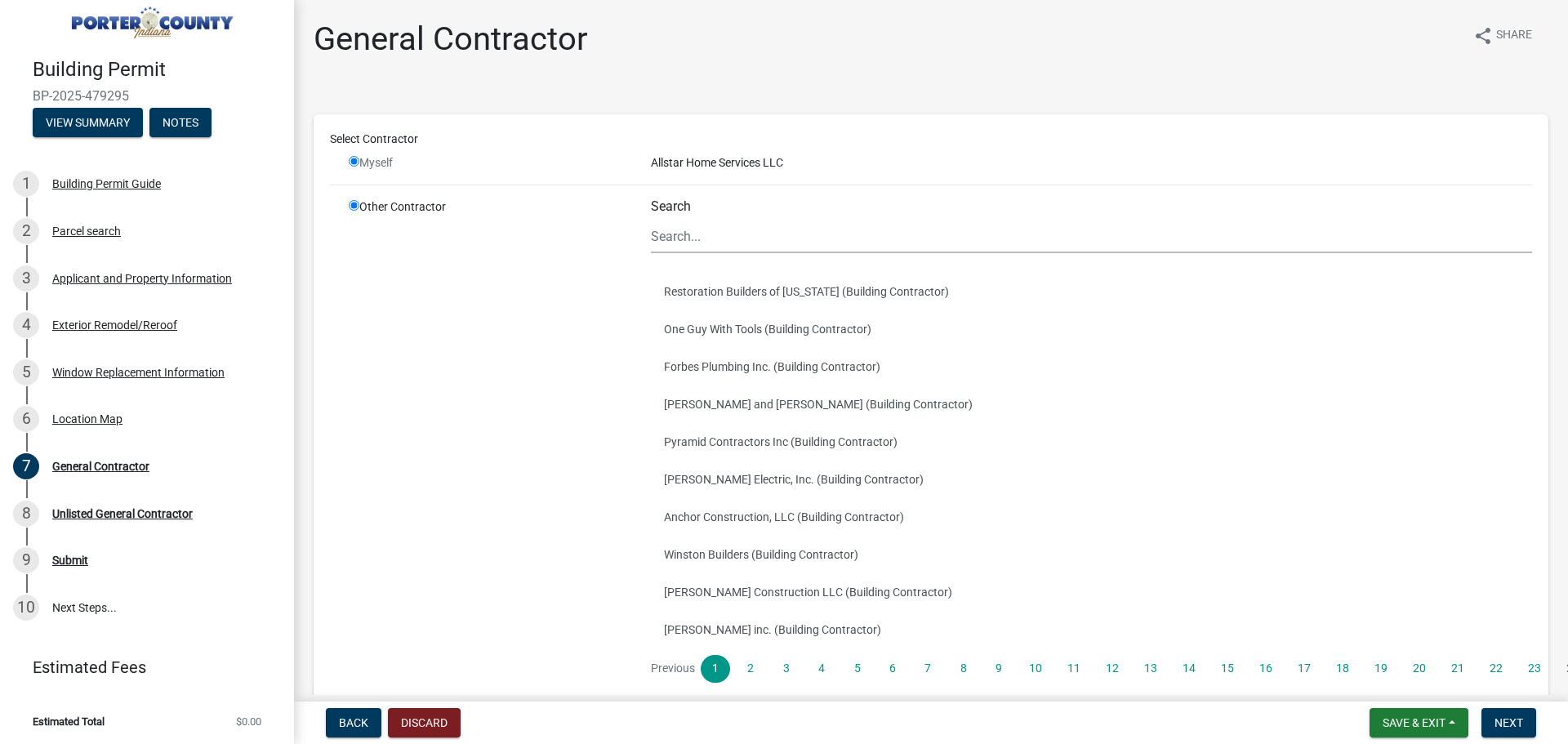
radio input "true"
click at [350, 161] on input "radio" at bounding box center [354, 161] width 11 height 11
radio input "false"
radio input "true"
click at [357, 200] on div "Other Contractor" at bounding box center [488, 460] width 303 height 524
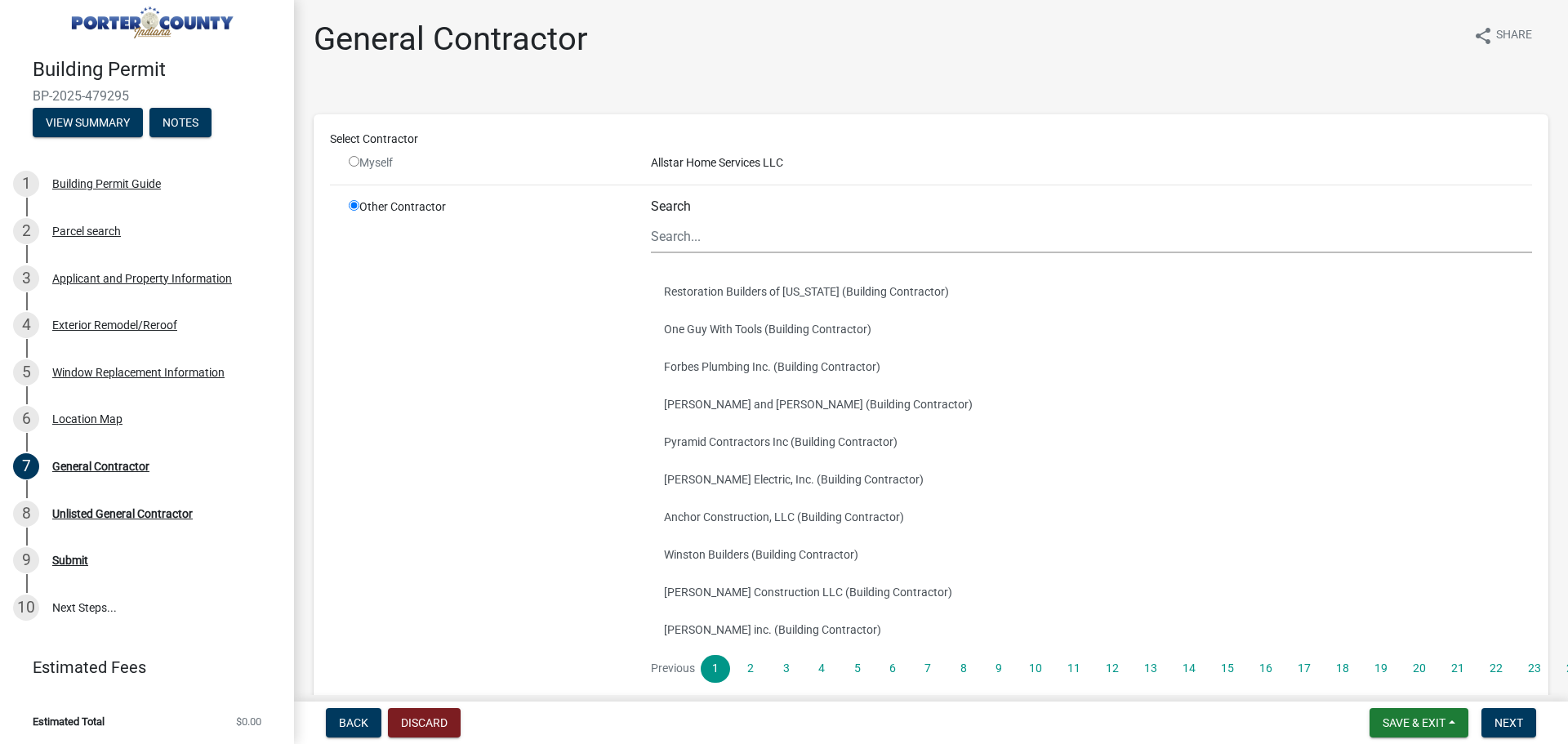
click at [357, 167] on div "Myself" at bounding box center [488, 162] width 278 height 17
click at [353, 160] on input "radio" at bounding box center [354, 161] width 11 height 11
radio input "false"
radio input "true"
click at [353, 160] on input "radio" at bounding box center [354, 161] width 11 height 11
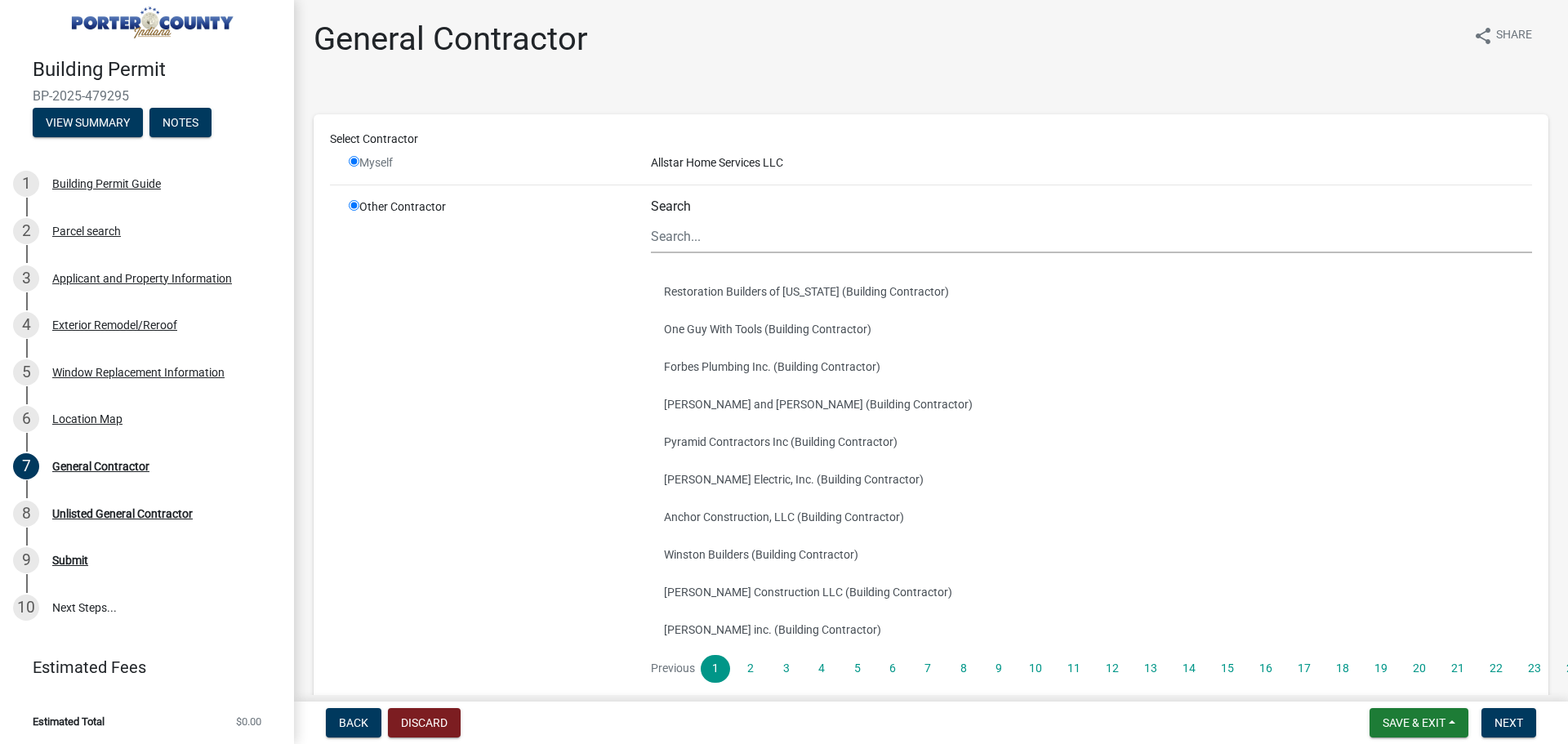
radio input "false"
radio input "true"
drag, startPoint x: 353, startPoint y: 160, endPoint x: 401, endPoint y: 231, distance: 85.7
click at [359, 176] on div "Select Contractor Myself Allstar Home Services LLC Other Contractor Search Rest…" at bounding box center [931, 426] width 1203 height 591
click at [672, 234] on input "Search" at bounding box center [1092, 236] width 881 height 34
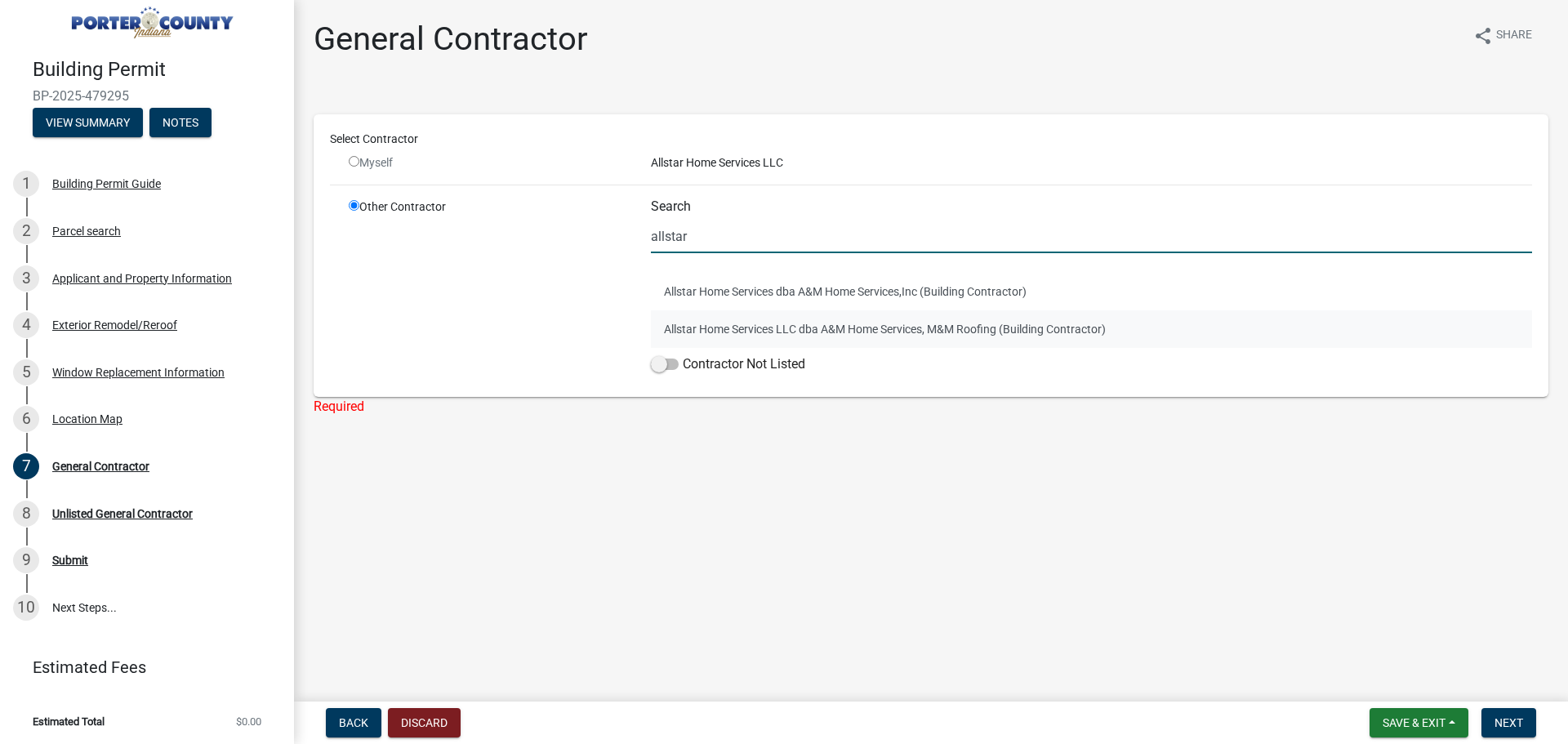
type input "allstar"
click at [815, 326] on button "Allstar Home Services LLC dba A&M Home Services, M&M Roofing (Building Contract…" at bounding box center [1092, 329] width 881 height 37
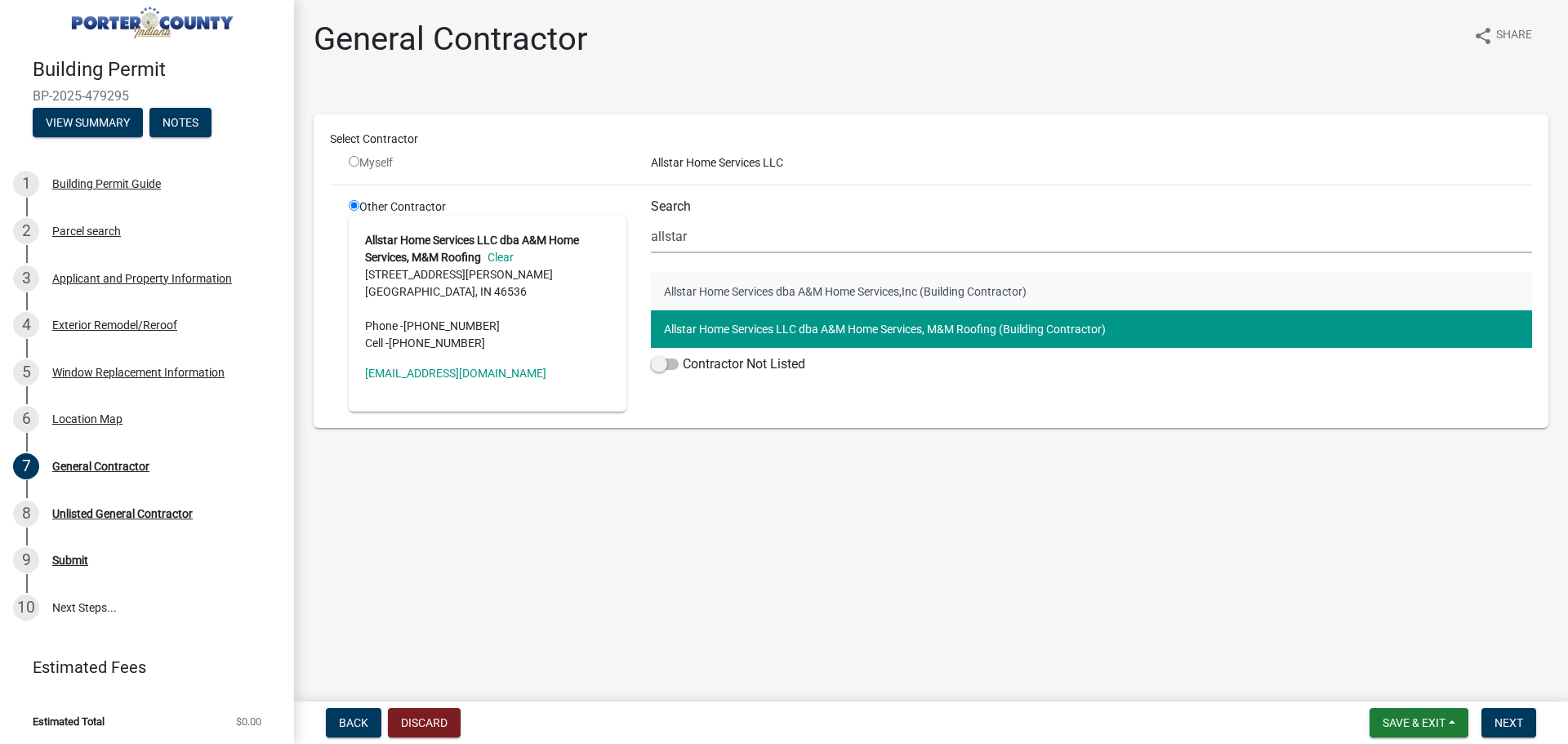
click at [740, 293] on button "Allstar Home Services dba A&M Home Services,Inc (Building Contractor)" at bounding box center [1092, 291] width 881 height 37
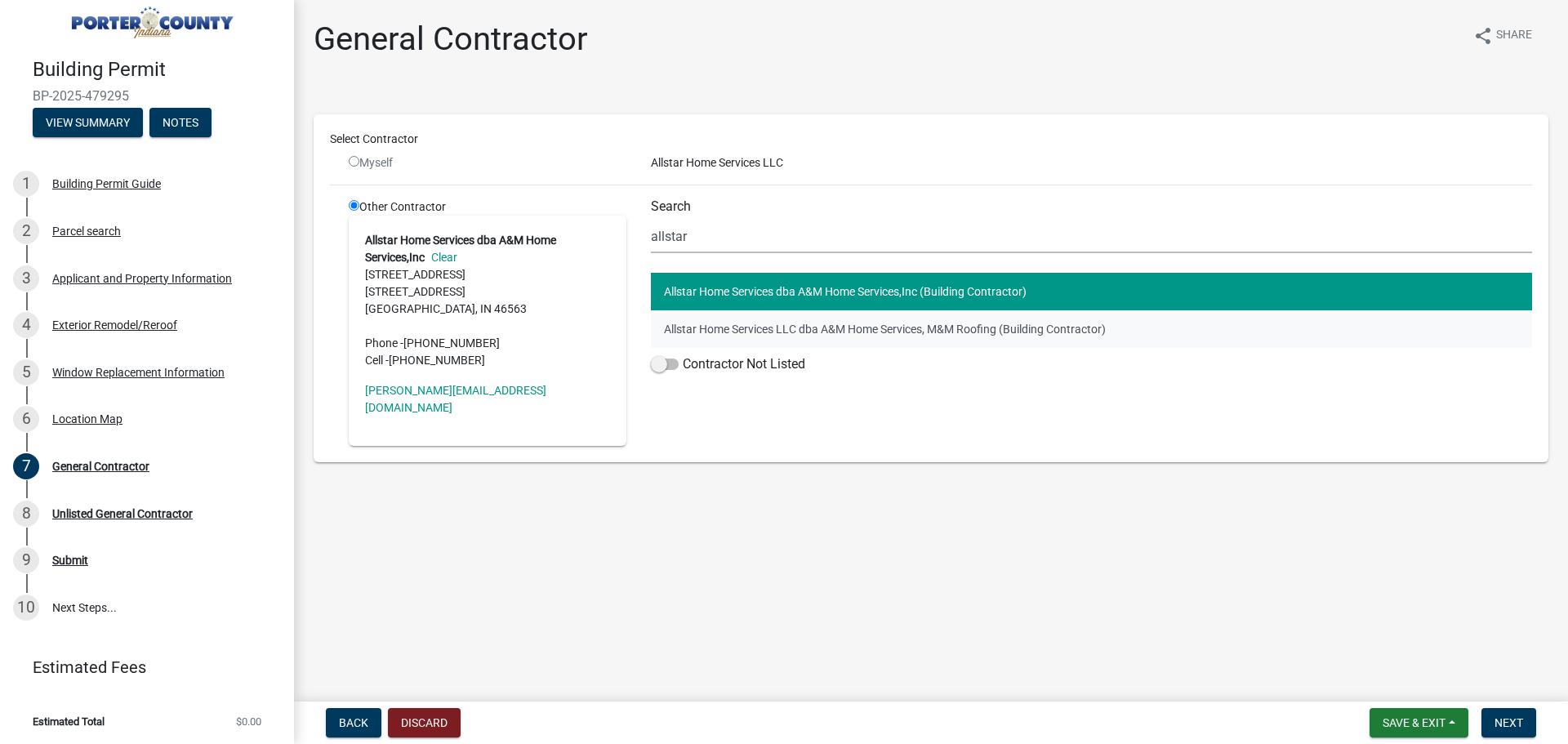
click at [738, 336] on button "Allstar Home Services LLC dba A&M Home Services, M&M Roofing (Building Contract…" at bounding box center [1092, 329] width 881 height 37
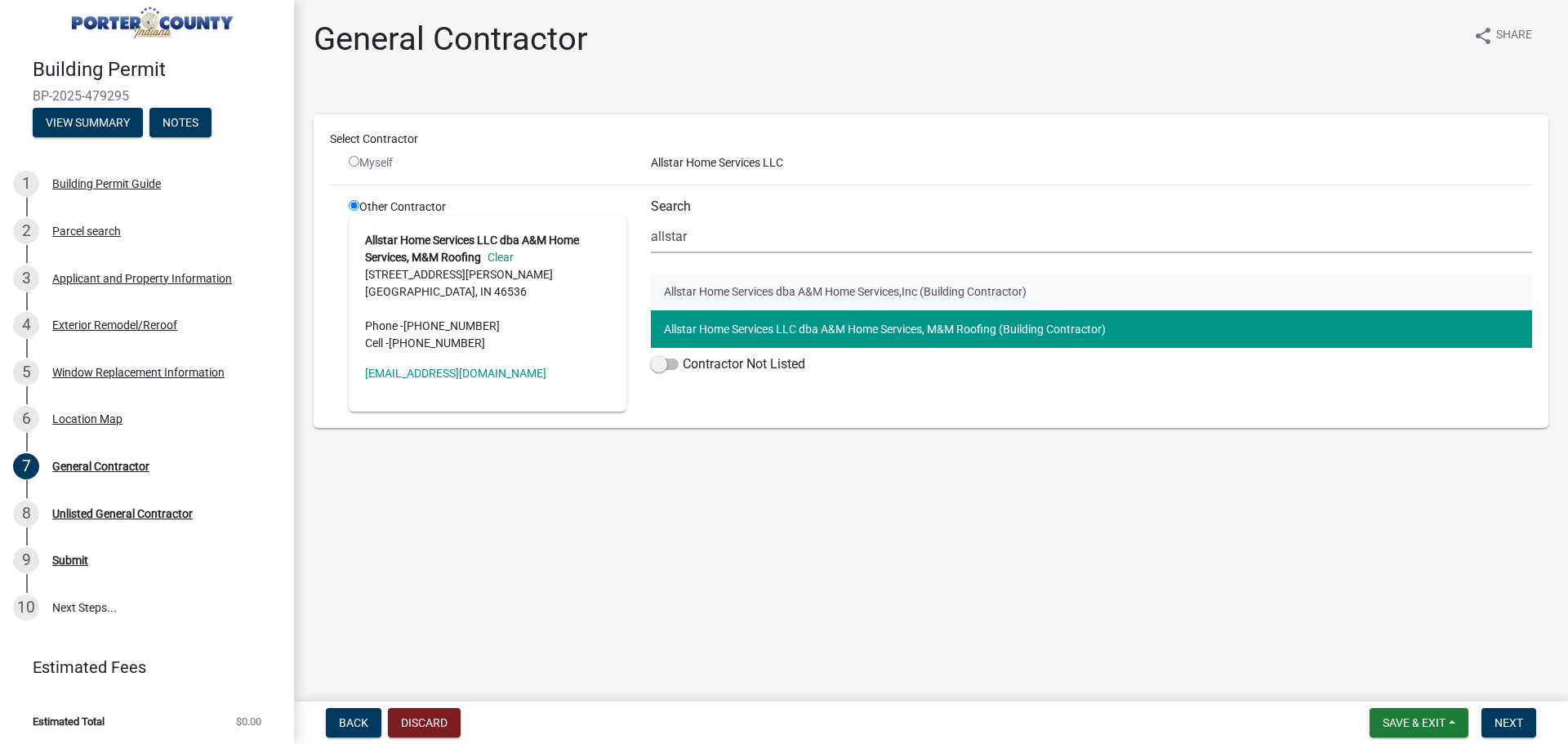
click at [749, 293] on button "Allstar Home Services dba A&M Home Services,Inc (Building Contractor)" at bounding box center [1092, 291] width 881 height 37
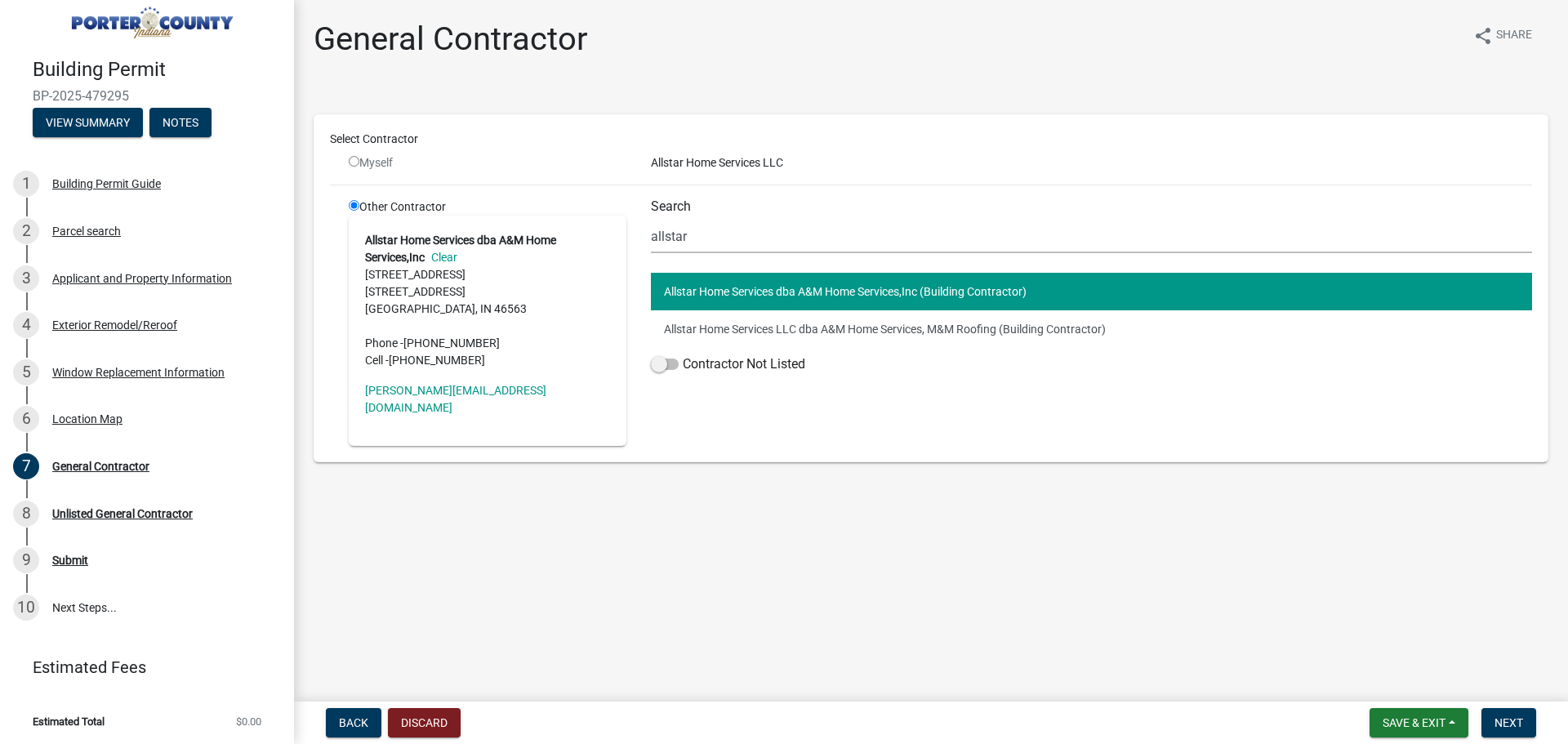
click at [445, 257] on link "Clear" at bounding box center [441, 257] width 33 height 13
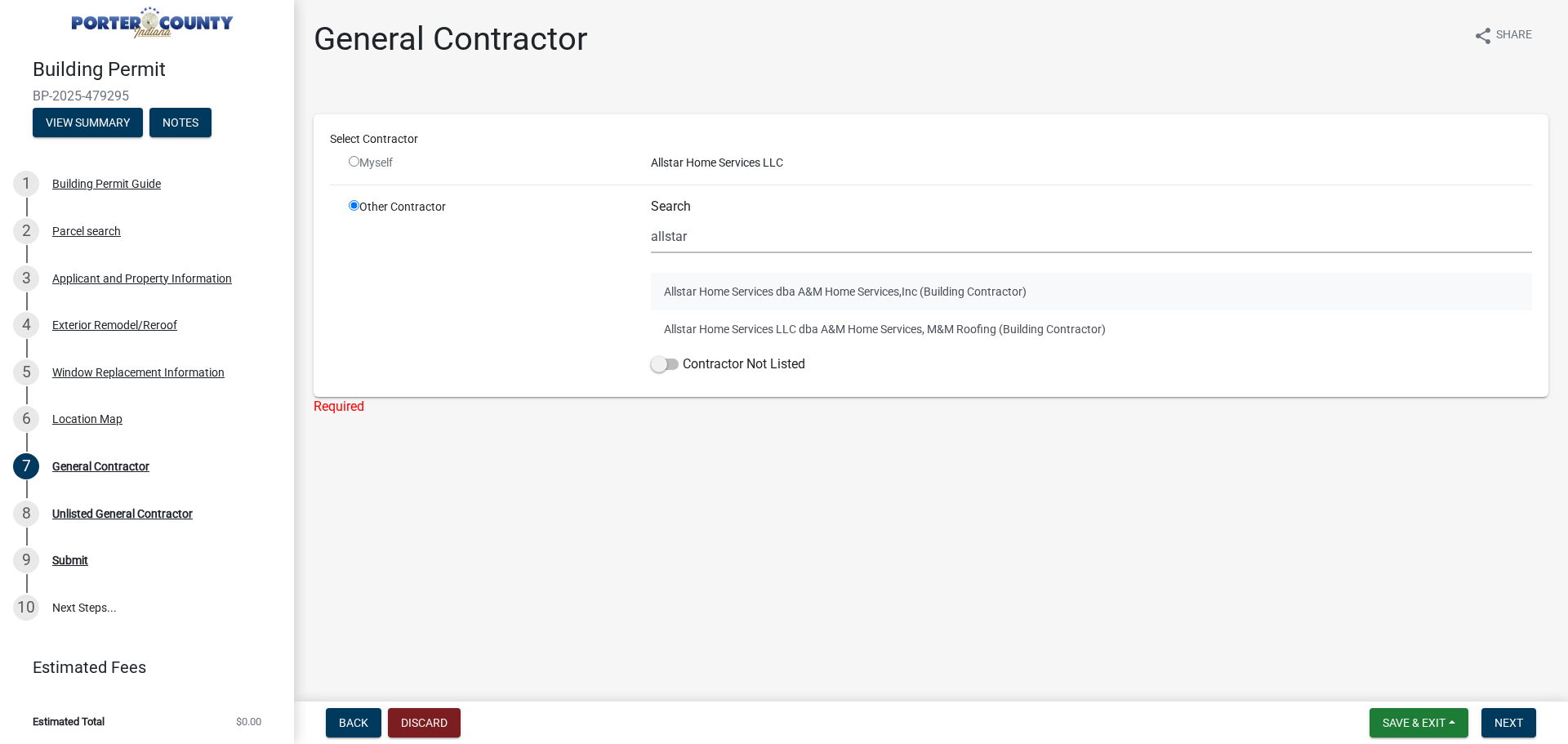
click at [696, 289] on button "Allstar Home Services dba A&M Home Services,Inc (Building Contractor)" at bounding box center [1092, 291] width 881 height 37
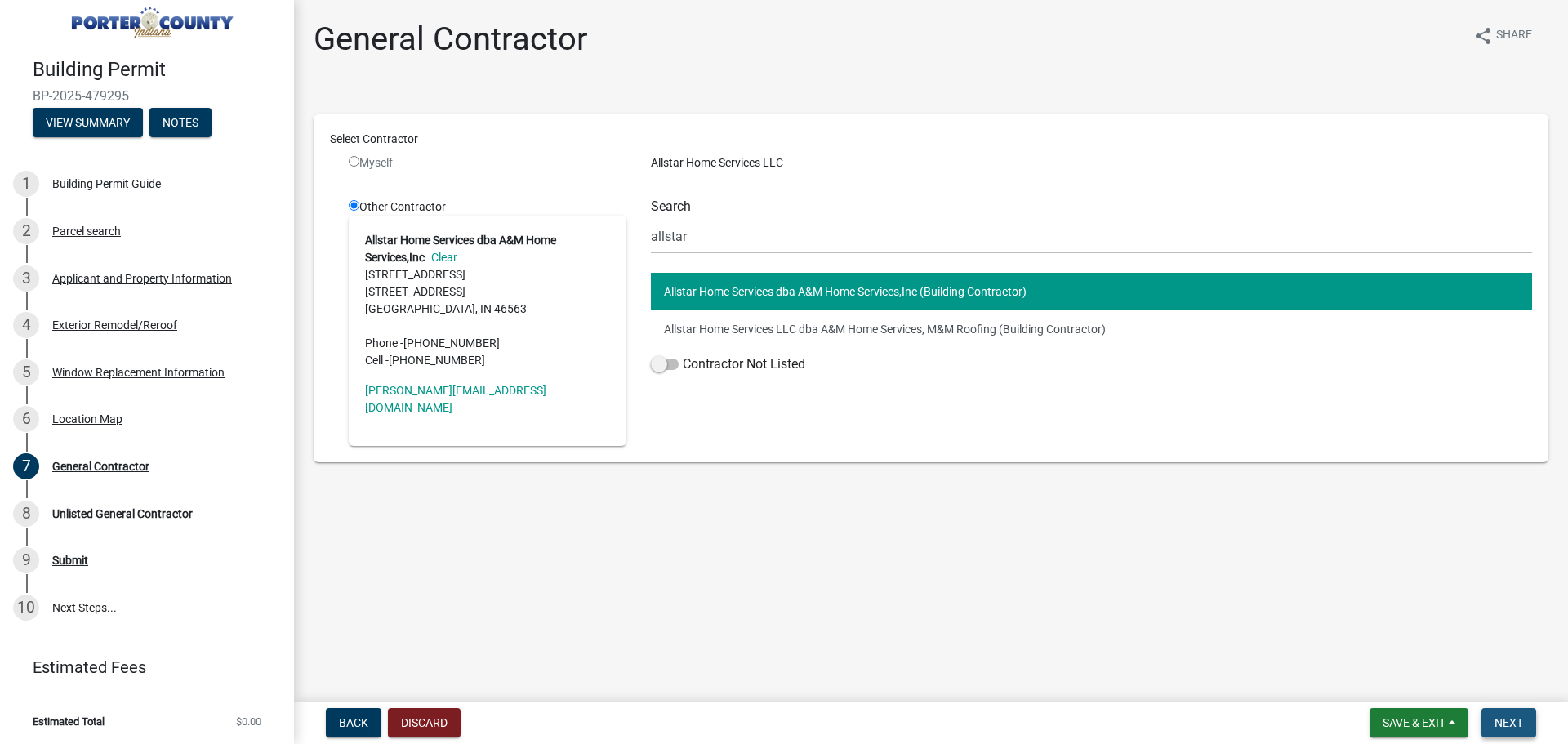
click at [1507, 718] on span "Next" at bounding box center [1509, 723] width 28 height 13
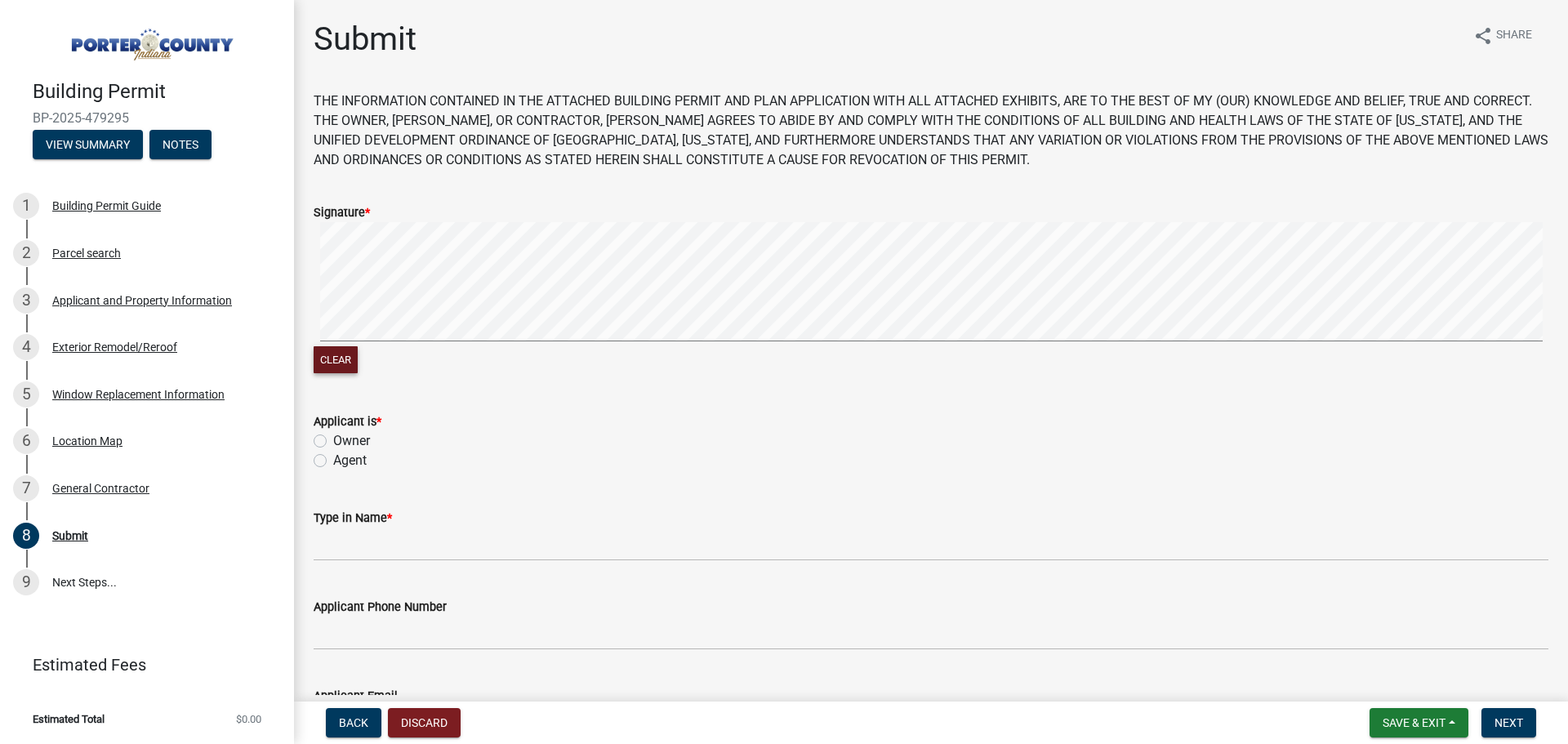
click at [344, 356] on button "Clear" at bounding box center [335, 359] width 44 height 27
click at [340, 367] on button "Clear" at bounding box center [335, 359] width 44 height 27
click at [375, 345] on signature-pad at bounding box center [931, 284] width 1235 height 124
click at [842, 316] on form "Signature * Clear" at bounding box center [931, 280] width 1235 height 195
click at [780, 347] on div "Clear" at bounding box center [931, 299] width 1235 height 155
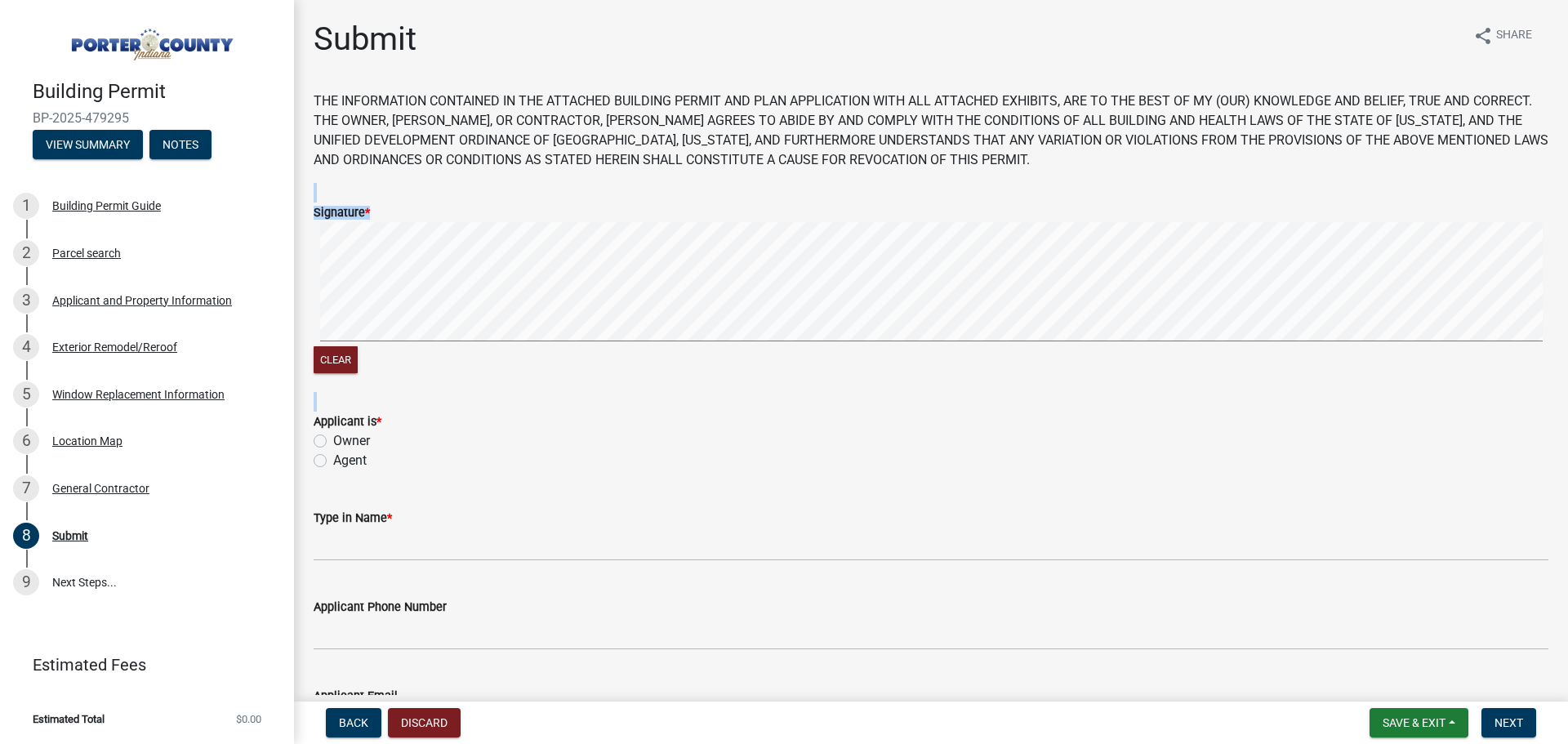
click at [1036, 347] on div "Clear" at bounding box center [931, 299] width 1235 height 155
click at [334, 460] on label "Agent" at bounding box center [350, 461] width 34 height 19
click at [334, 460] on input "Agent" at bounding box center [339, 456] width 11 height 11
radio input "true"
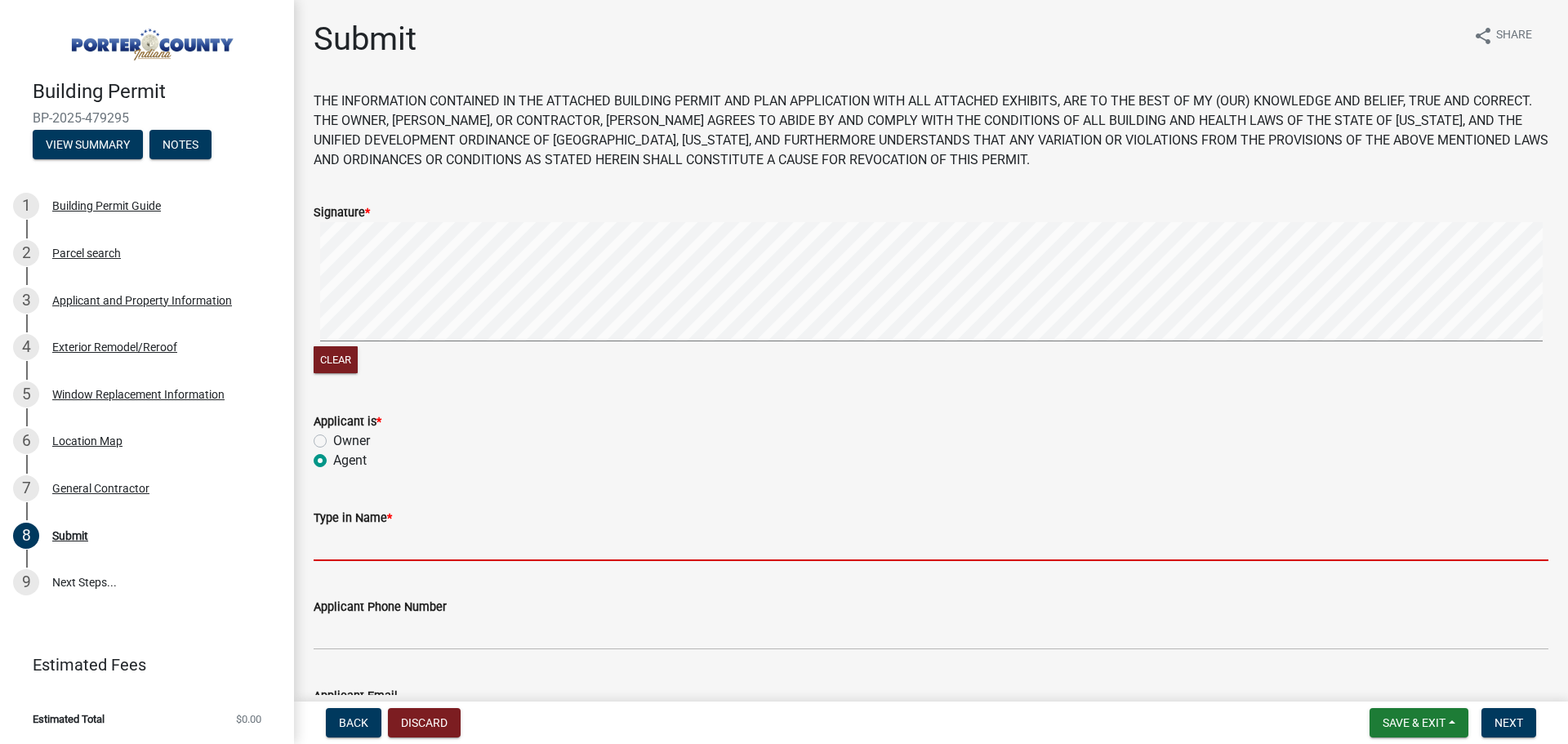
click at [327, 549] on input "Type in Name *" at bounding box center [931, 544] width 1235 height 34
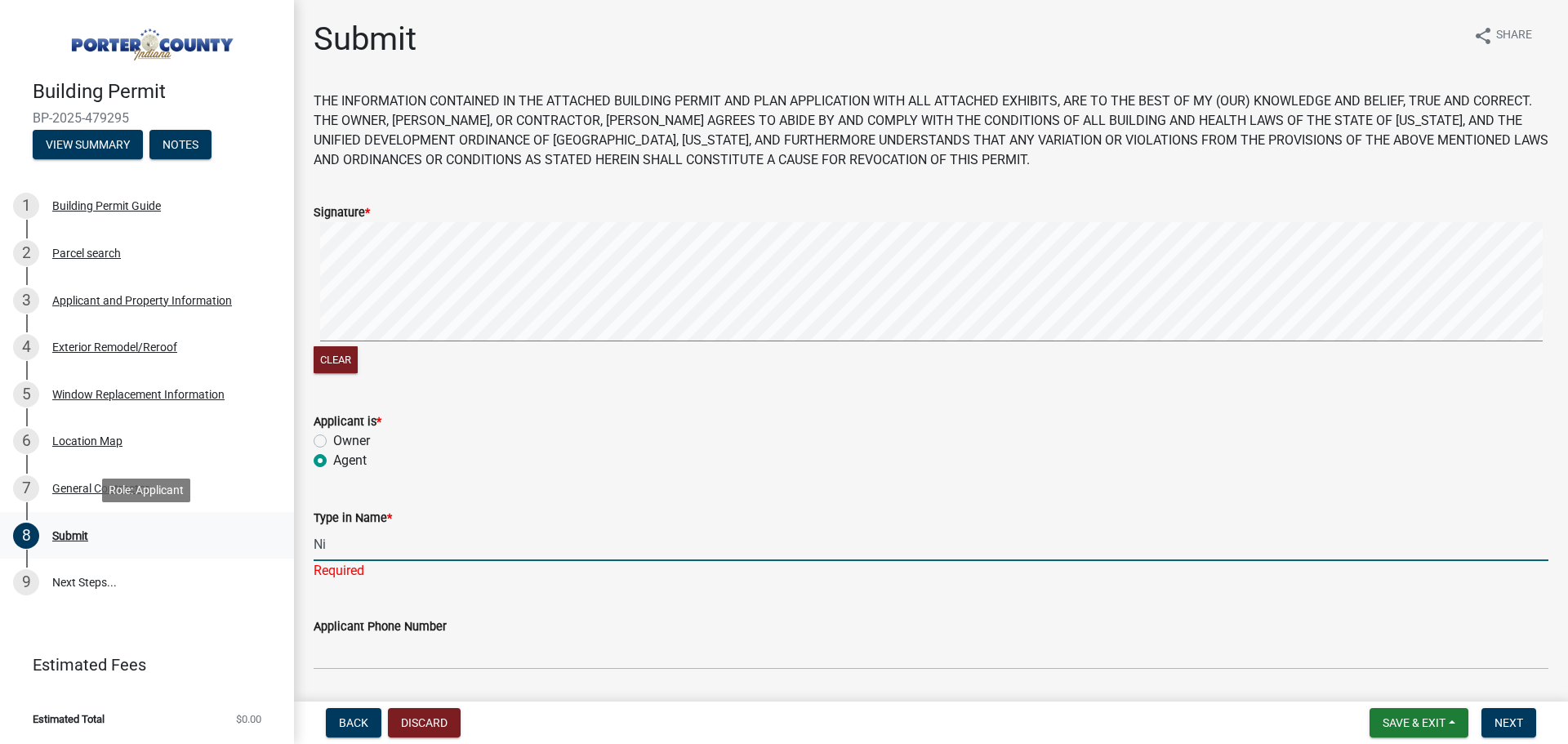
type input "N"
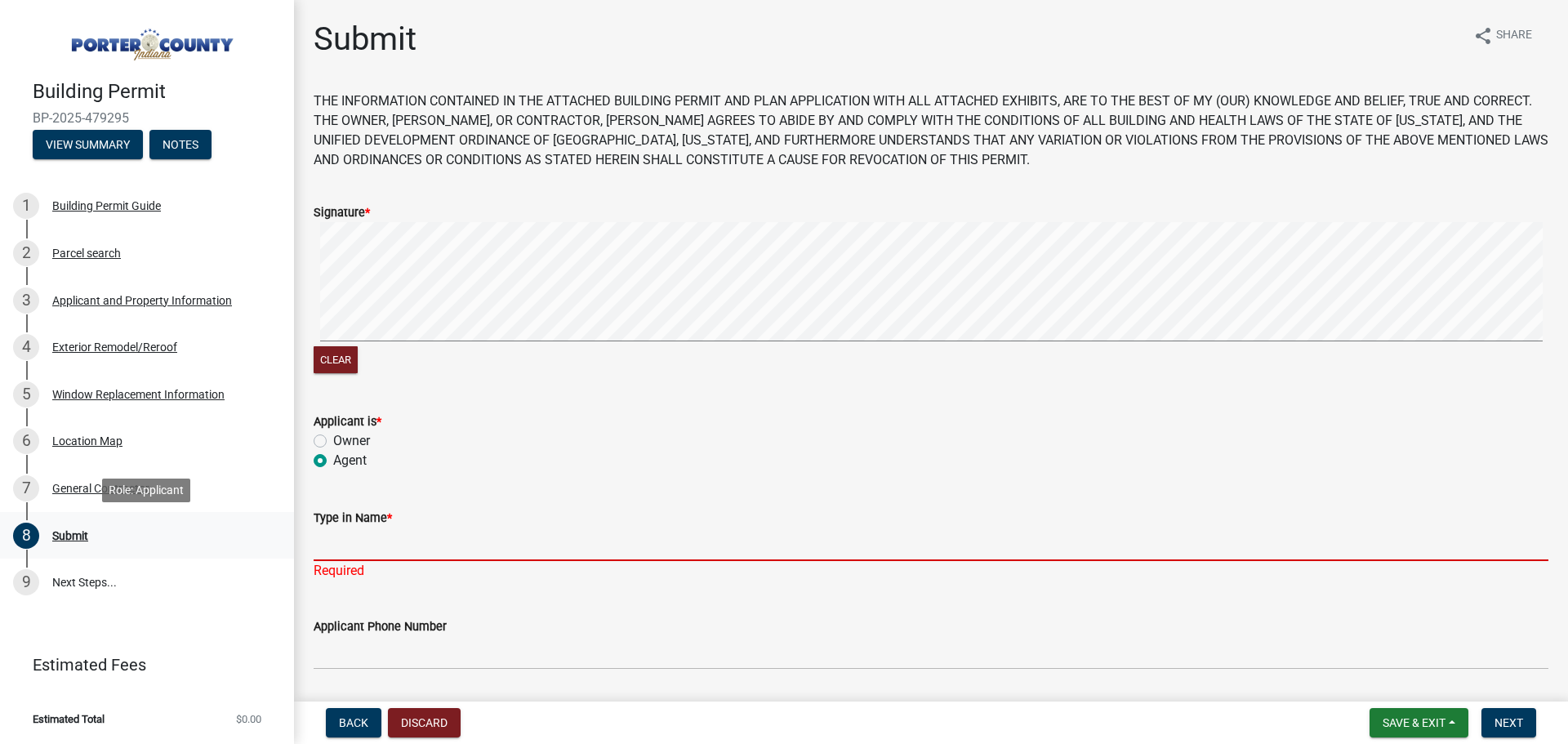
type input "o"
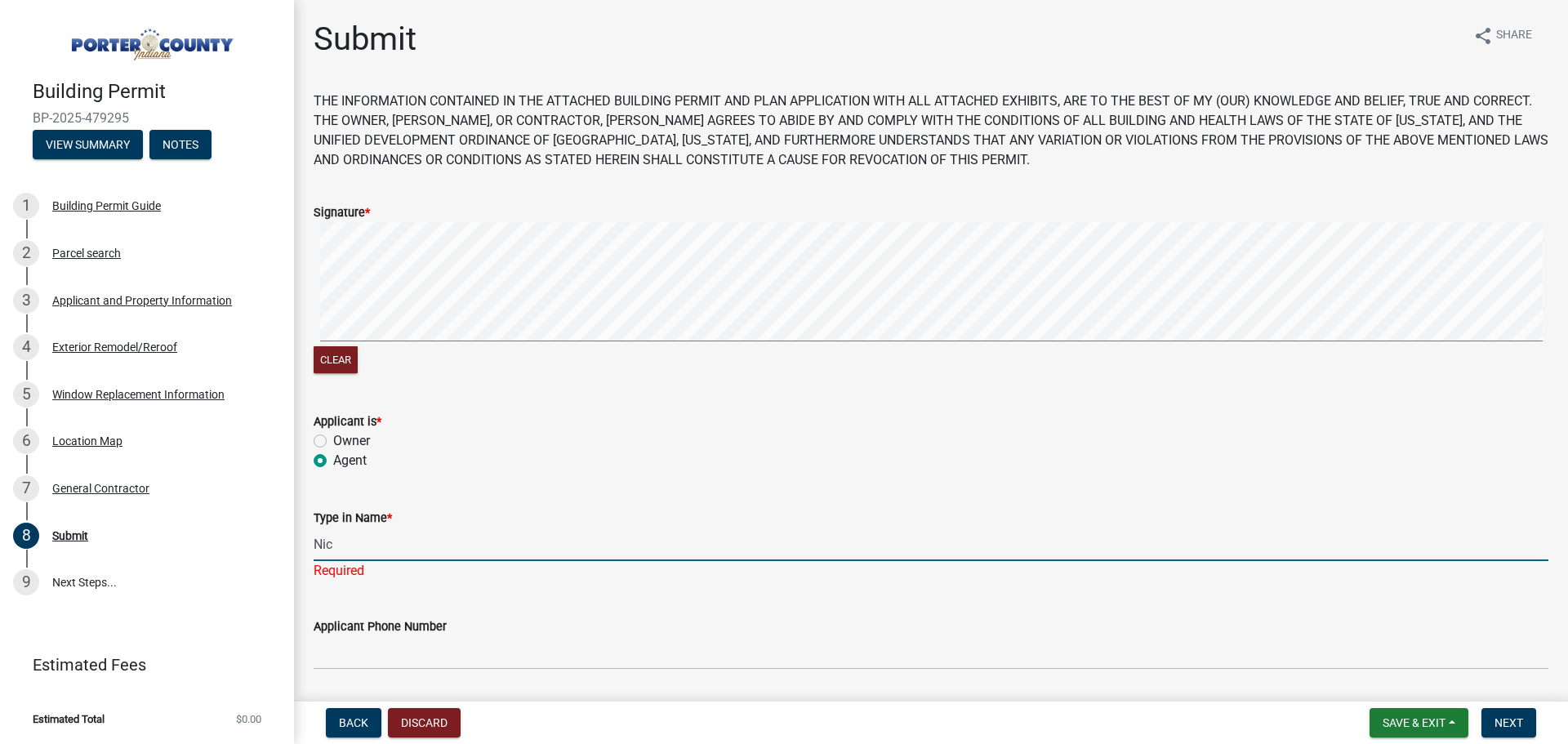
type input "[PERSON_NAME]"
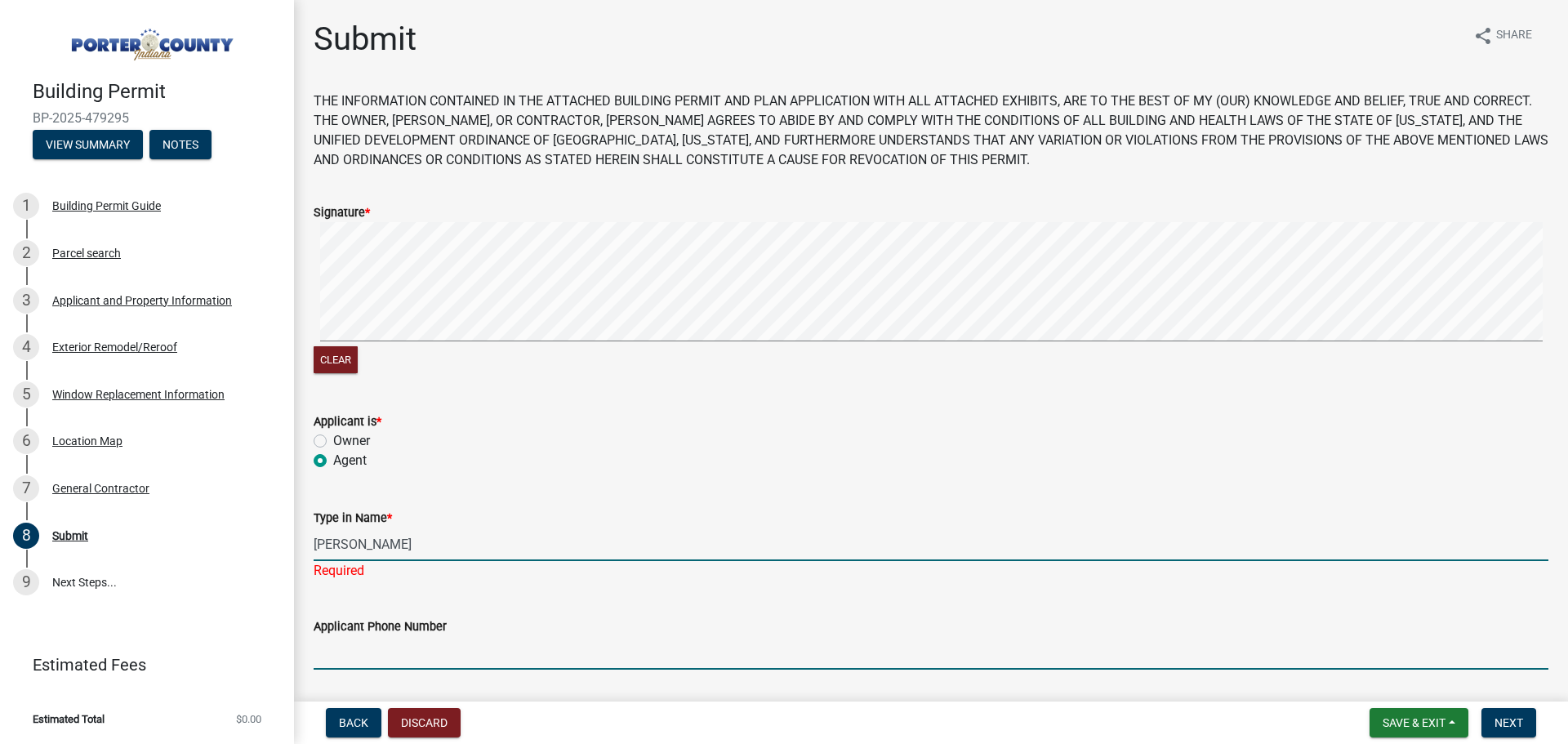
click at [354, 659] on wm-data-entity-input "Applicant Phone Number" at bounding box center [931, 638] width 1235 height 89
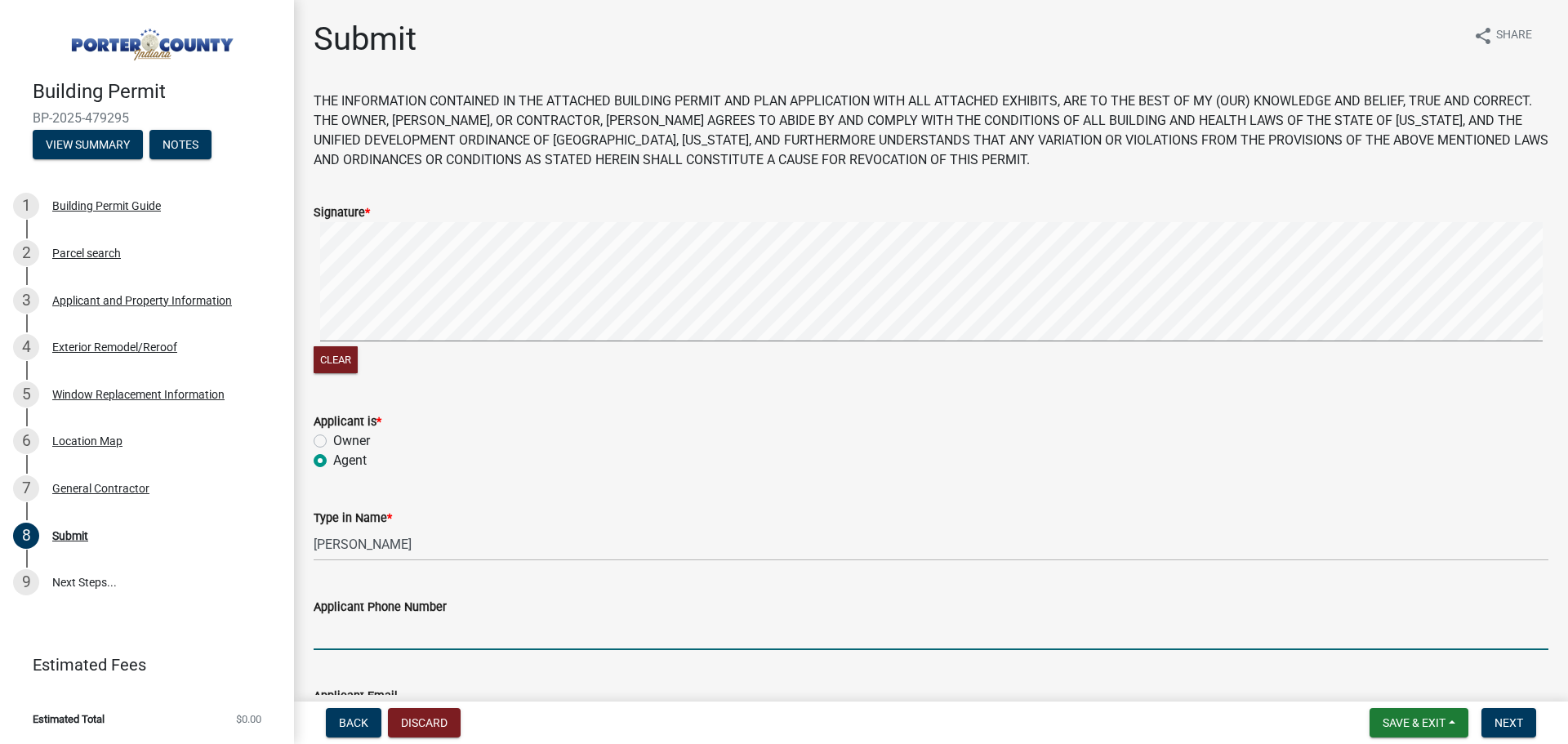
type input "7083042885"
type input "[EMAIL_ADDRESS][DOMAIN_NAME]"
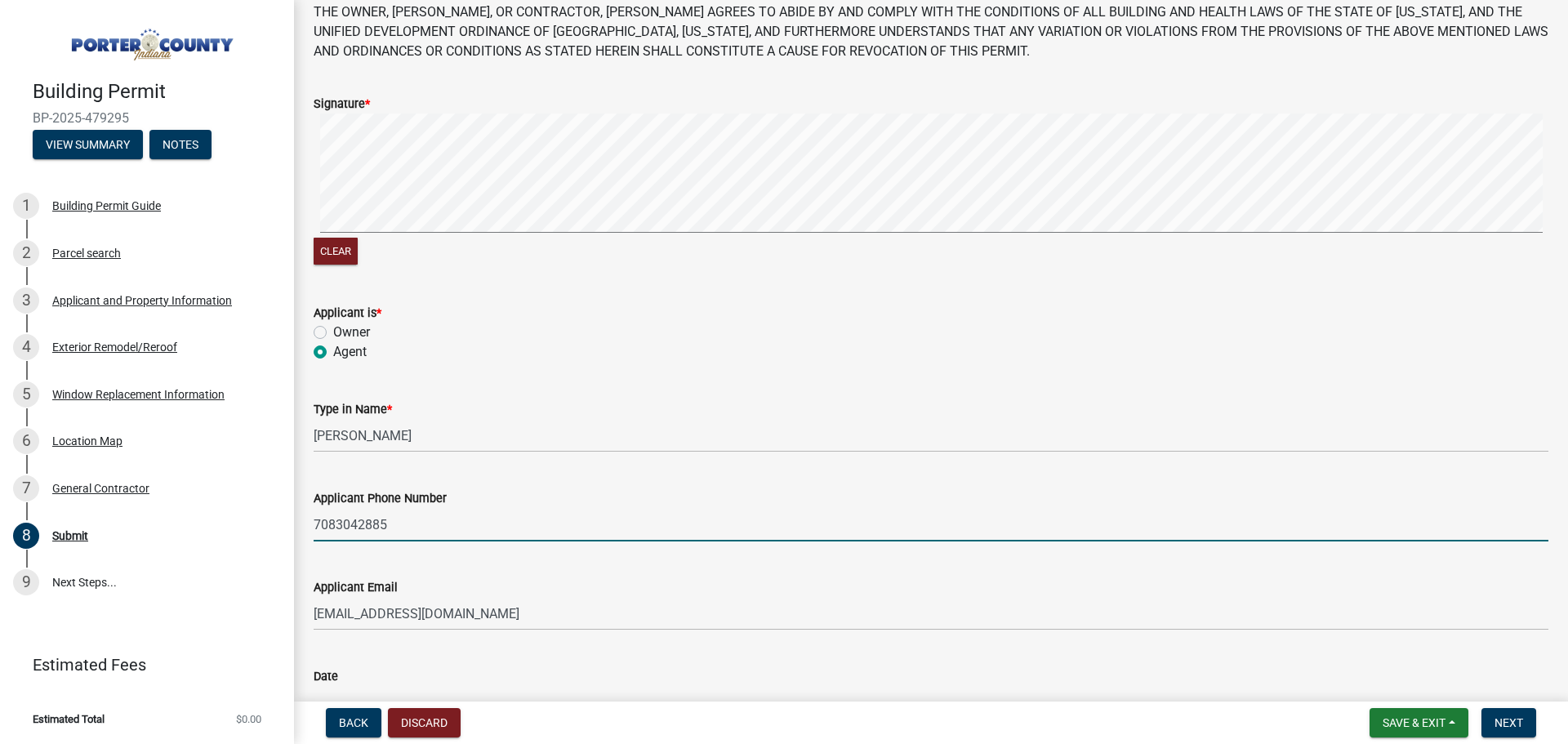
scroll to position [222, 0]
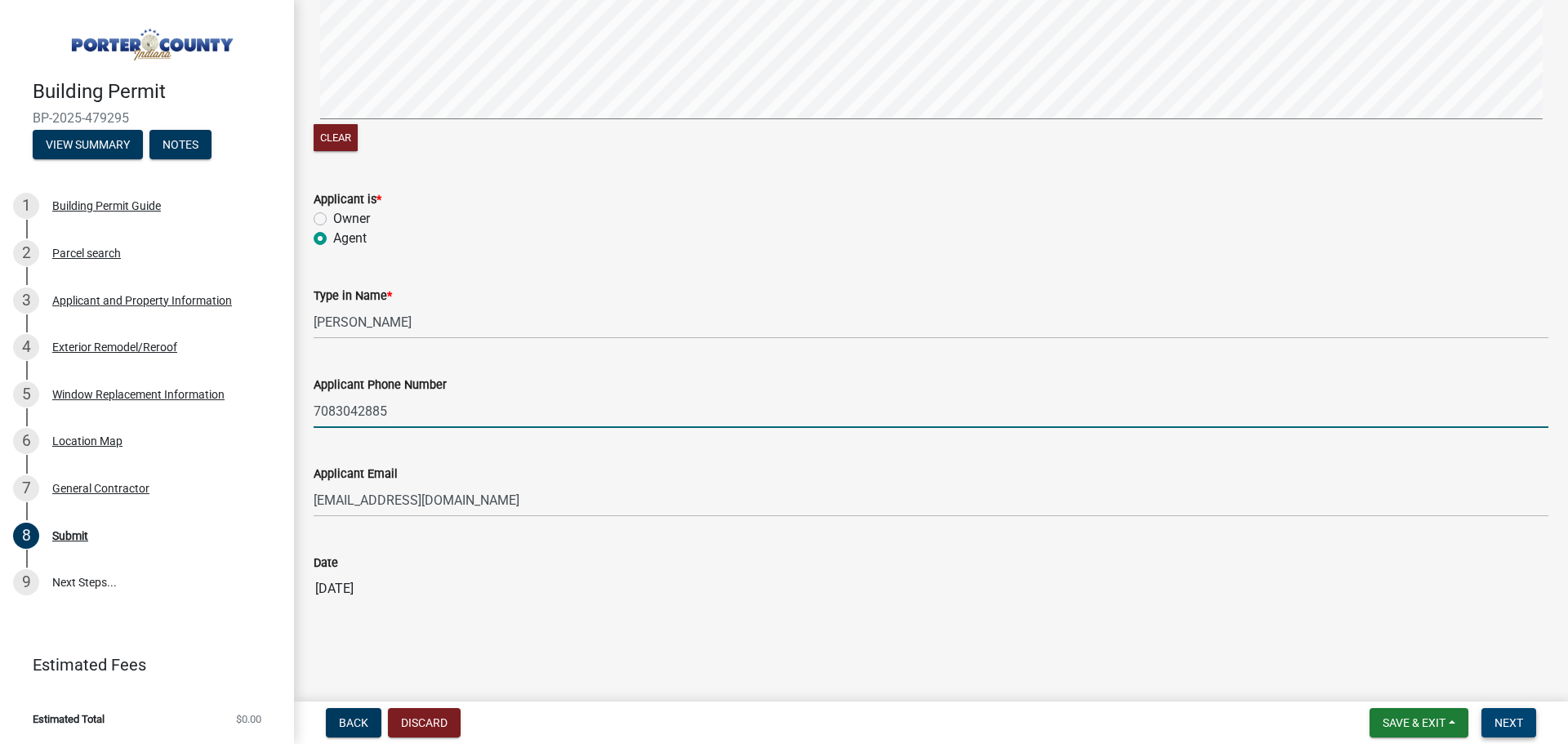
click at [1517, 722] on span "Next" at bounding box center [1509, 723] width 28 height 13
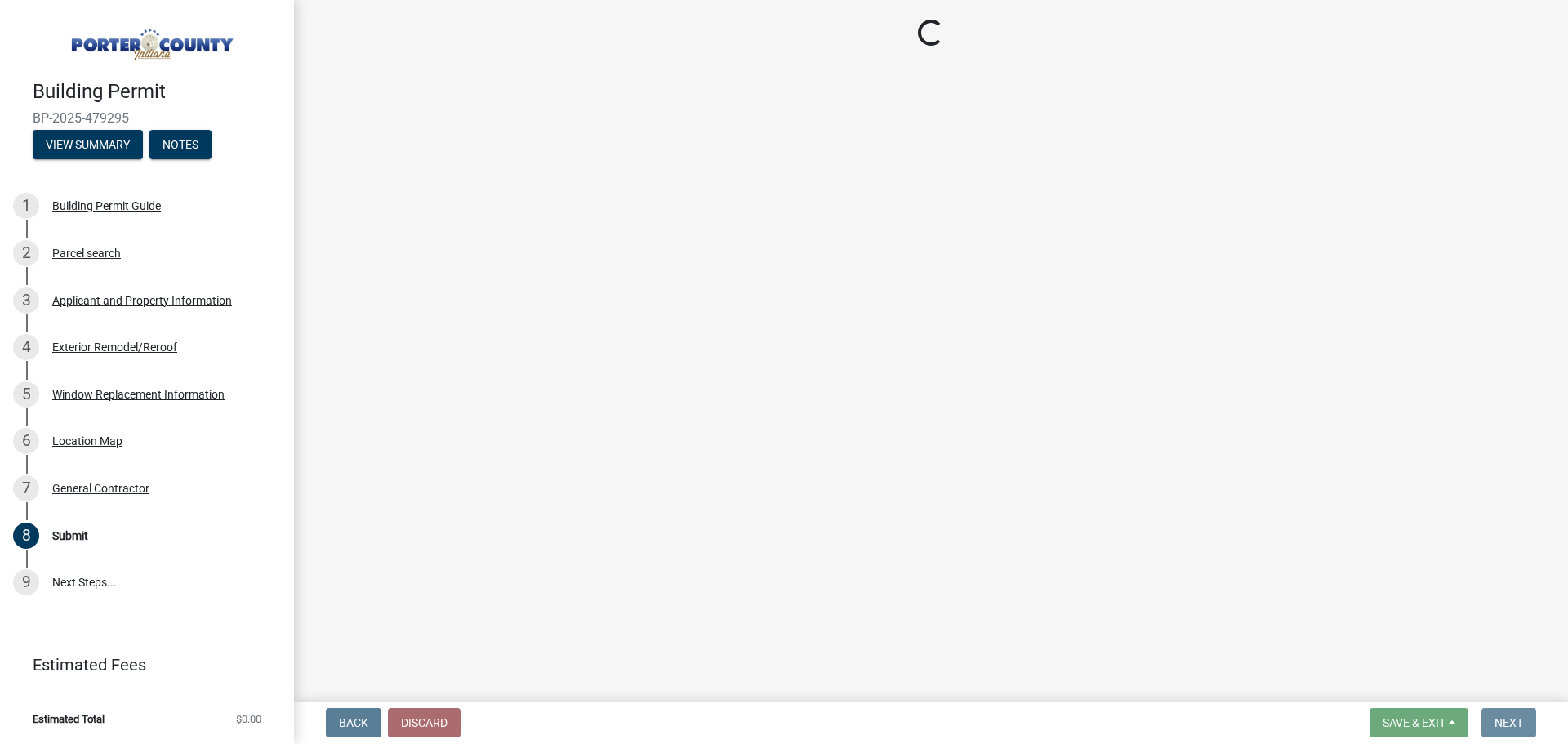
scroll to position [0, 0]
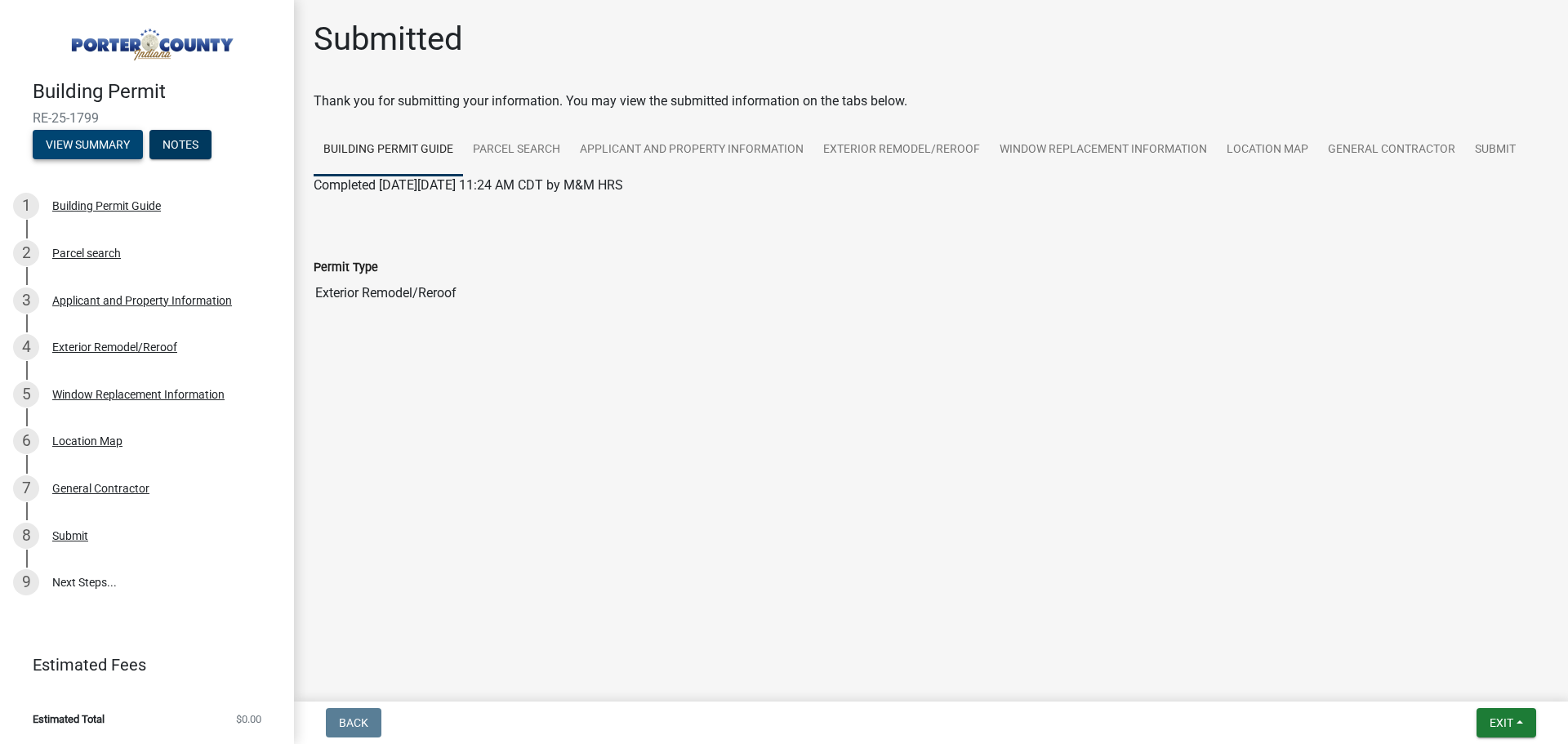
click at [80, 145] on button "View Summary" at bounding box center [88, 144] width 111 height 29
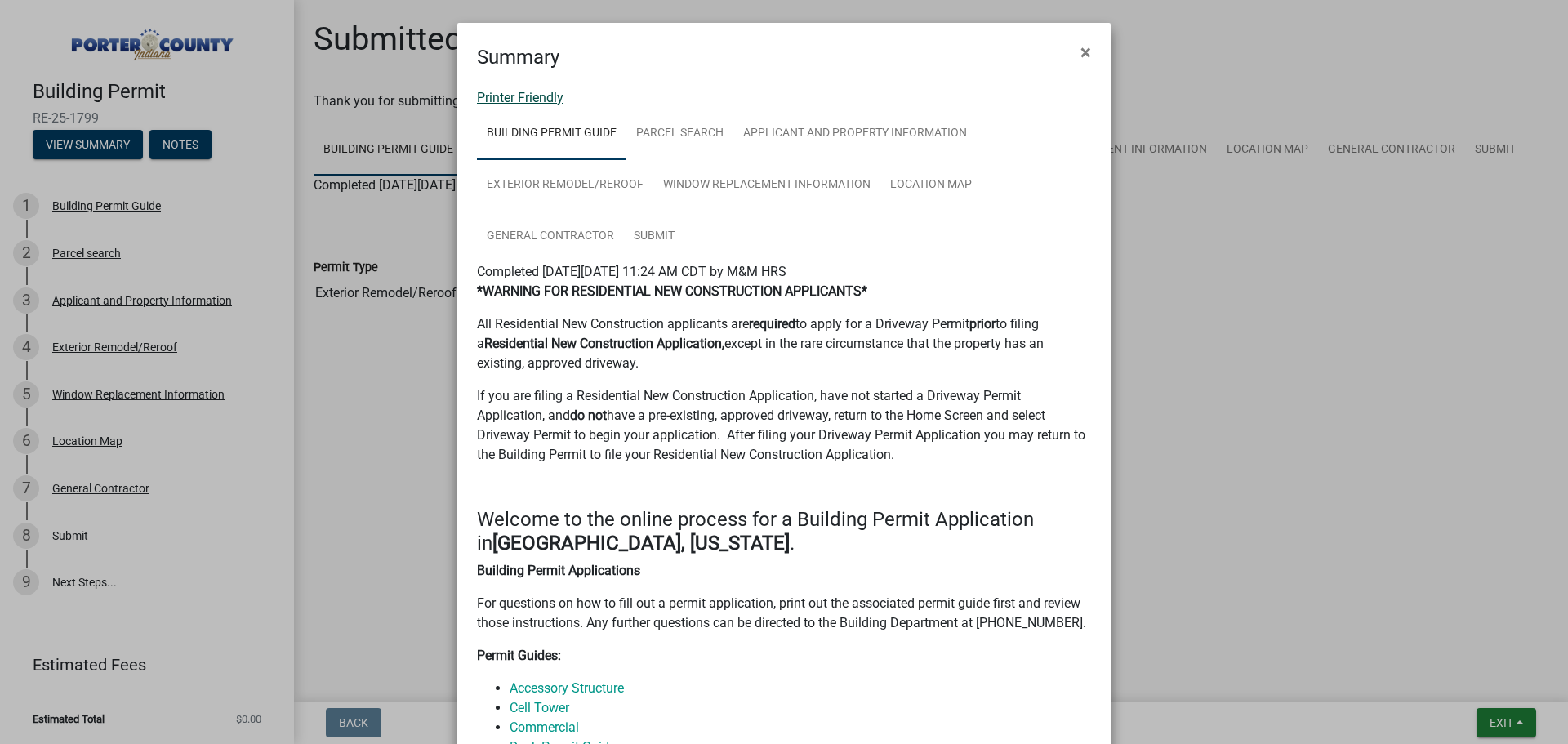
click at [498, 103] on link "Printer Friendly" at bounding box center [520, 98] width 87 height 16
